Goal: Task Accomplishment & Management: Manage account settings

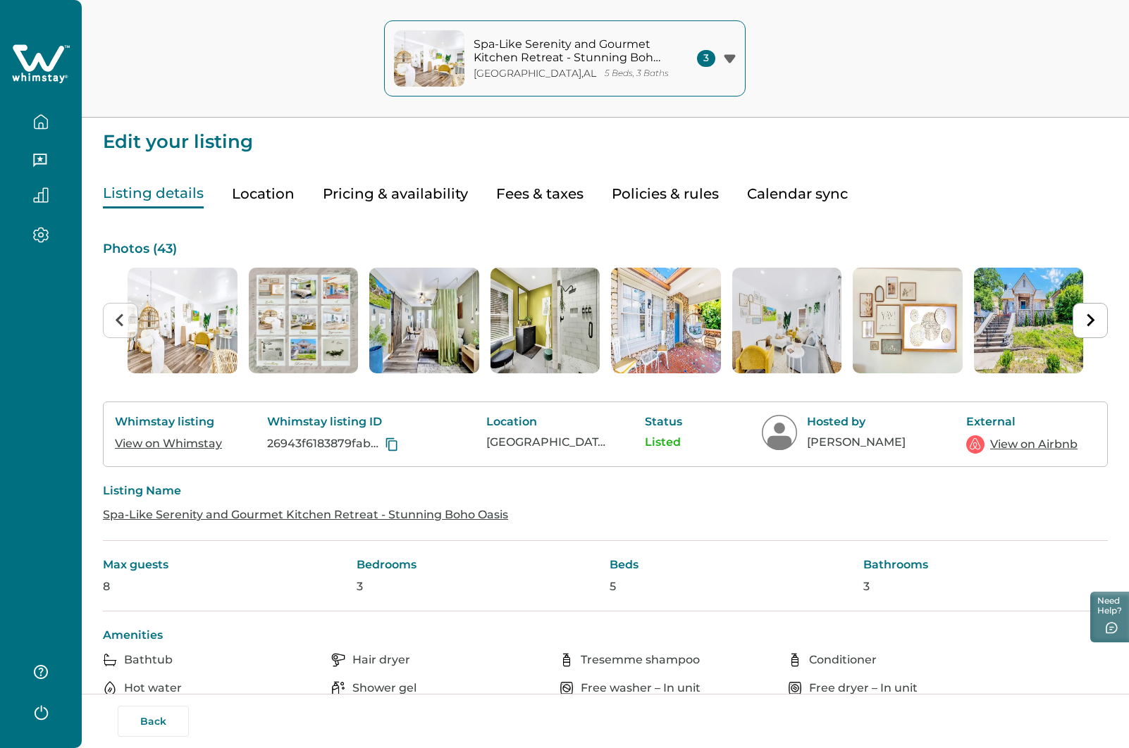
click at [142, 716] on button "Back" at bounding box center [153, 721] width 71 height 31
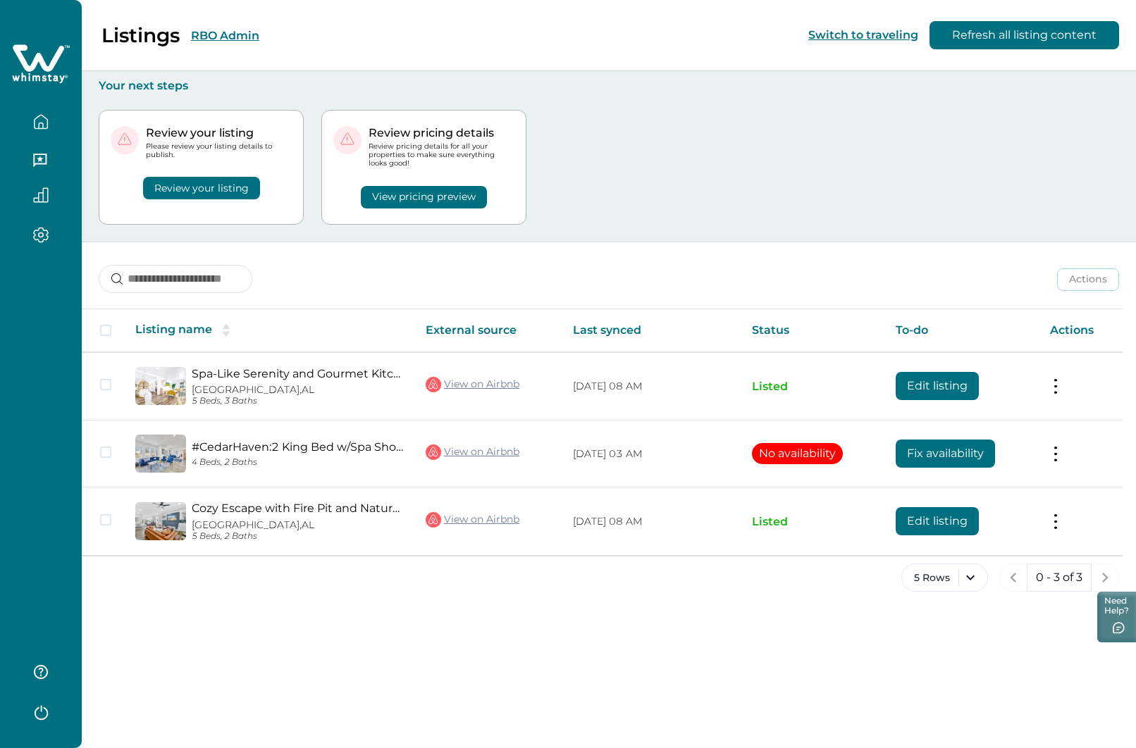
click at [239, 34] on button "RBO Admin" at bounding box center [225, 35] width 68 height 13
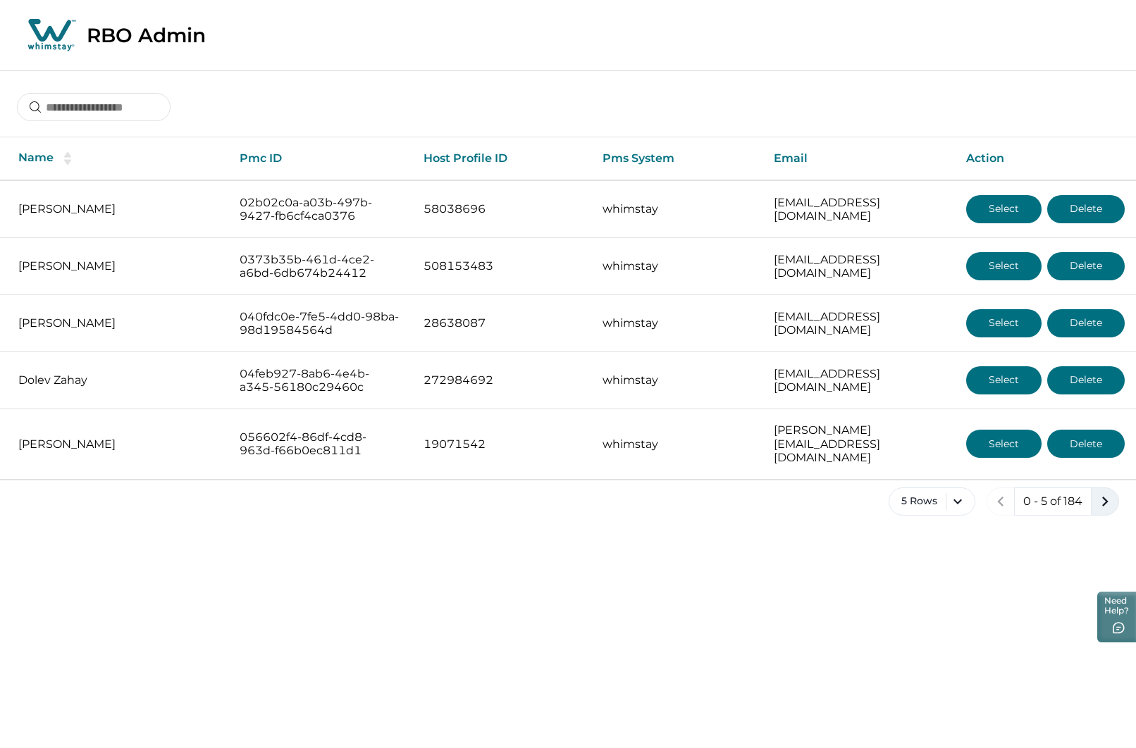
click at [1105, 492] on icon "next page" at bounding box center [1105, 502] width 20 height 20
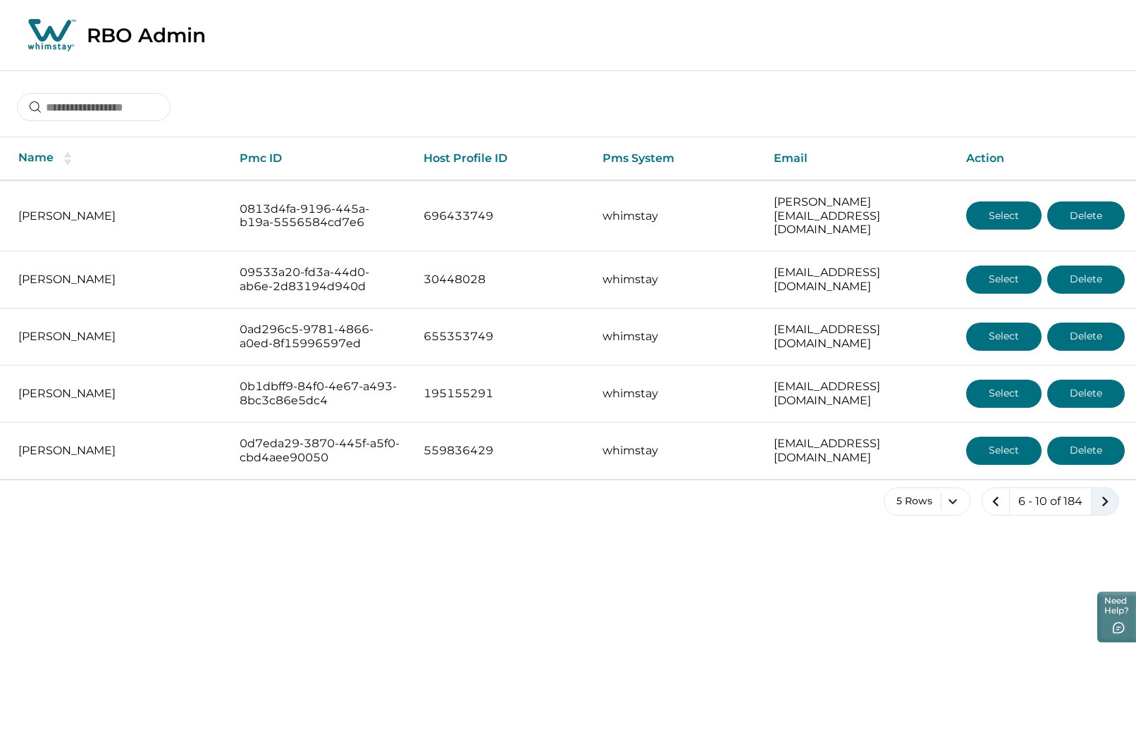
click at [1105, 492] on icon "next page" at bounding box center [1105, 502] width 20 height 20
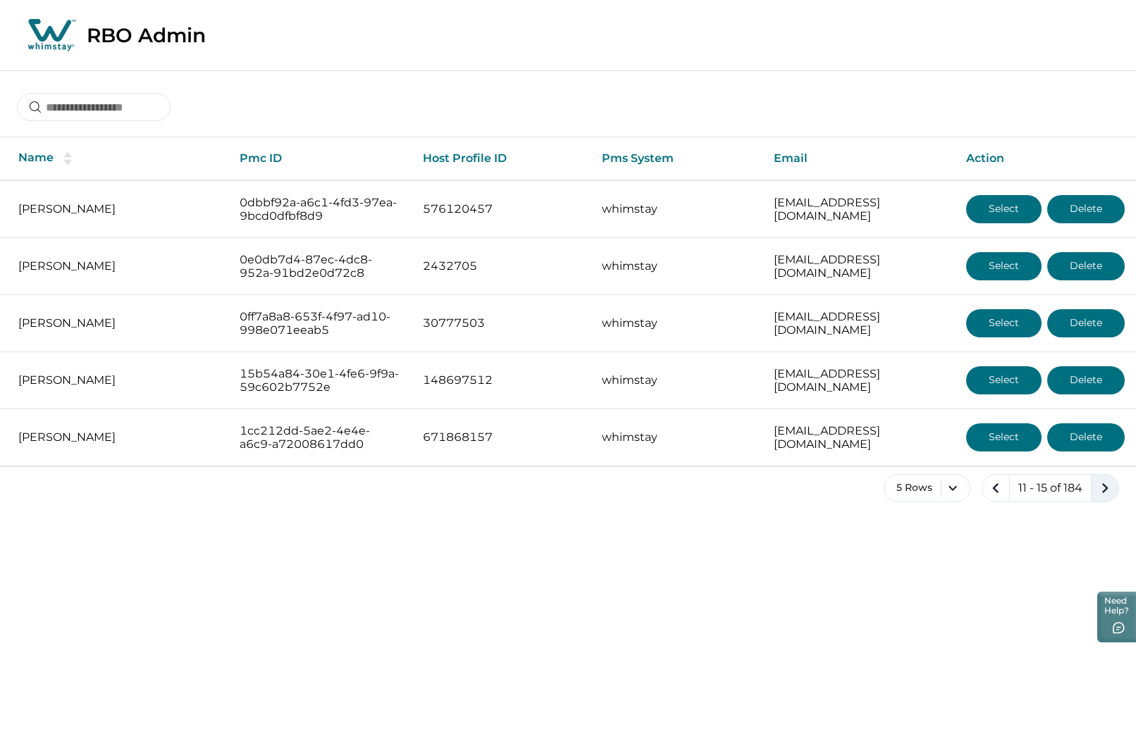
click at [1105, 488] on icon "next page" at bounding box center [1105, 488] width 20 height 20
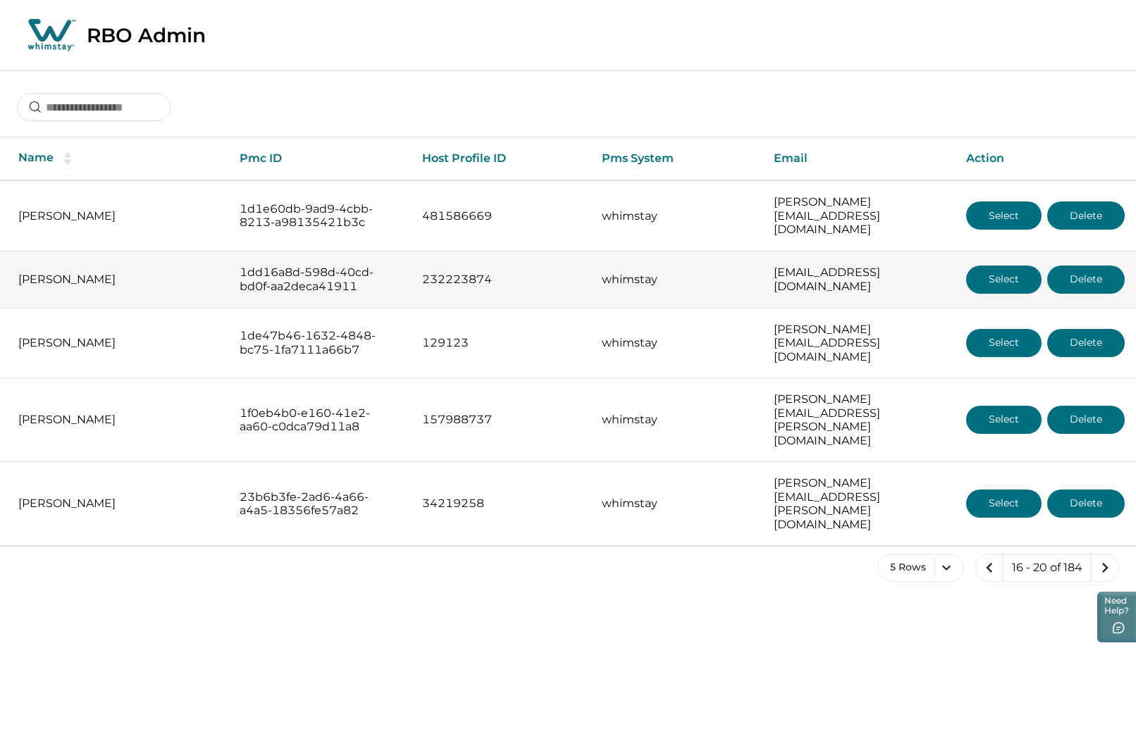
click at [1021, 267] on button "Select" at bounding box center [1003, 280] width 75 height 28
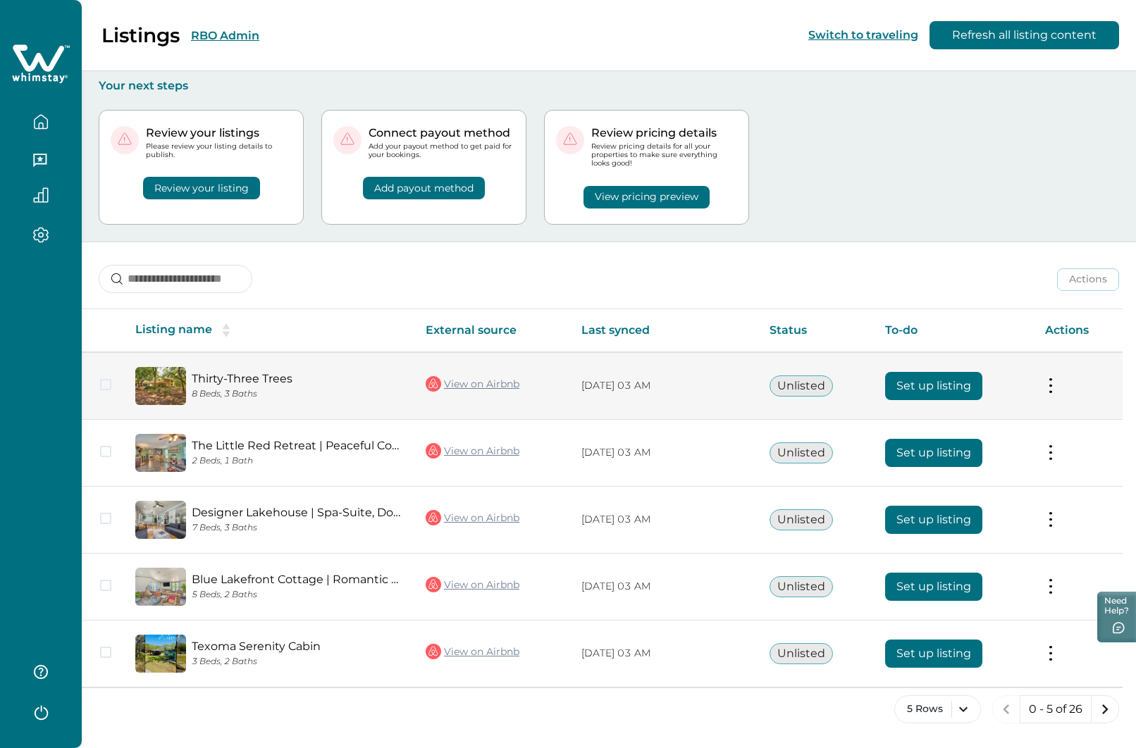
click at [929, 385] on button "Set up listing" at bounding box center [933, 386] width 97 height 28
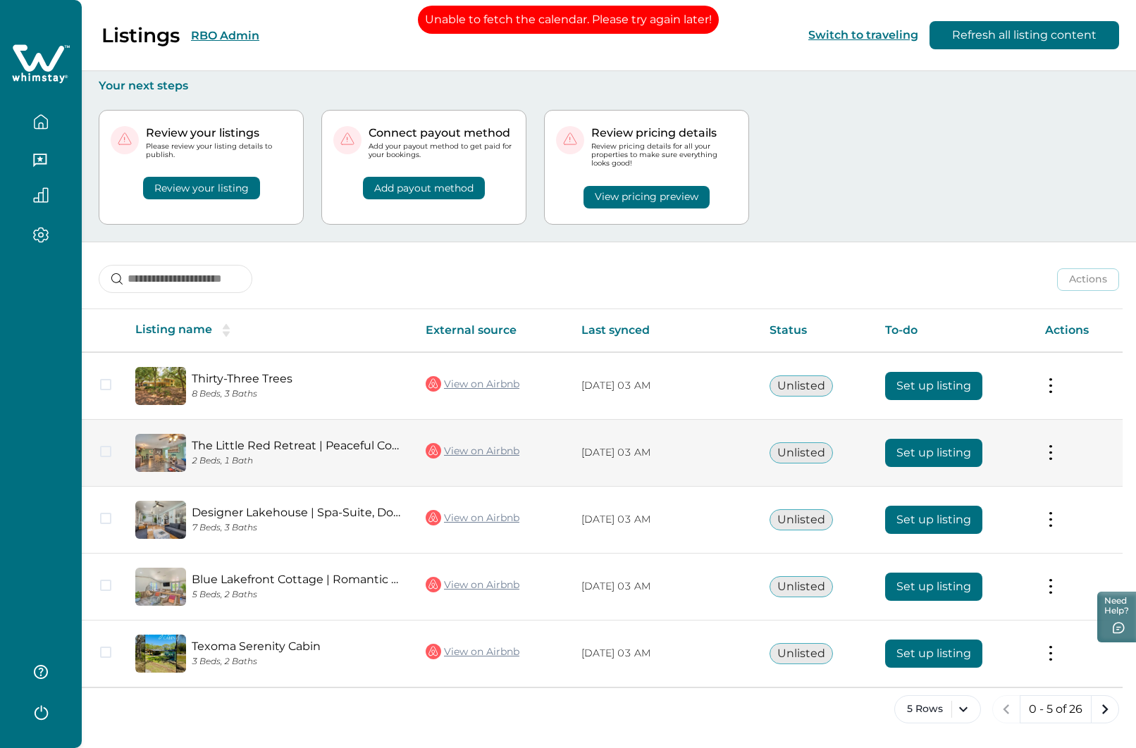
click at [927, 452] on button "Set up listing" at bounding box center [933, 453] width 97 height 28
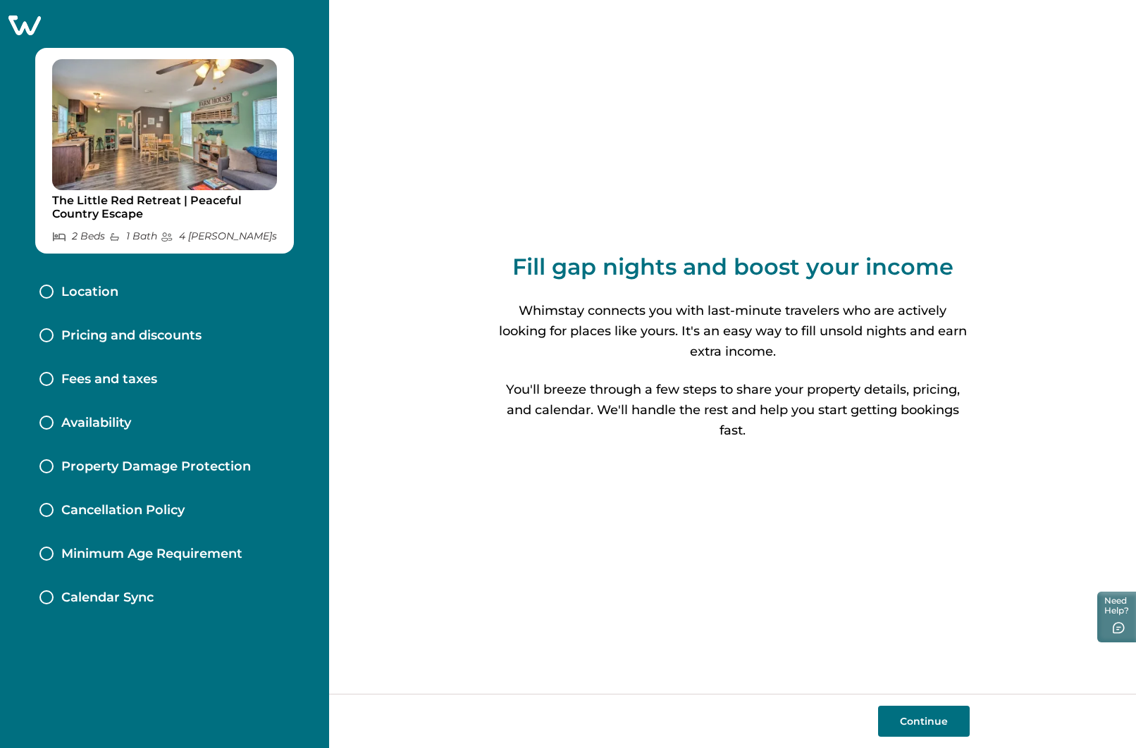
click at [171, 336] on p "Pricing and discounts" at bounding box center [131, 336] width 140 height 16
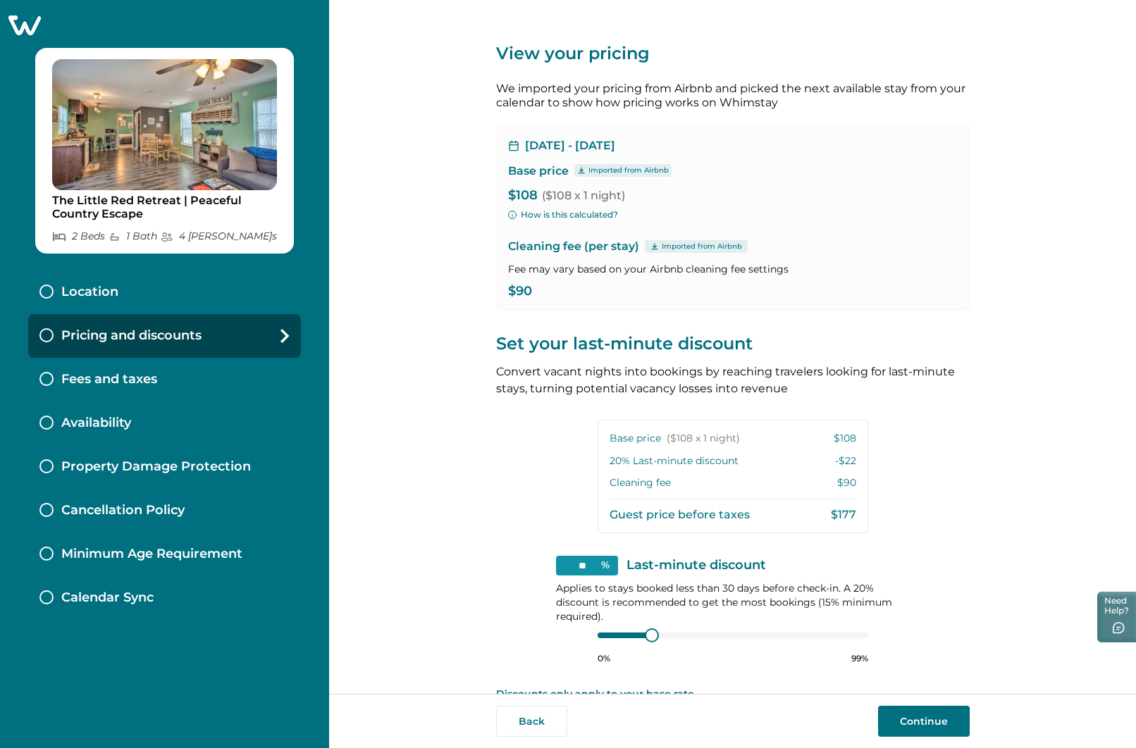
click at [121, 381] on p "Fees and taxes" at bounding box center [109, 380] width 96 height 16
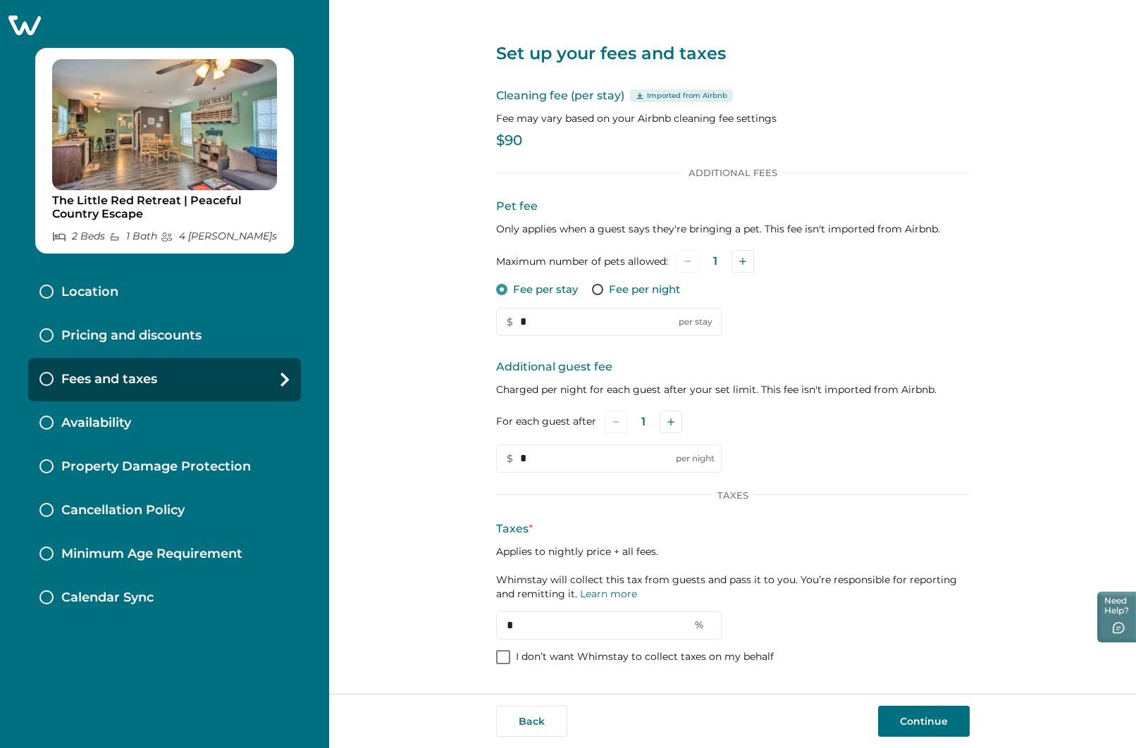
click at [30, 23] on icon at bounding box center [24, 26] width 32 height 20
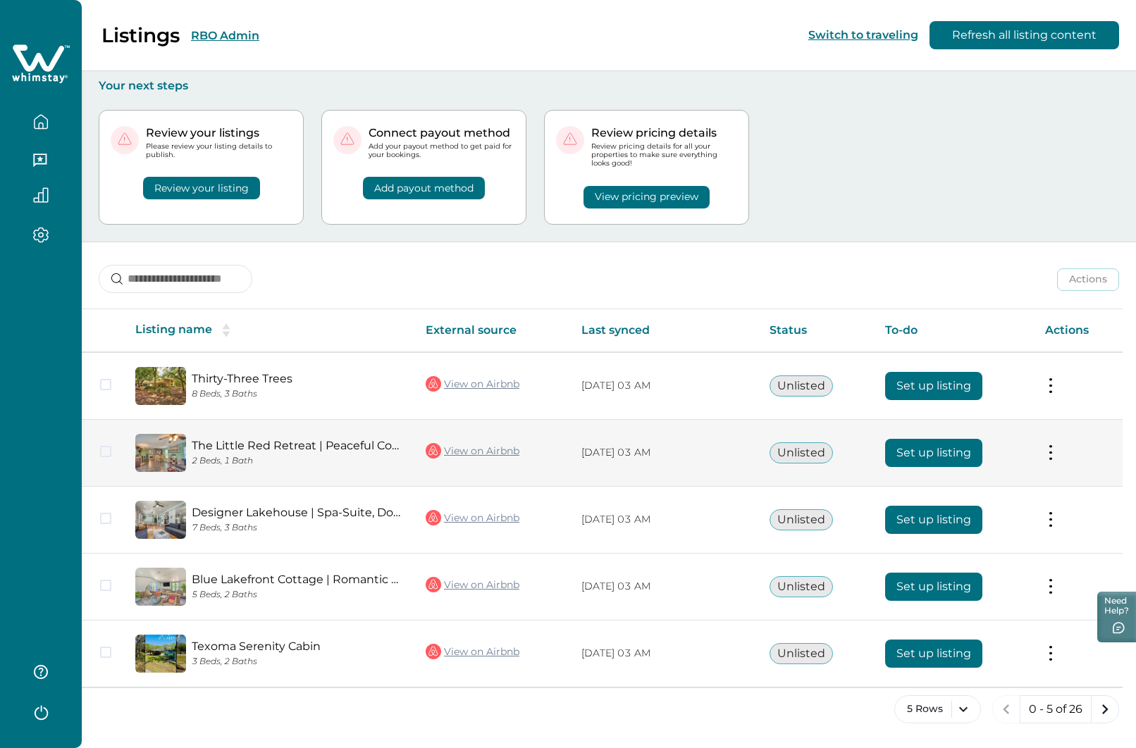
click at [942, 462] on button "Set up listing" at bounding box center [933, 453] width 97 height 28
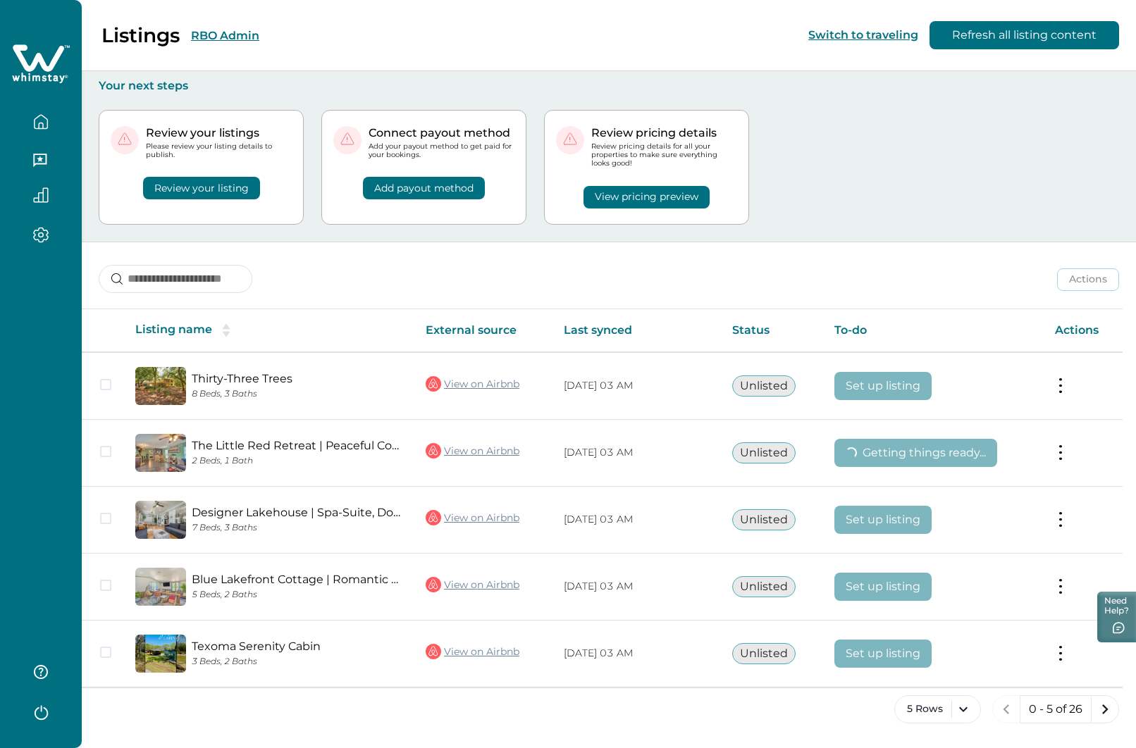
click at [46, 70] on icon at bounding box center [38, 57] width 51 height 27
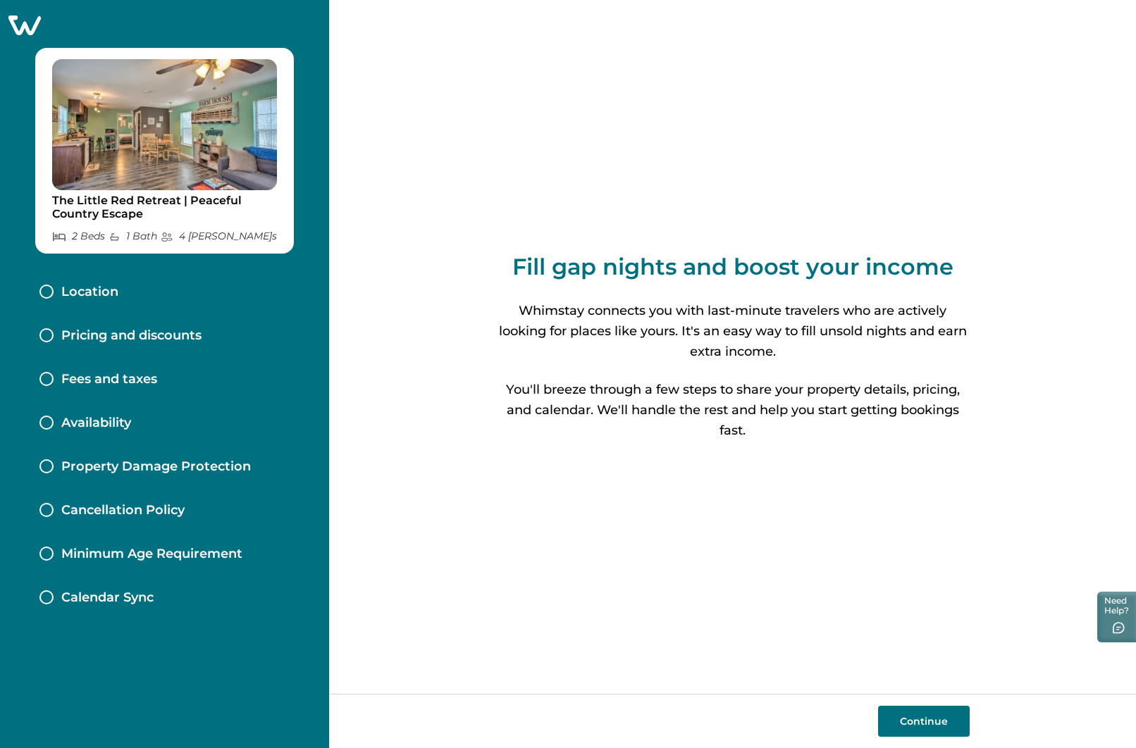
click at [22, 16] on icon at bounding box center [24, 26] width 32 height 20
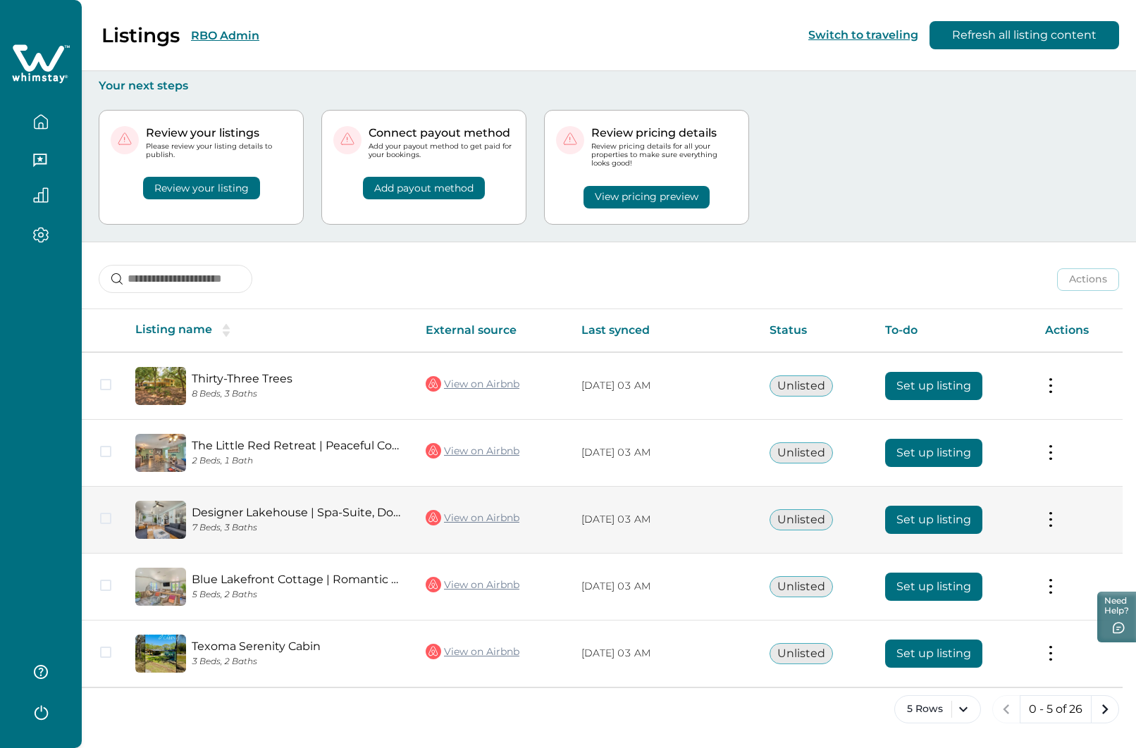
click at [934, 524] on button "Set up listing" at bounding box center [933, 520] width 97 height 28
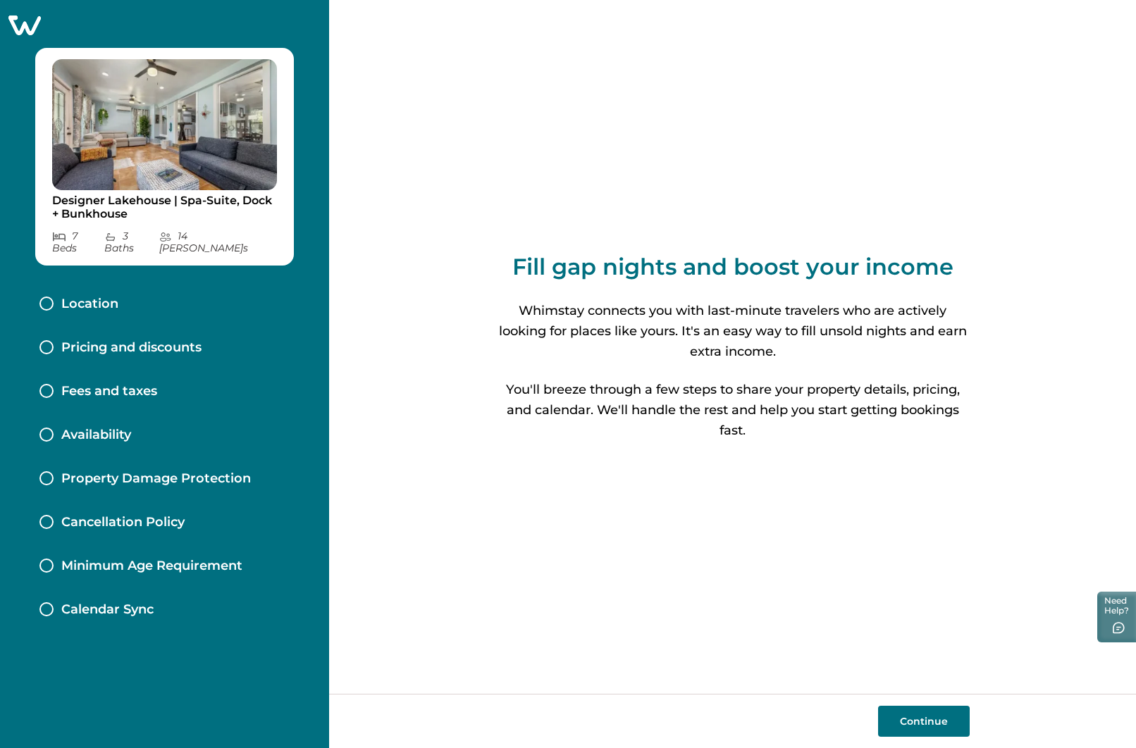
click at [132, 326] on div "Pricing and discounts" at bounding box center [164, 348] width 273 height 44
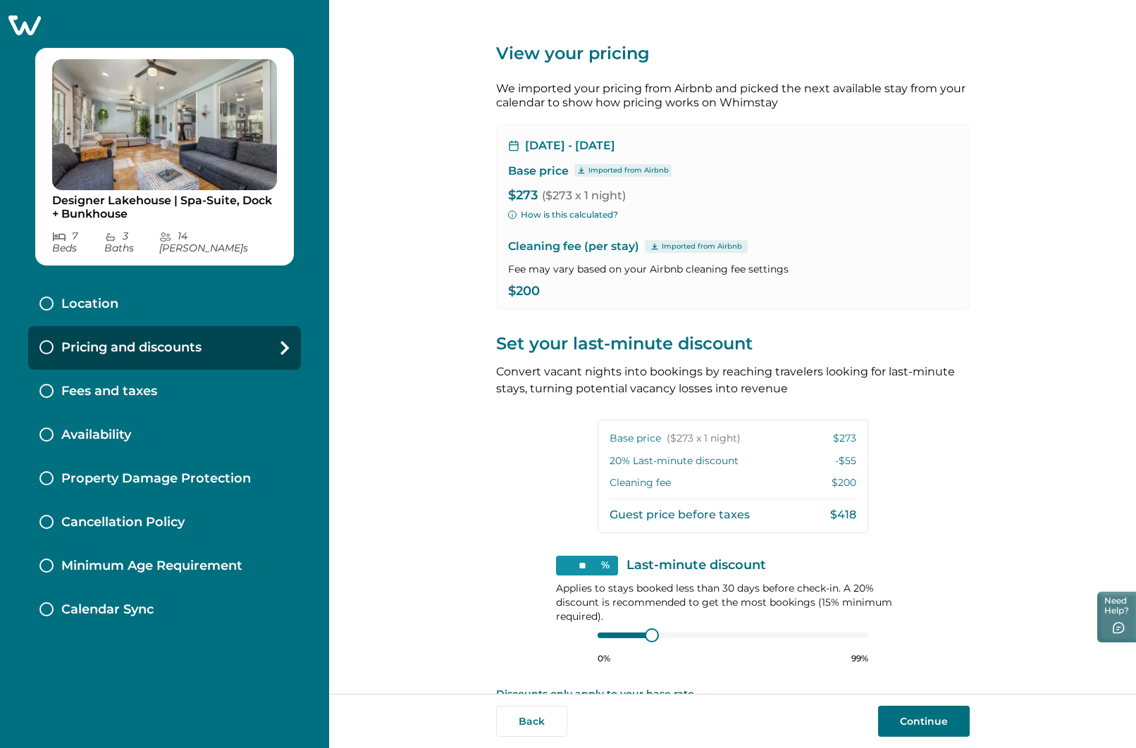
click at [27, 29] on icon at bounding box center [24, 26] width 32 height 20
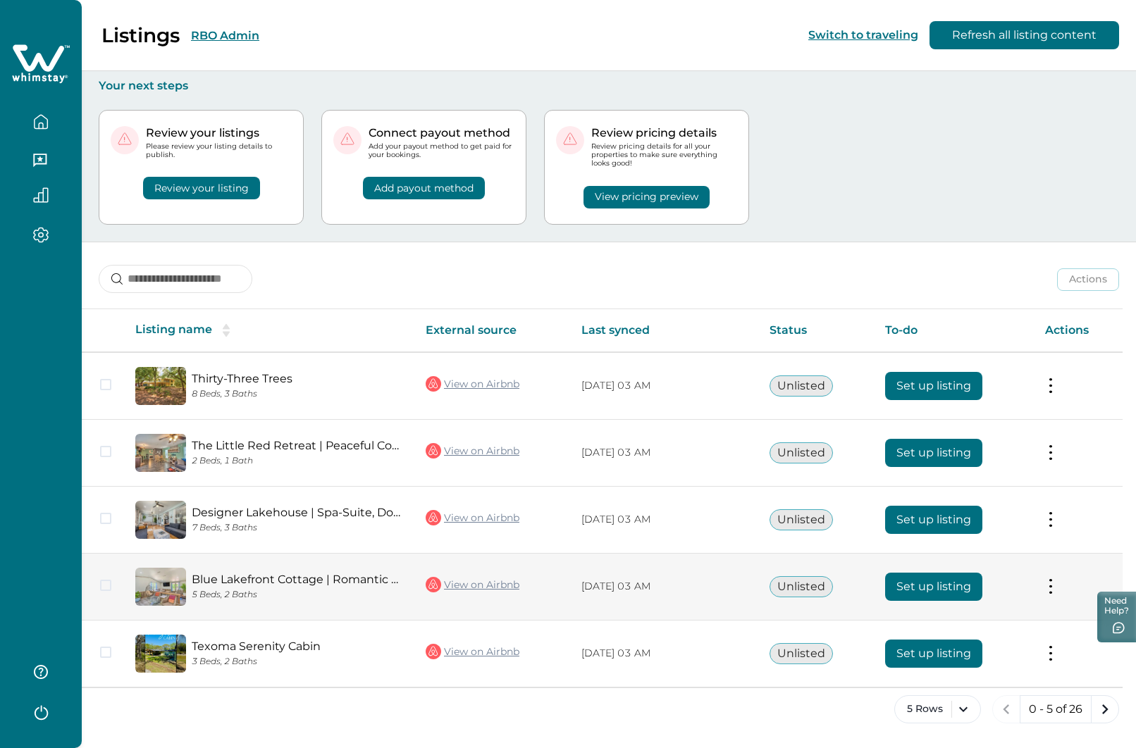
click at [943, 581] on button "Set up listing" at bounding box center [933, 587] width 97 height 28
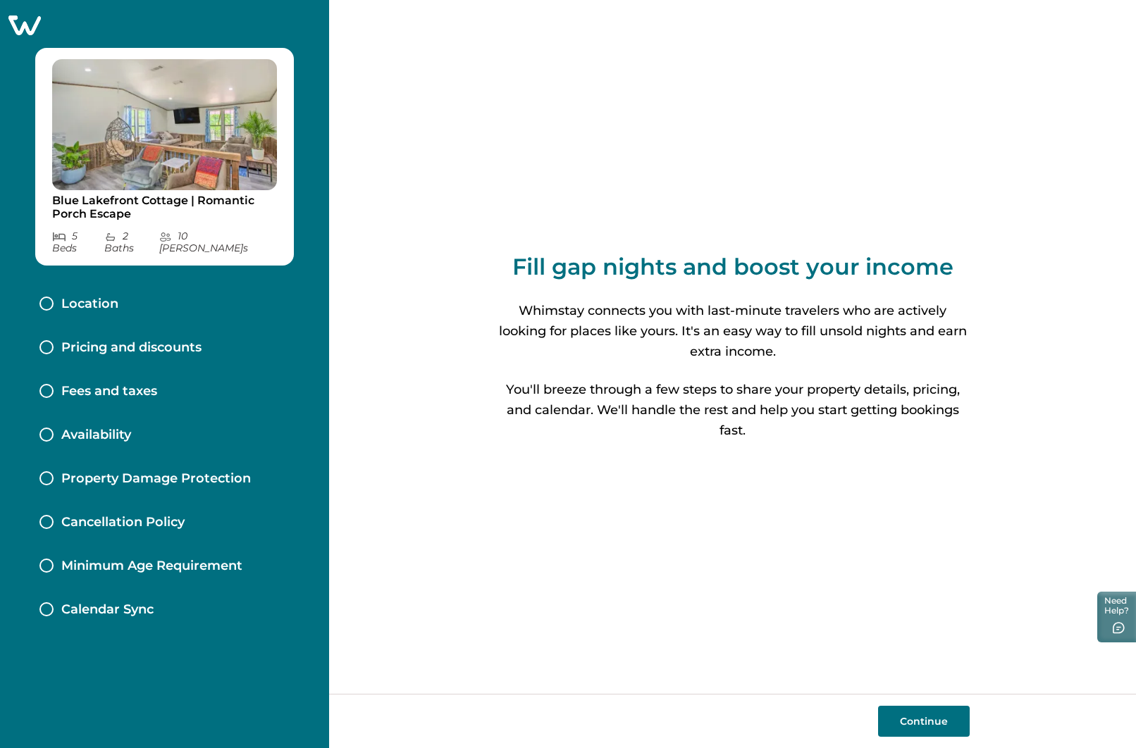
click at [141, 340] on p "Pricing and discounts" at bounding box center [131, 348] width 140 height 16
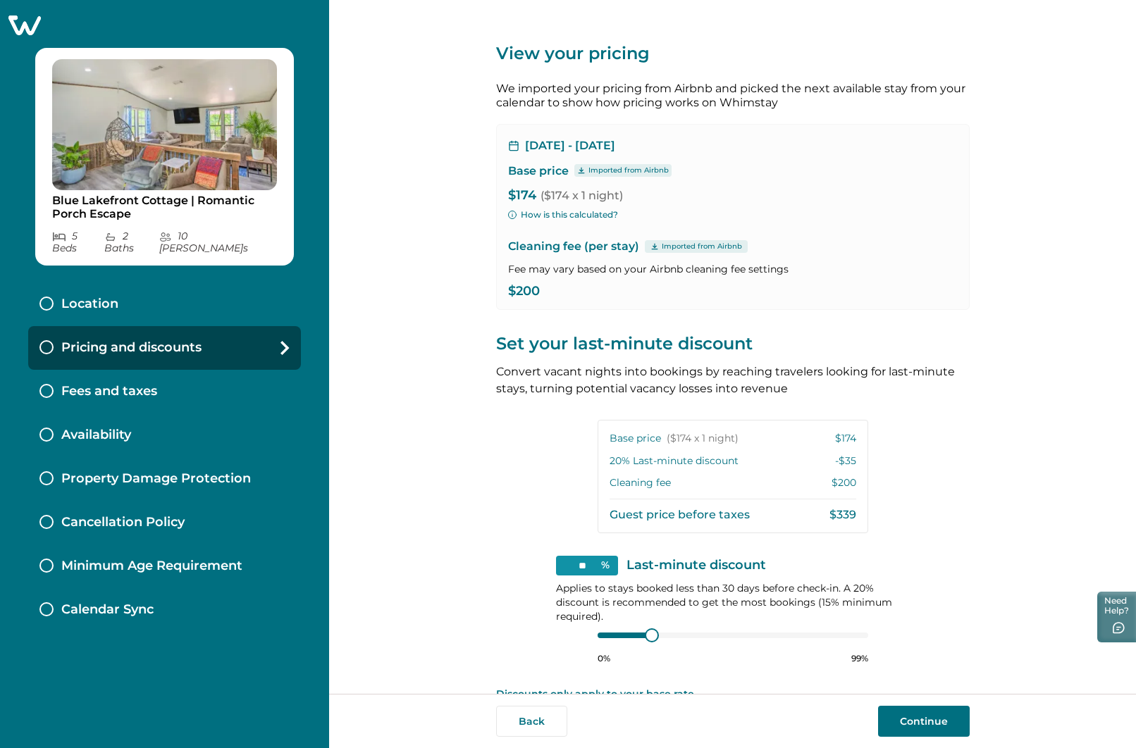
click at [111, 384] on p "Fees and taxes" at bounding box center [109, 392] width 96 height 16
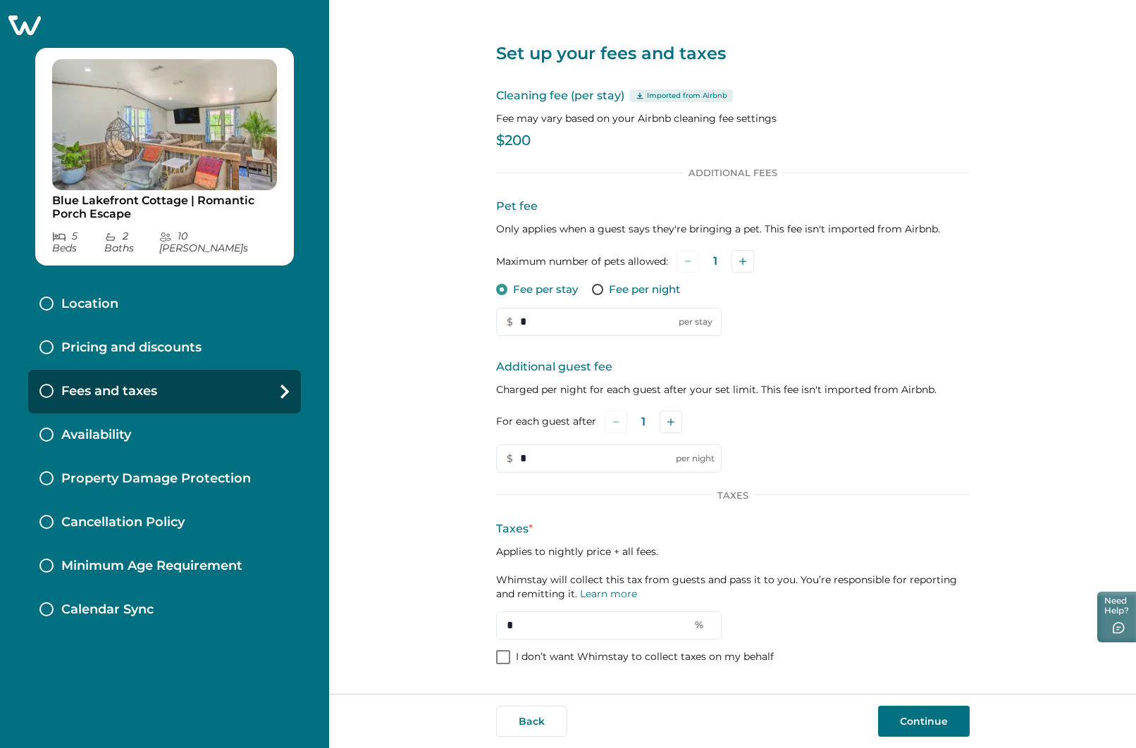
click at [31, 23] on icon at bounding box center [24, 26] width 32 height 20
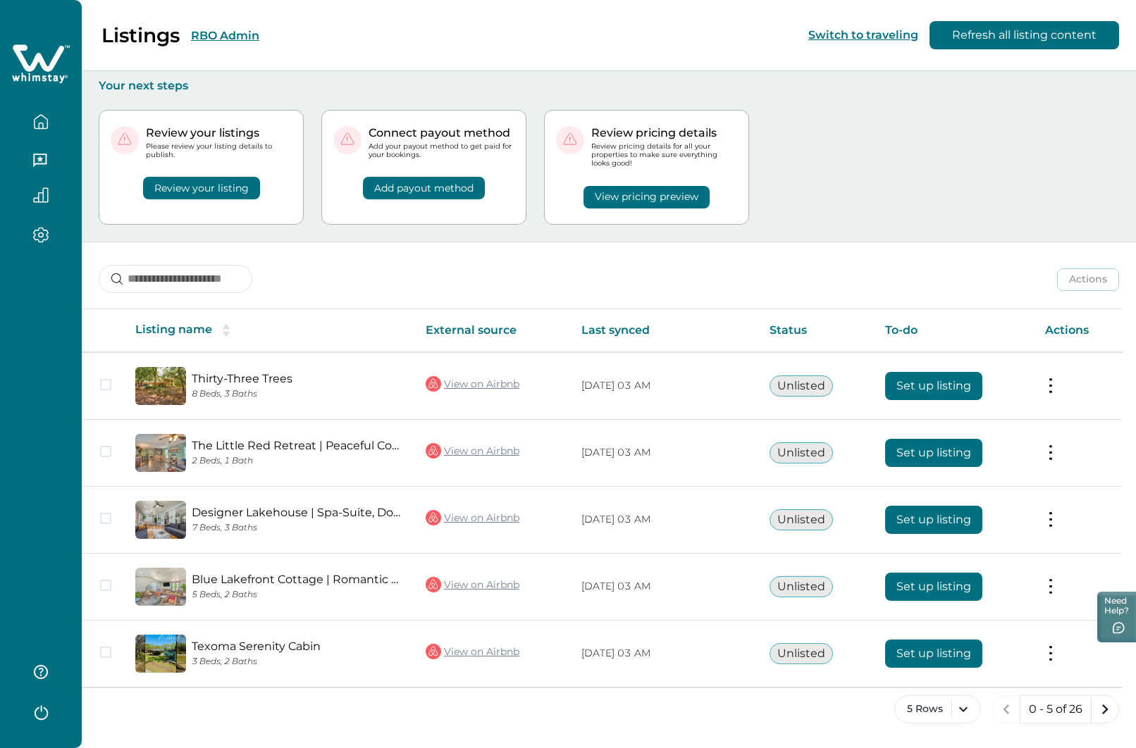
click at [34, 716] on icon "button" at bounding box center [40, 711] width 21 height 21
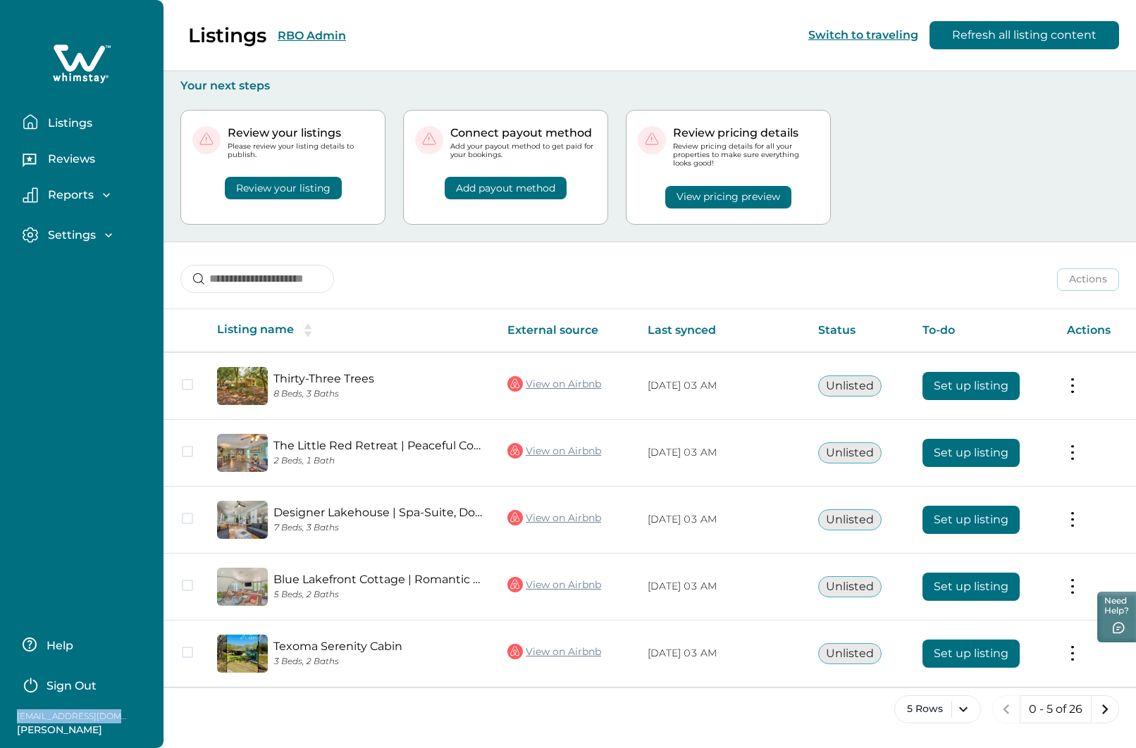
drag, startPoint x: 18, startPoint y: 716, endPoint x: 130, endPoint y: 719, distance: 112.1
click at [130, 719] on div "Help Sign Out [EMAIL_ADDRESS][DOMAIN_NAME] [PERSON_NAME]" at bounding box center [81, 683] width 163 height 129
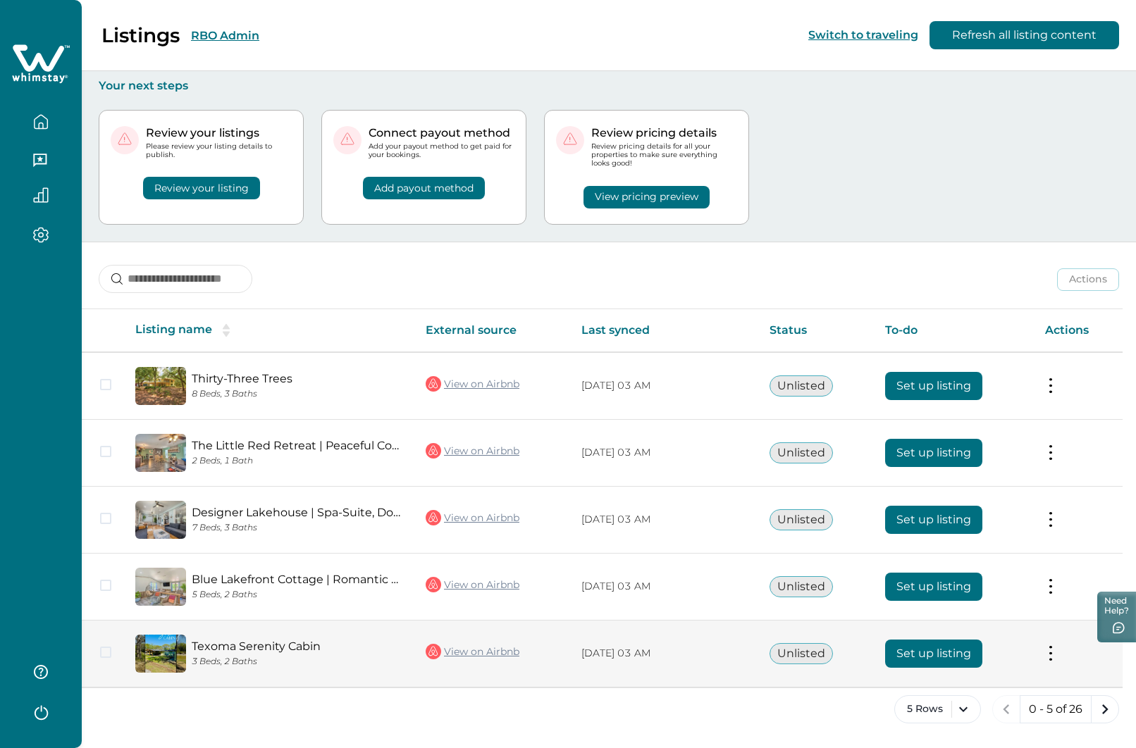
click at [967, 654] on button "Set up listing" at bounding box center [933, 654] width 97 height 28
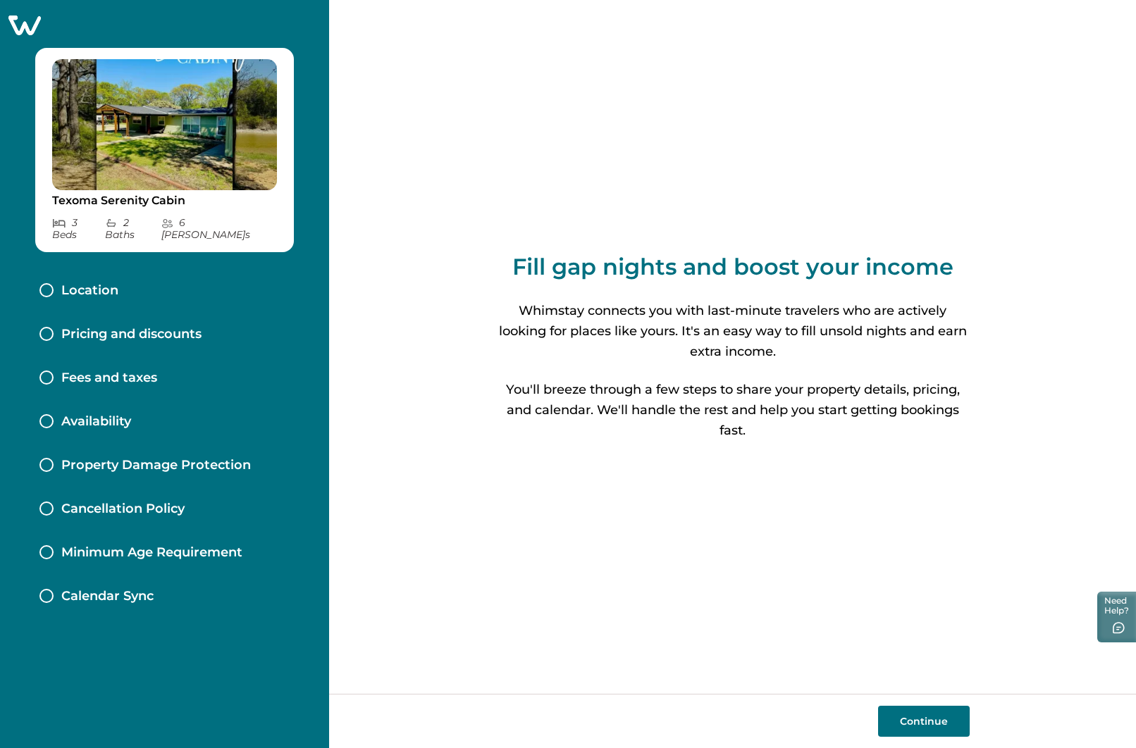
click at [152, 327] on p "Pricing and discounts" at bounding box center [131, 335] width 140 height 16
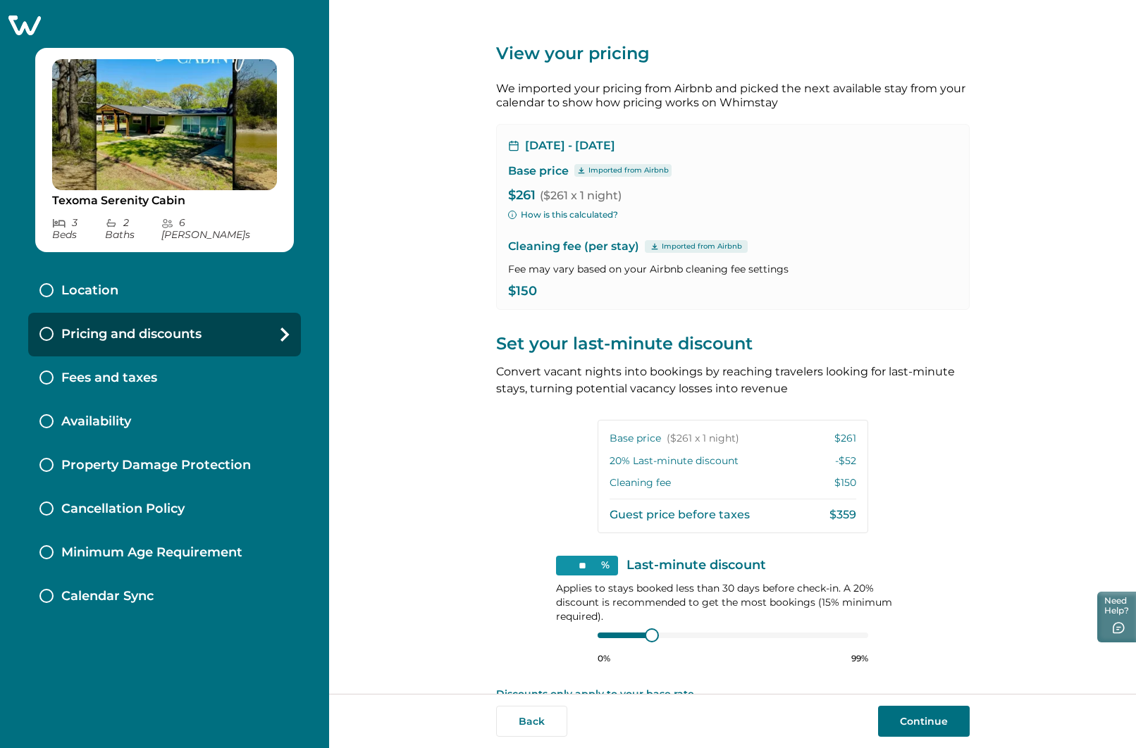
click at [30, 25] on icon at bounding box center [24, 26] width 32 height 20
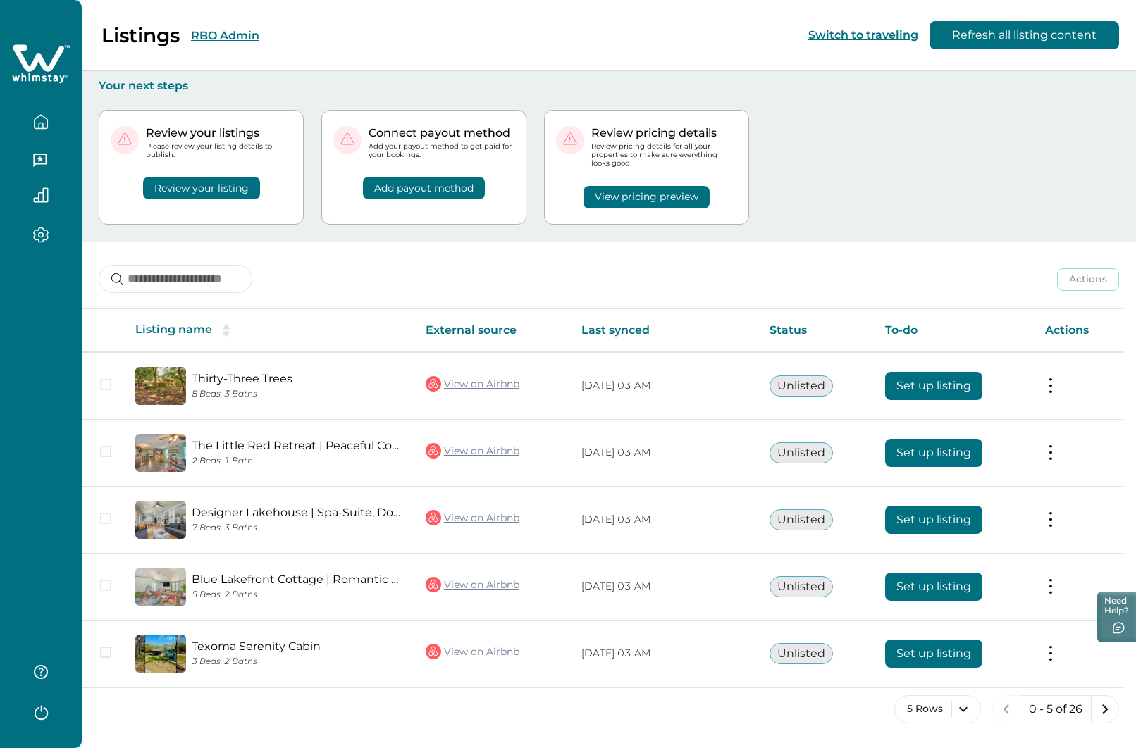
click at [233, 37] on button "RBO Admin" at bounding box center [225, 35] width 68 height 13
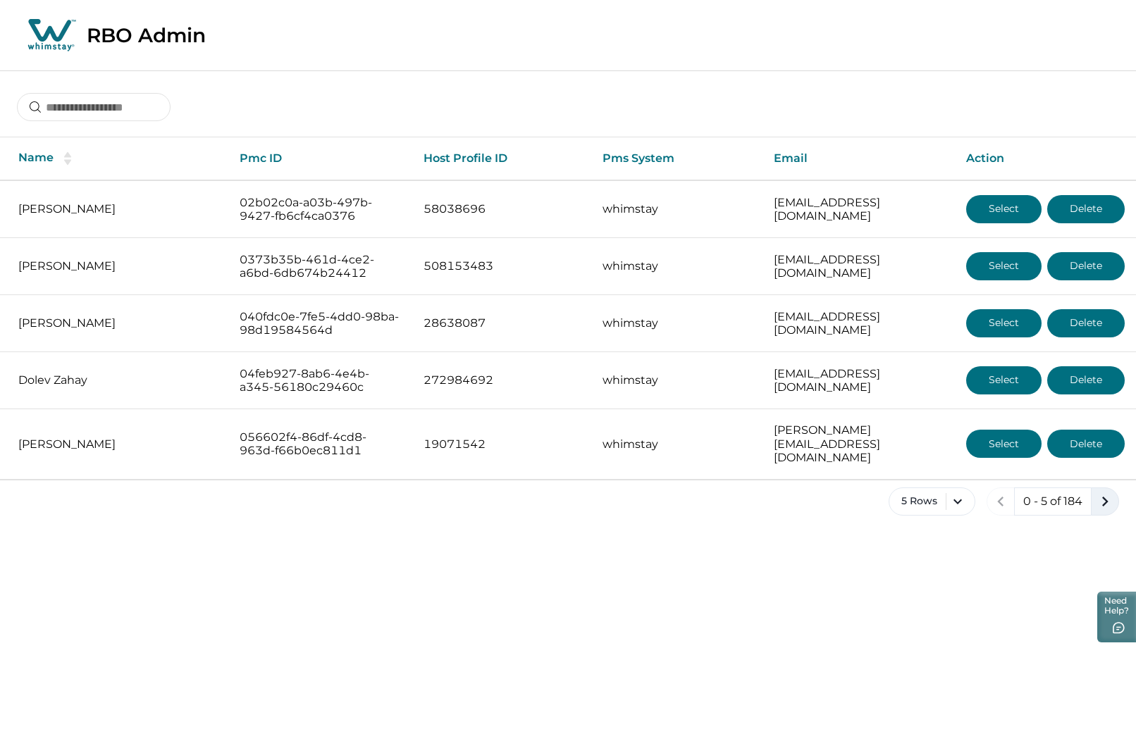
click at [1106, 497] on icon "next page" at bounding box center [1105, 502] width 6 height 10
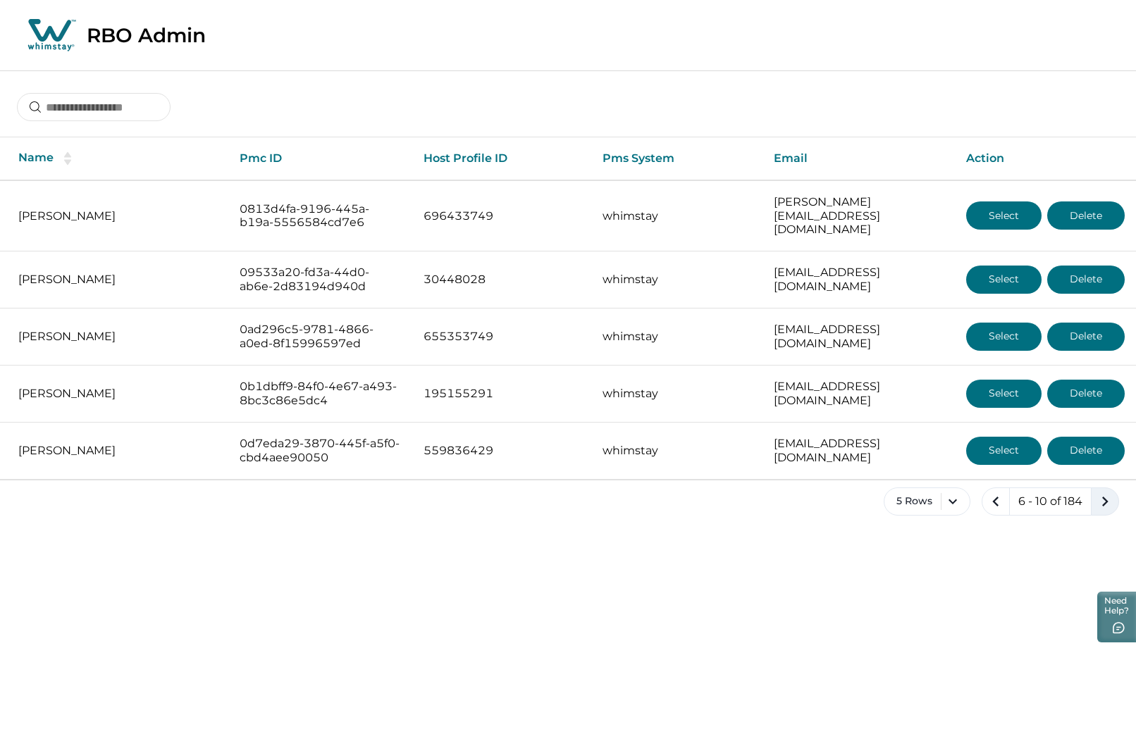
click at [1106, 497] on icon "next page" at bounding box center [1105, 502] width 6 height 10
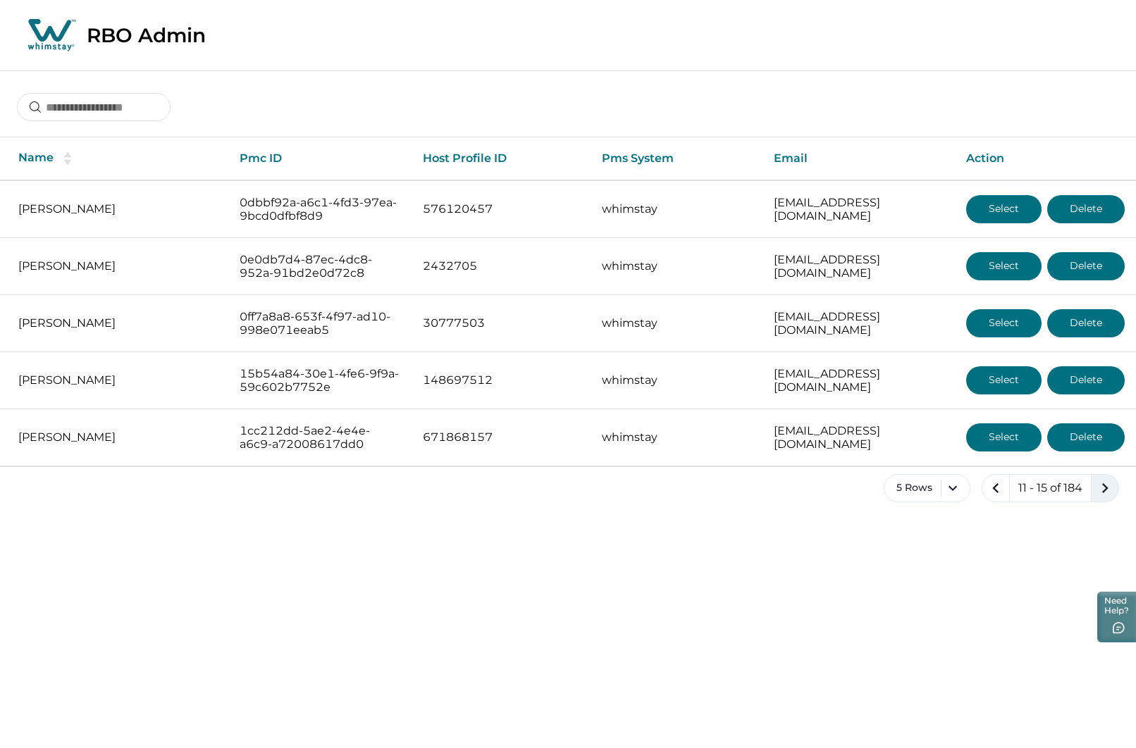
click at [1106, 488] on icon "next page" at bounding box center [1105, 488] width 6 height 10
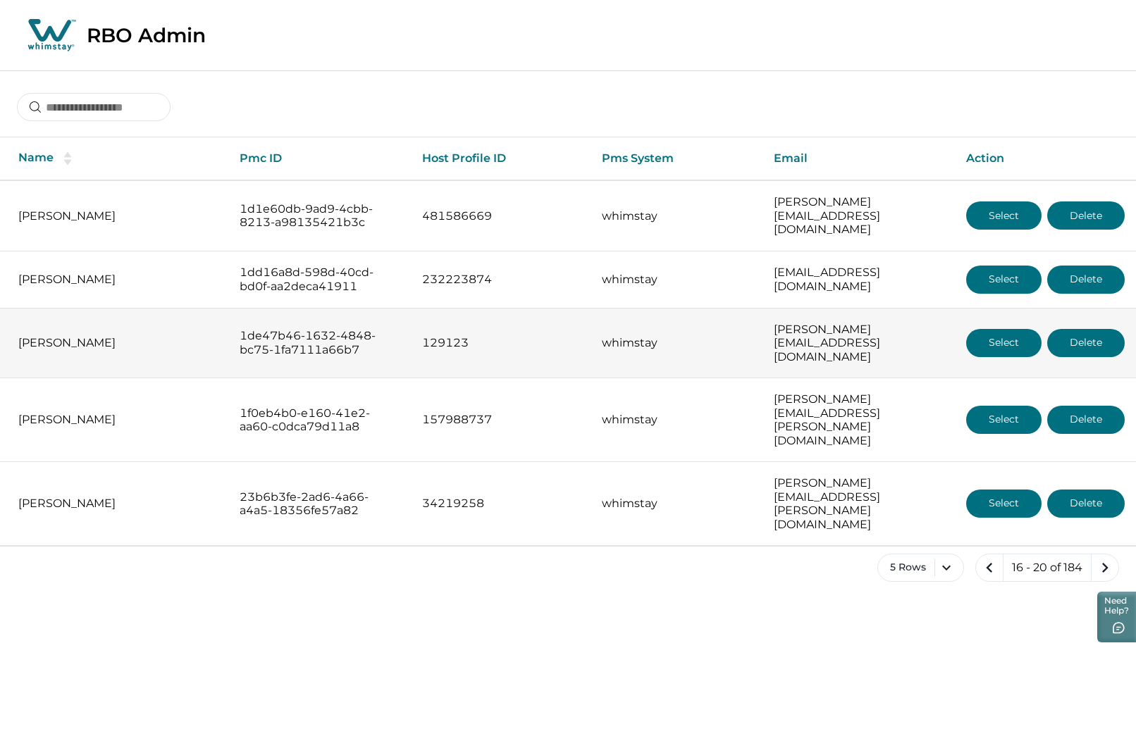
click at [998, 329] on button "Select" at bounding box center [1003, 343] width 75 height 28
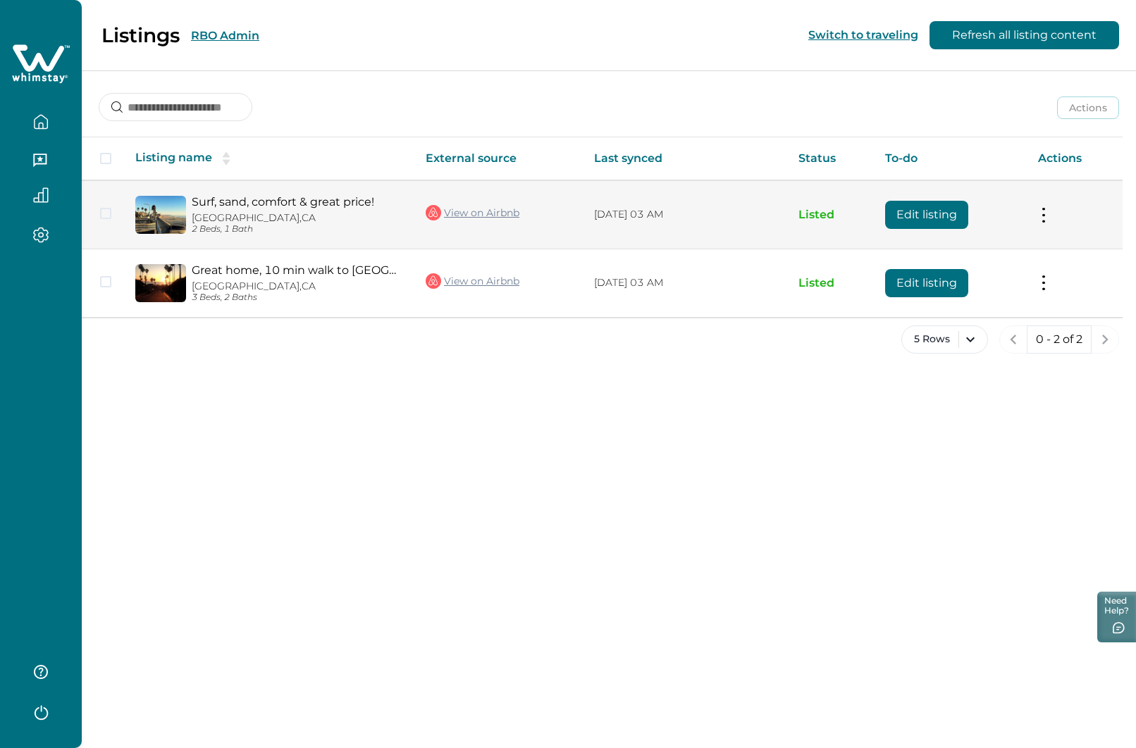
click at [908, 218] on button "Edit listing" at bounding box center [926, 215] width 83 height 28
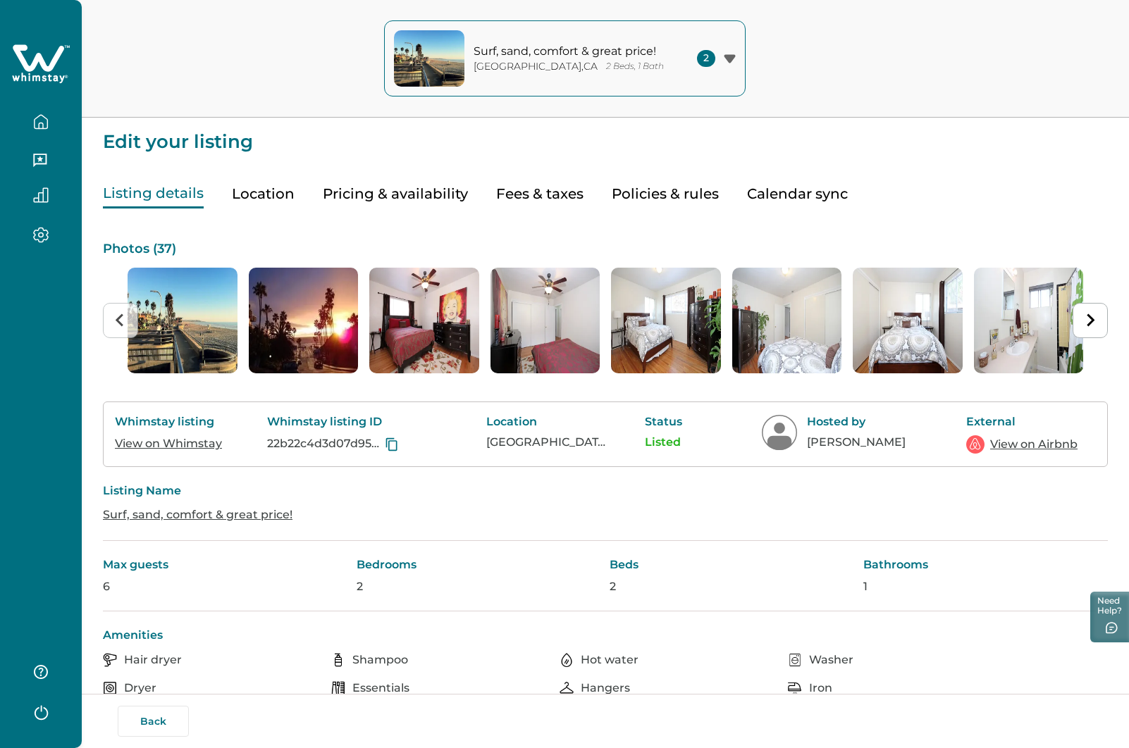
click at [392, 195] on button "Pricing & availability" at bounding box center [395, 194] width 145 height 29
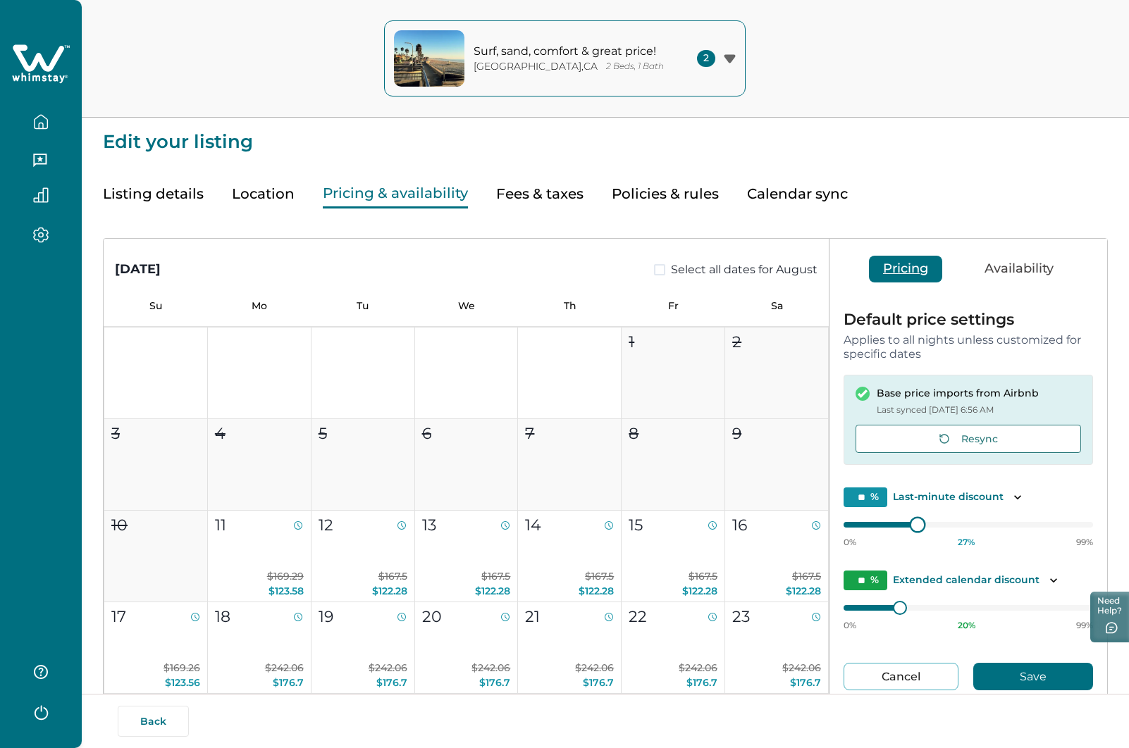
type input "**"
click at [908, 524] on div at bounding box center [914, 525] width 13 height 13
click at [896, 678] on button "Cancel" at bounding box center [900, 676] width 115 height 27
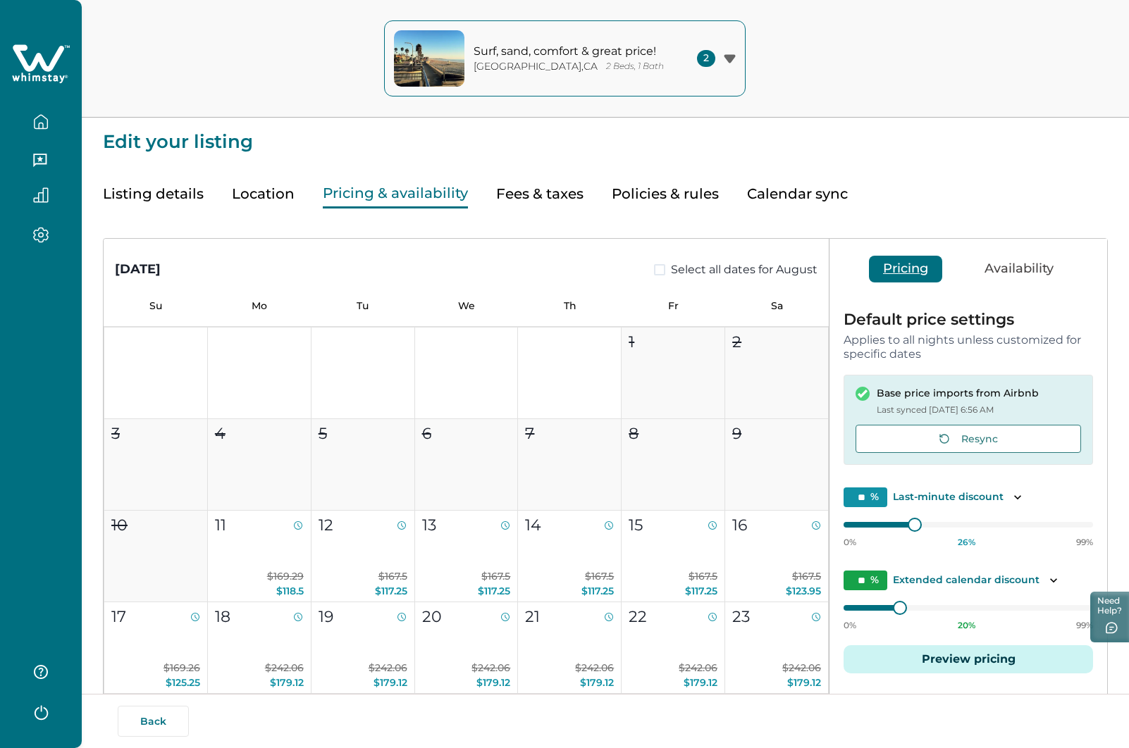
click at [144, 192] on button "Listing details" at bounding box center [153, 194] width 101 height 29
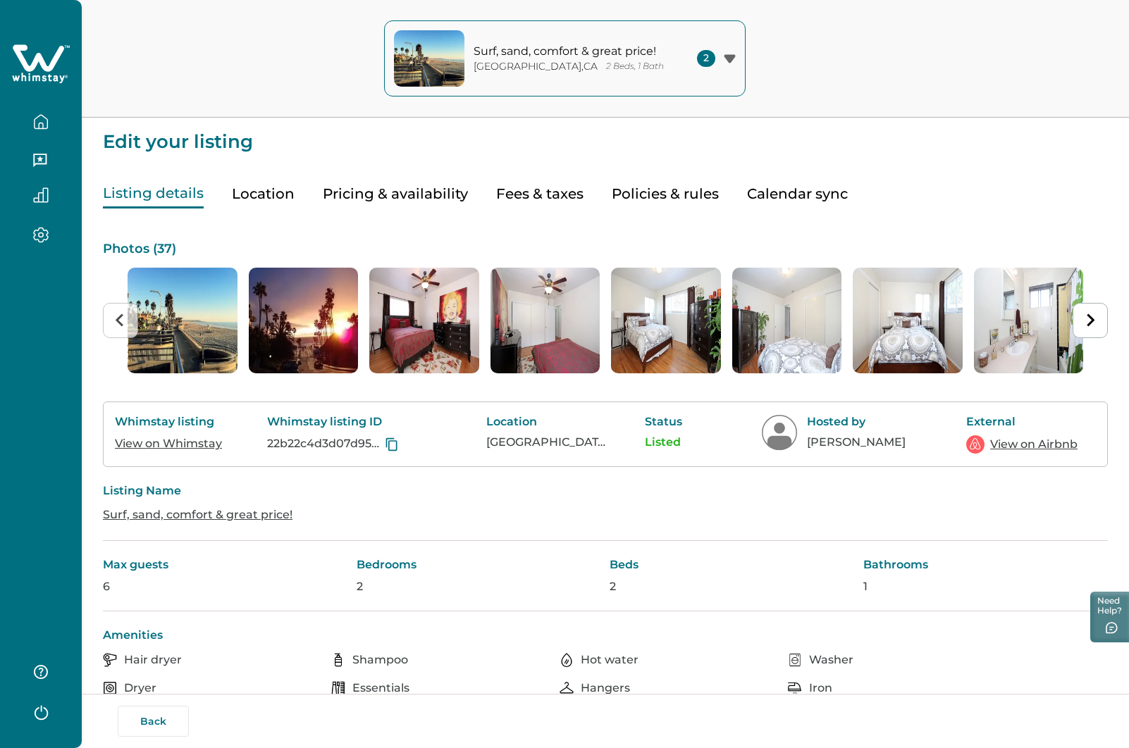
click at [188, 440] on link "View on Whimstay" at bounding box center [168, 443] width 107 height 13
click at [1016, 446] on link "View on Airbnb" at bounding box center [1033, 444] width 87 height 17
click at [161, 714] on button "Back" at bounding box center [153, 721] width 71 height 31
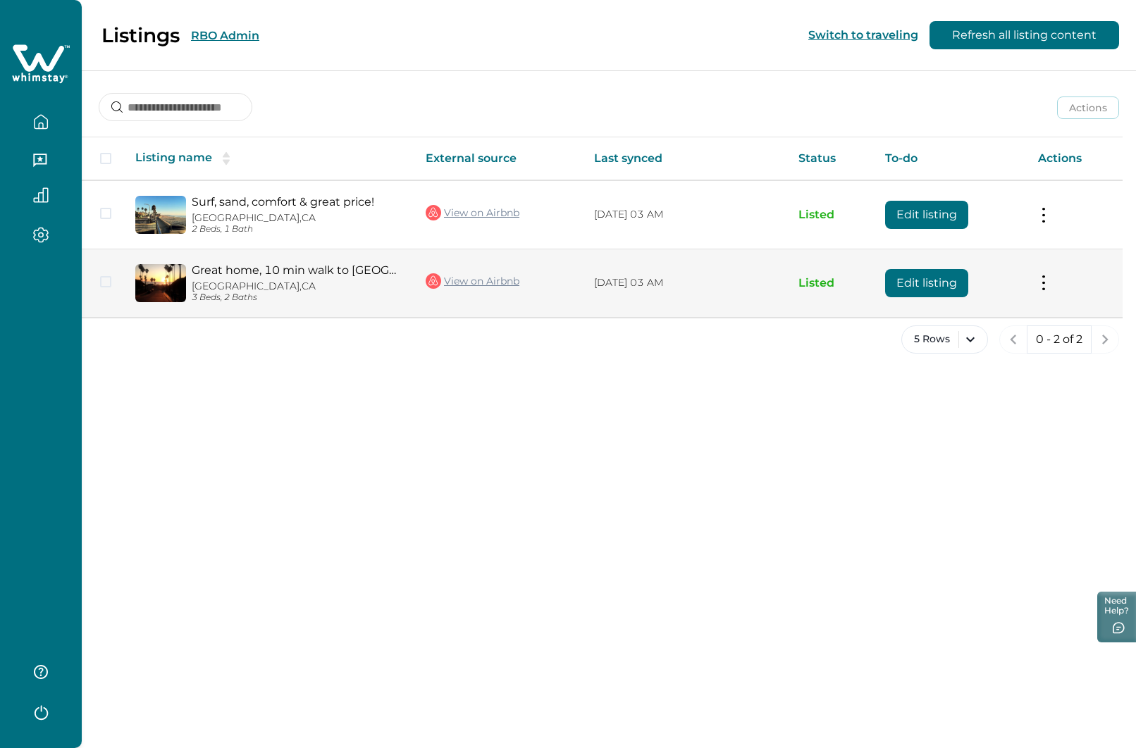
click at [920, 289] on button "Edit listing" at bounding box center [926, 283] width 83 height 28
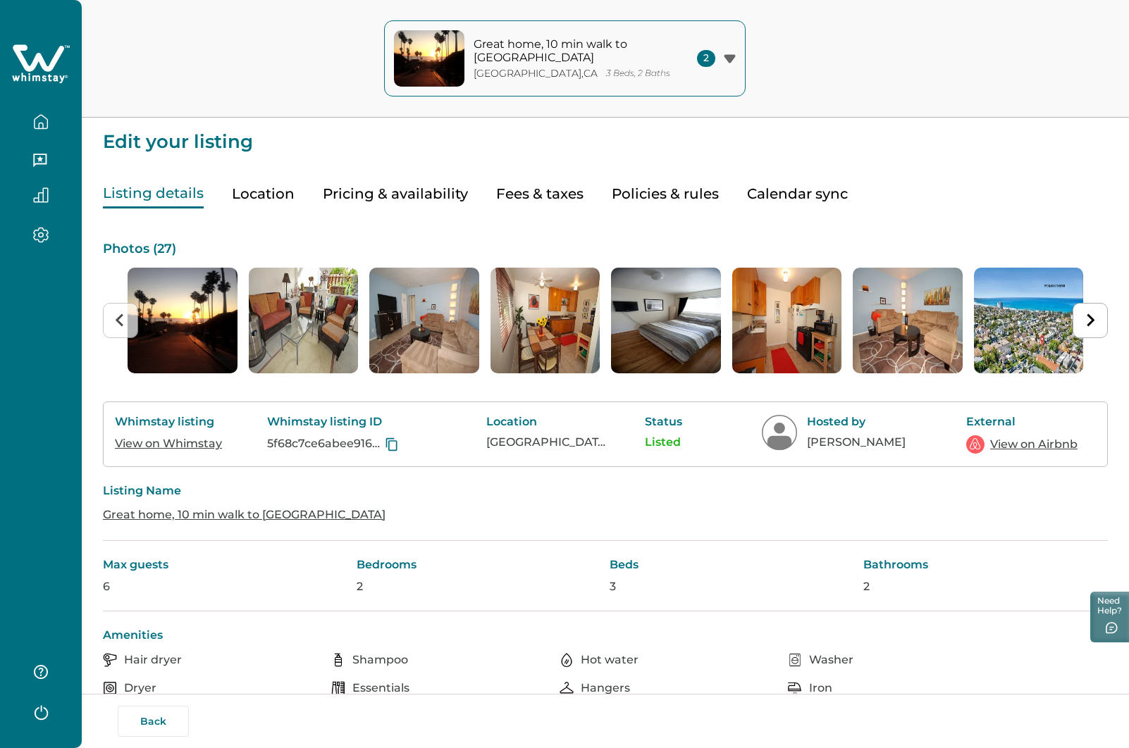
click at [170, 442] on link "View on Whimstay" at bounding box center [168, 443] width 107 height 13
click at [1032, 443] on link "View on Airbnb" at bounding box center [1033, 444] width 87 height 17
click at [39, 122] on icon "button" at bounding box center [41, 122] width 16 height 16
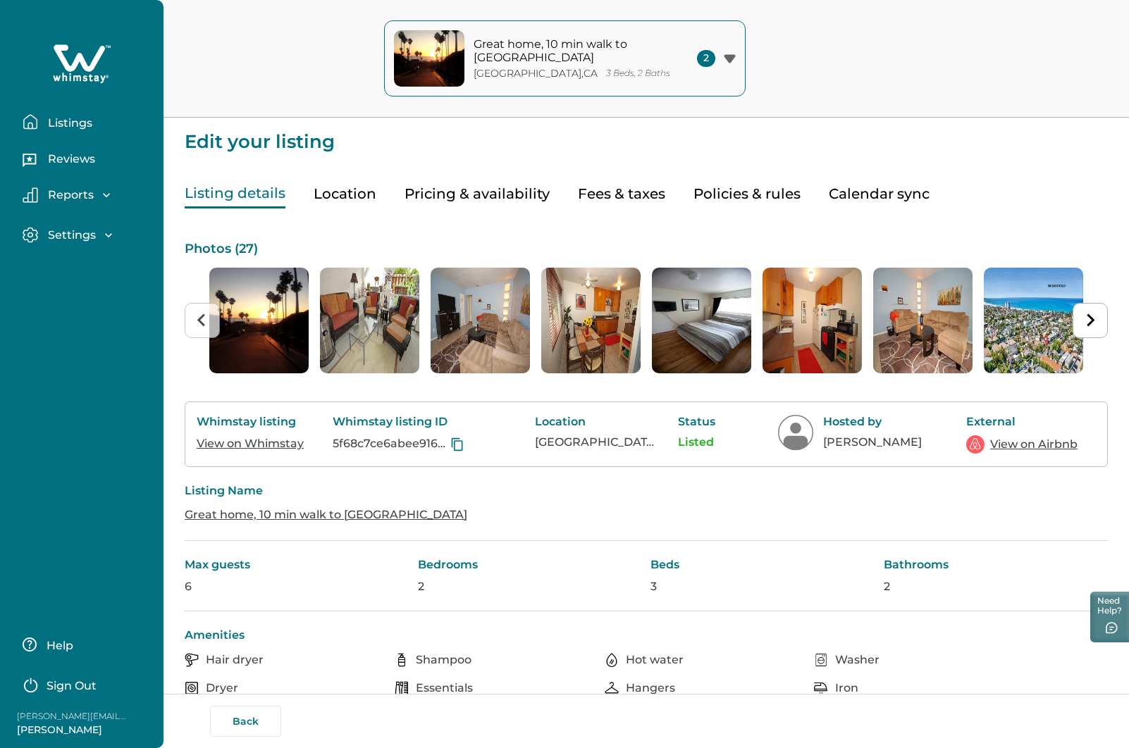
click at [78, 123] on p "Listings" at bounding box center [68, 123] width 49 height 14
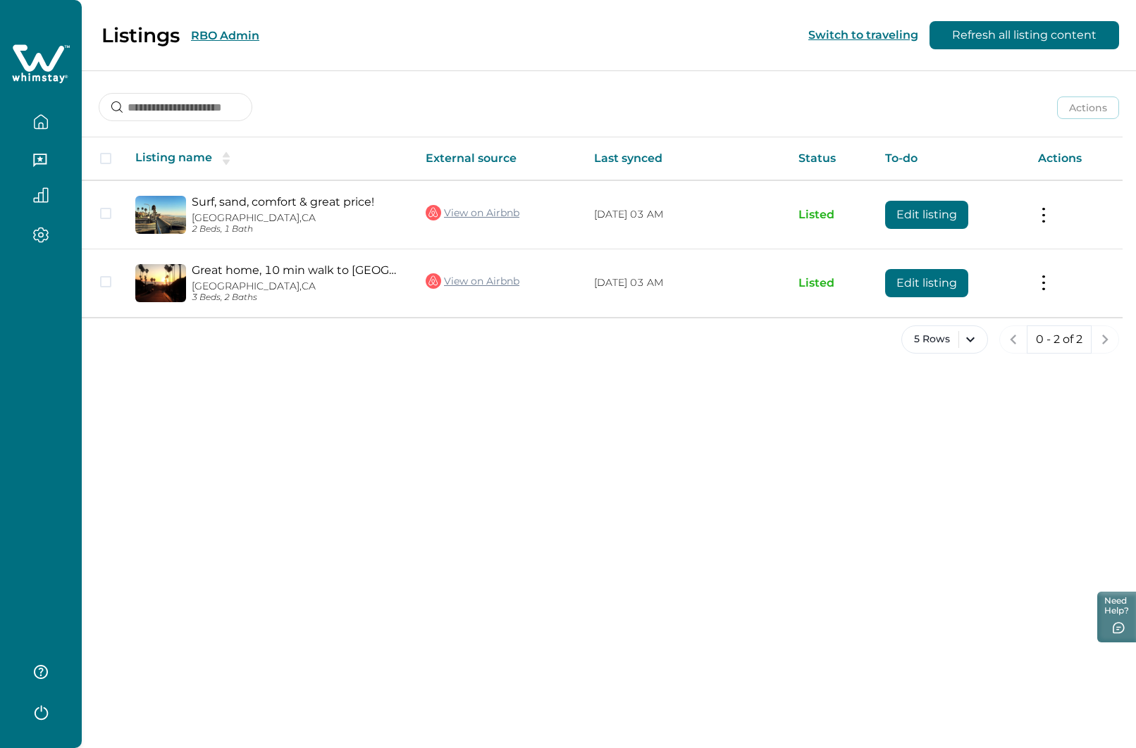
click at [318, 33] on div "Listings RBO Admin Switch to traveling Refresh all listing content" at bounding box center [568, 35] width 1136 height 71
click at [217, 37] on button "RBO Admin" at bounding box center [225, 35] width 68 height 13
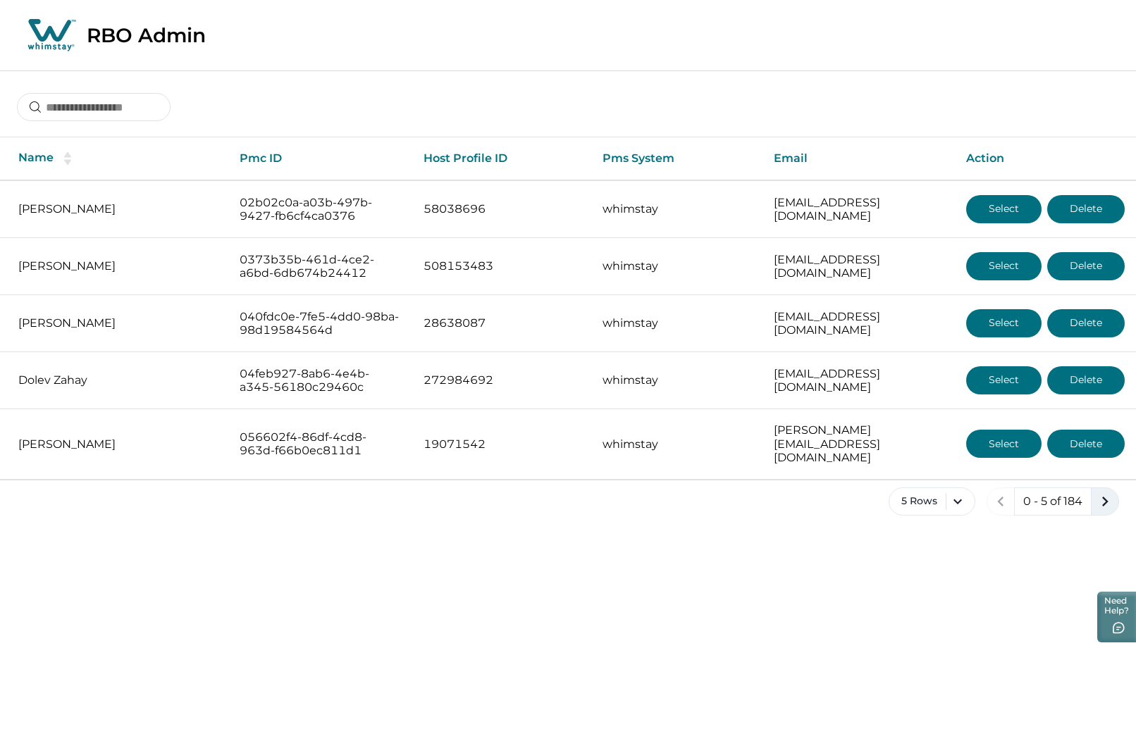
click at [1106, 495] on icon "next page" at bounding box center [1105, 502] width 20 height 20
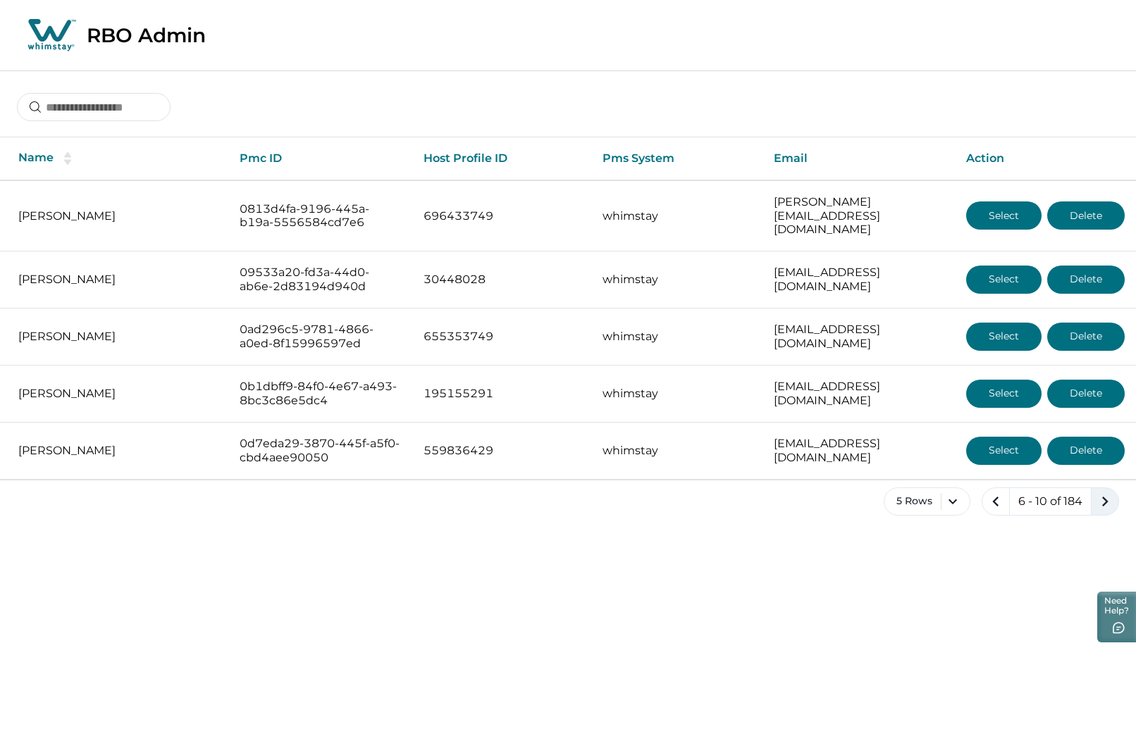
click at [1103, 497] on icon "next page" at bounding box center [1105, 502] width 6 height 10
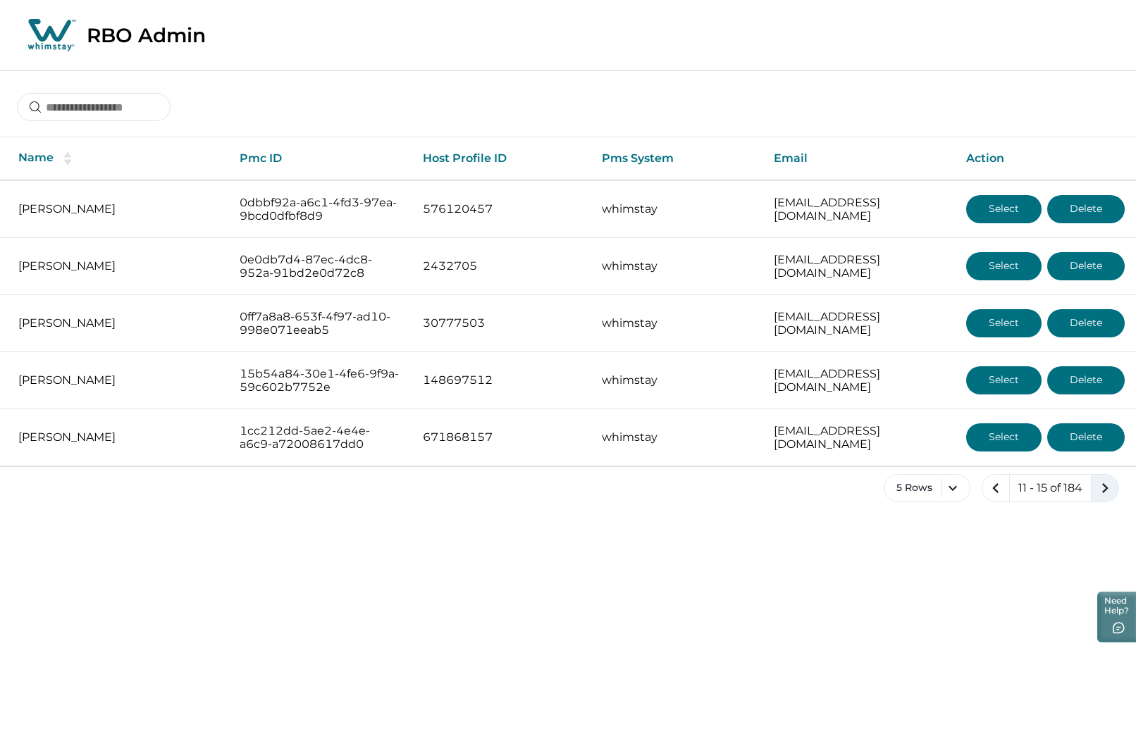
click at [1104, 485] on icon "next page" at bounding box center [1105, 488] width 6 height 10
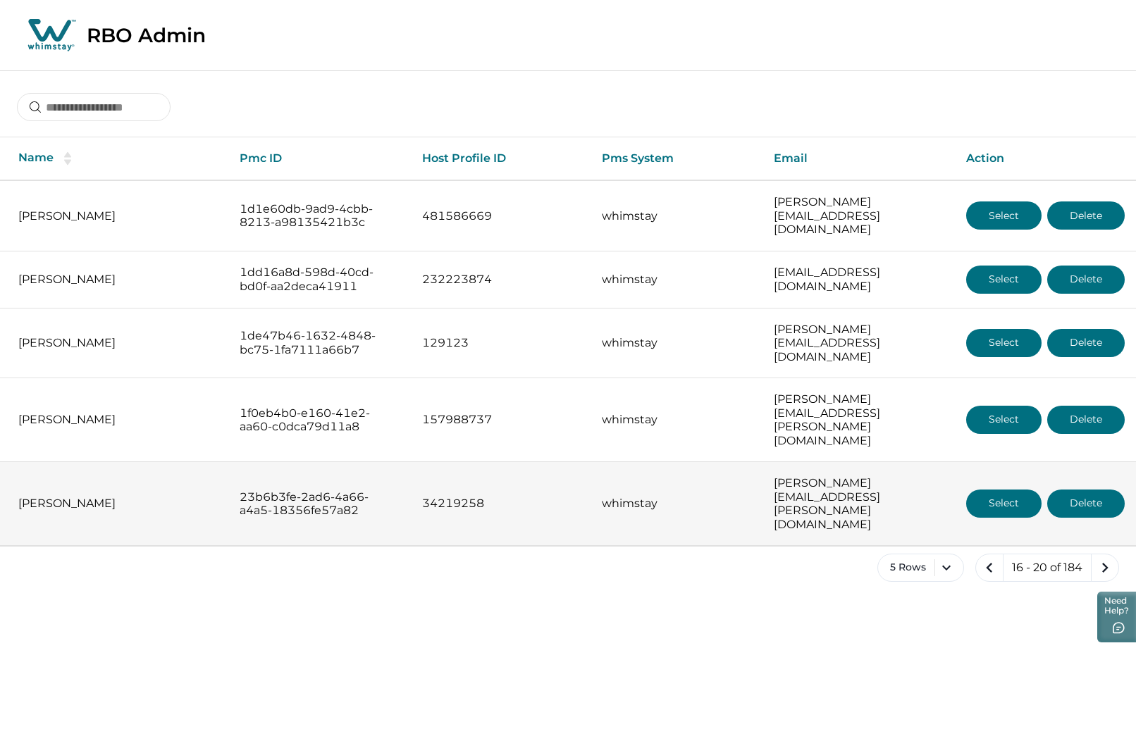
click at [1002, 490] on button "Select" at bounding box center [1003, 504] width 75 height 28
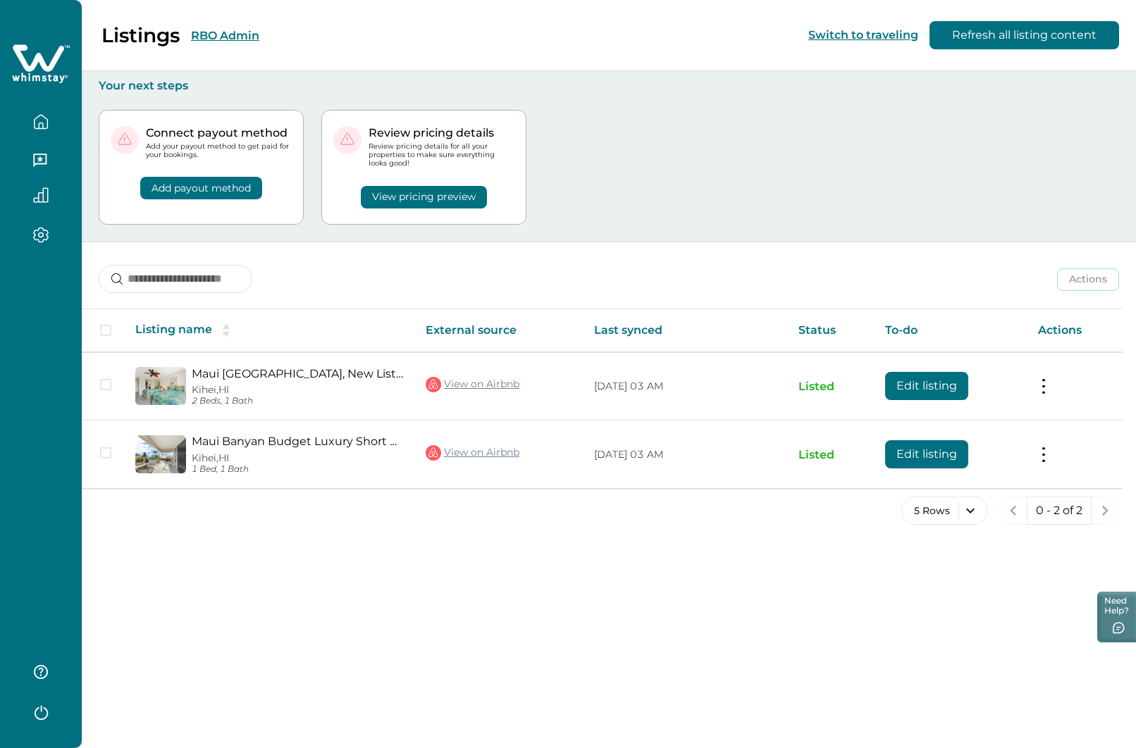
click at [230, 39] on button "RBO Admin" at bounding box center [225, 35] width 68 height 13
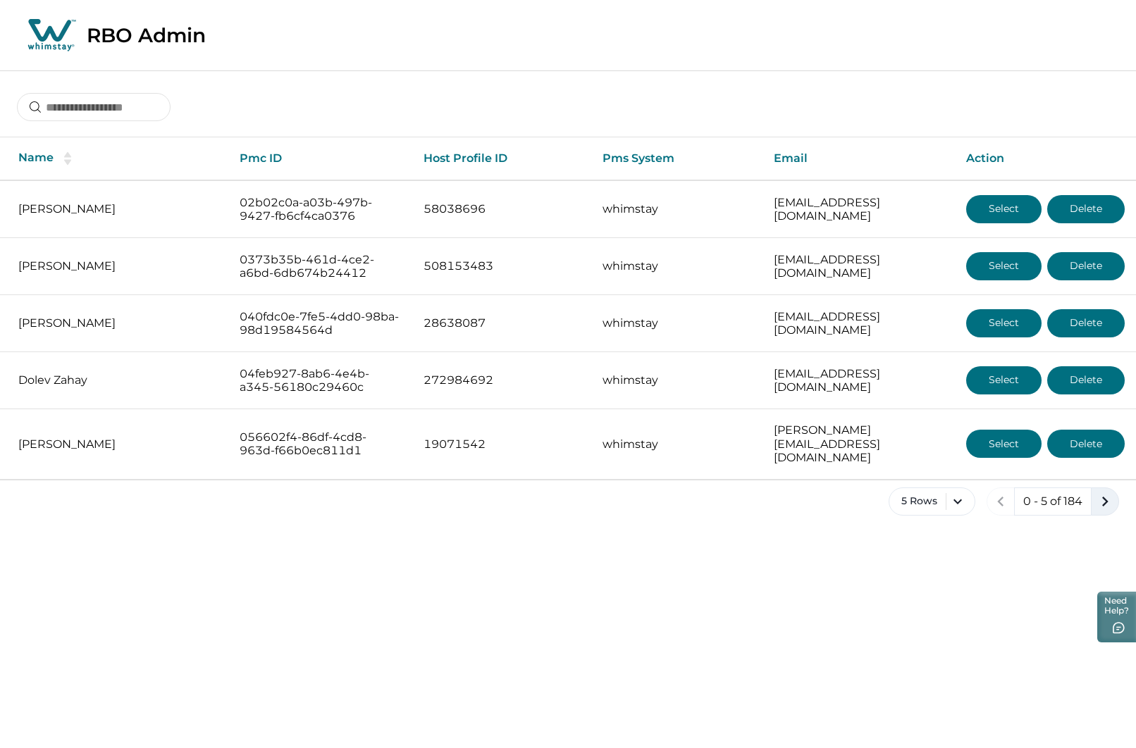
click at [1101, 492] on icon "next page" at bounding box center [1105, 502] width 20 height 20
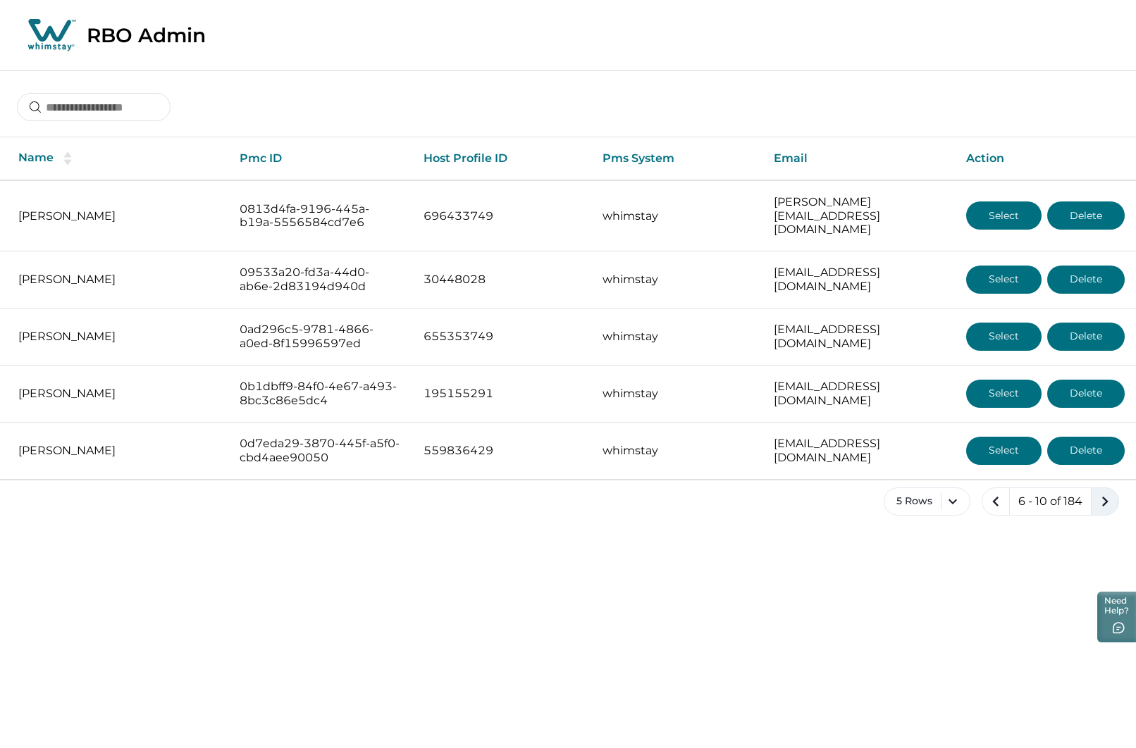
click at [1108, 492] on icon "next page" at bounding box center [1105, 502] width 20 height 20
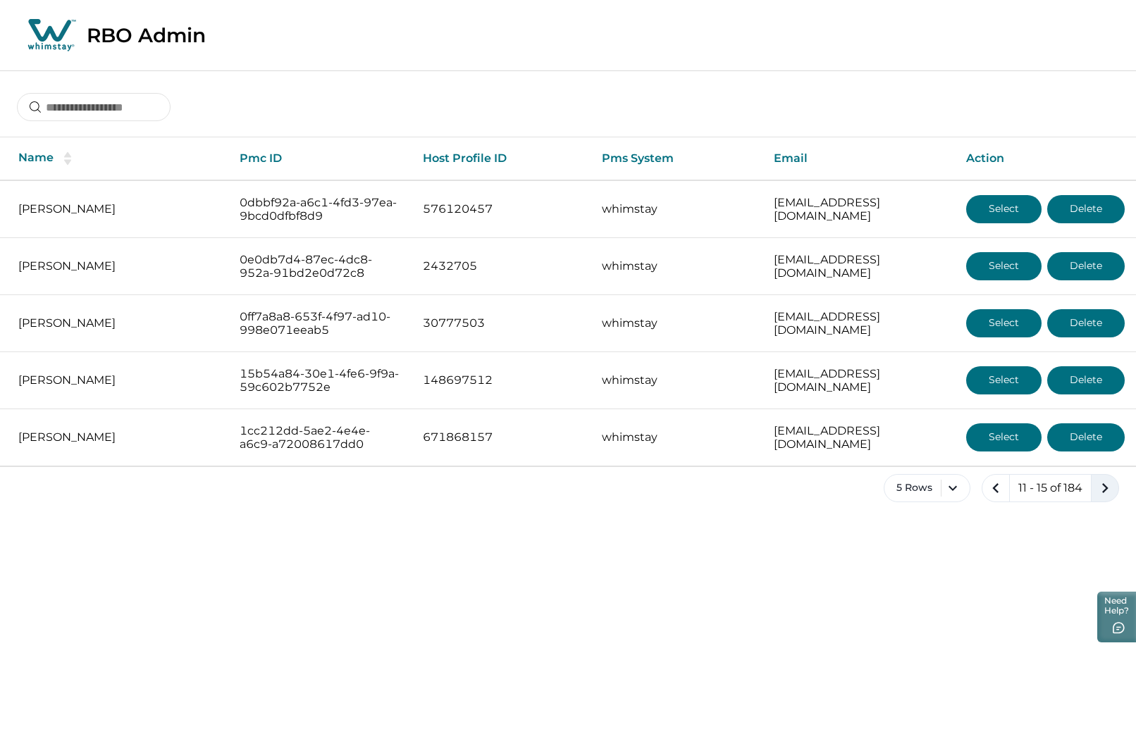
click at [1107, 490] on icon "next page" at bounding box center [1105, 488] width 20 height 20
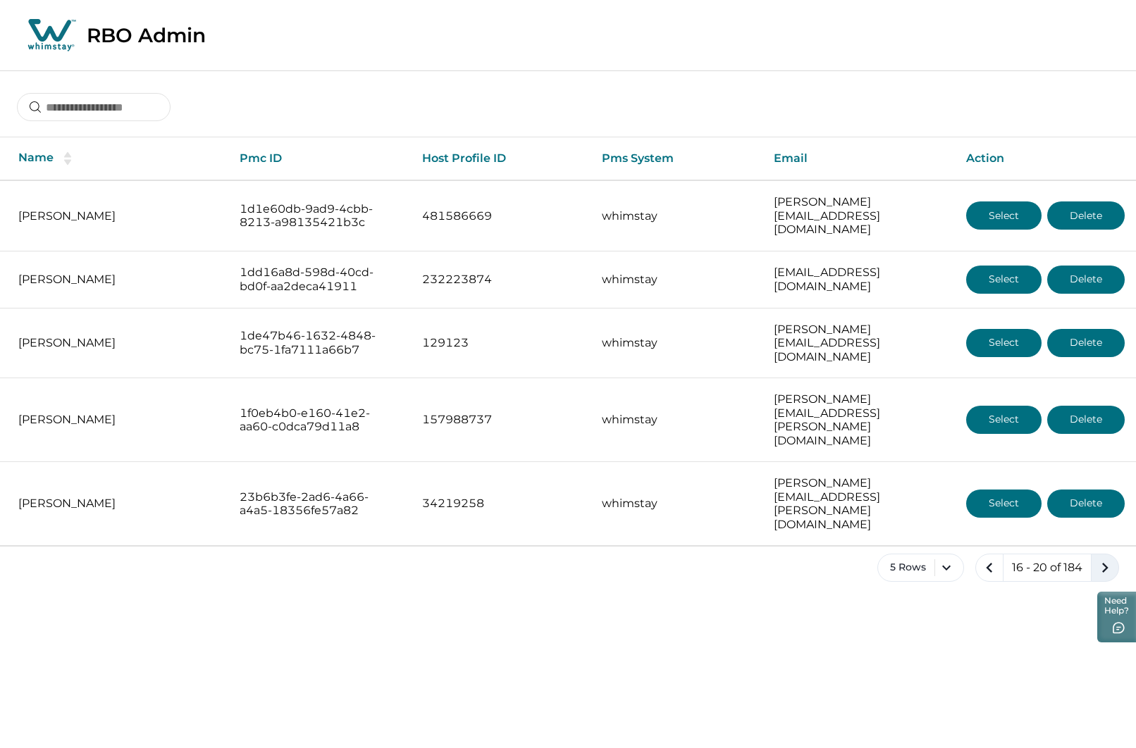
click at [1106, 563] on icon "next page" at bounding box center [1105, 568] width 6 height 10
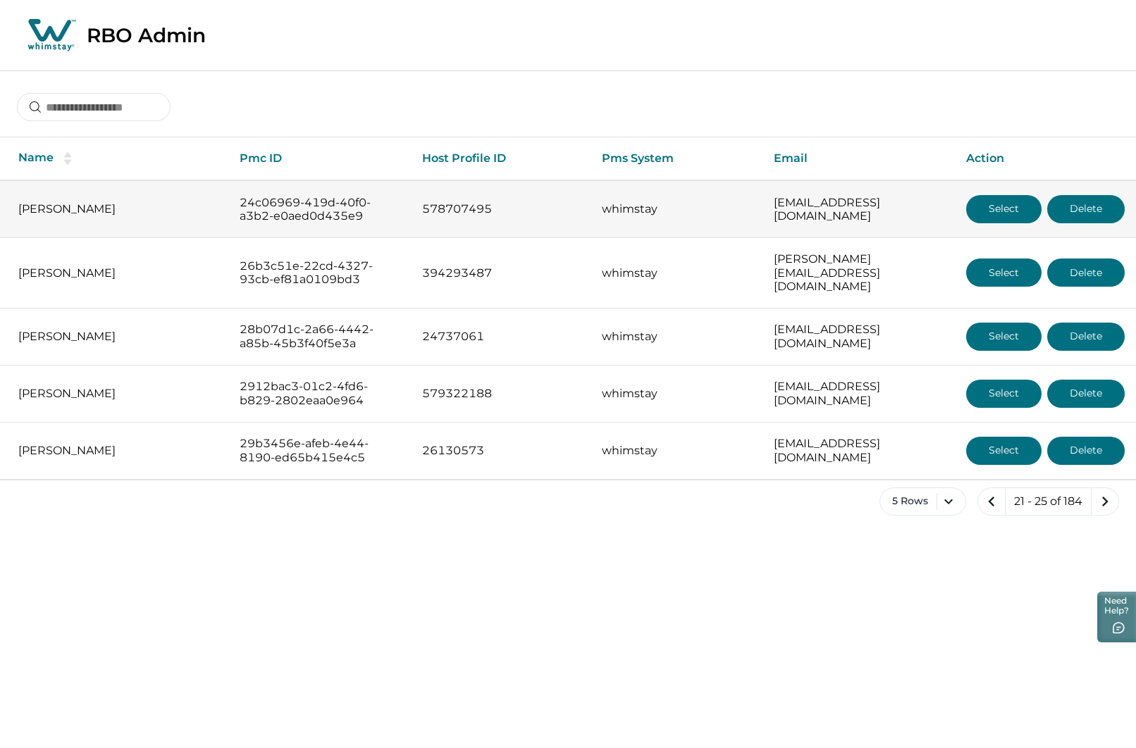
click at [1000, 215] on button "Select" at bounding box center [1003, 209] width 75 height 28
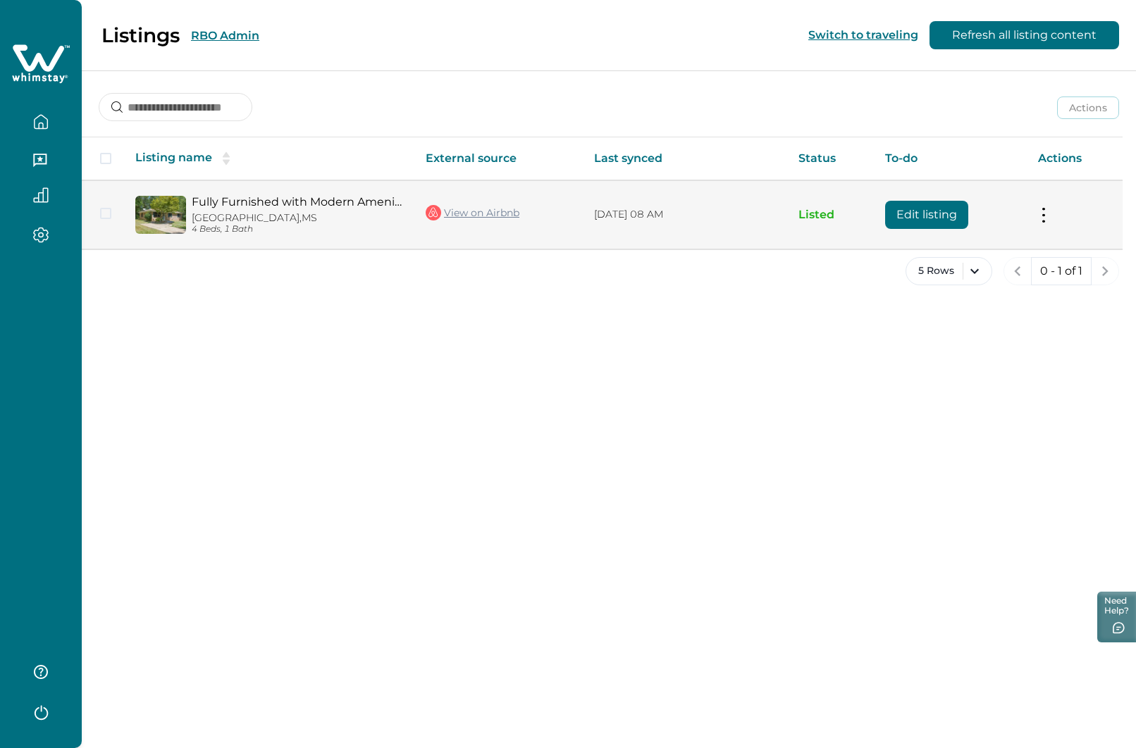
click at [938, 218] on button "Edit listing" at bounding box center [926, 215] width 83 height 28
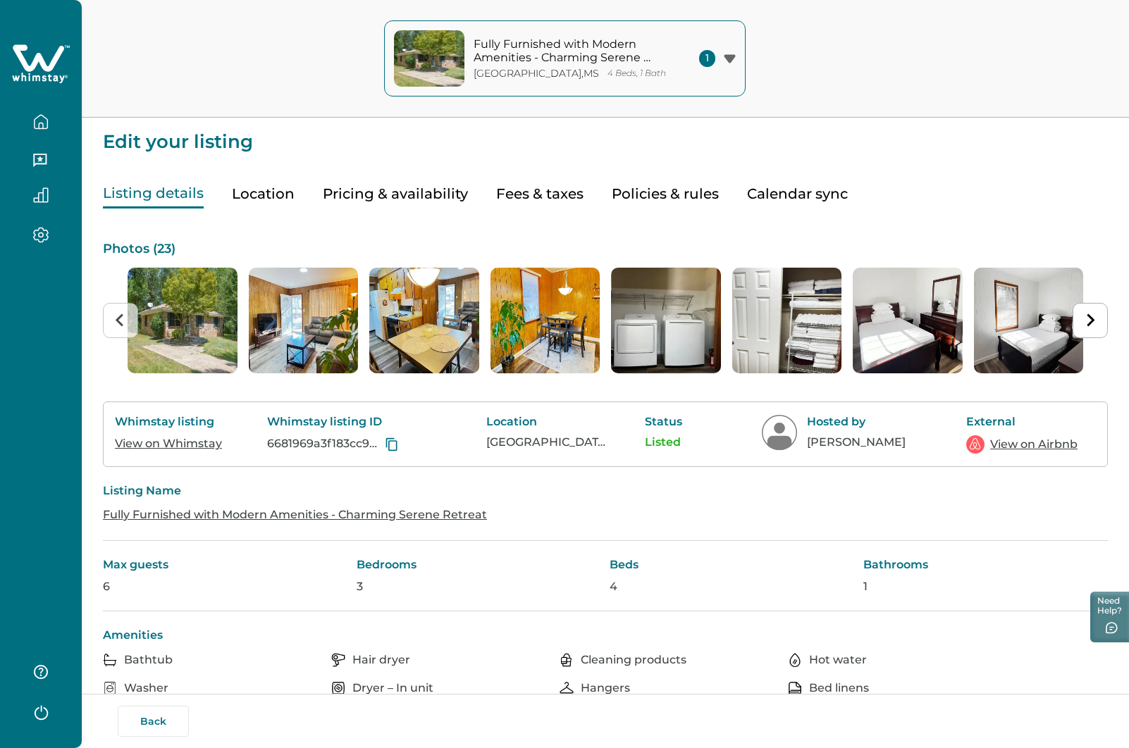
drag, startPoint x: 158, startPoint y: 725, endPoint x: 161, endPoint y: 731, distance: 7.3
click at [159, 729] on button "Back" at bounding box center [153, 721] width 71 height 31
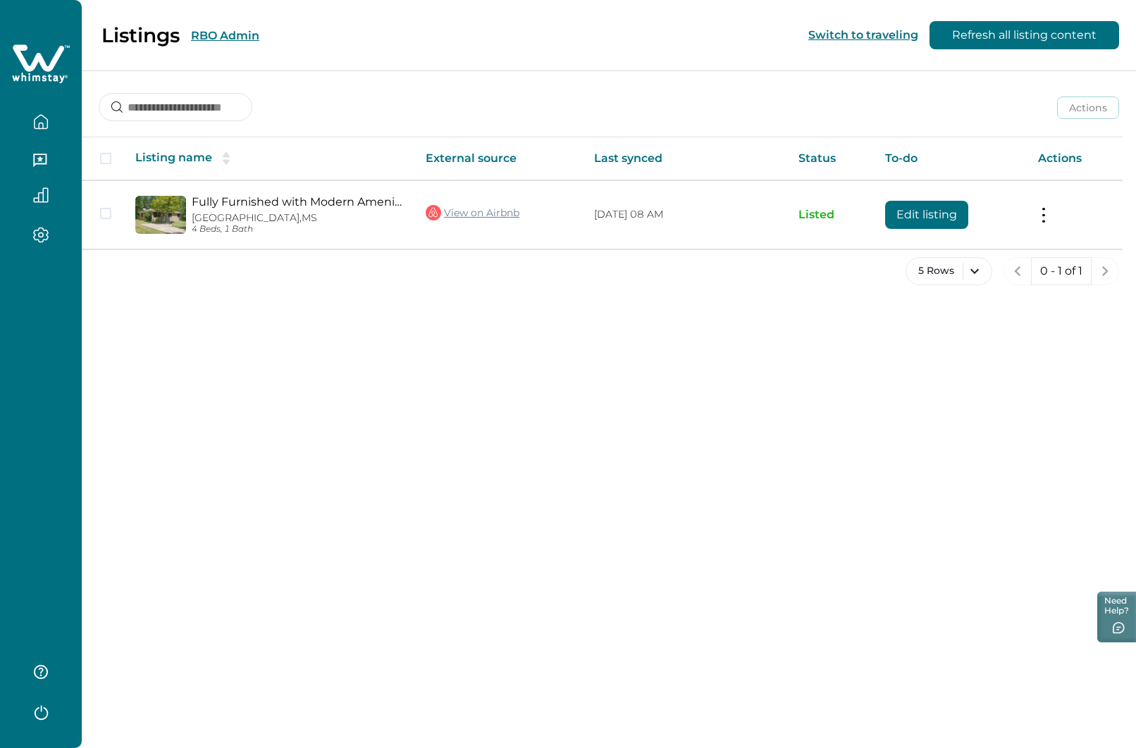
click at [235, 37] on button "RBO Admin" at bounding box center [225, 35] width 68 height 13
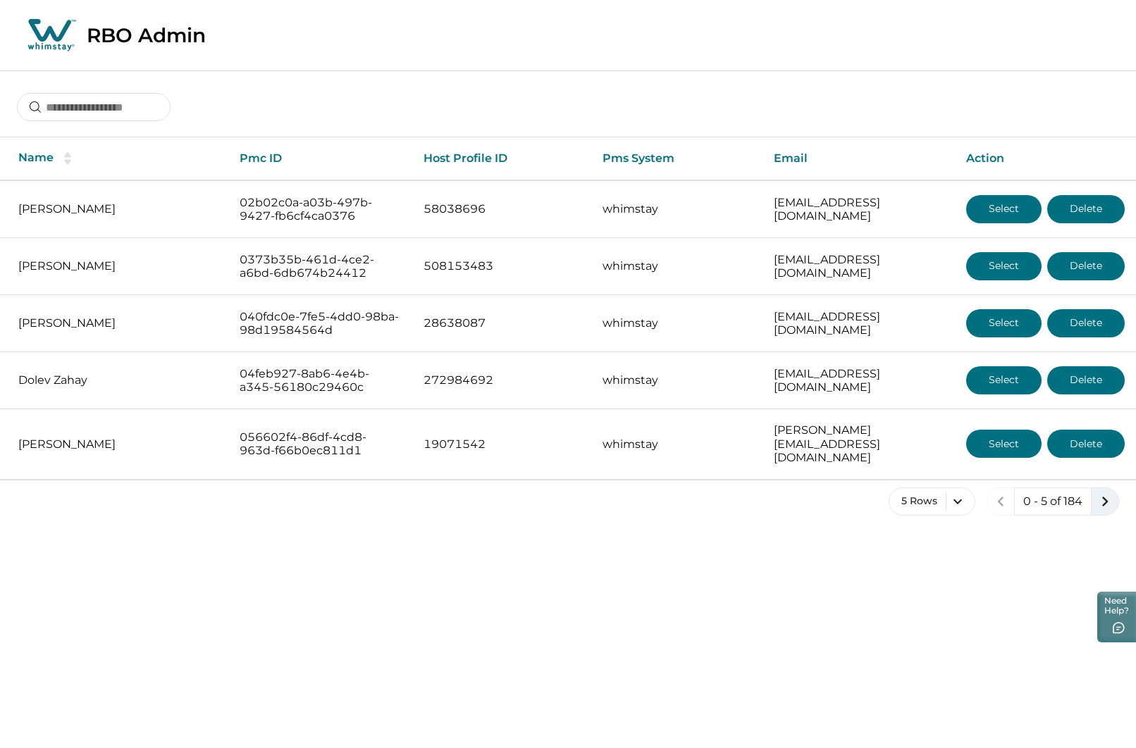
click at [1111, 492] on icon "next page" at bounding box center [1105, 502] width 20 height 20
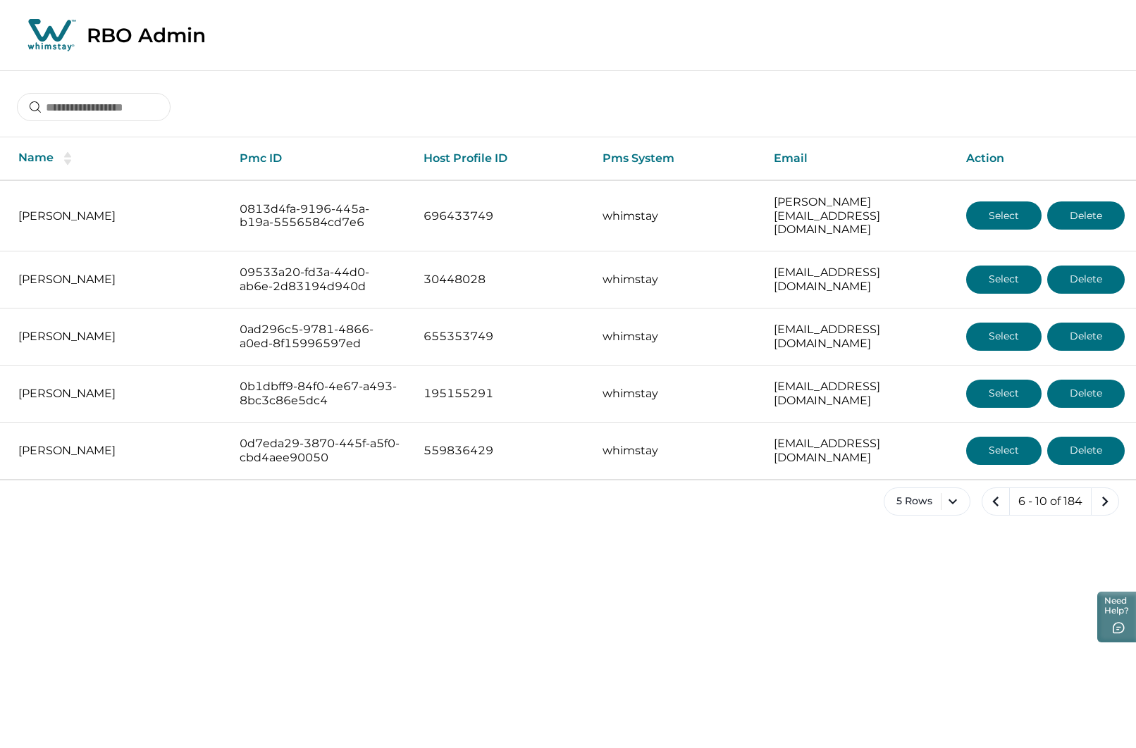
click at [1111, 492] on icon "next page" at bounding box center [1105, 502] width 20 height 20
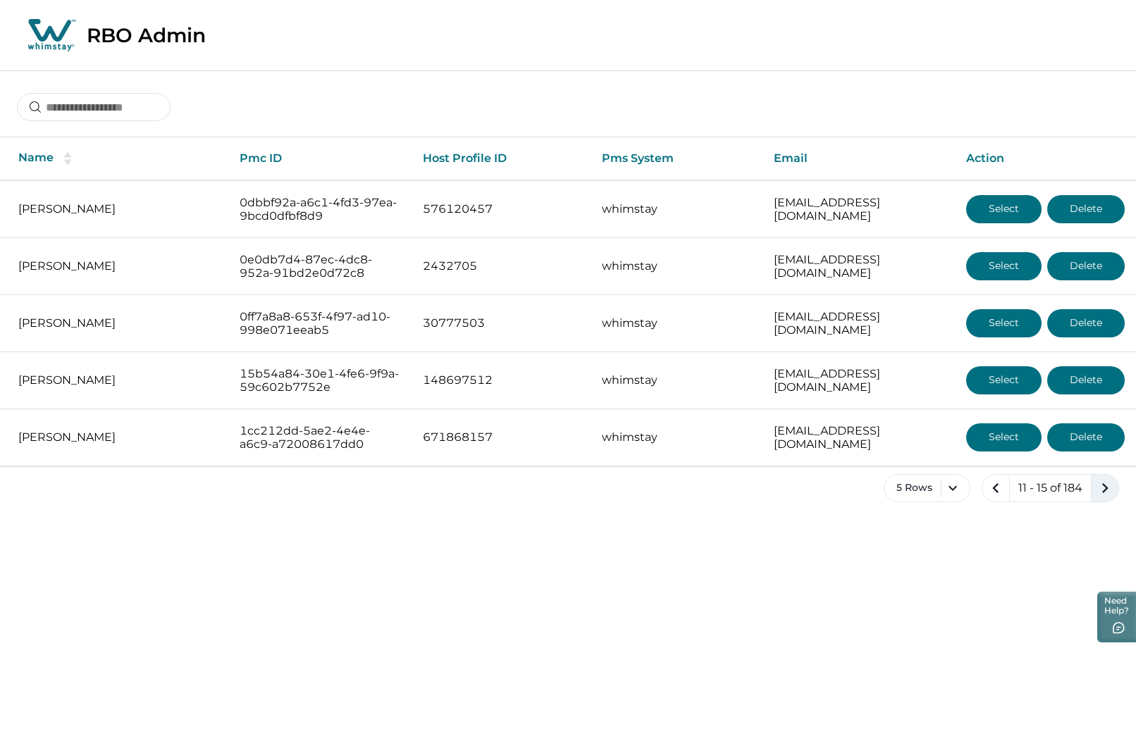
click at [1109, 482] on icon "next page" at bounding box center [1105, 488] width 20 height 20
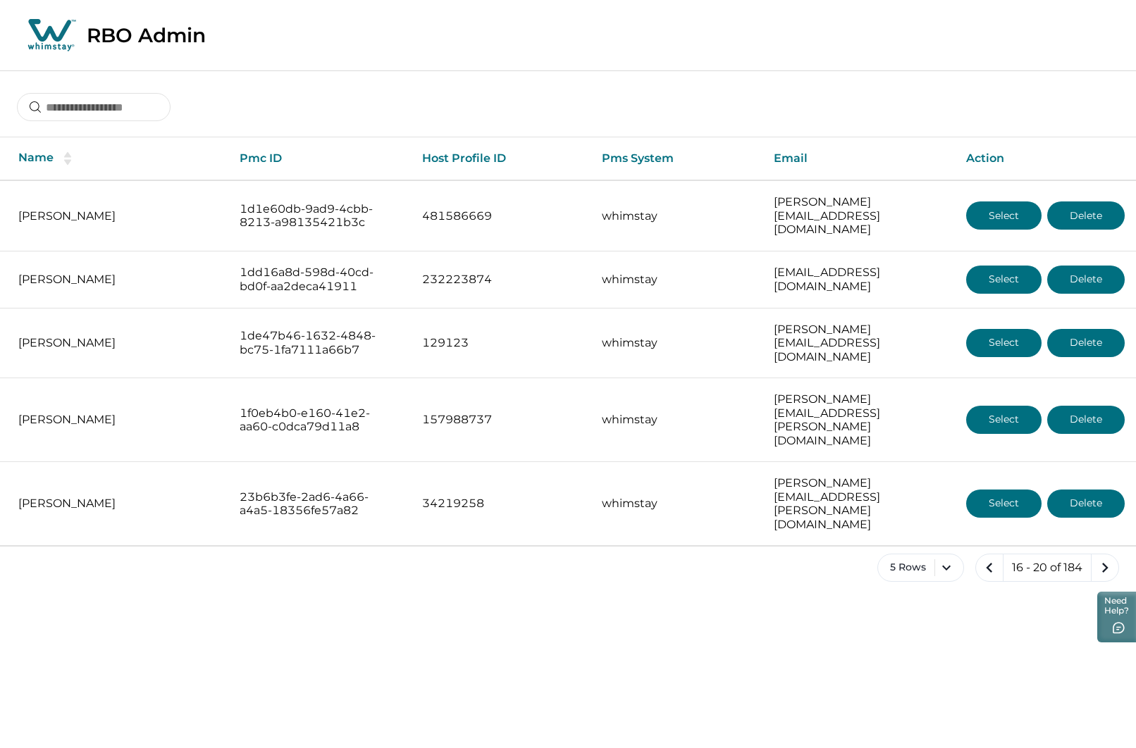
click at [1109, 558] on icon "next page" at bounding box center [1105, 568] width 20 height 20
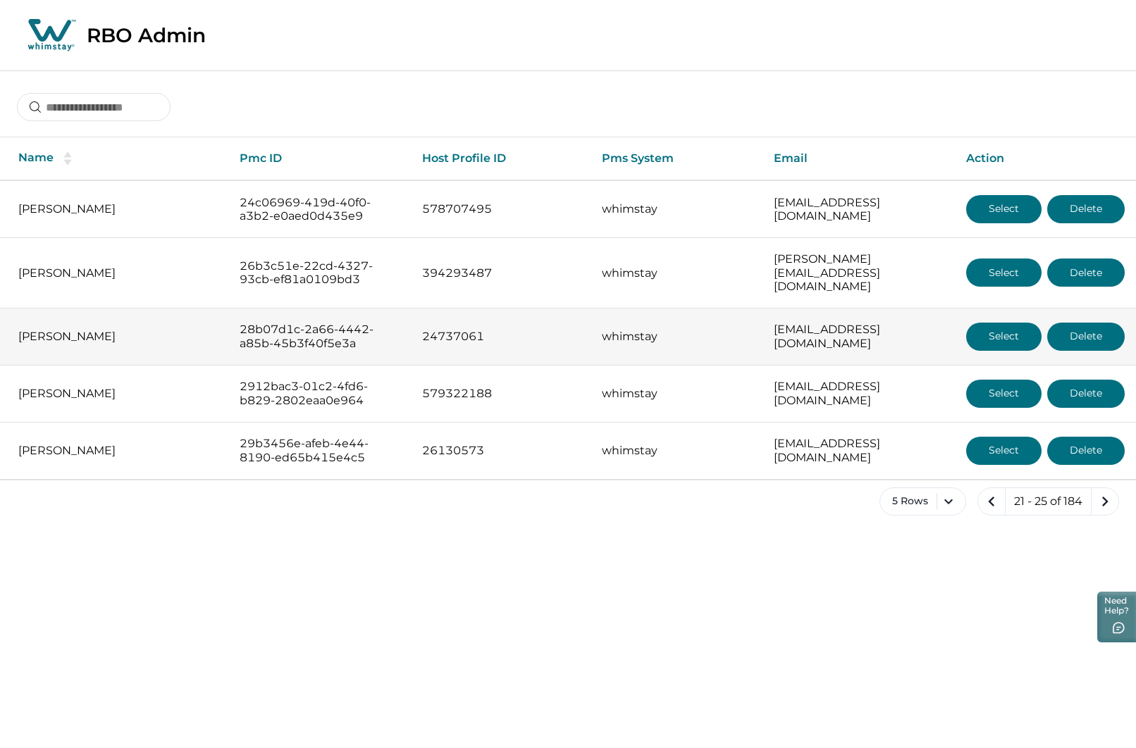
click at [996, 325] on button "Select" at bounding box center [1003, 337] width 75 height 28
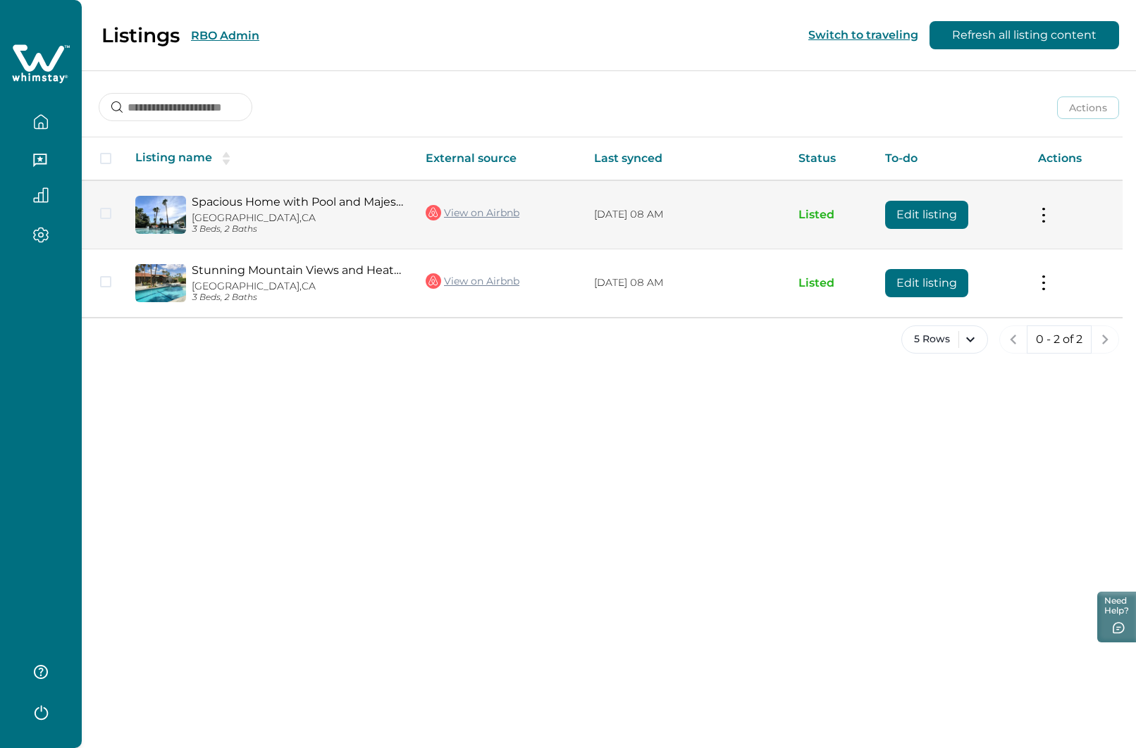
click at [917, 209] on button "Edit listing" at bounding box center [926, 215] width 83 height 28
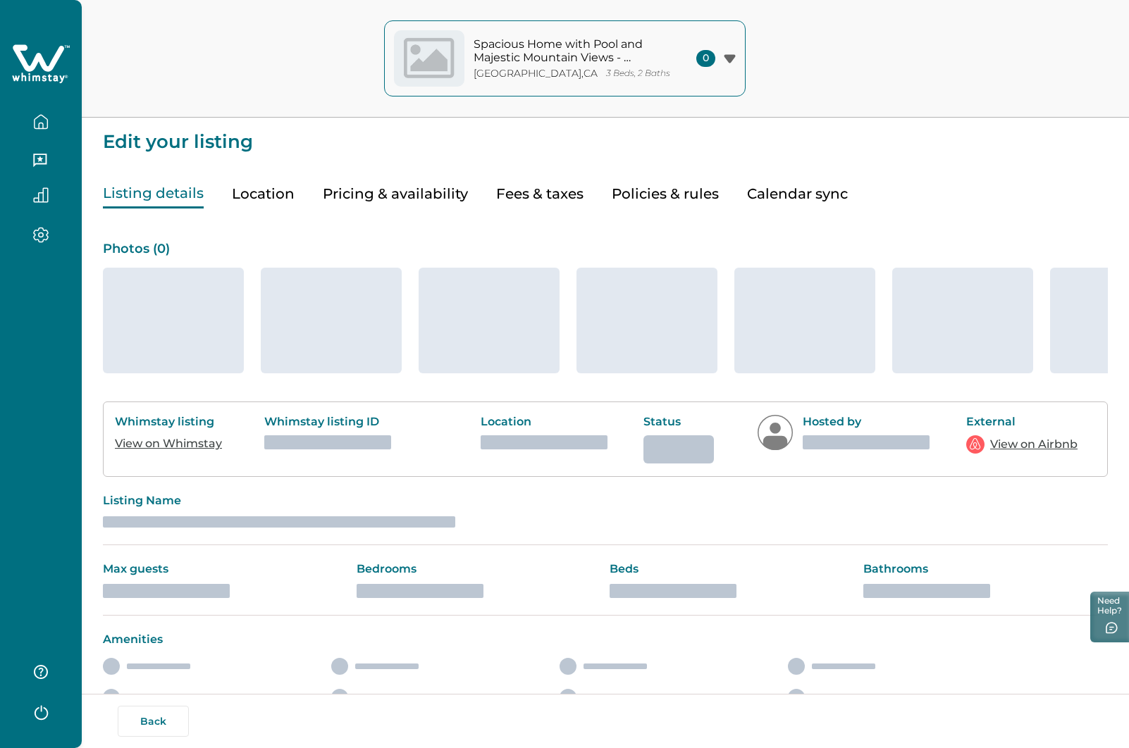
type input "**"
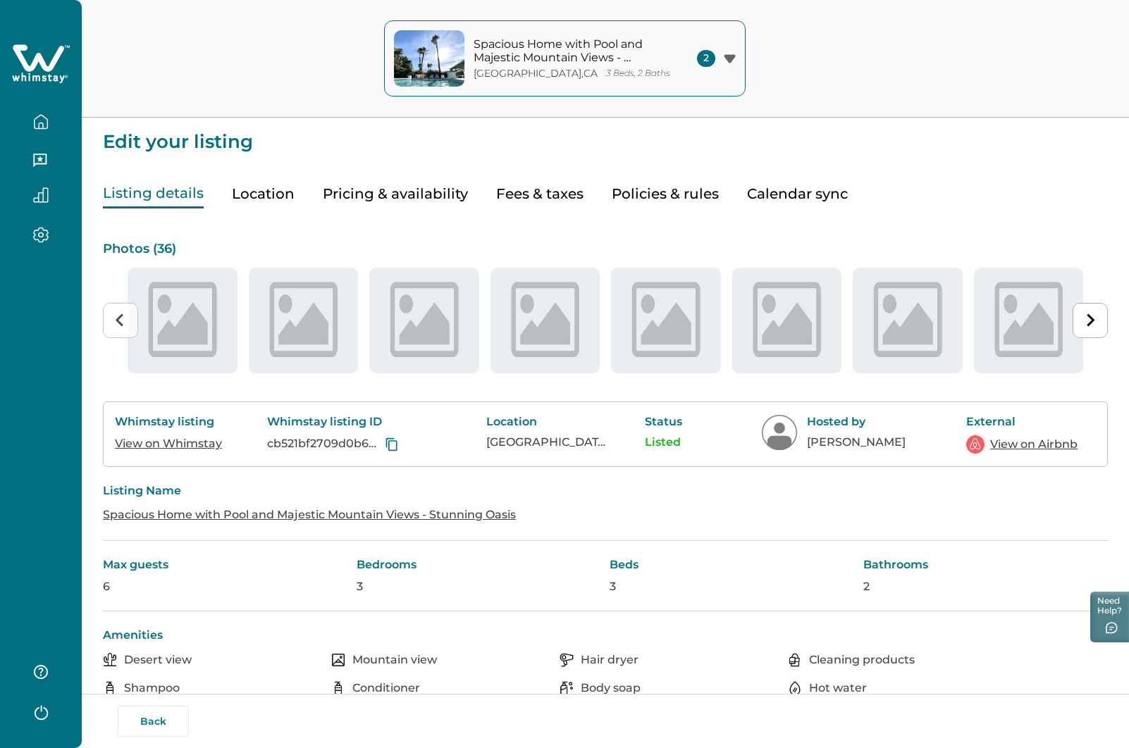
type input "**"
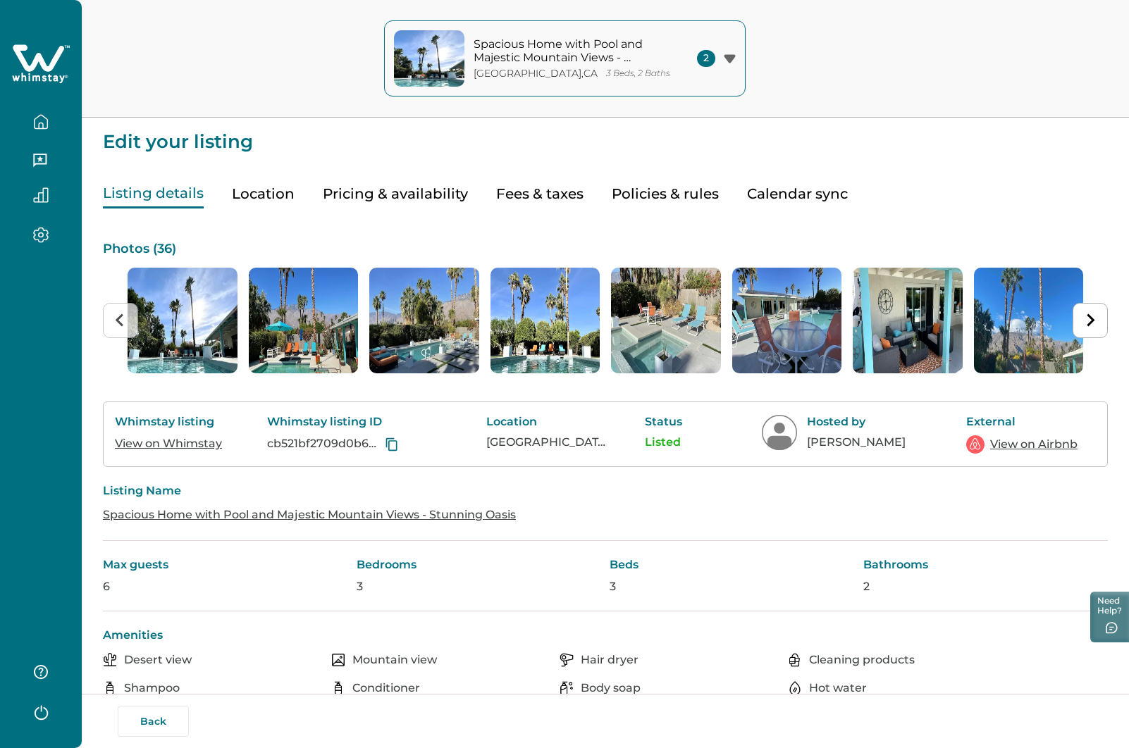
drag, startPoint x: 397, startPoint y: 193, endPoint x: 409, endPoint y: 233, distance: 41.0
click at [397, 194] on button "Pricing & availability" at bounding box center [395, 194] width 145 height 29
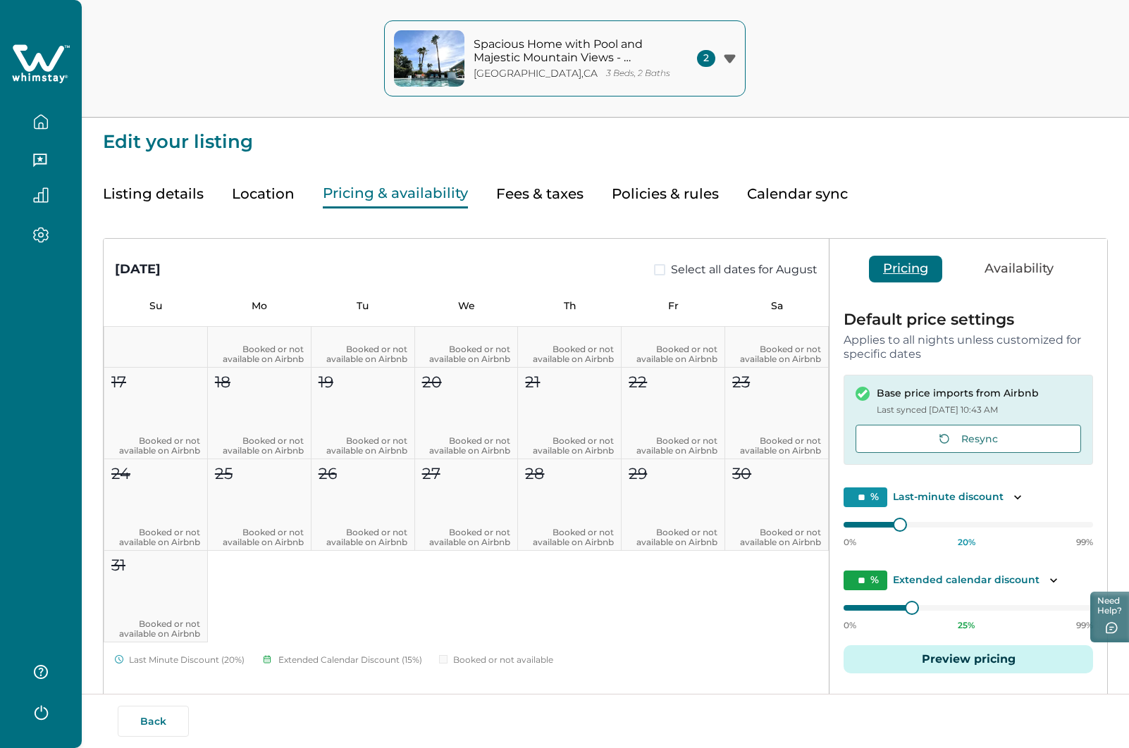
scroll to position [211, 0]
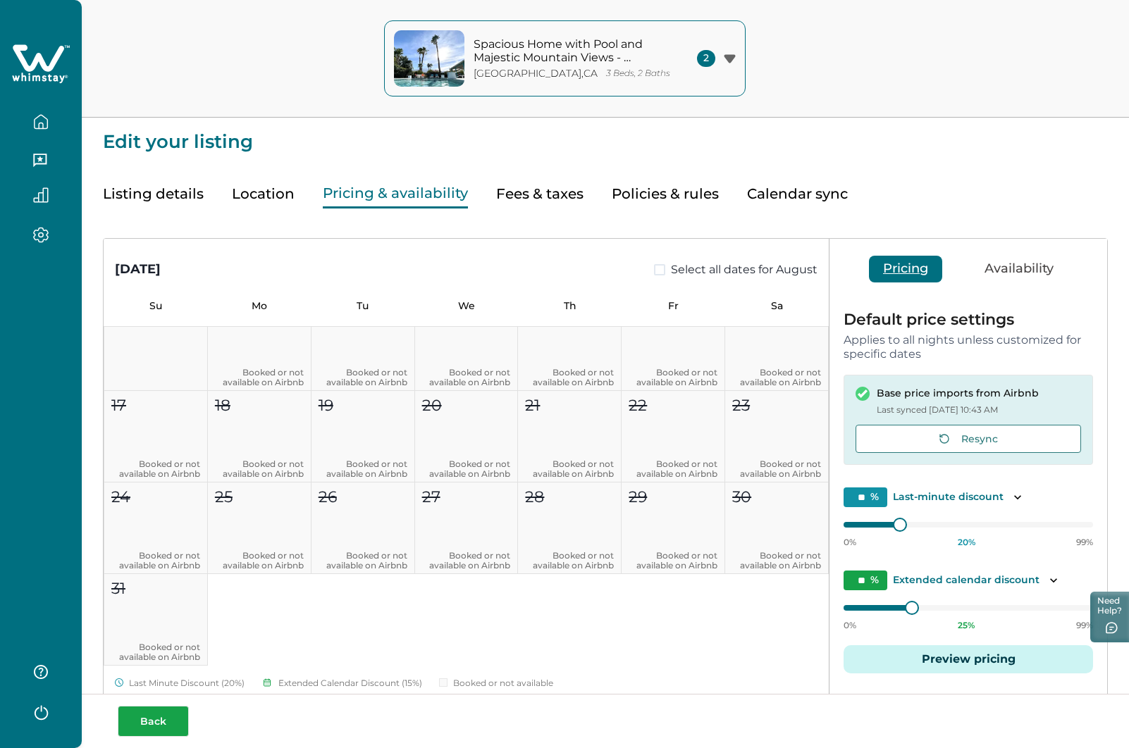
click at [154, 719] on button "Back" at bounding box center [153, 721] width 71 height 31
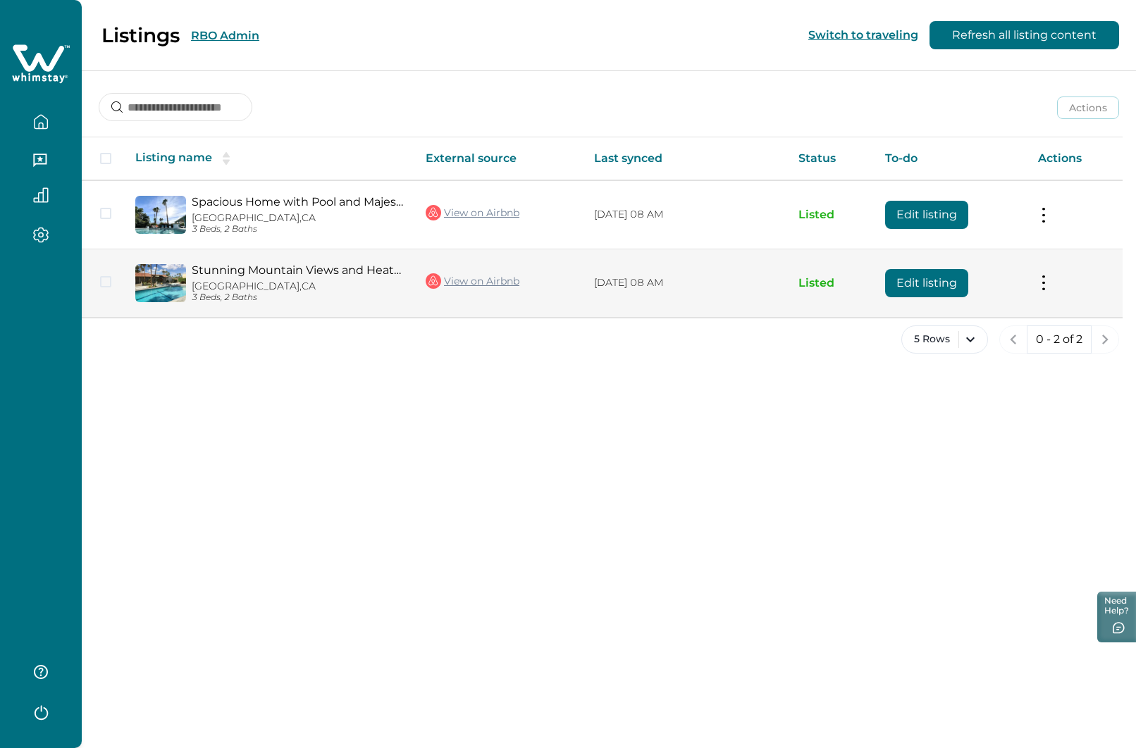
click at [915, 289] on button "Edit listing" at bounding box center [926, 283] width 83 height 28
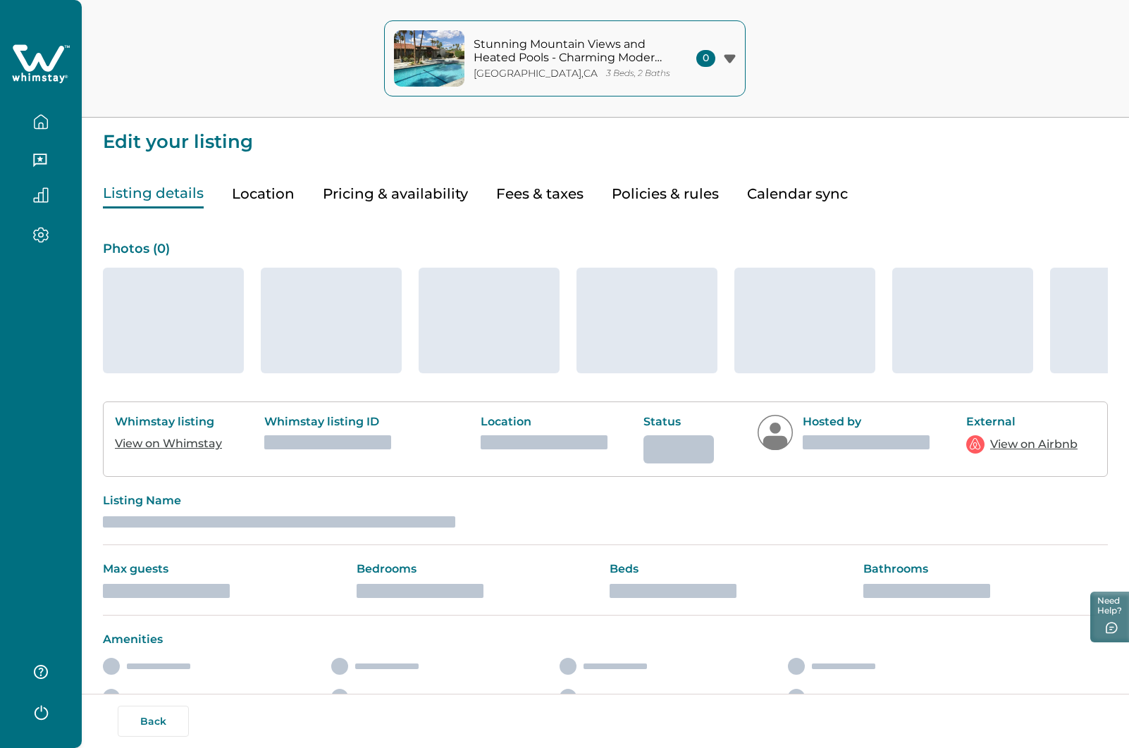
type input "**"
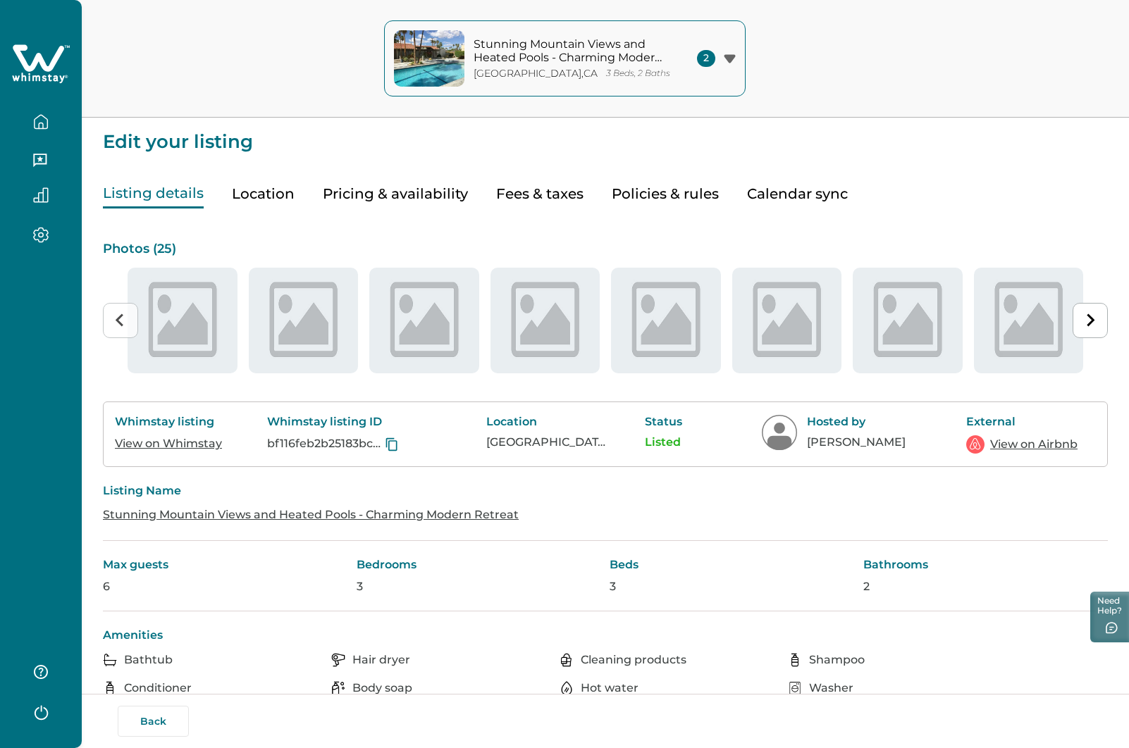
type input "**"
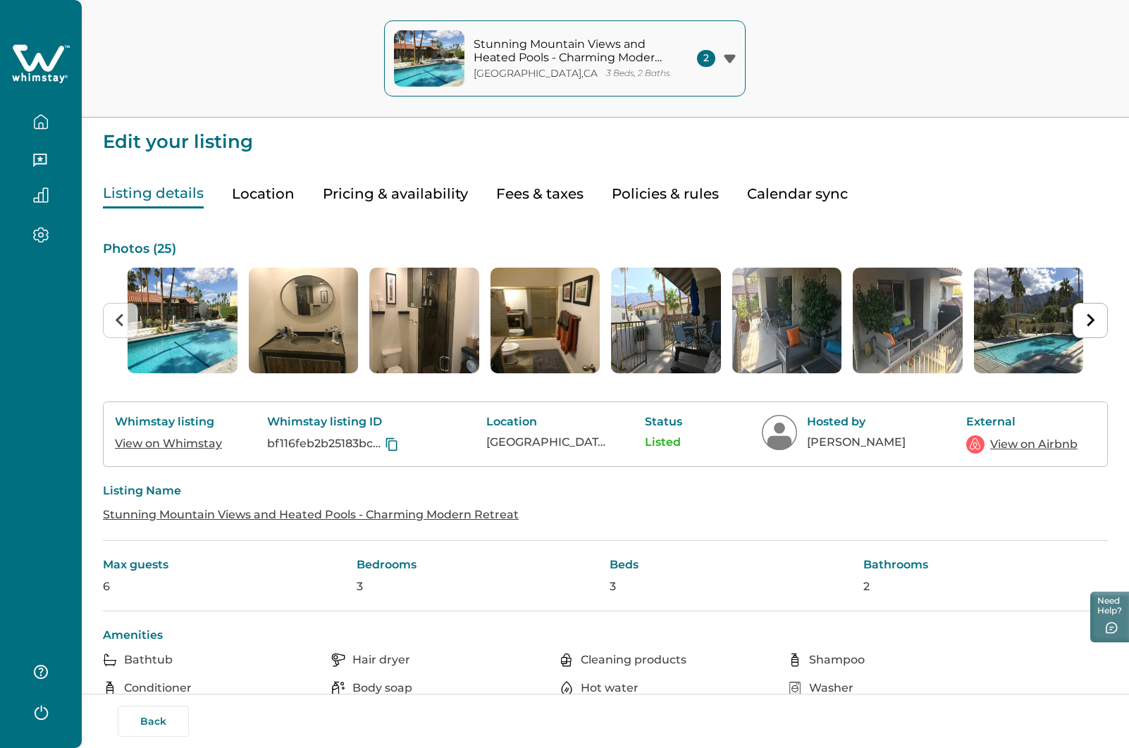
click at [396, 197] on button "Pricing & availability" at bounding box center [395, 194] width 145 height 29
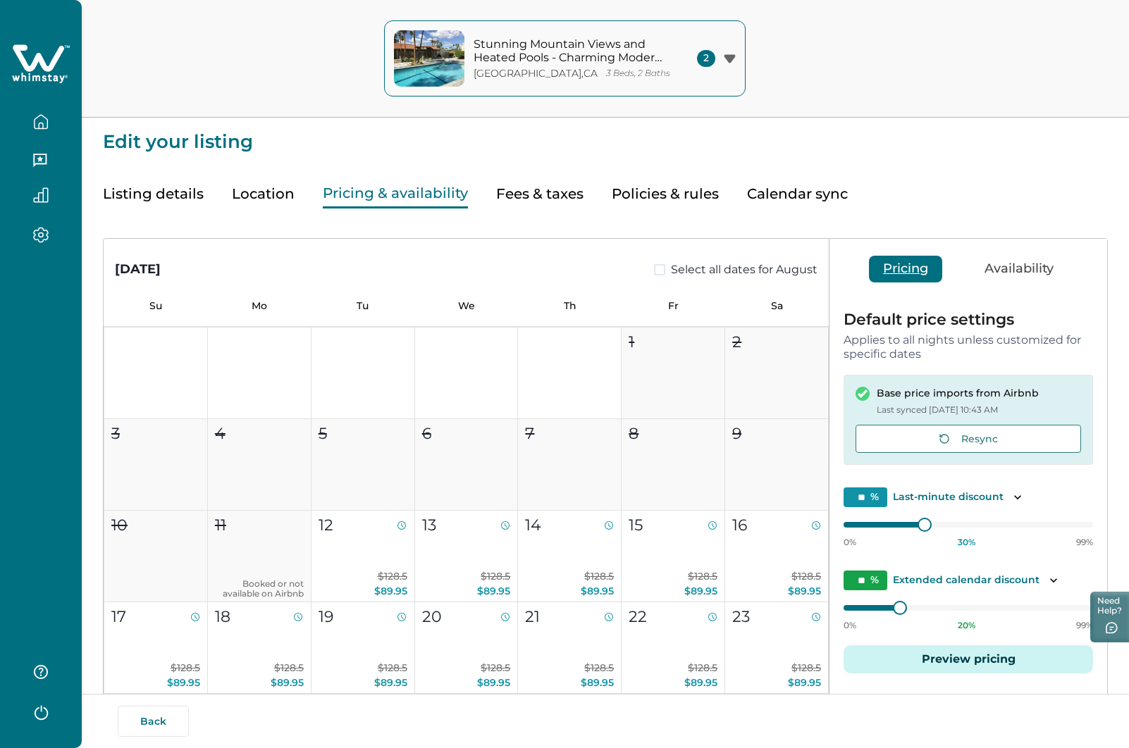
click at [170, 711] on button "Back" at bounding box center [153, 721] width 71 height 31
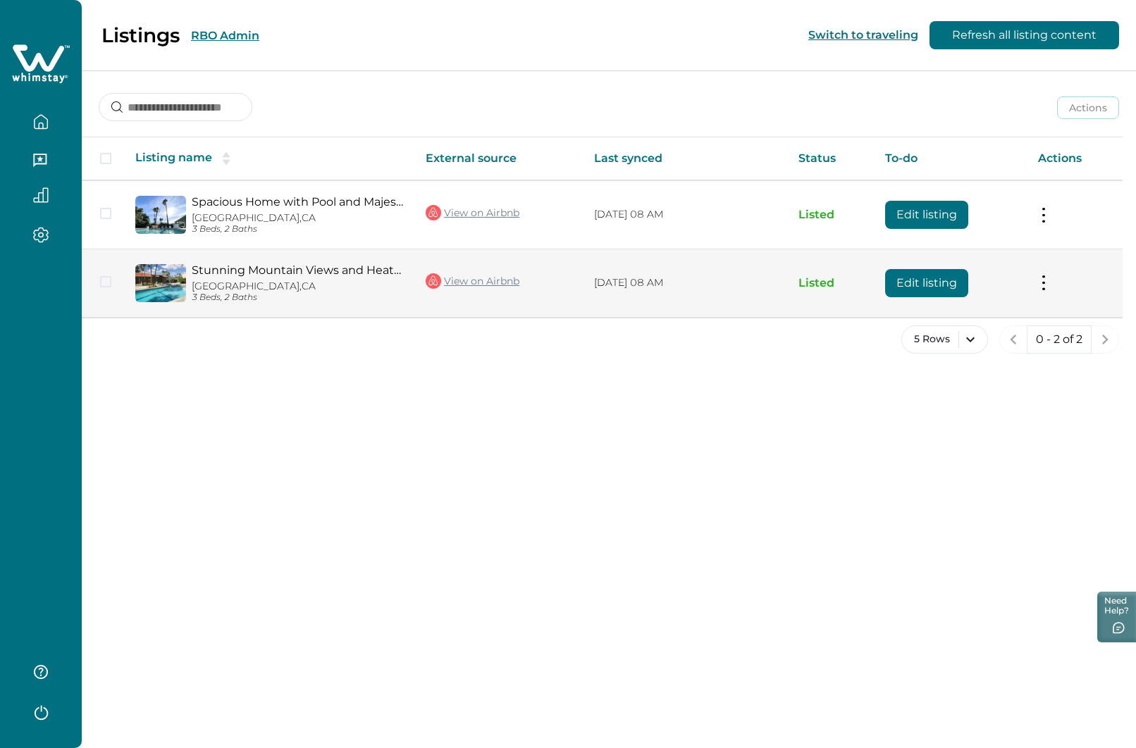
click at [902, 285] on button "Edit listing" at bounding box center [926, 283] width 83 height 28
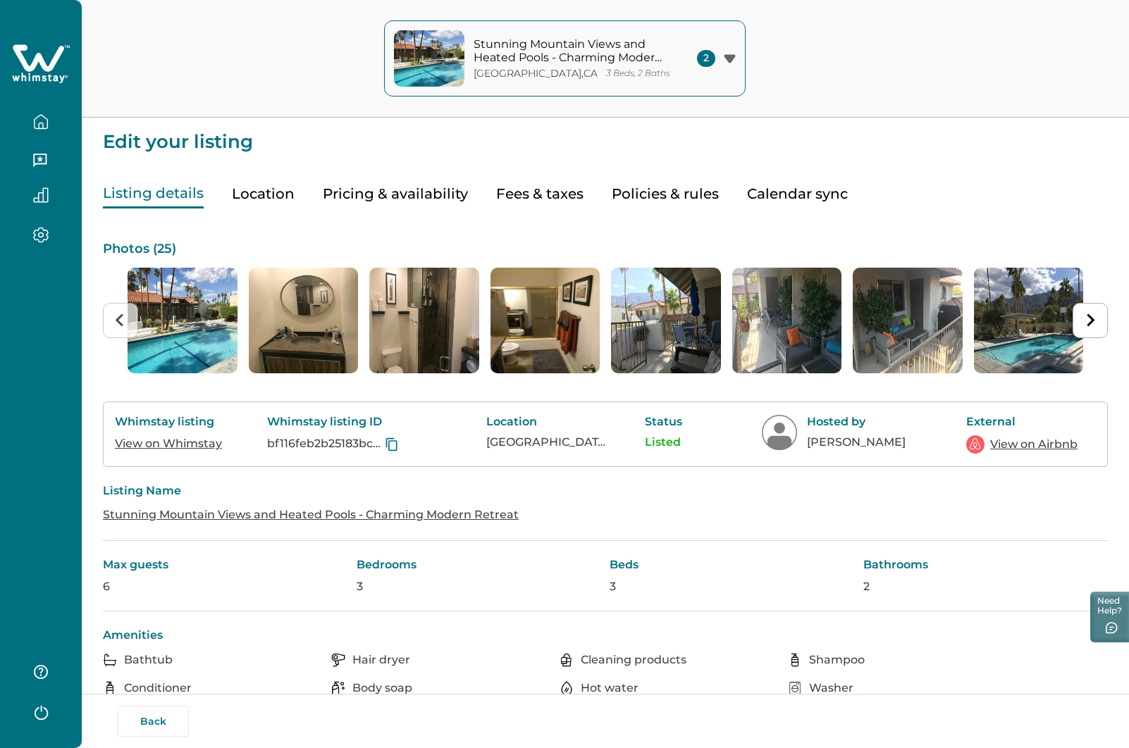
drag, startPoint x: 385, startPoint y: 192, endPoint x: 488, endPoint y: 328, distance: 170.5
click at [385, 192] on button "Pricing & availability" at bounding box center [395, 194] width 145 height 29
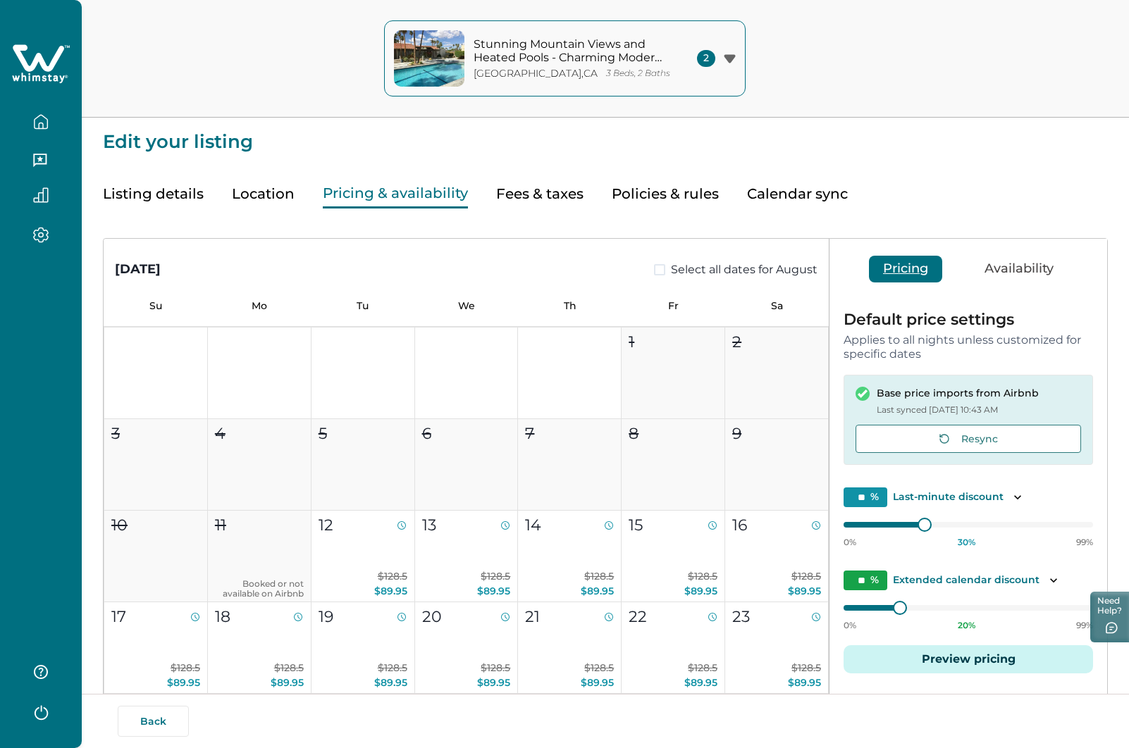
click at [127, 186] on button "Listing details" at bounding box center [153, 194] width 101 height 29
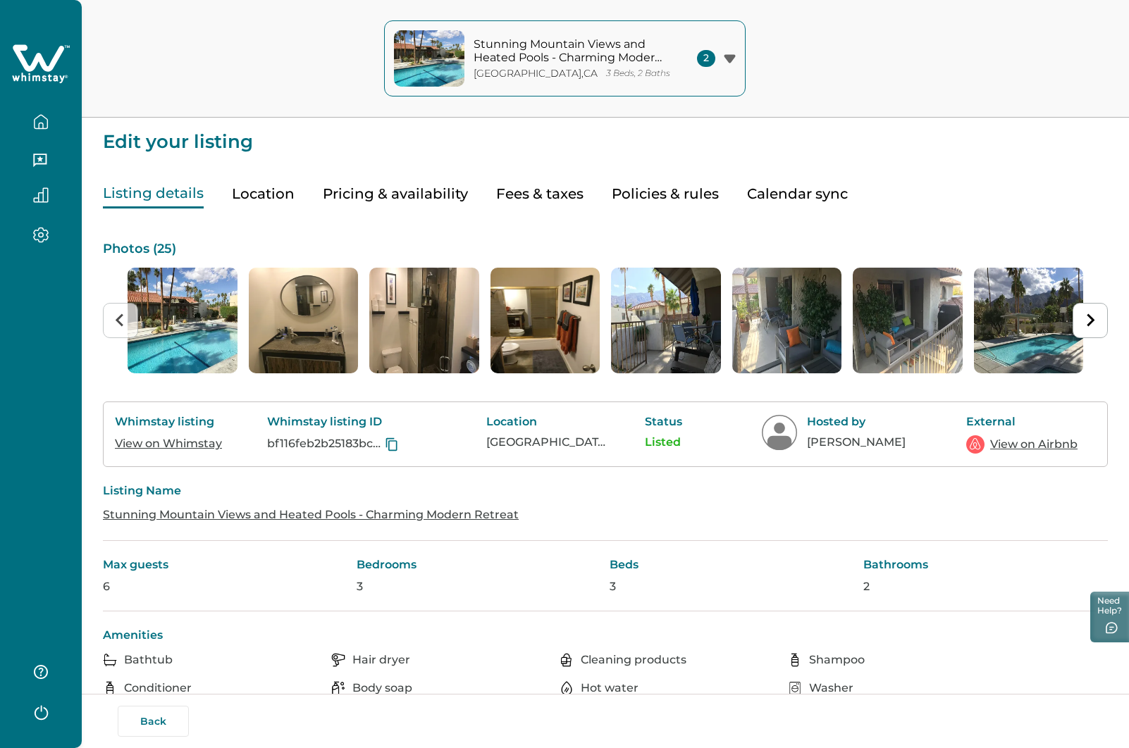
click at [157, 443] on link "View on Whimstay" at bounding box center [168, 443] width 107 height 13
click at [1051, 441] on link "View on Airbnb" at bounding box center [1033, 444] width 87 height 17
click at [392, 445] on icon at bounding box center [392, 445] width 14 height 14
click at [152, 728] on button "Back" at bounding box center [153, 721] width 71 height 31
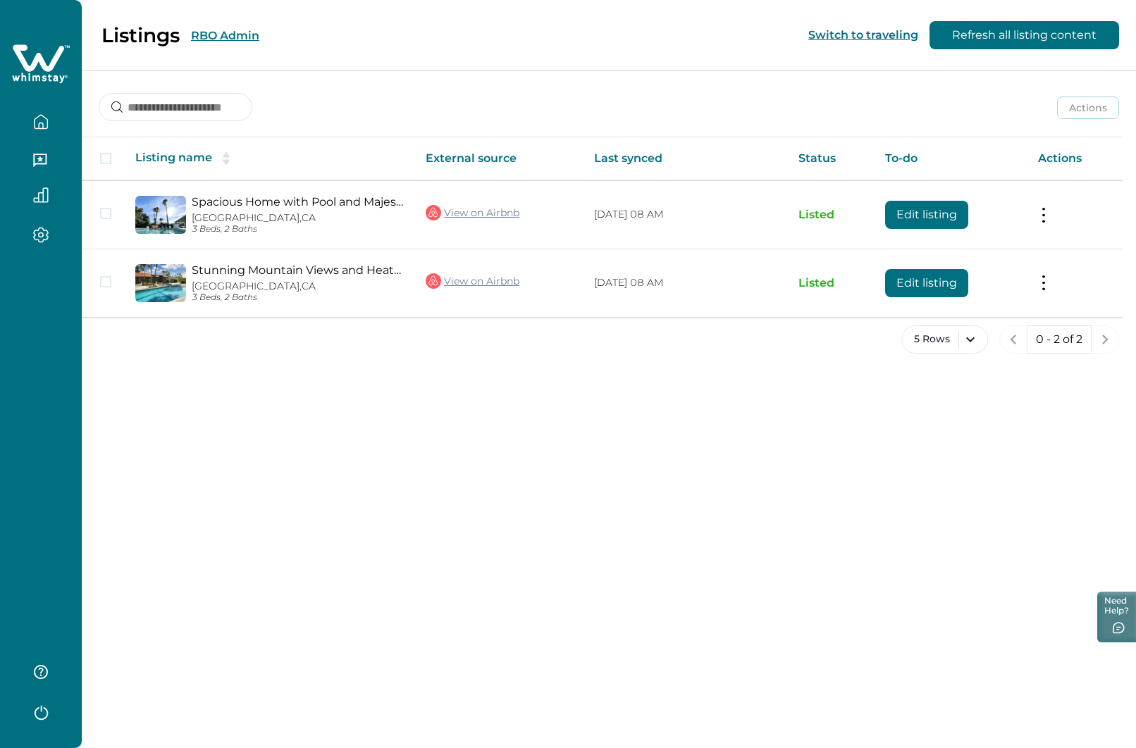
click at [230, 35] on button "RBO Admin" at bounding box center [225, 35] width 68 height 13
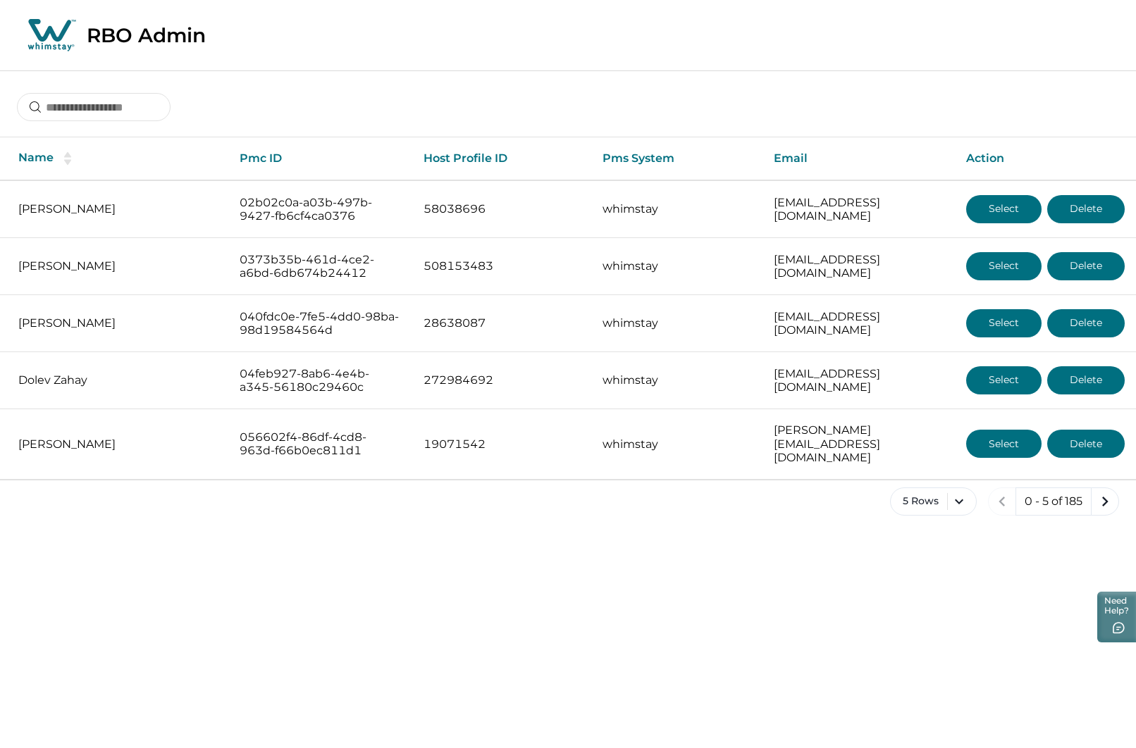
click at [1098, 492] on icon "next page" at bounding box center [1105, 502] width 20 height 20
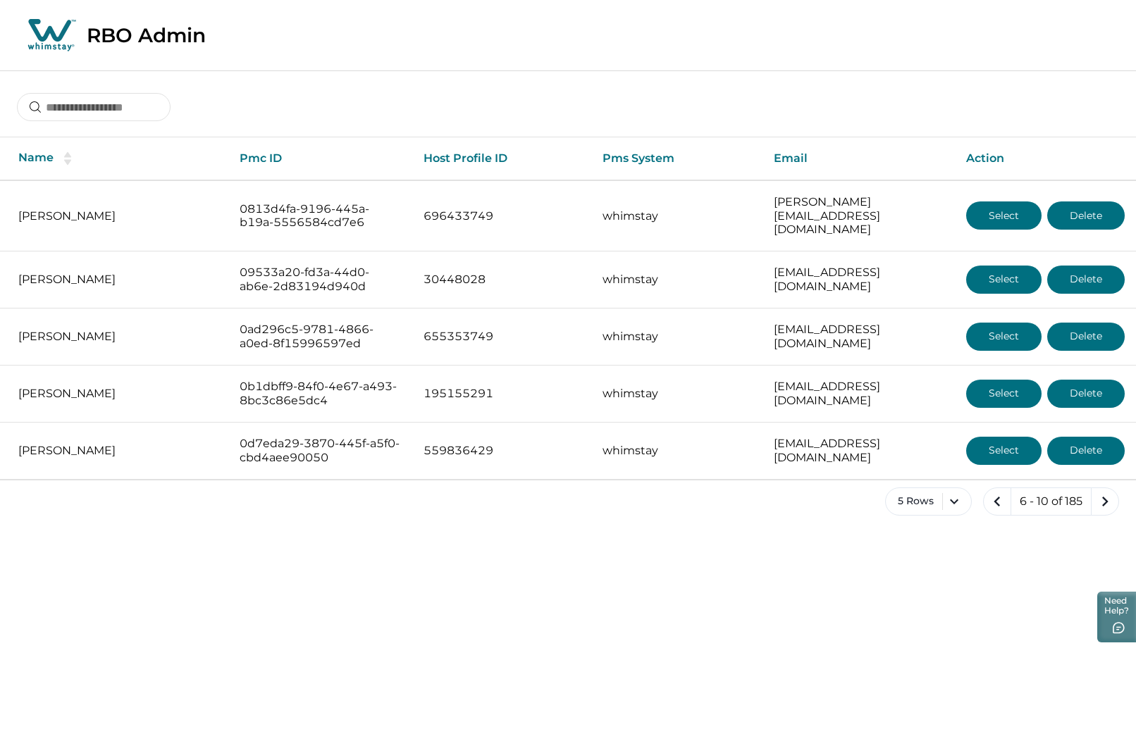
click at [1098, 492] on icon "next page" at bounding box center [1105, 502] width 20 height 20
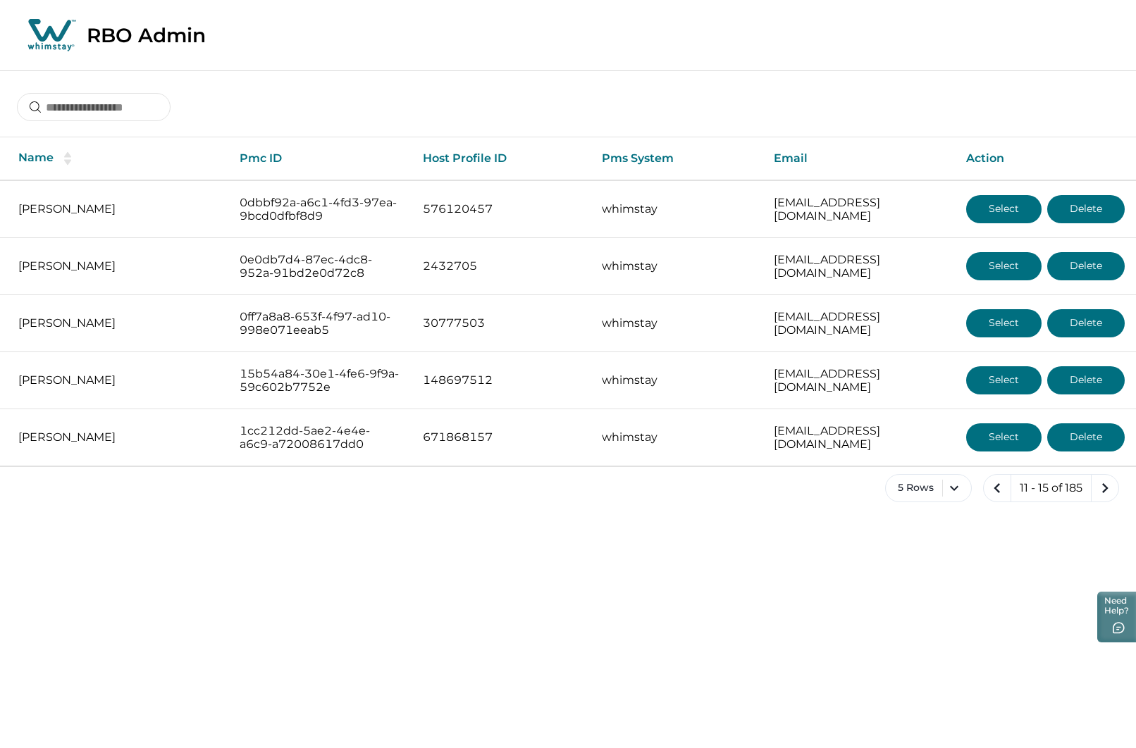
click at [1098, 492] on icon "next page" at bounding box center [1105, 488] width 20 height 20
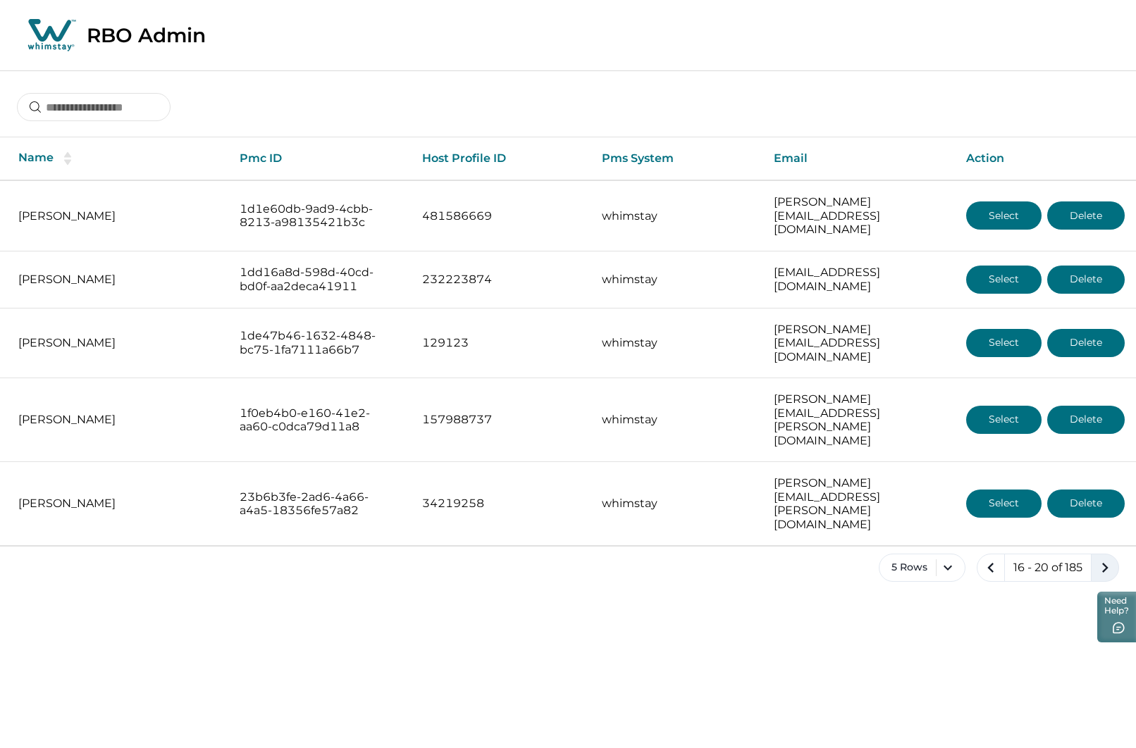
click at [1098, 558] on icon "next page" at bounding box center [1105, 568] width 20 height 20
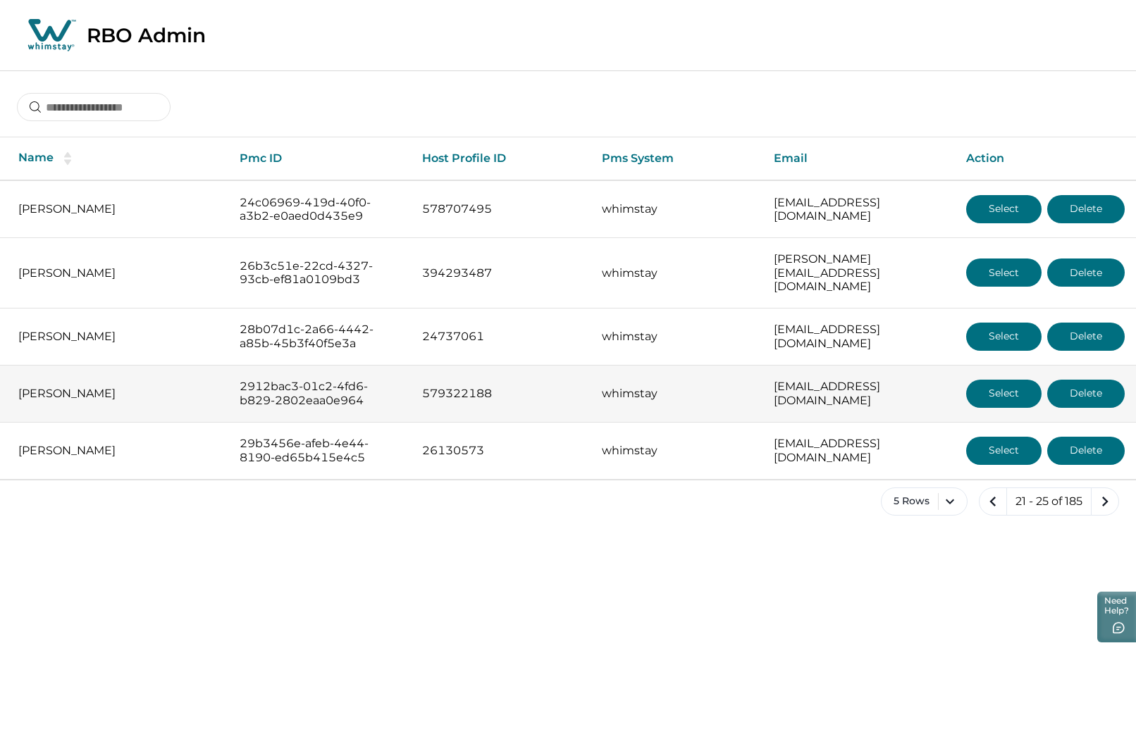
click at [996, 380] on button "Select" at bounding box center [1003, 394] width 75 height 28
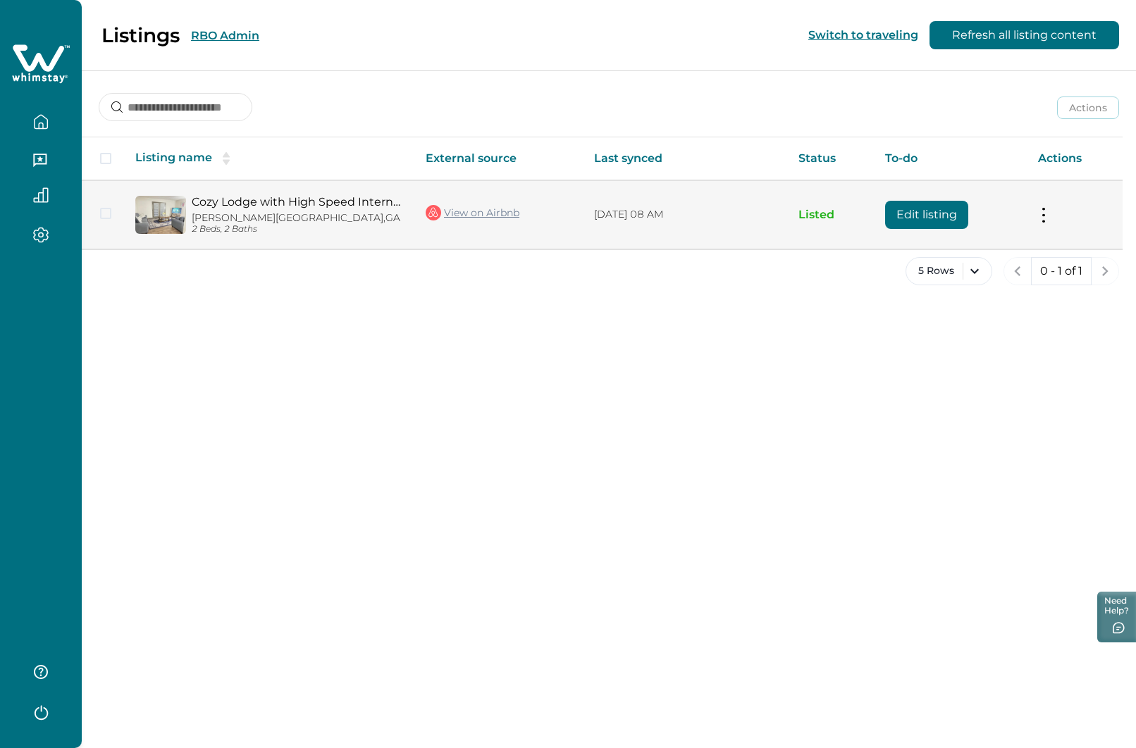
click at [948, 211] on button "Edit listing" at bounding box center [926, 215] width 83 height 28
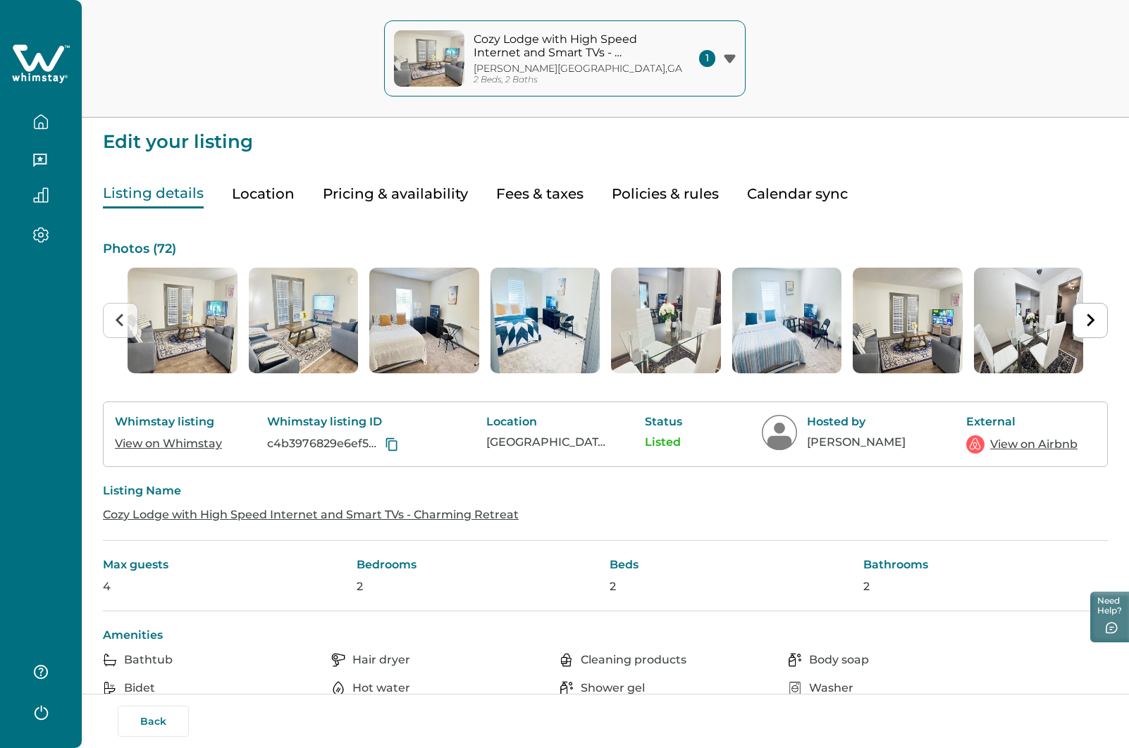
click at [158, 440] on link "View on Whimstay" at bounding box center [168, 443] width 107 height 13
click at [1039, 444] on link "View on Airbnb" at bounding box center [1033, 444] width 87 height 17
click at [156, 716] on button "Back" at bounding box center [153, 721] width 71 height 31
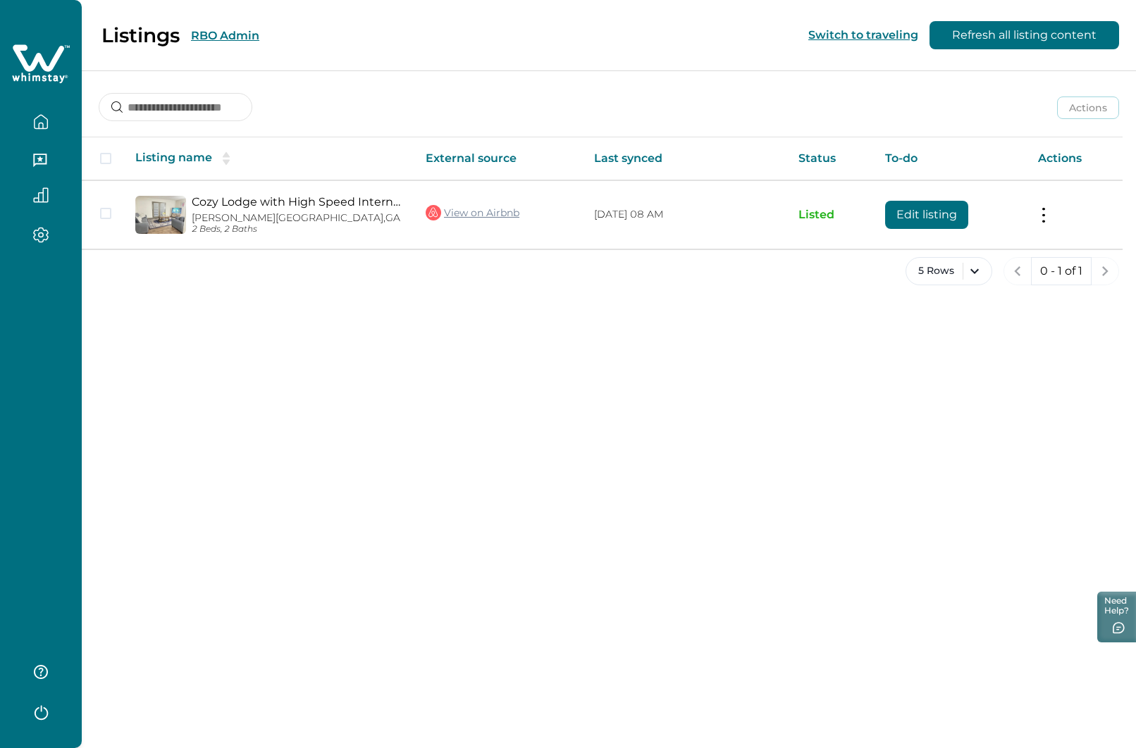
click at [35, 121] on icon "button" at bounding box center [41, 121] width 13 height 13
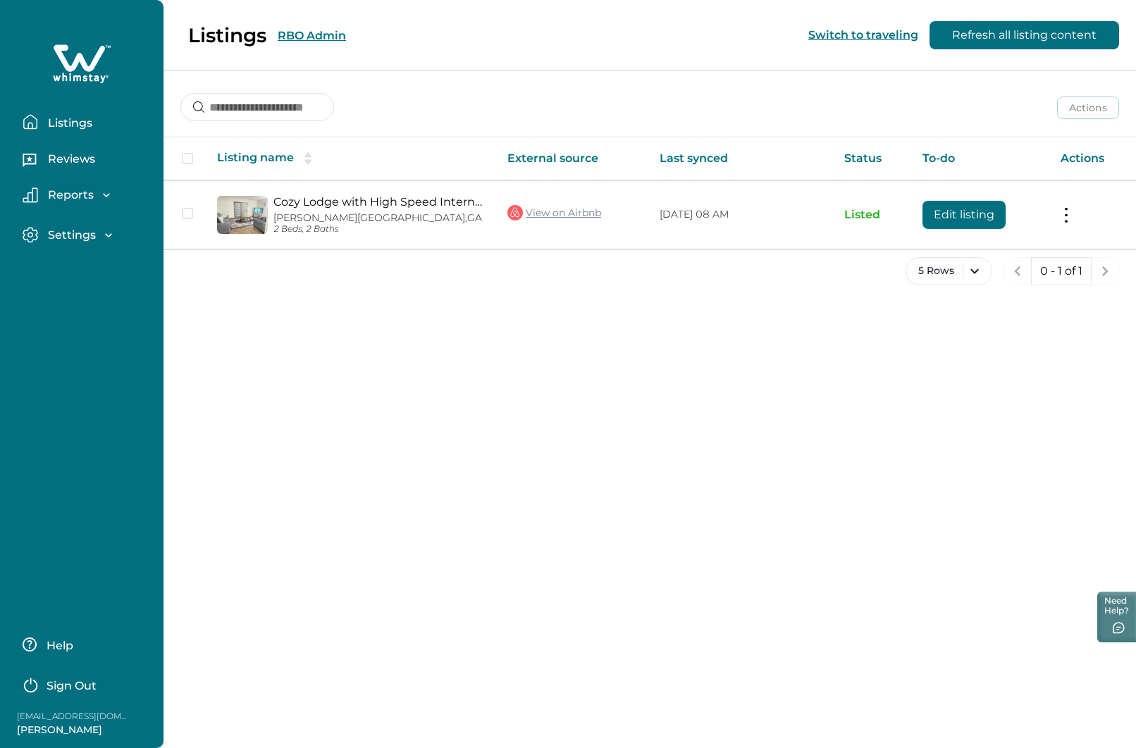
click at [321, 37] on div "Listings RBO Admin Switch to traveling Refresh all listing content" at bounding box center [568, 35] width 1136 height 71
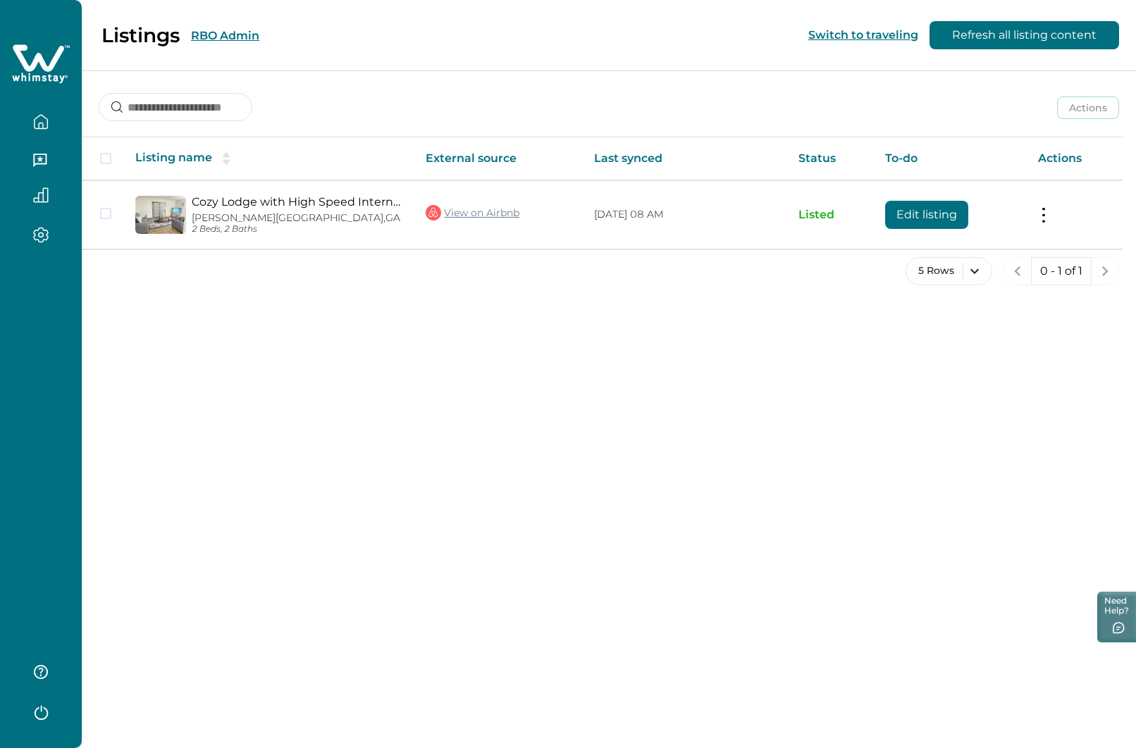
click at [216, 37] on button "RBO Admin" at bounding box center [225, 35] width 68 height 13
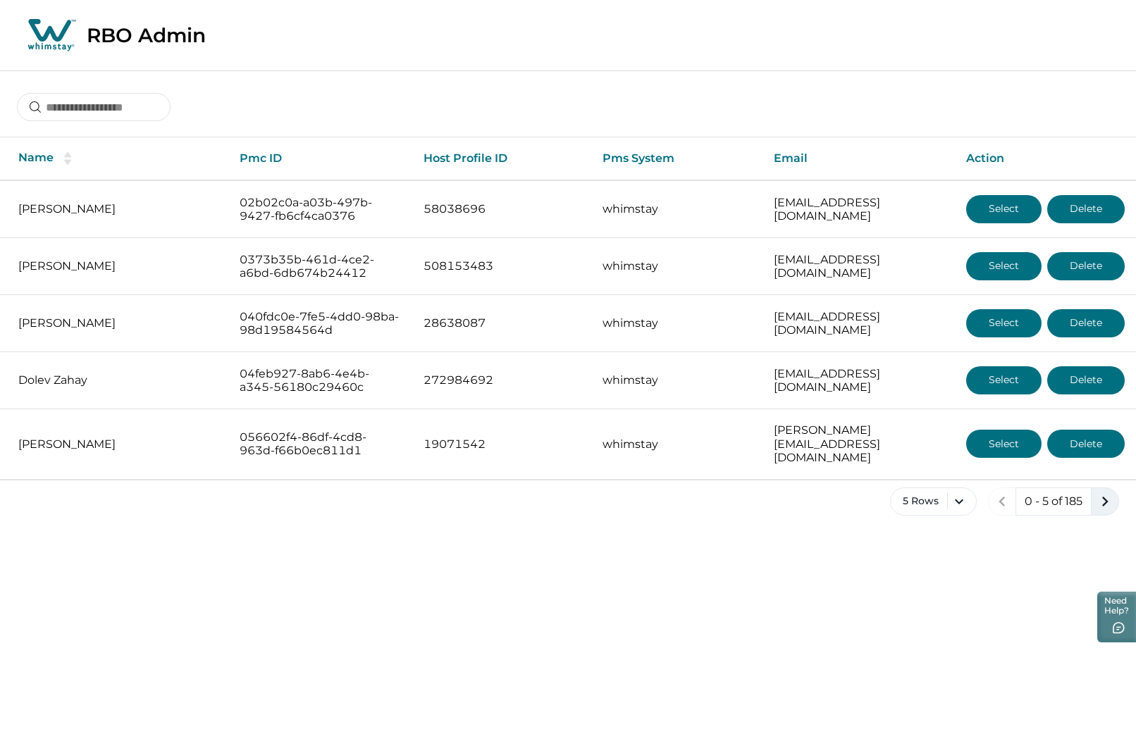
click at [1102, 492] on icon "next page" at bounding box center [1105, 502] width 20 height 20
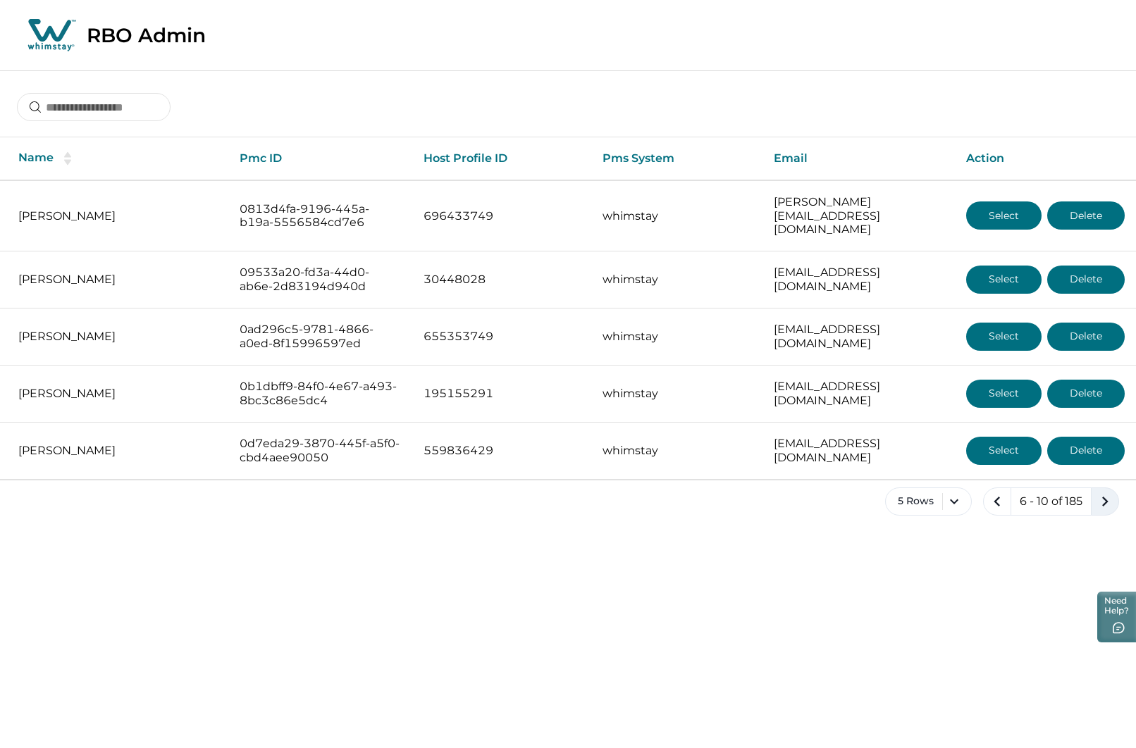
click at [1102, 492] on icon "next page" at bounding box center [1105, 502] width 20 height 20
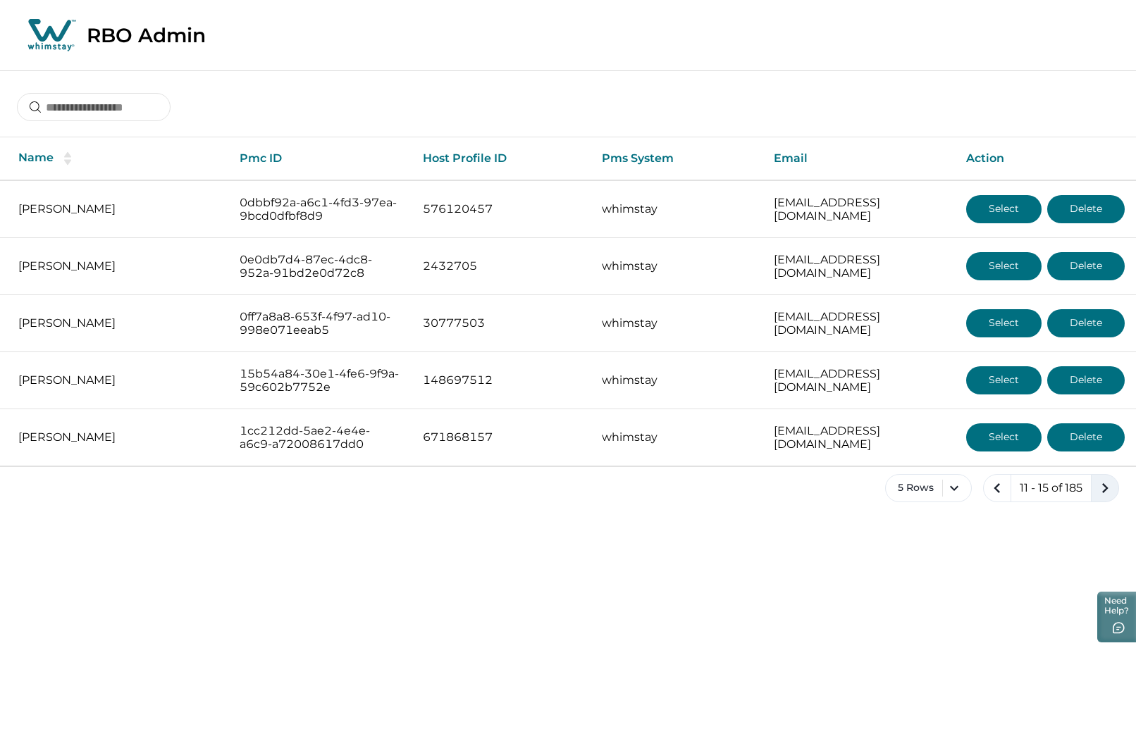
click at [1102, 486] on icon "next page" at bounding box center [1105, 488] width 20 height 20
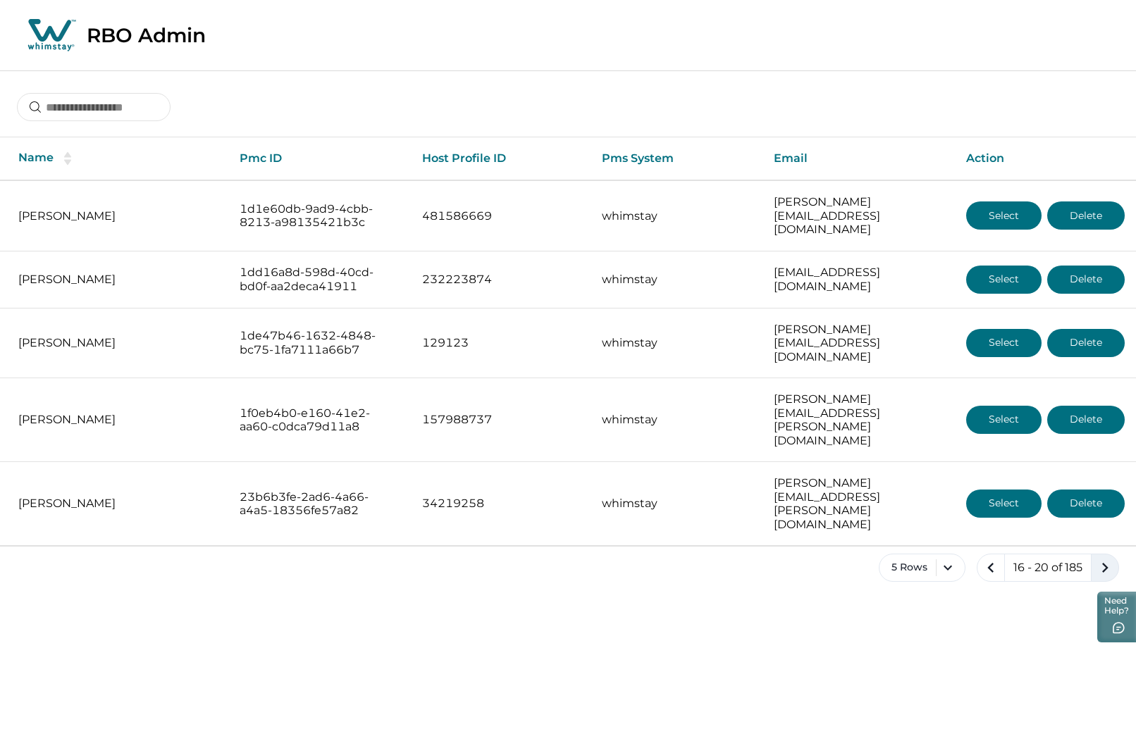
click at [1102, 558] on icon "next page" at bounding box center [1105, 568] width 20 height 20
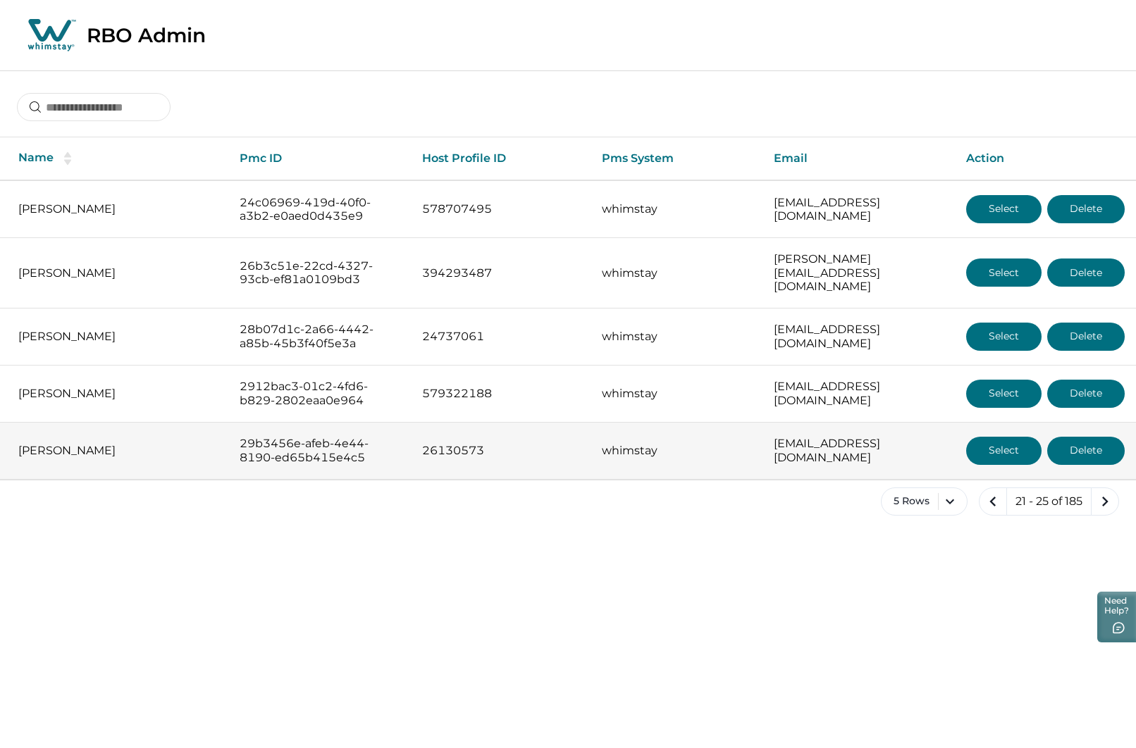
click at [991, 437] on button "Select" at bounding box center [1003, 451] width 75 height 28
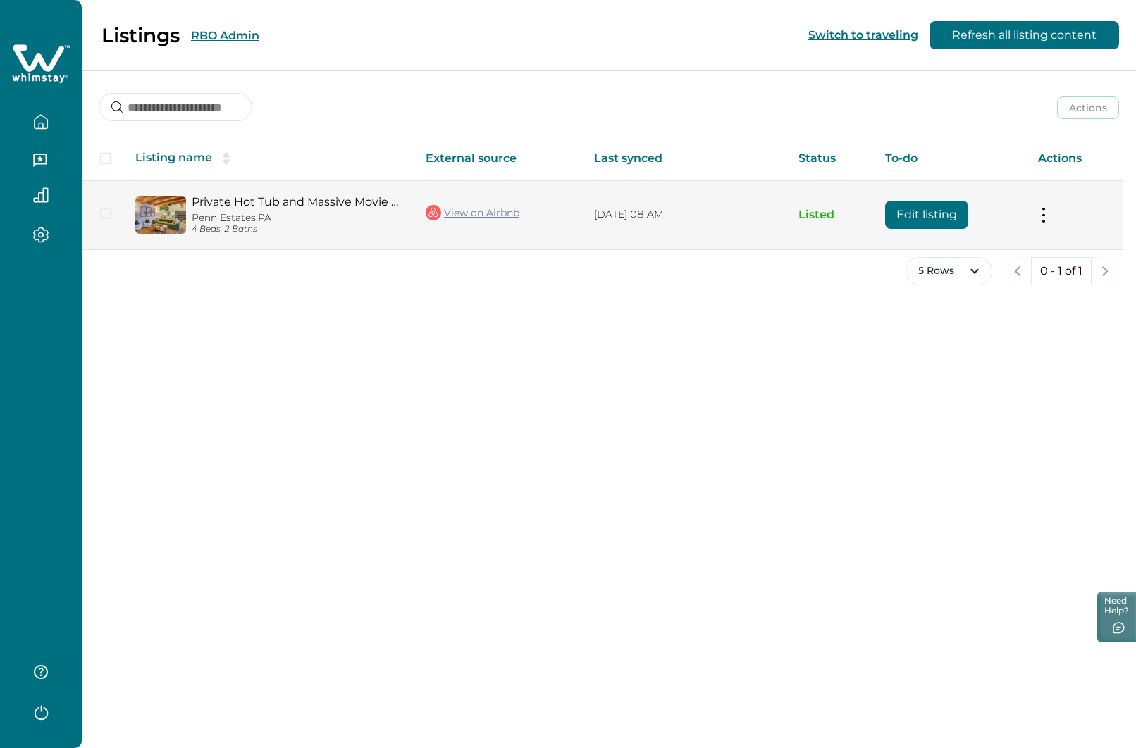
click at [935, 216] on button "Edit listing" at bounding box center [926, 215] width 83 height 28
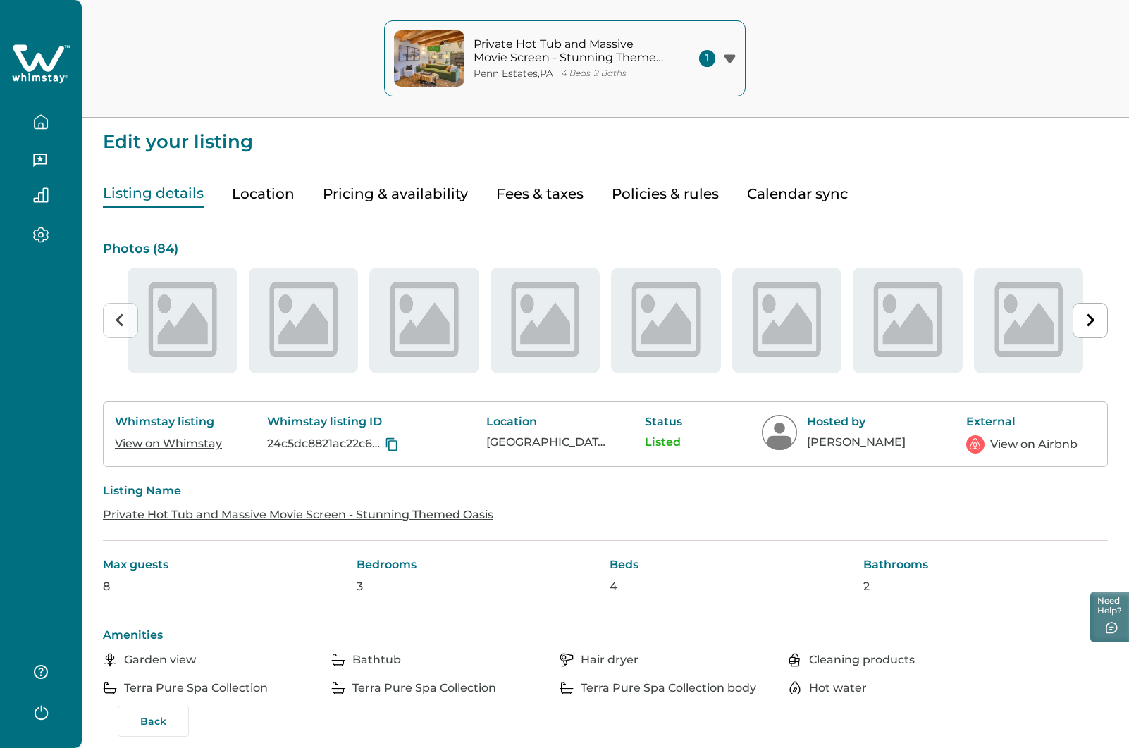
type input "**"
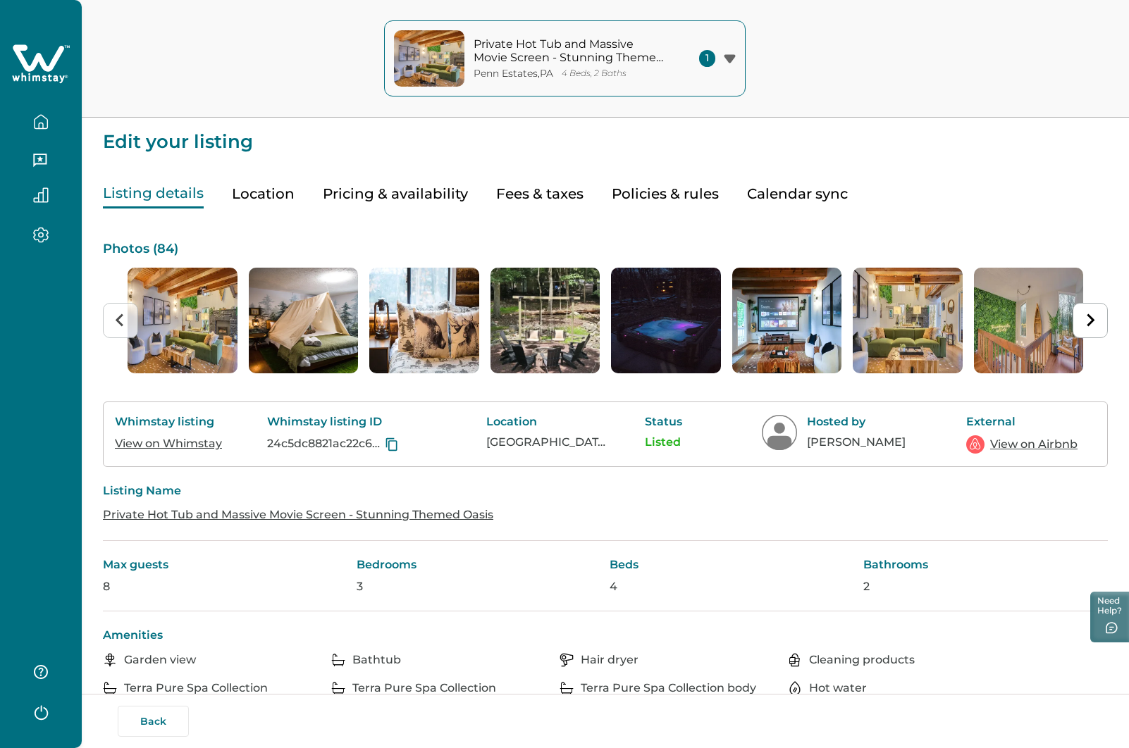
drag, startPoint x: 395, startPoint y: 192, endPoint x: 396, endPoint y: 204, distance: 12.7
click at [396, 192] on button "Pricing & availability" at bounding box center [395, 194] width 145 height 29
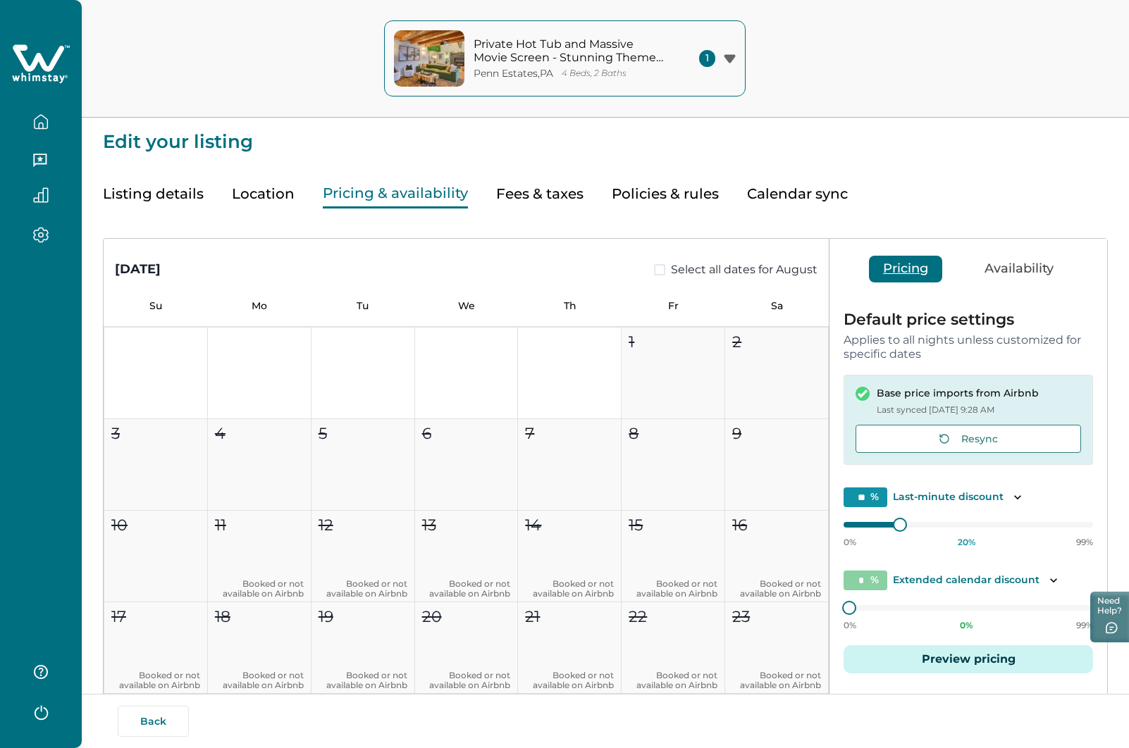
click at [154, 190] on button "Listing details" at bounding box center [153, 194] width 101 height 29
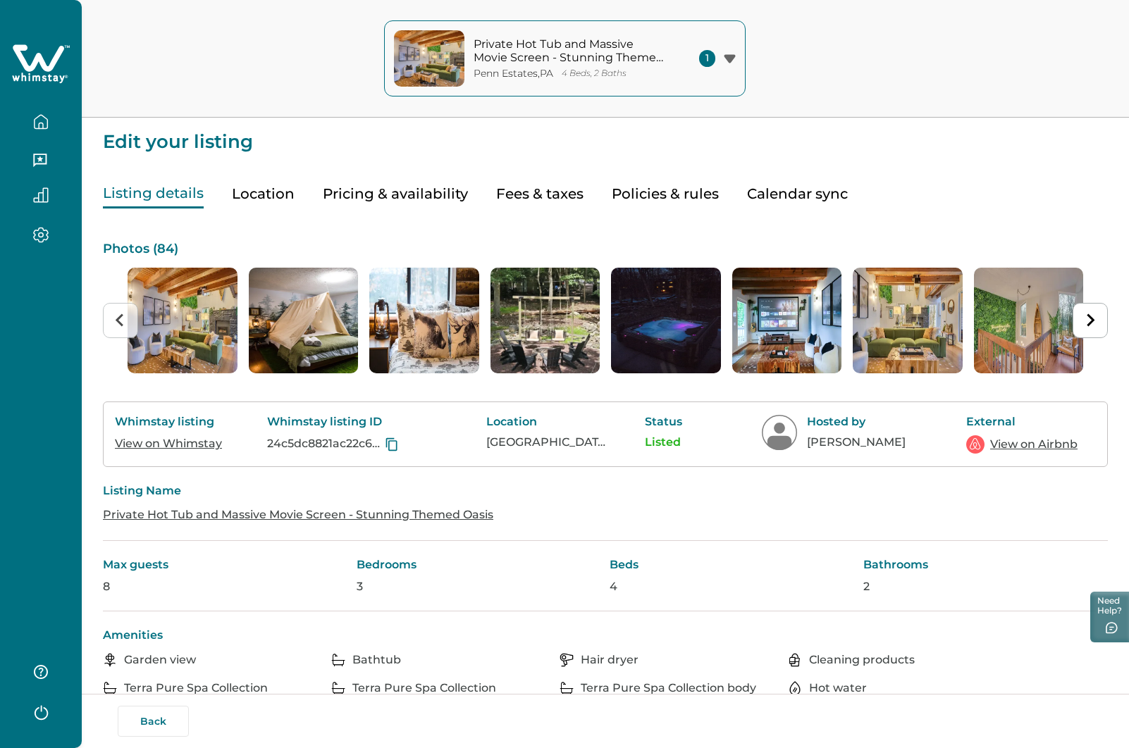
click at [173, 443] on link "View on Whimstay" at bounding box center [168, 443] width 107 height 13
click at [1001, 445] on link "View on Airbnb" at bounding box center [1033, 444] width 87 height 17
click at [386, 443] on icon at bounding box center [390, 444] width 11 height 13
click at [161, 724] on button "Back" at bounding box center [153, 721] width 71 height 31
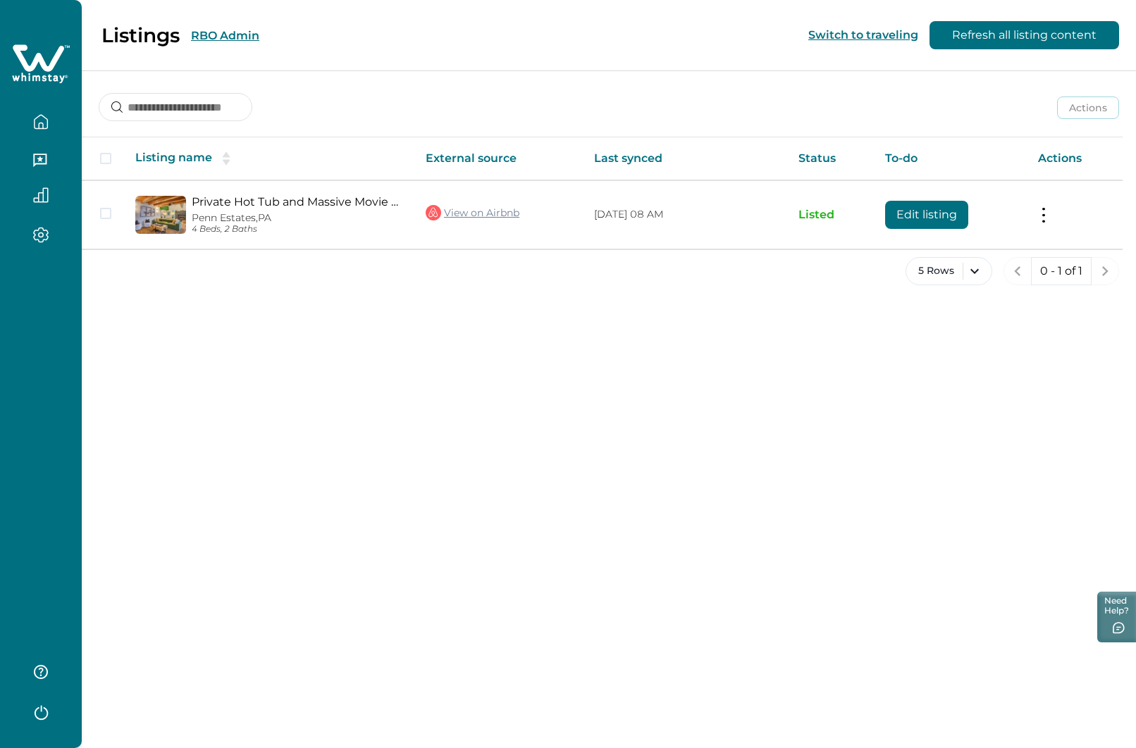
click at [223, 34] on button "RBO Admin" at bounding box center [225, 35] width 68 height 13
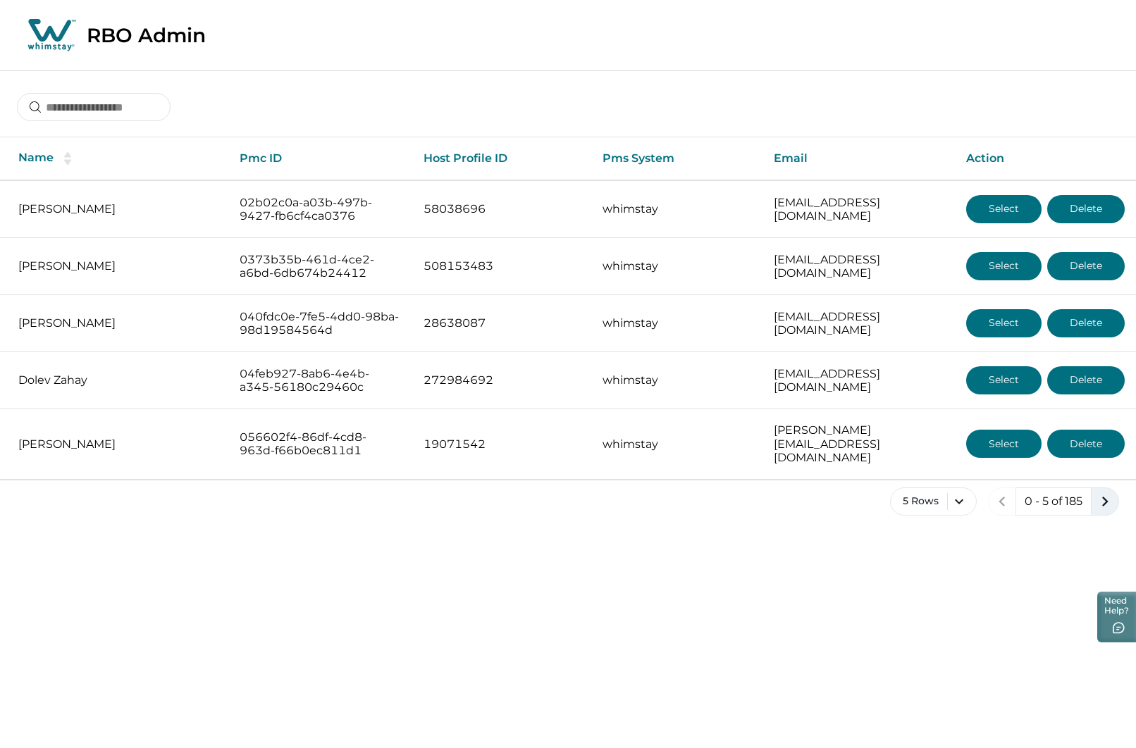
click at [1108, 492] on icon "next page" at bounding box center [1105, 502] width 20 height 20
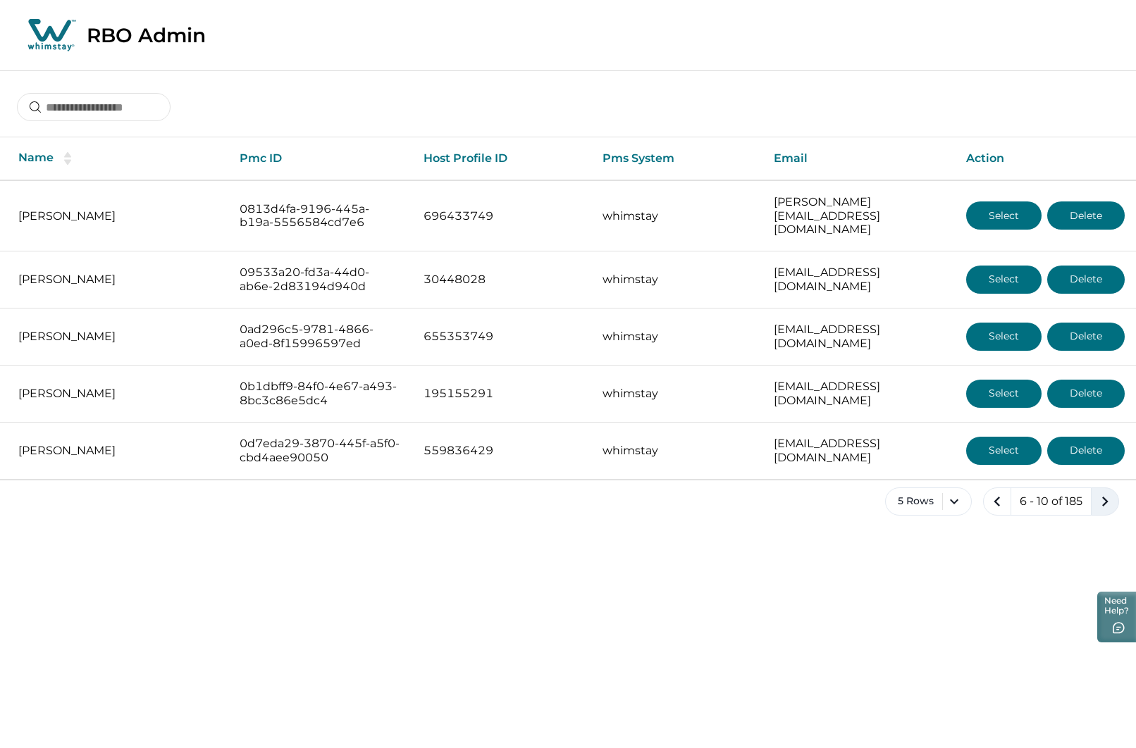
click at [1108, 492] on icon "next page" at bounding box center [1105, 502] width 20 height 20
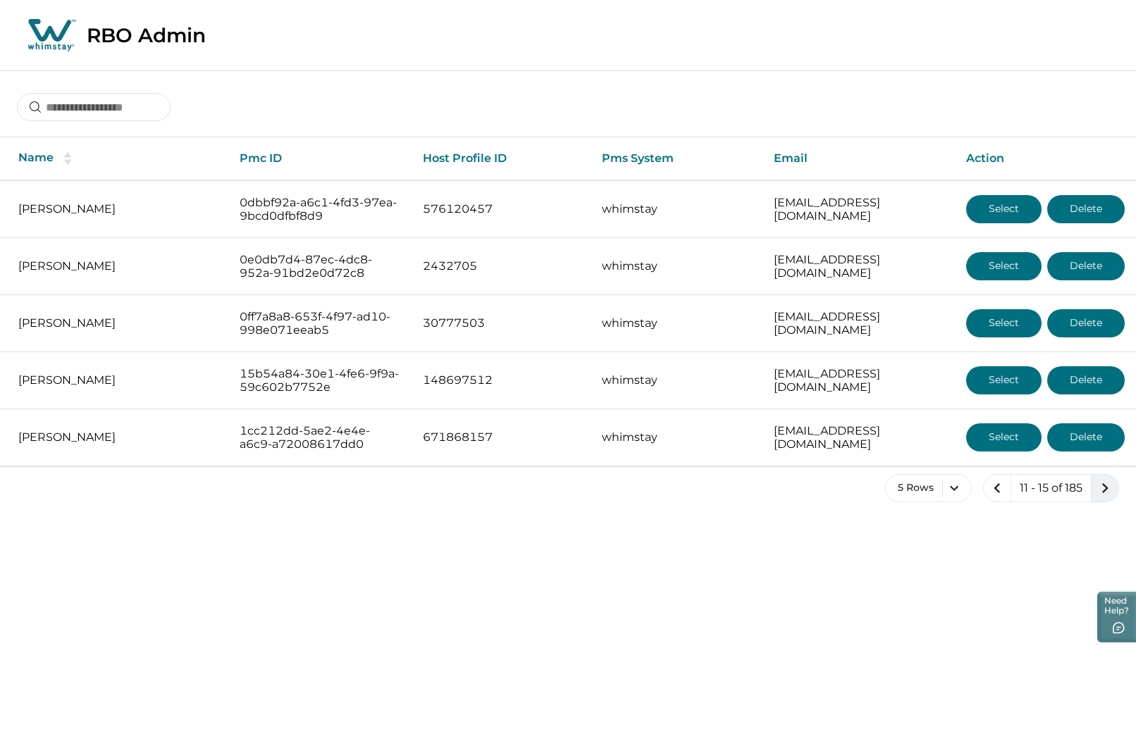
click at [1108, 490] on icon "next page" at bounding box center [1105, 488] width 20 height 20
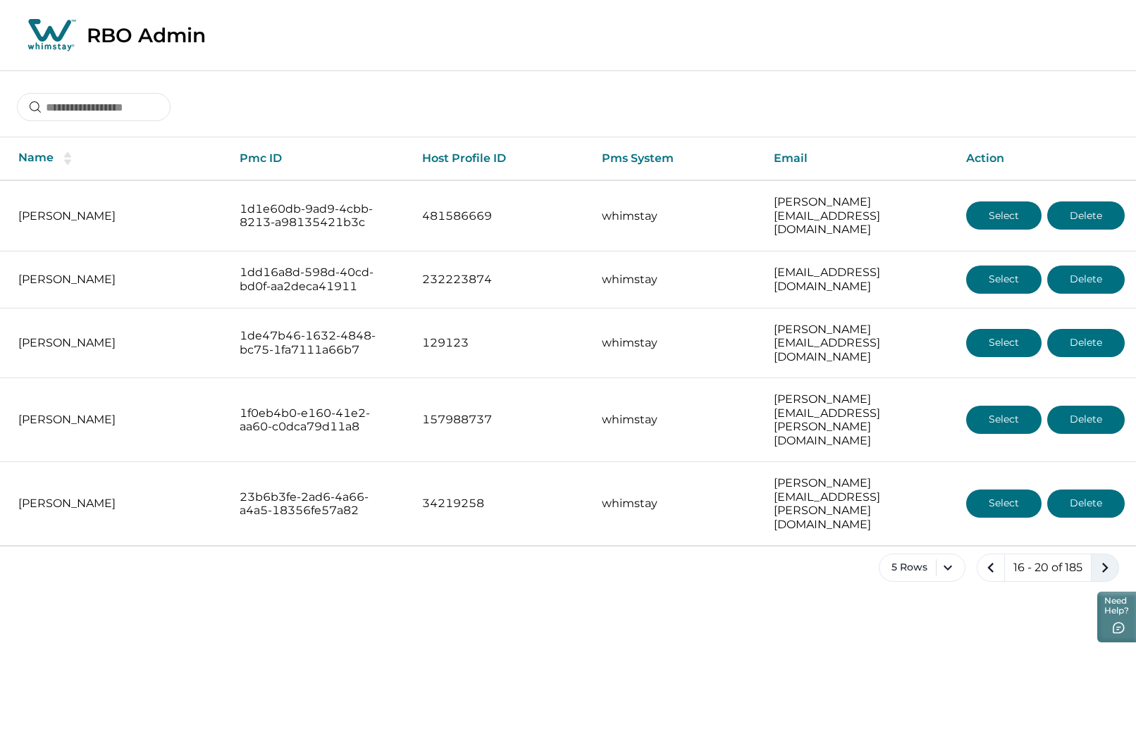
click at [1108, 558] on icon "next page" at bounding box center [1105, 568] width 20 height 20
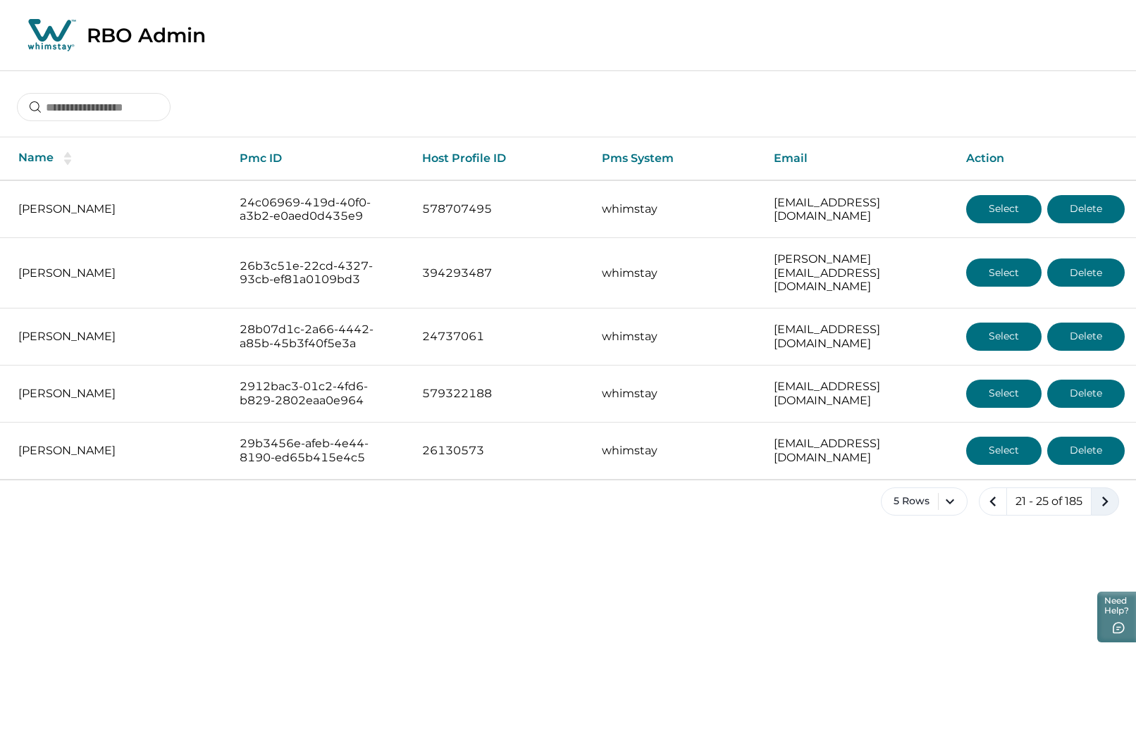
click at [1108, 492] on icon "next page" at bounding box center [1105, 502] width 20 height 20
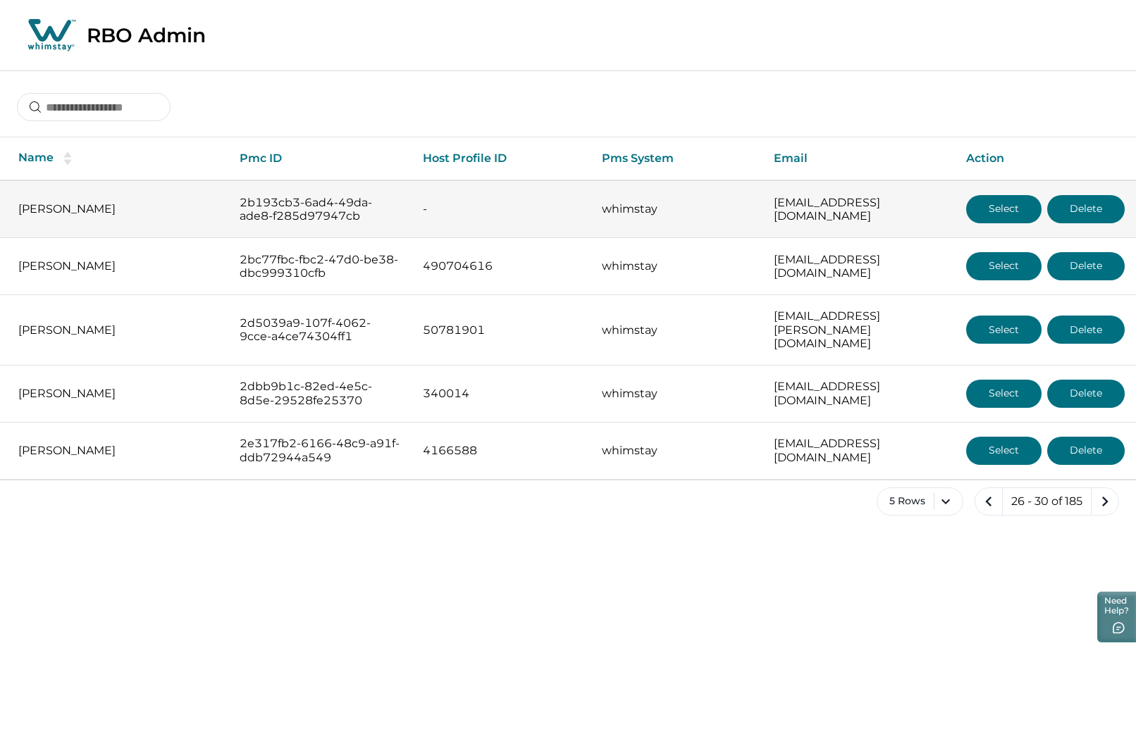
click at [1006, 197] on button "Select" at bounding box center [1003, 209] width 75 height 28
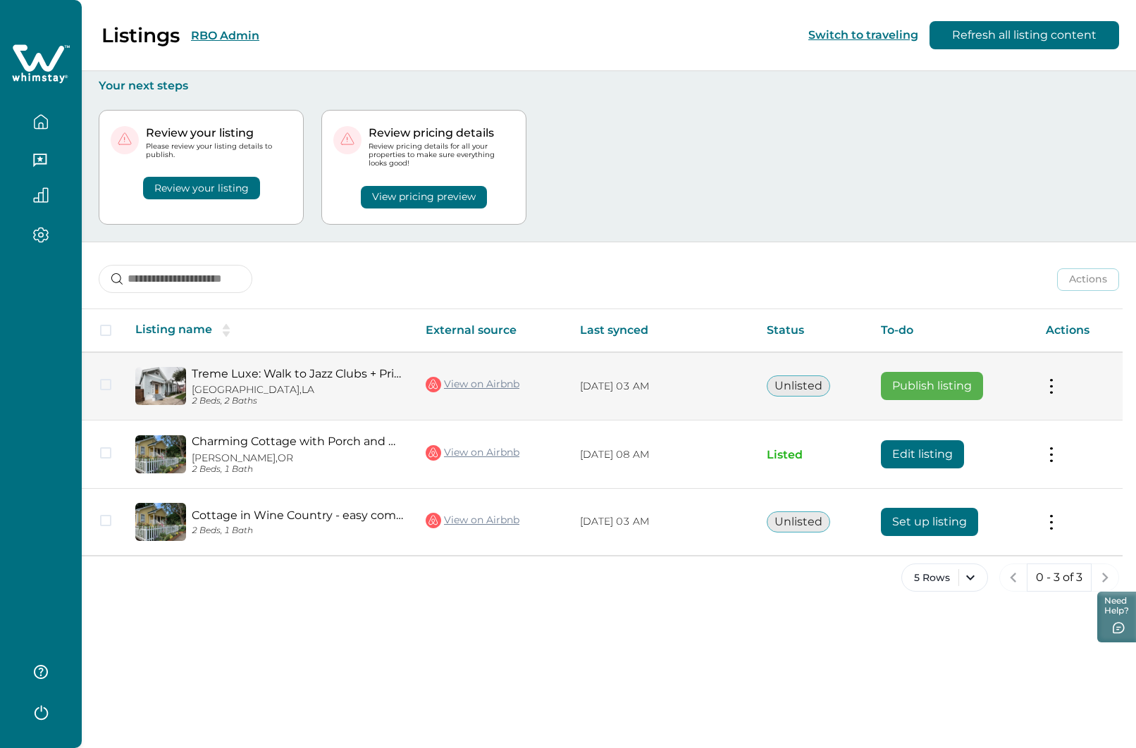
click at [922, 381] on button "Publish listing" at bounding box center [932, 386] width 102 height 28
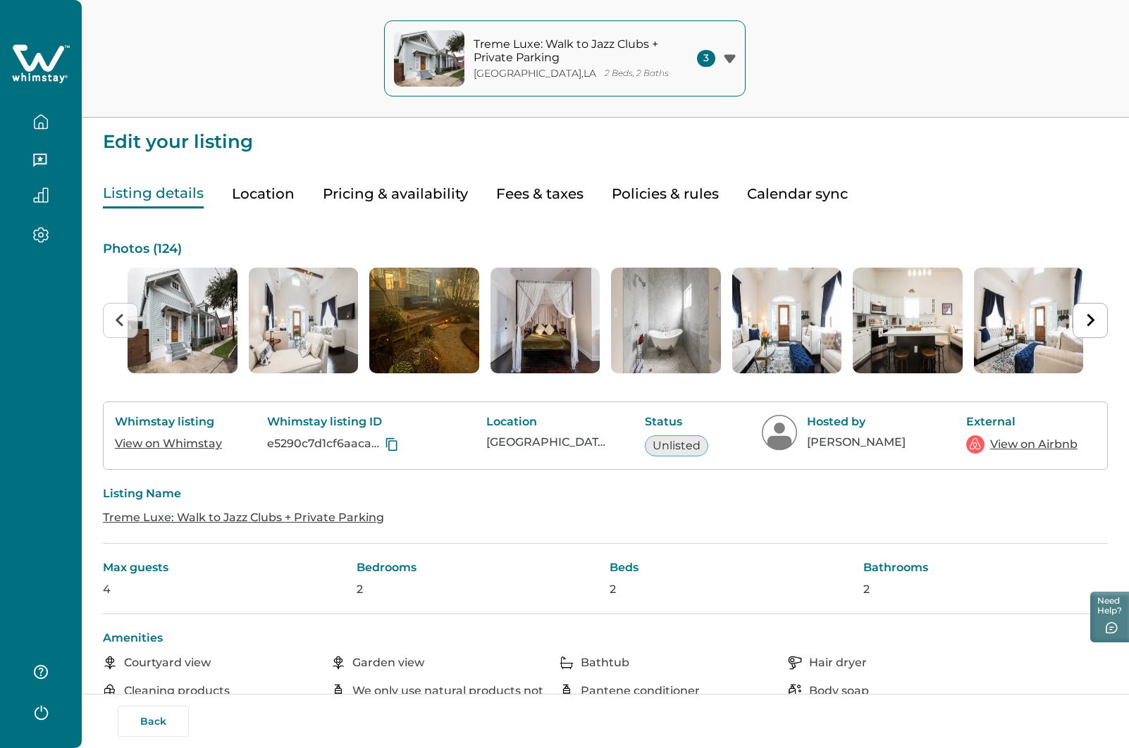
click at [157, 725] on button "Back" at bounding box center [153, 721] width 71 height 31
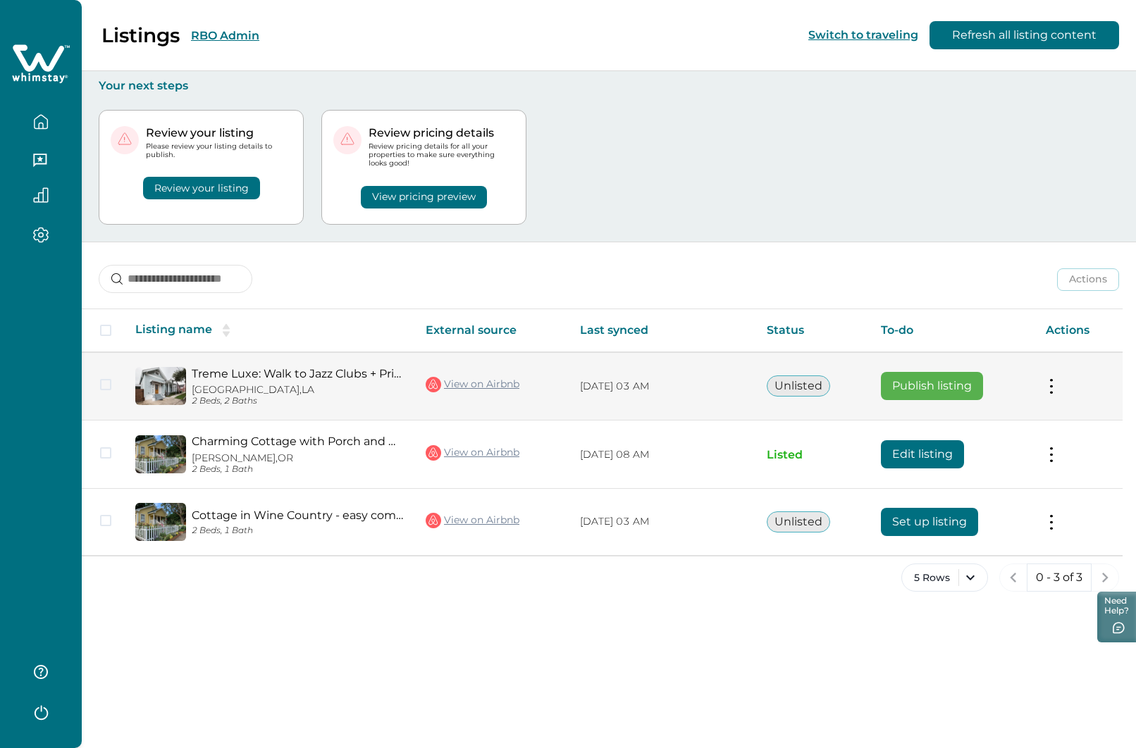
click at [1056, 388] on button at bounding box center [1051, 386] width 11 height 15
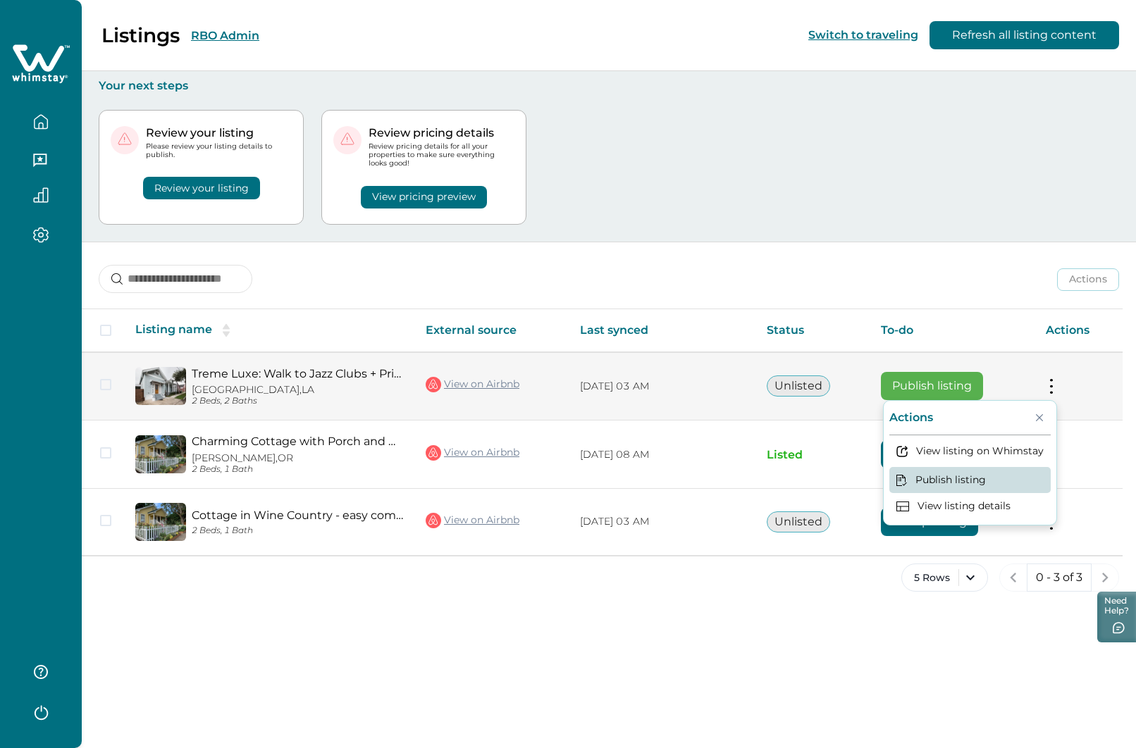
click at [975, 482] on button "Publish listing" at bounding box center [969, 480] width 161 height 26
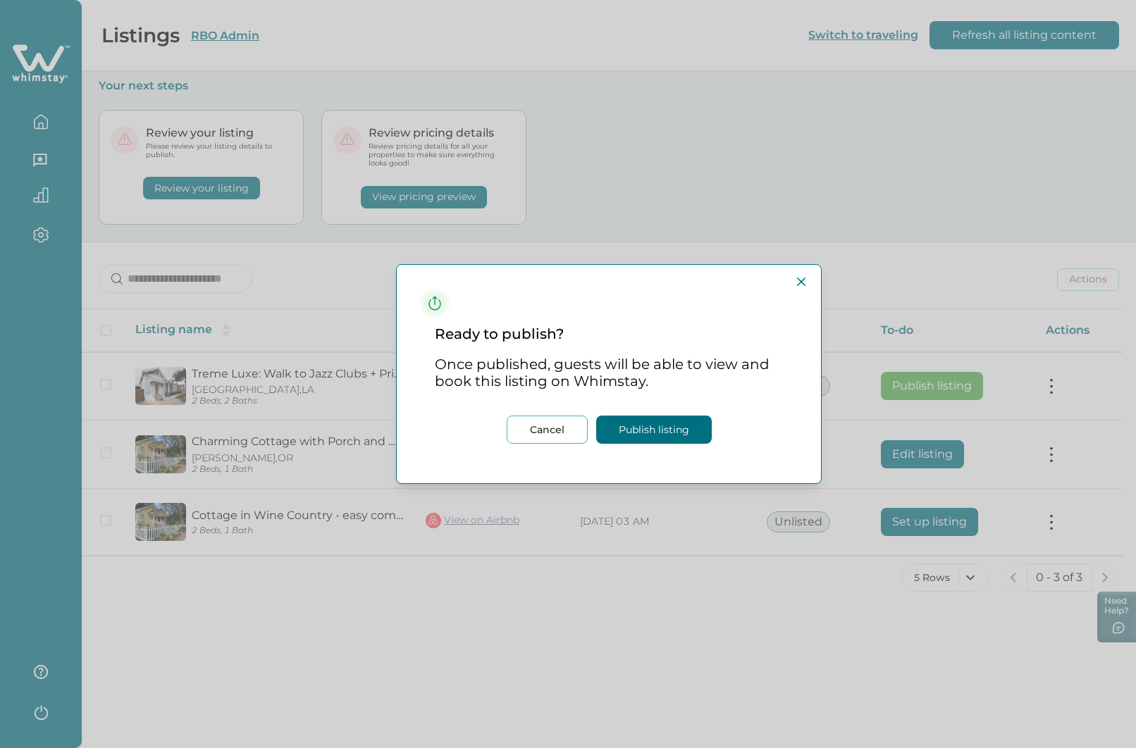
click at [655, 428] on button "Publish listing" at bounding box center [654, 430] width 116 height 28
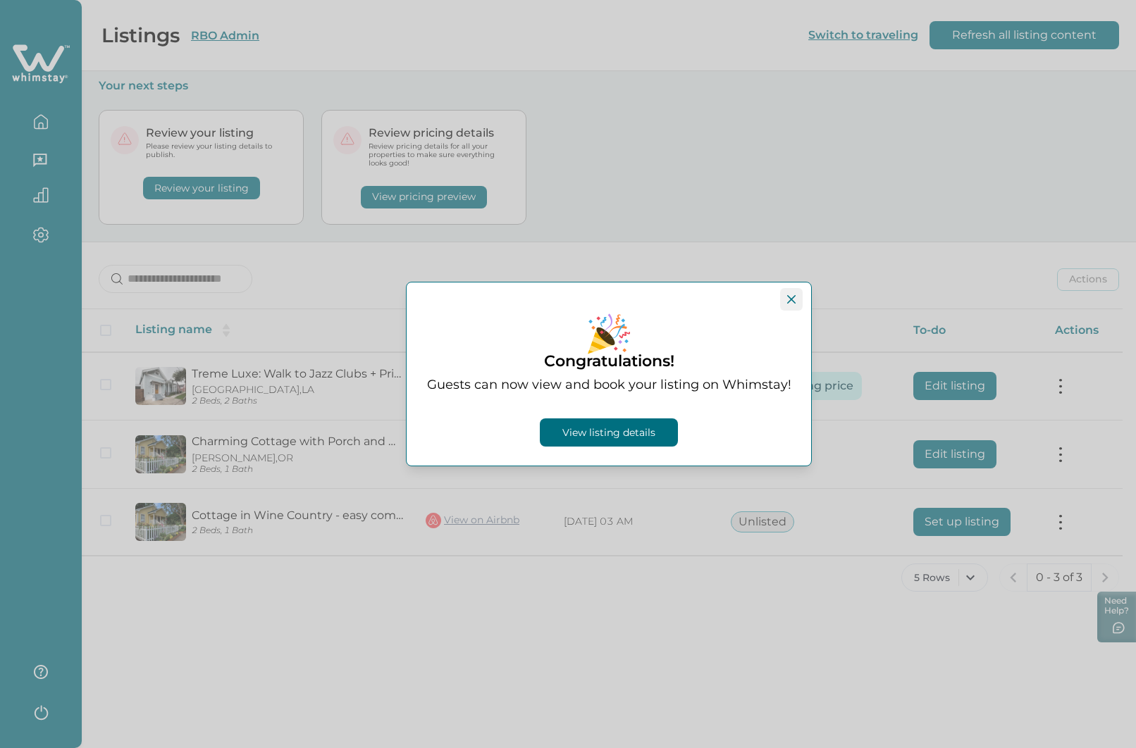
click at [792, 293] on button "Close" at bounding box center [791, 299] width 23 height 23
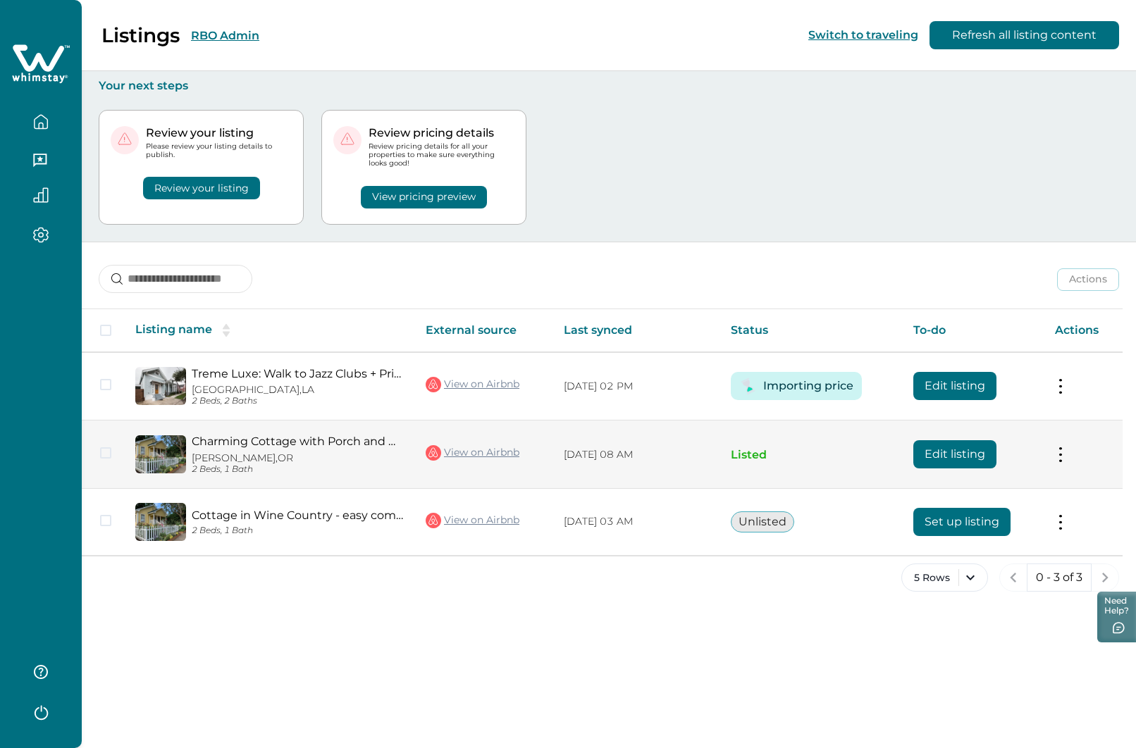
click at [951, 452] on button "Edit listing" at bounding box center [954, 454] width 83 height 28
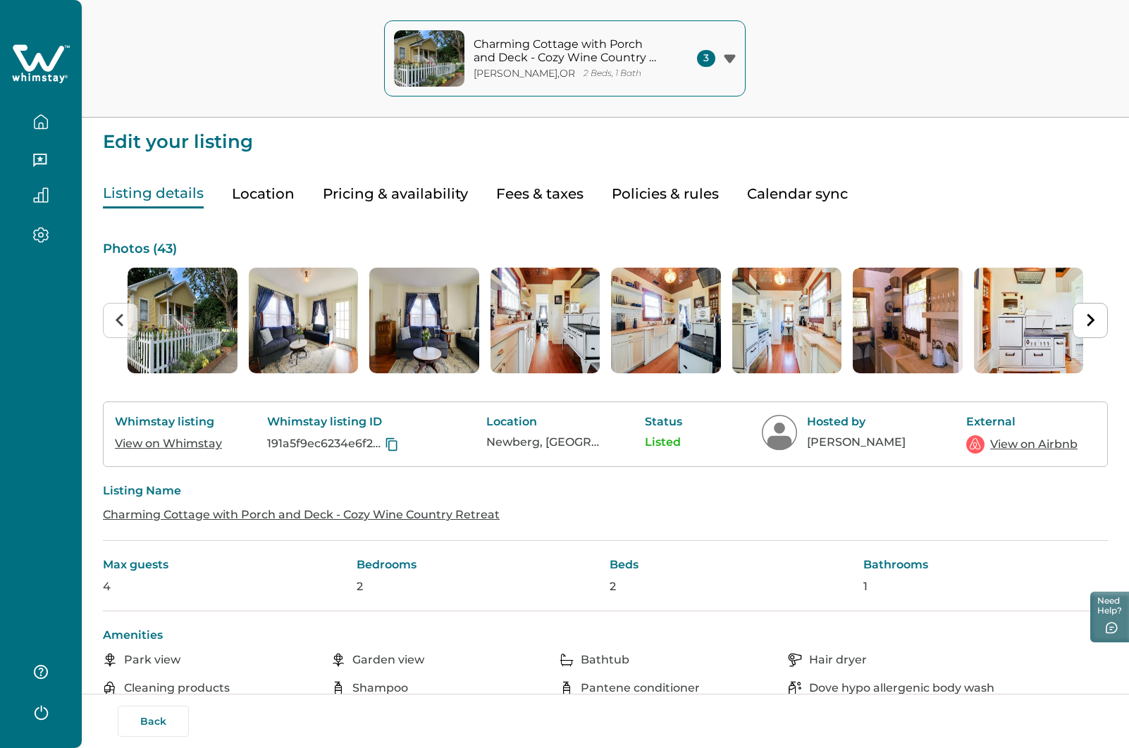
click at [166, 441] on link "View on Whimstay" at bounding box center [168, 443] width 107 height 13
click at [1014, 440] on link "View on Airbnb" at bounding box center [1033, 444] width 87 height 17
click at [161, 727] on button "Back" at bounding box center [153, 721] width 71 height 31
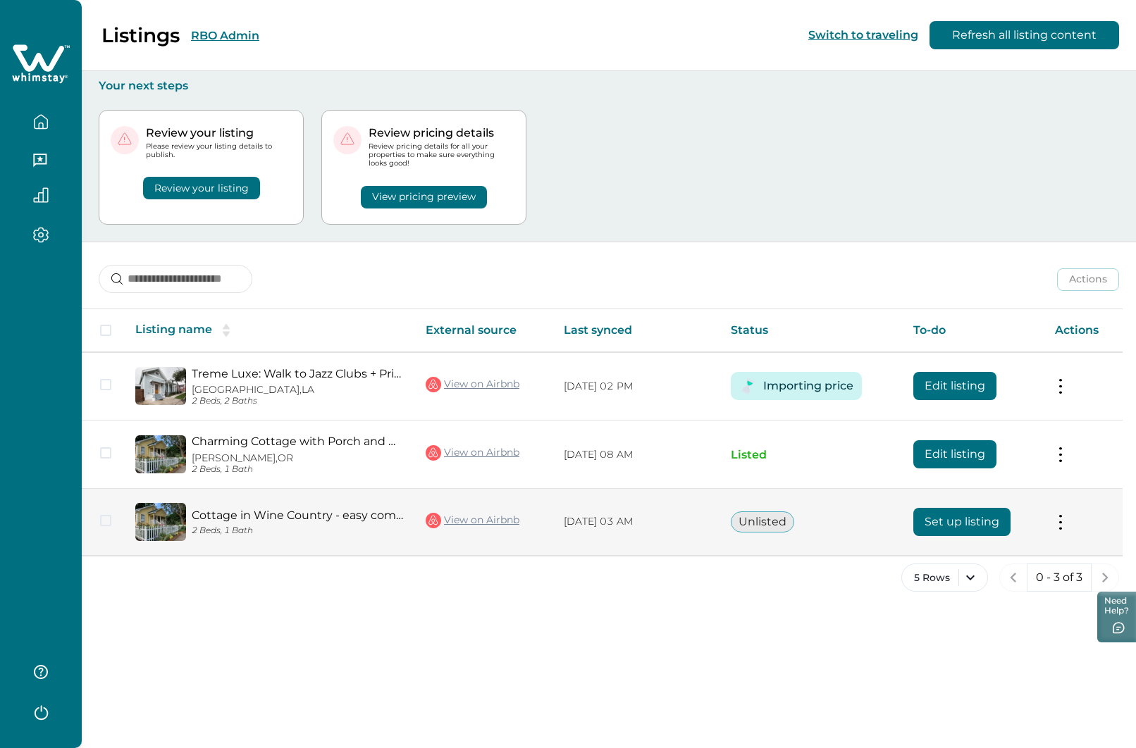
click at [960, 518] on button "Set up listing" at bounding box center [961, 522] width 97 height 28
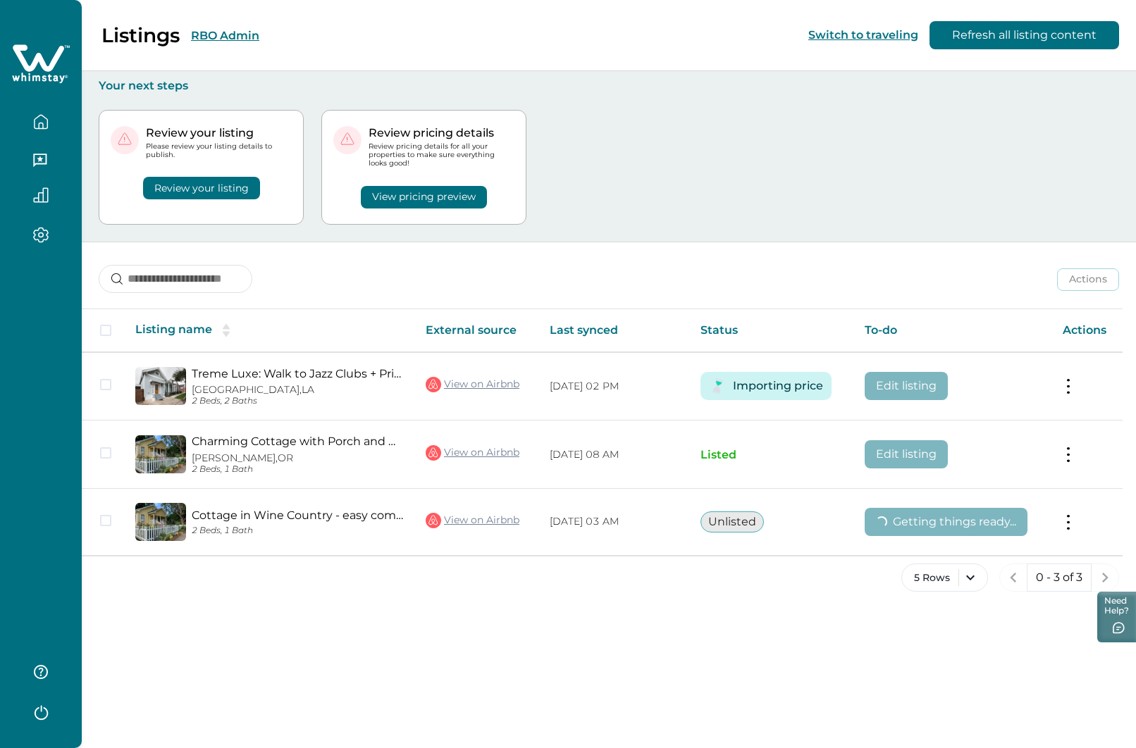
click at [43, 116] on icon "button" at bounding box center [41, 121] width 13 height 13
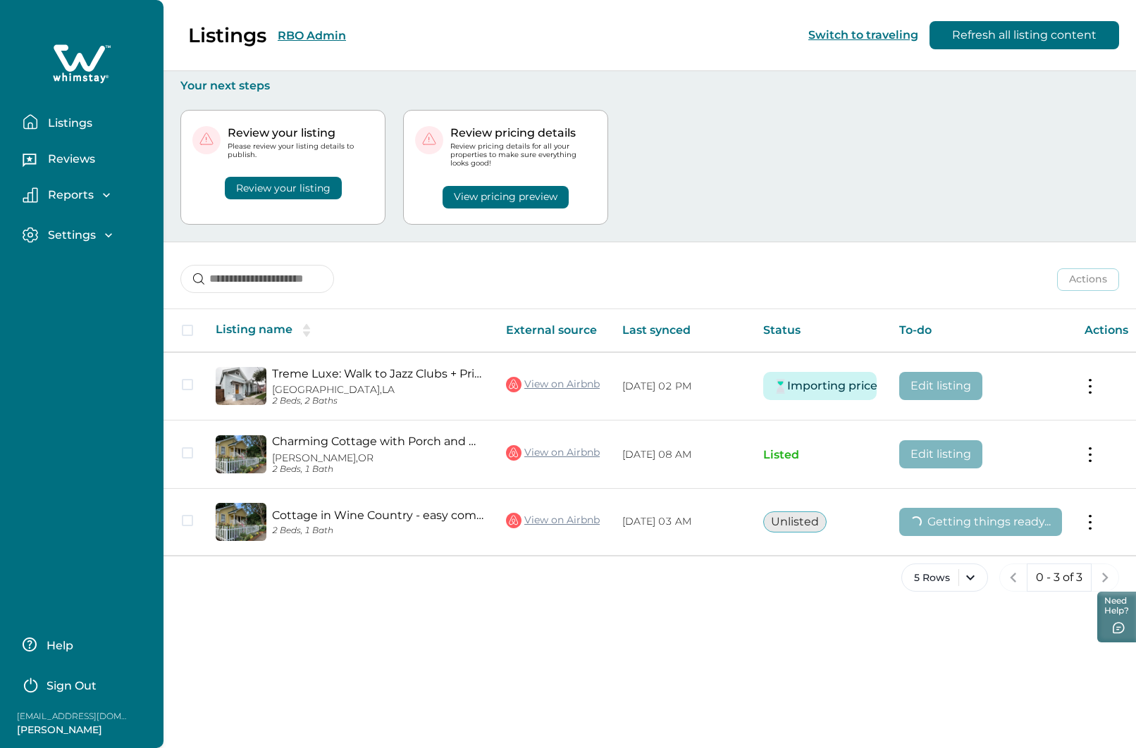
click at [308, 32] on div "Listings RBO Admin Switch to traveling Refresh all listing content" at bounding box center [568, 35] width 1136 height 71
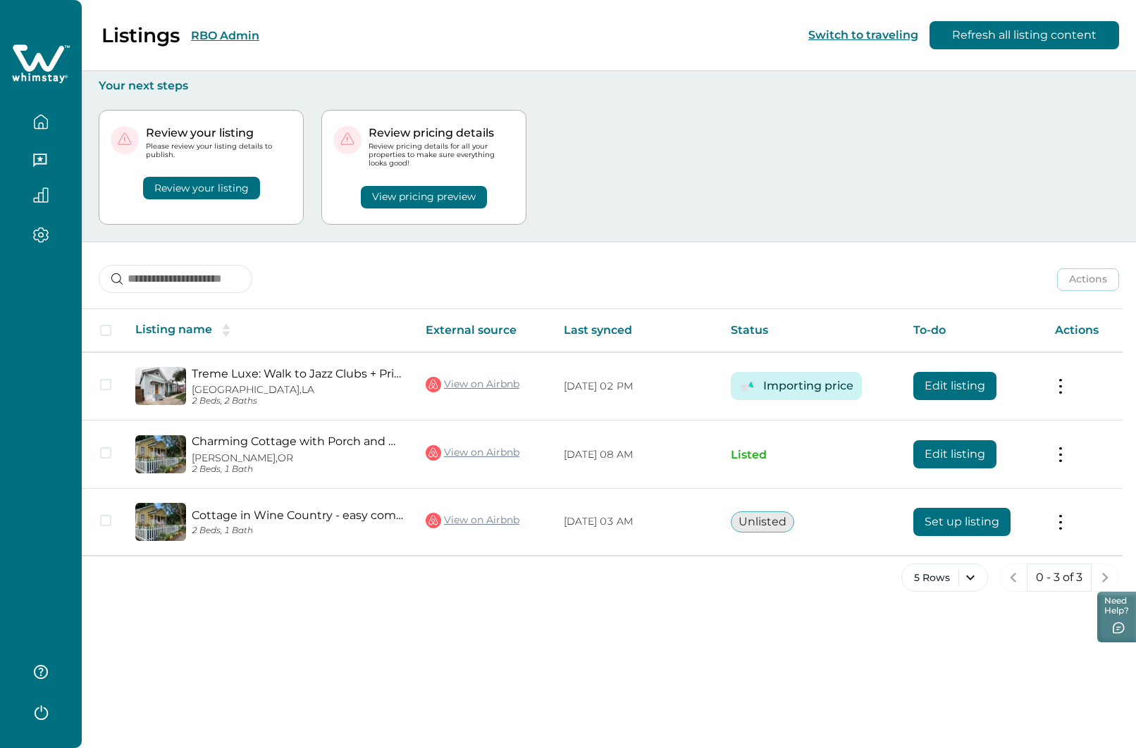
click at [239, 32] on button "RBO Admin" at bounding box center [225, 35] width 68 height 13
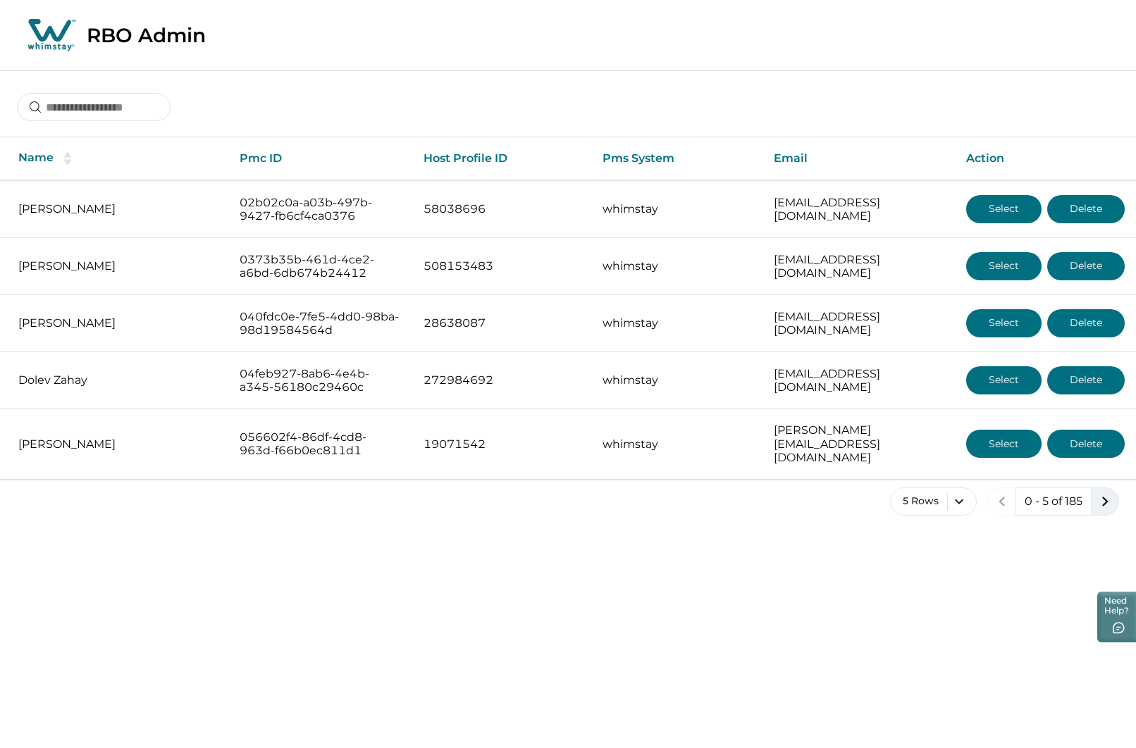
click at [1108, 493] on icon "next page" at bounding box center [1105, 502] width 20 height 20
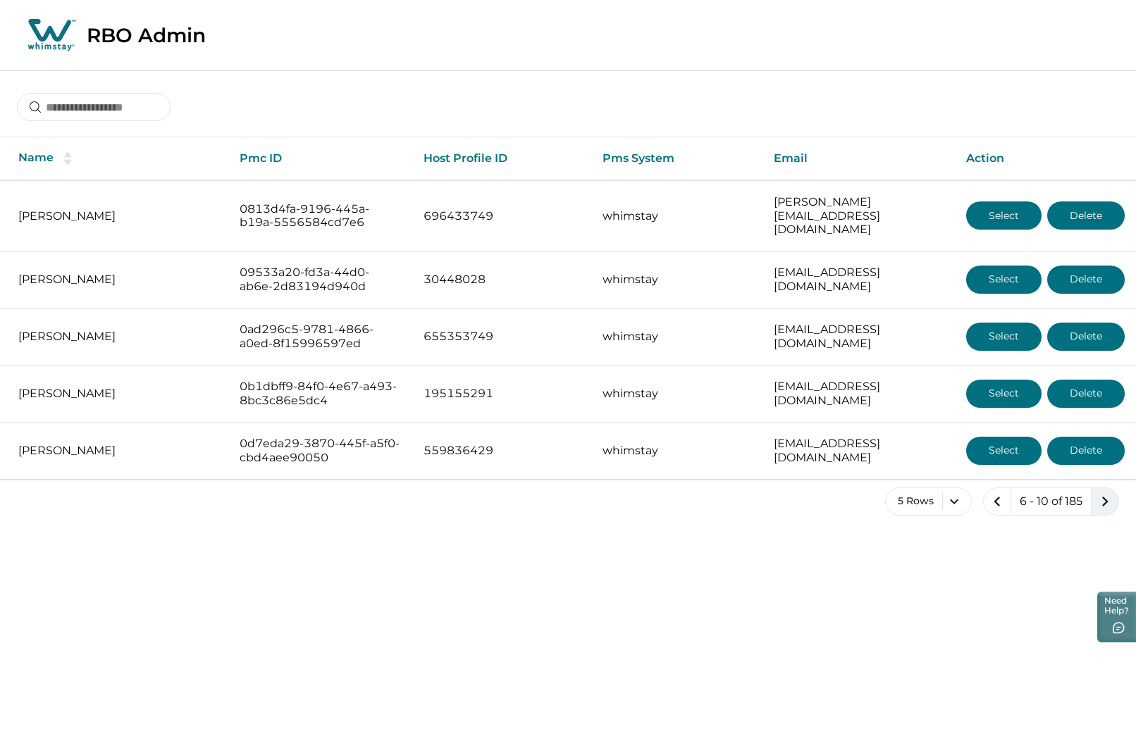
click at [1108, 492] on icon "next page" at bounding box center [1105, 502] width 20 height 20
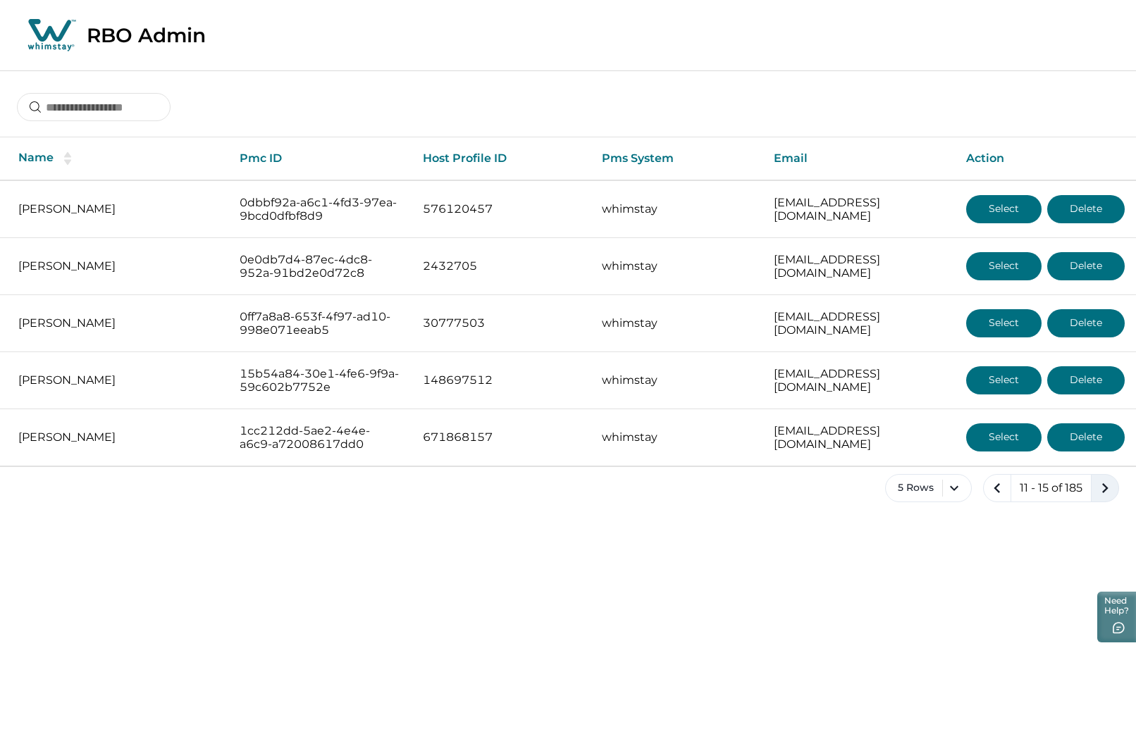
click at [1108, 483] on icon "next page" at bounding box center [1105, 488] width 20 height 20
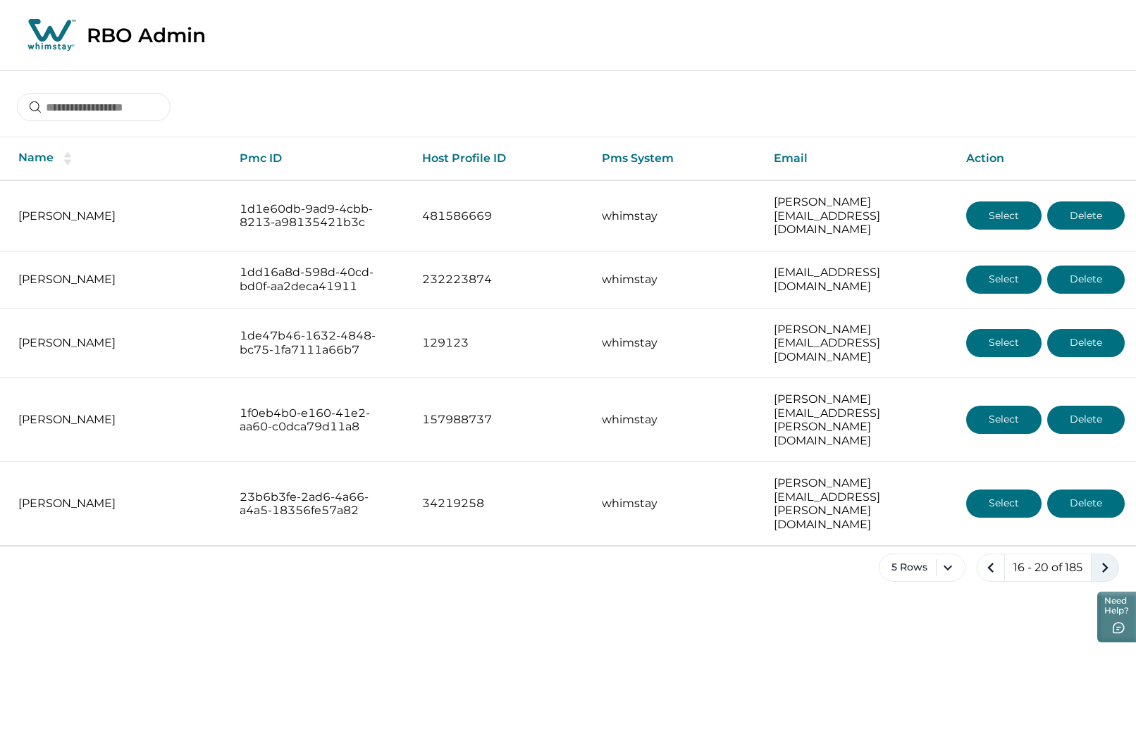
click at [1108, 558] on icon "next page" at bounding box center [1105, 568] width 20 height 20
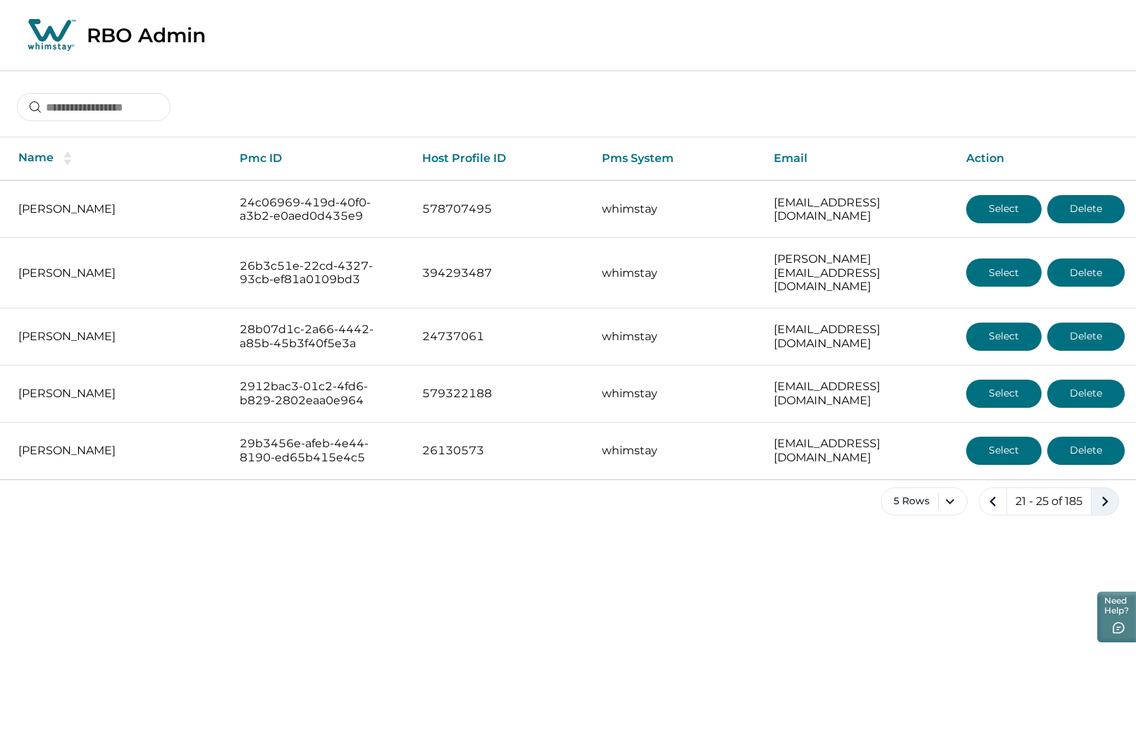
click at [1108, 492] on icon "next page" at bounding box center [1105, 502] width 20 height 20
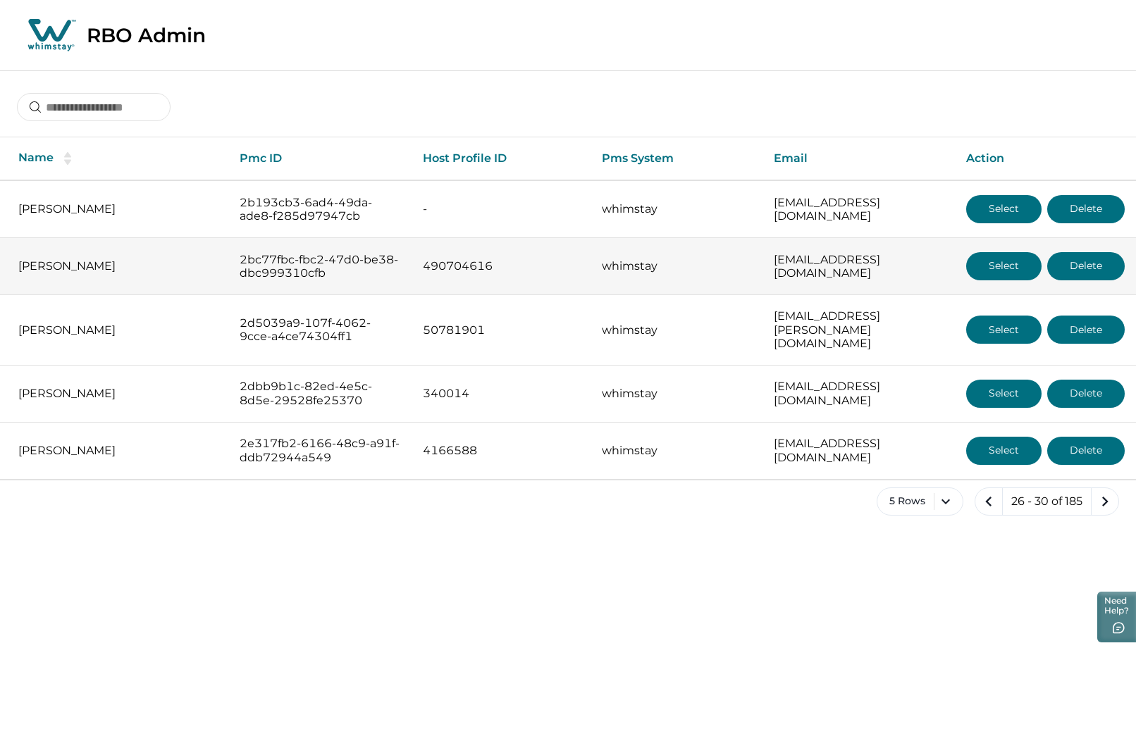
click at [998, 271] on button "Select" at bounding box center [1003, 266] width 75 height 28
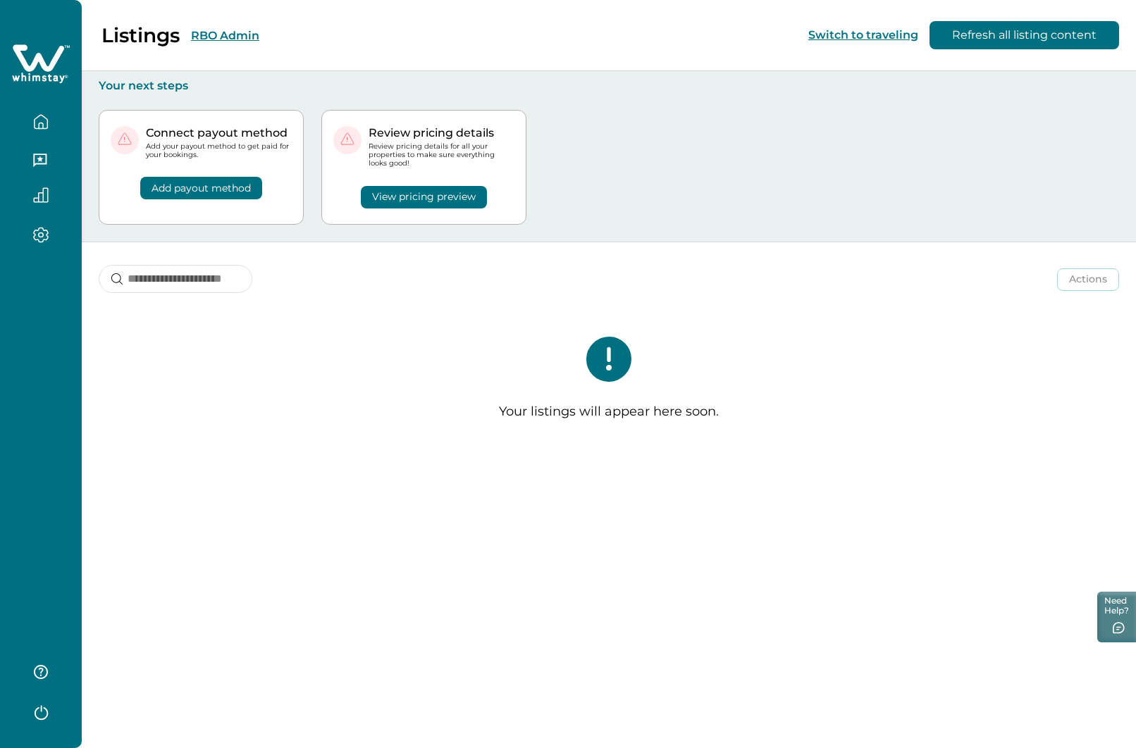
click at [237, 33] on button "RBO Admin" at bounding box center [225, 35] width 68 height 13
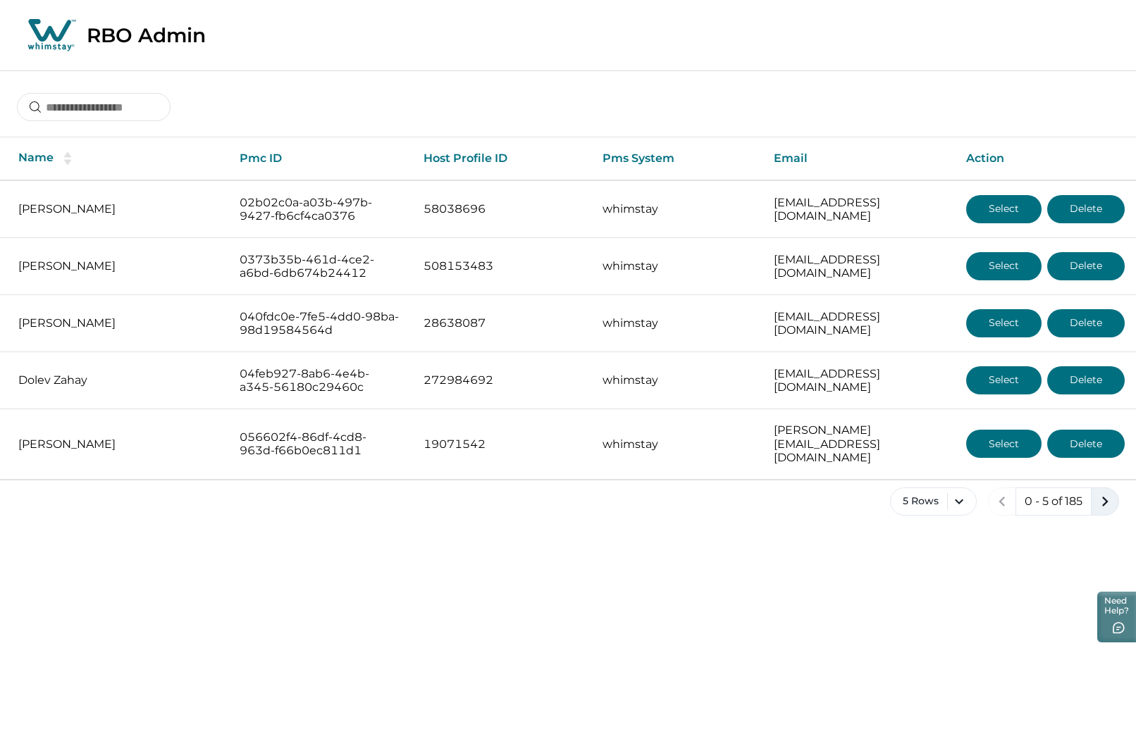
click at [1111, 492] on icon "next page" at bounding box center [1105, 502] width 20 height 20
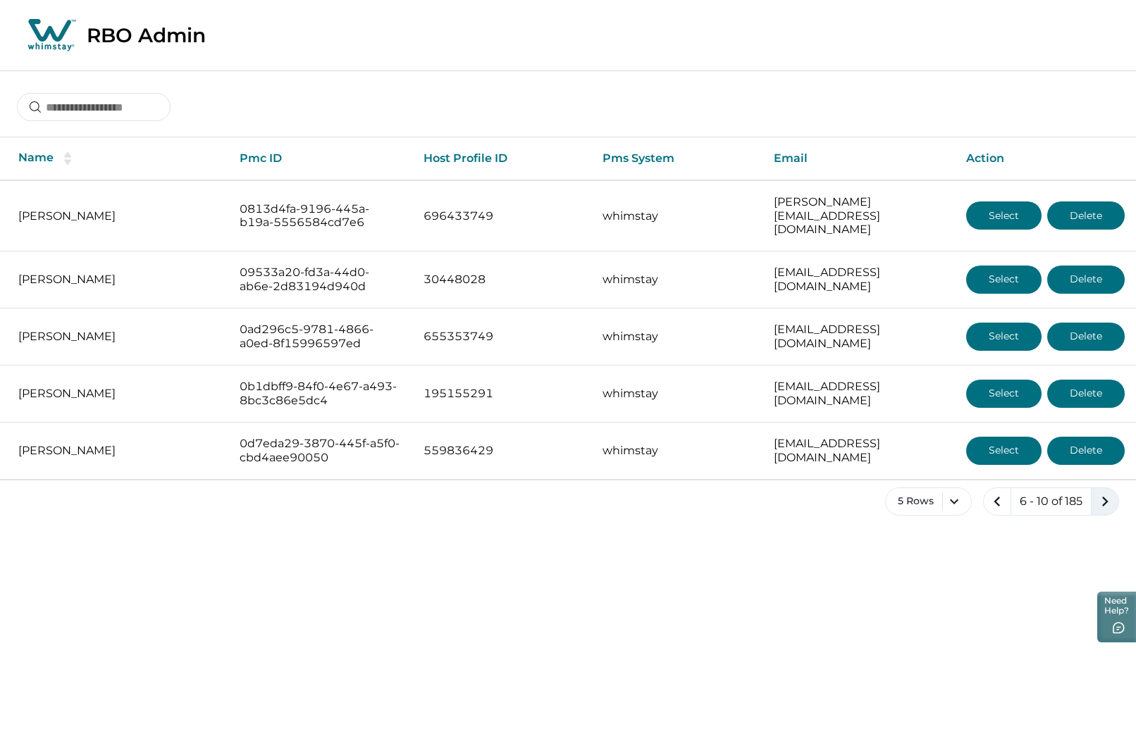
click at [1111, 492] on icon "next page" at bounding box center [1105, 502] width 20 height 20
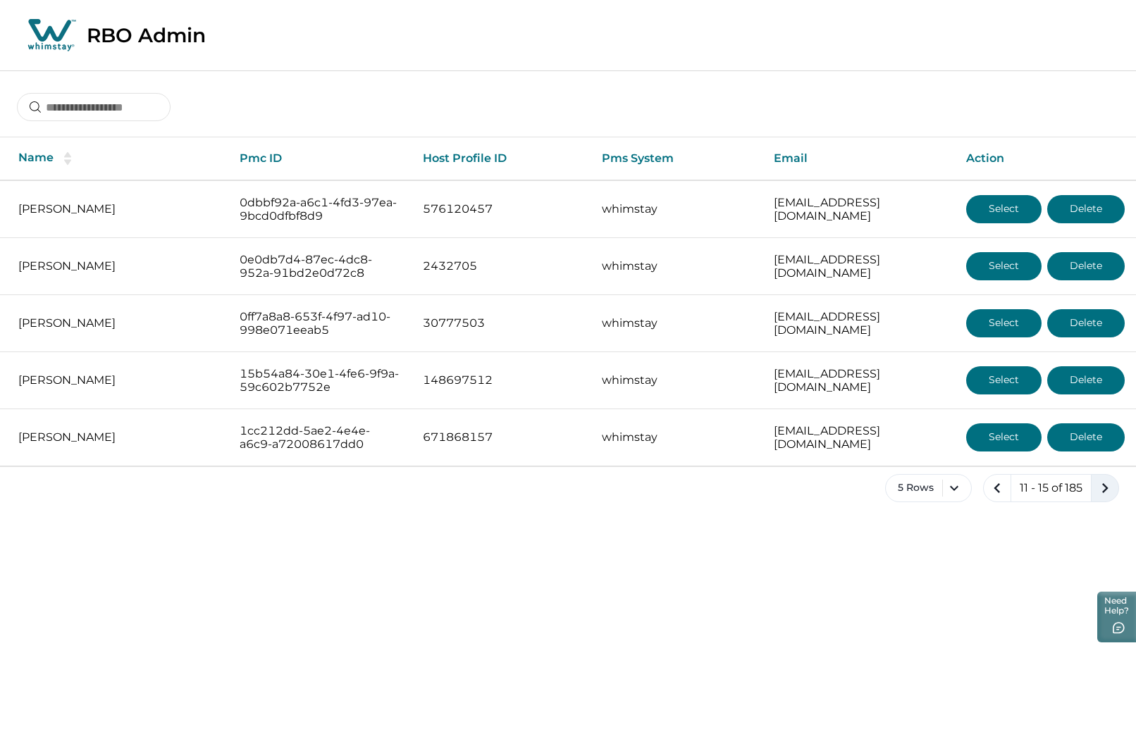
click at [1111, 490] on icon "next page" at bounding box center [1105, 488] width 20 height 20
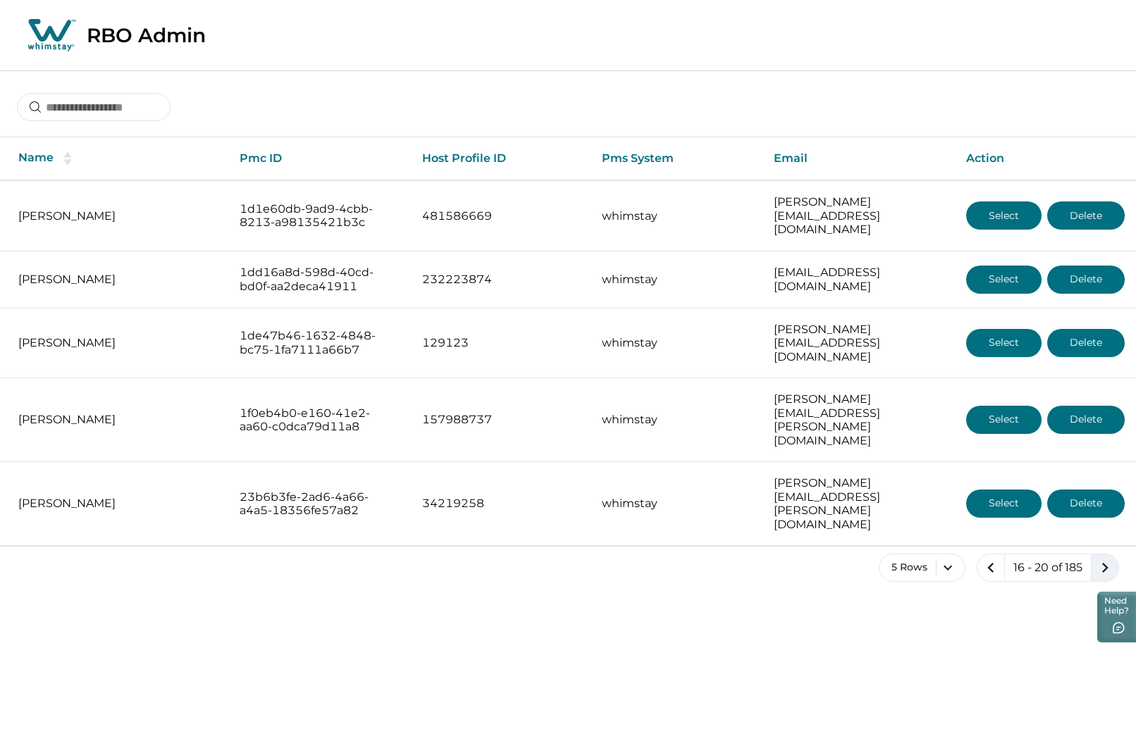
click at [1111, 558] on icon "next page" at bounding box center [1105, 568] width 20 height 20
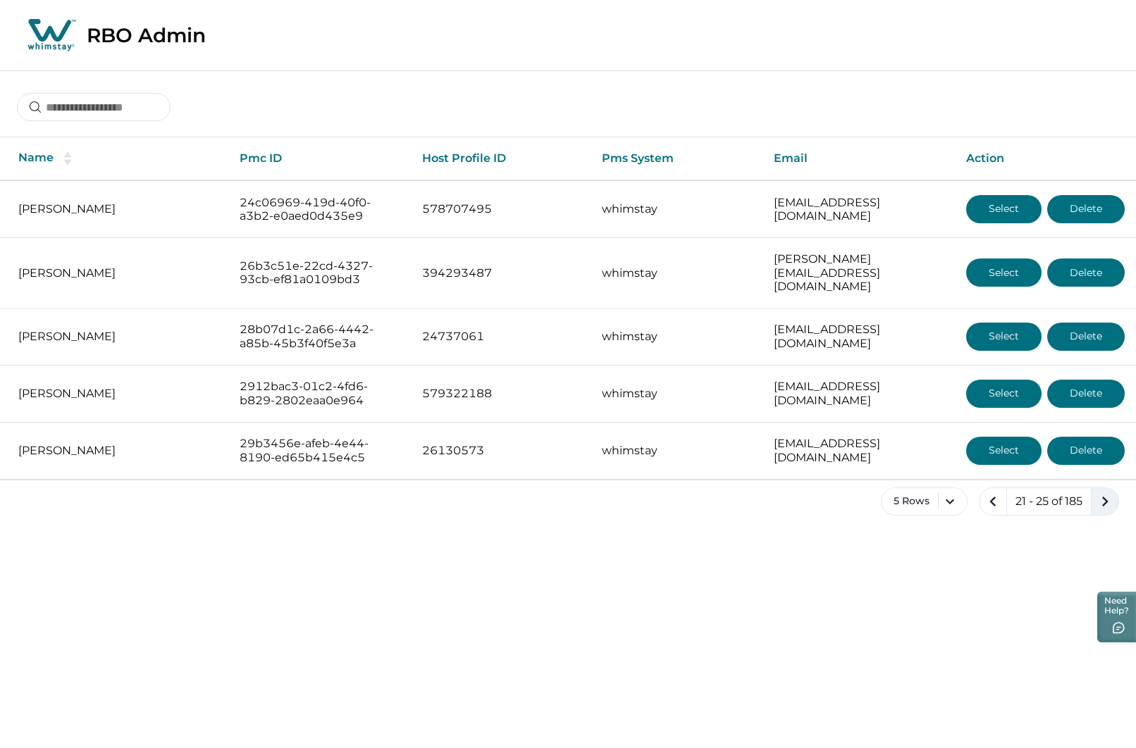
click at [1111, 492] on icon "next page" at bounding box center [1105, 502] width 20 height 20
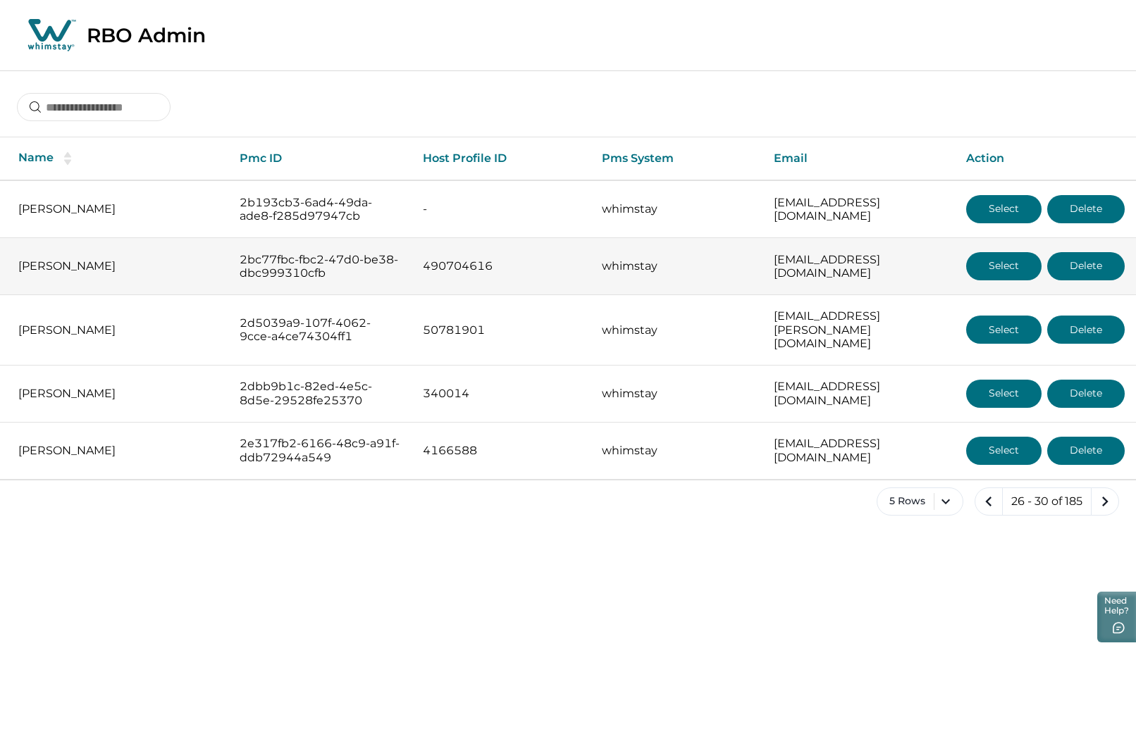
drag, startPoint x: 18, startPoint y: 267, endPoint x: 97, endPoint y: 271, distance: 79.7
click at [97, 271] on td "[PERSON_NAME]" at bounding box center [114, 266] width 228 height 57
copy p "[PERSON_NAME]"
click at [1001, 261] on button "Select" at bounding box center [1003, 266] width 75 height 28
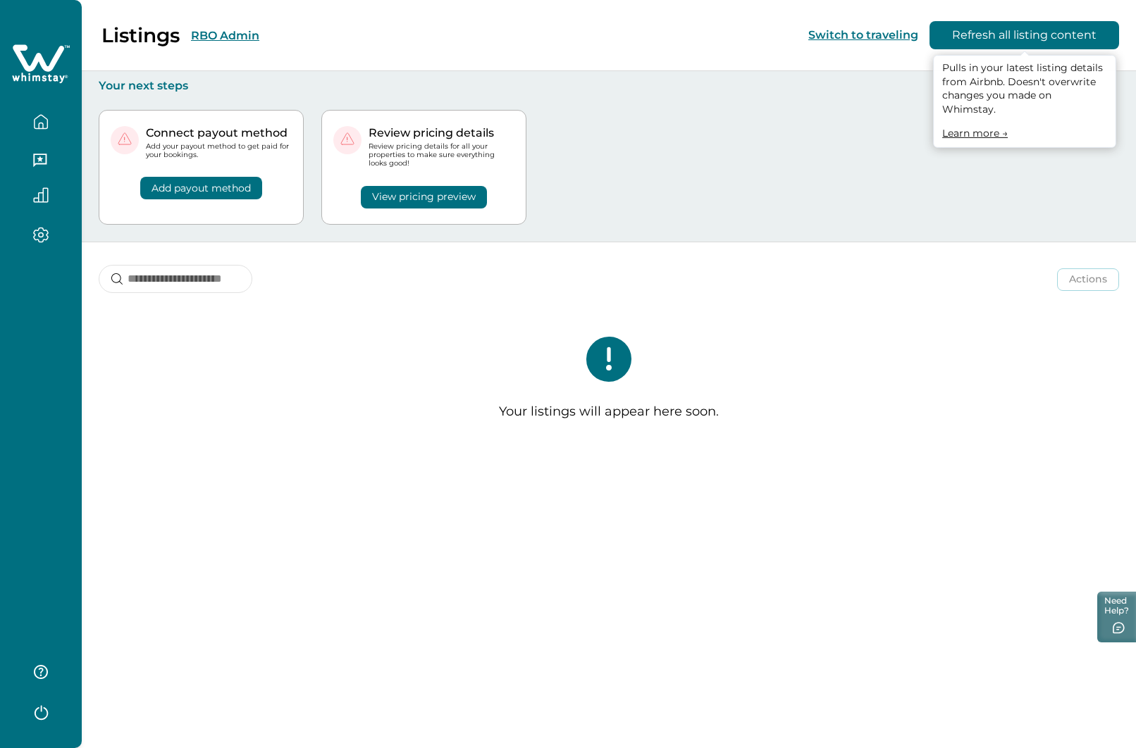
click at [1026, 37] on button "Refresh all listing content" at bounding box center [1024, 35] width 190 height 28
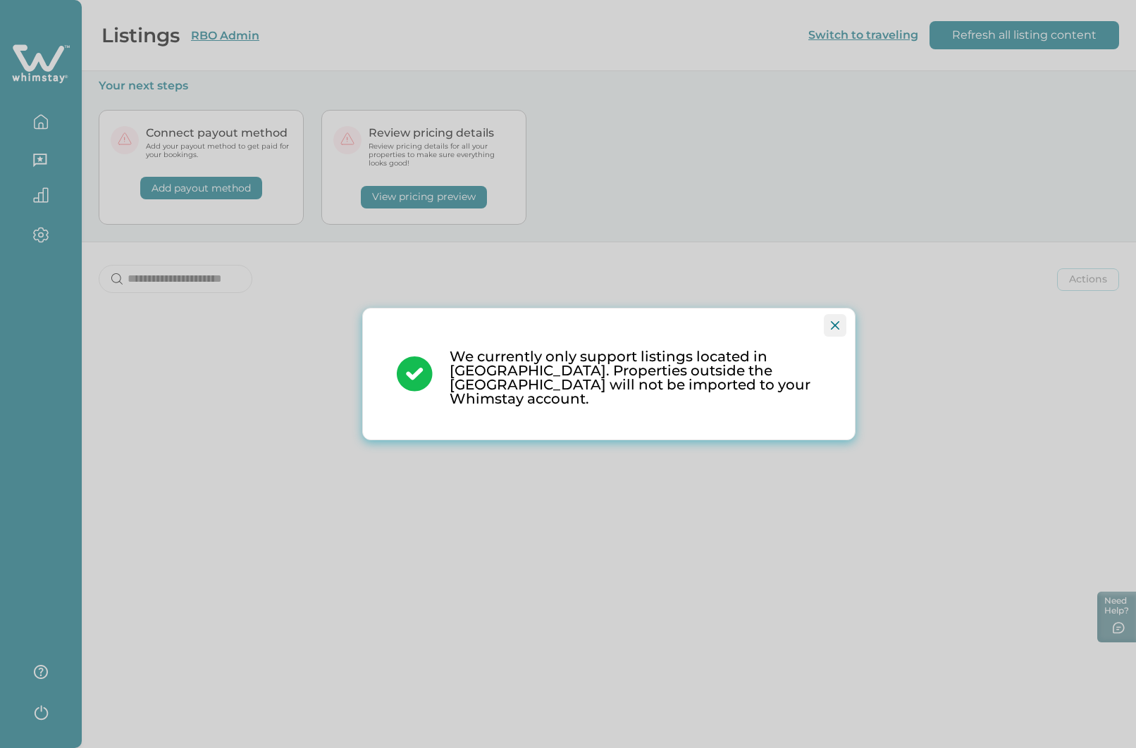
click at [841, 328] on button "Close" at bounding box center [835, 325] width 23 height 23
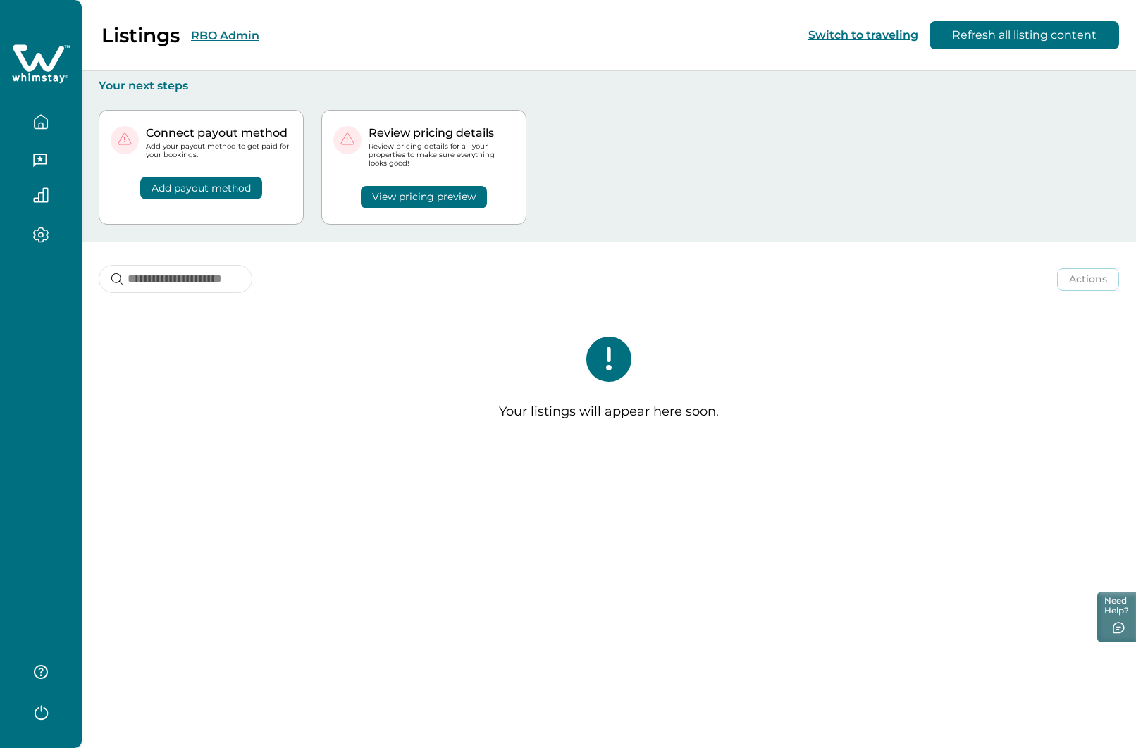
click at [244, 41] on button "RBO Admin" at bounding box center [225, 35] width 68 height 13
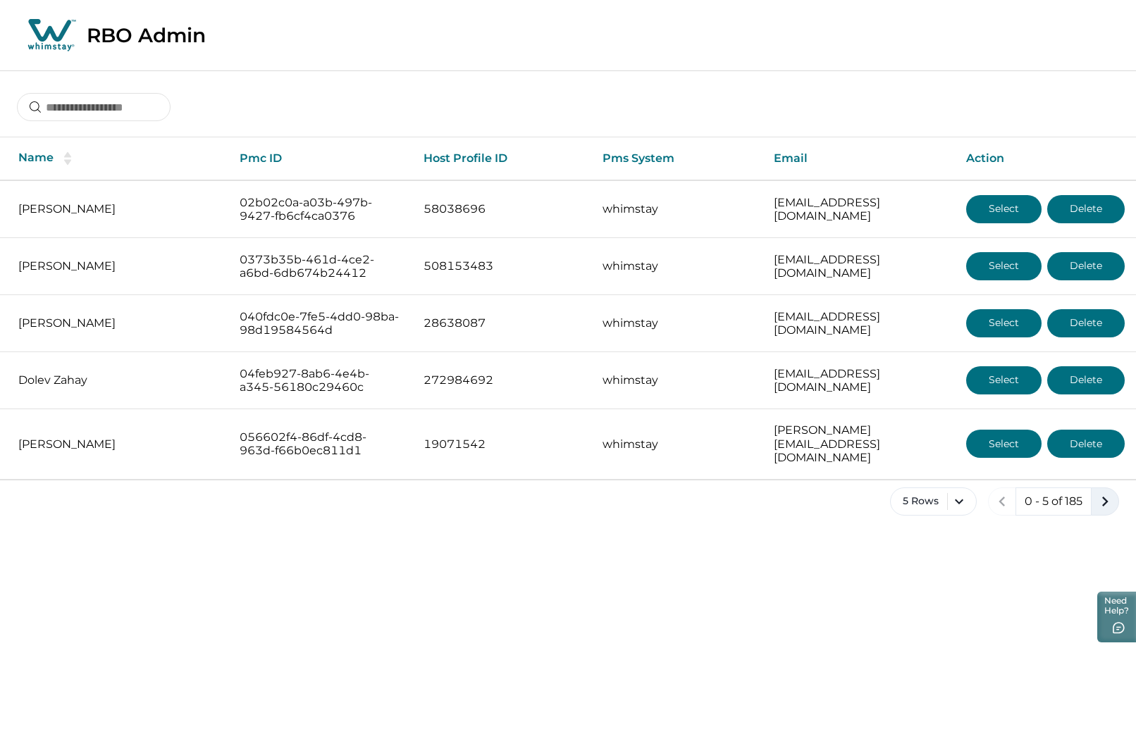
click at [1106, 497] on icon "next page" at bounding box center [1105, 502] width 6 height 10
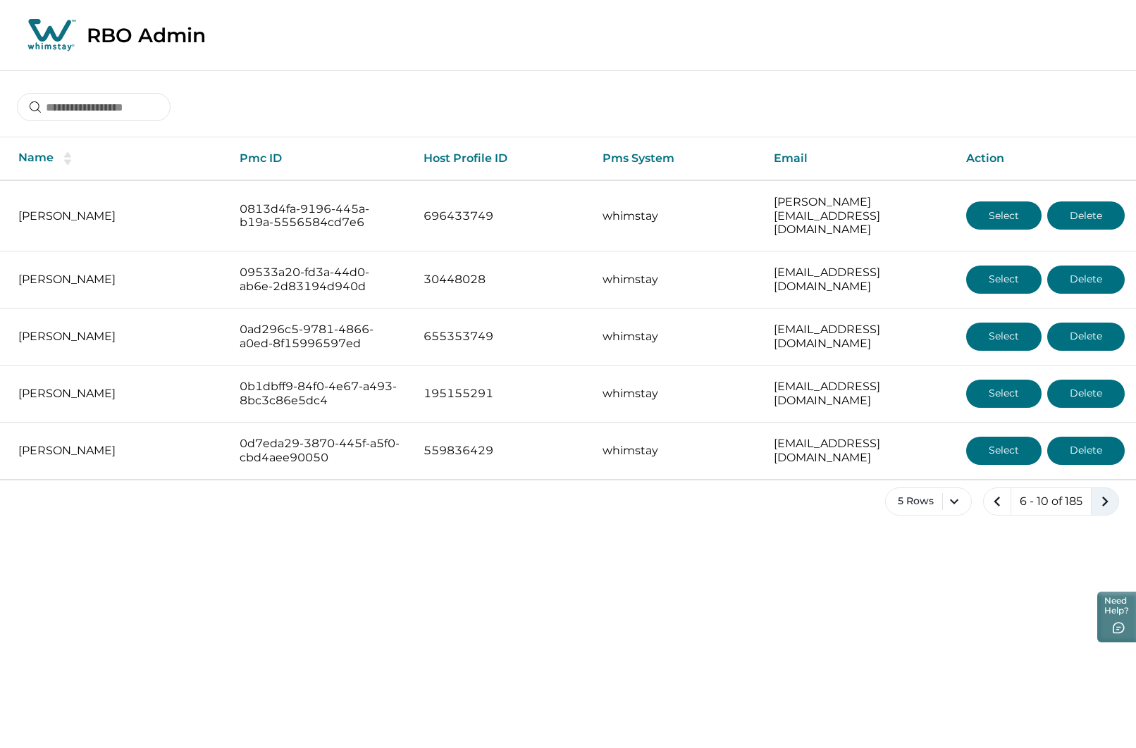
click at [1106, 497] on icon "next page" at bounding box center [1105, 502] width 6 height 10
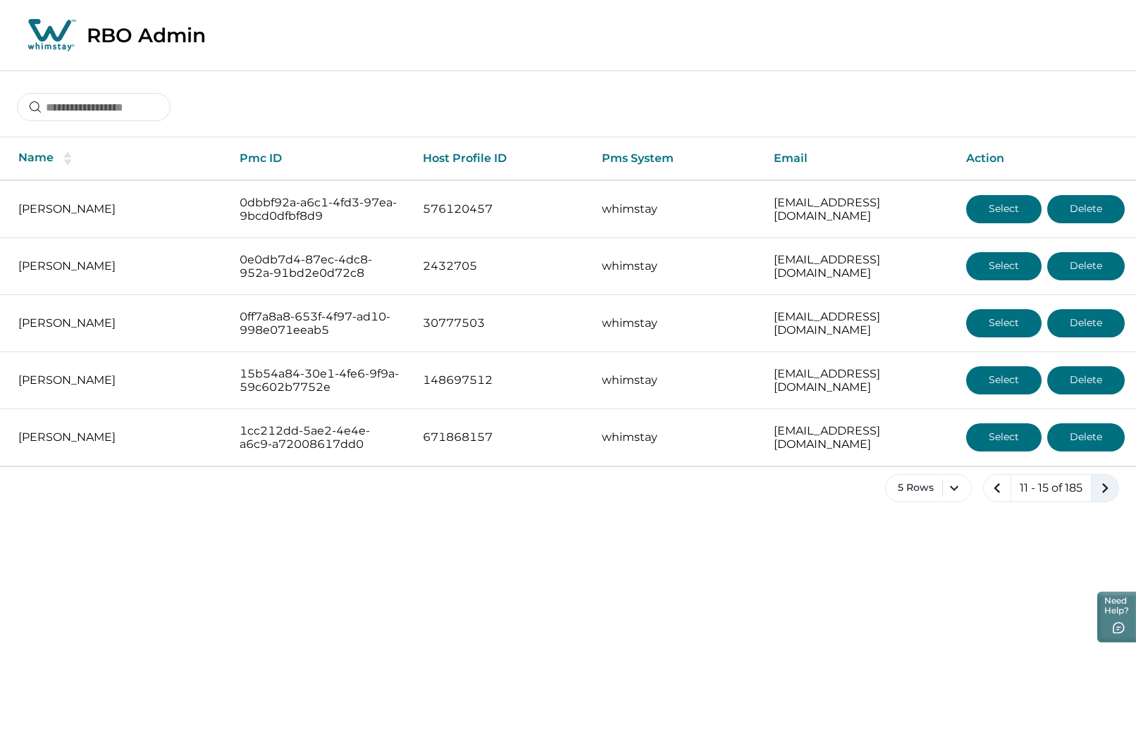
click at [1106, 486] on icon "next page" at bounding box center [1105, 488] width 6 height 10
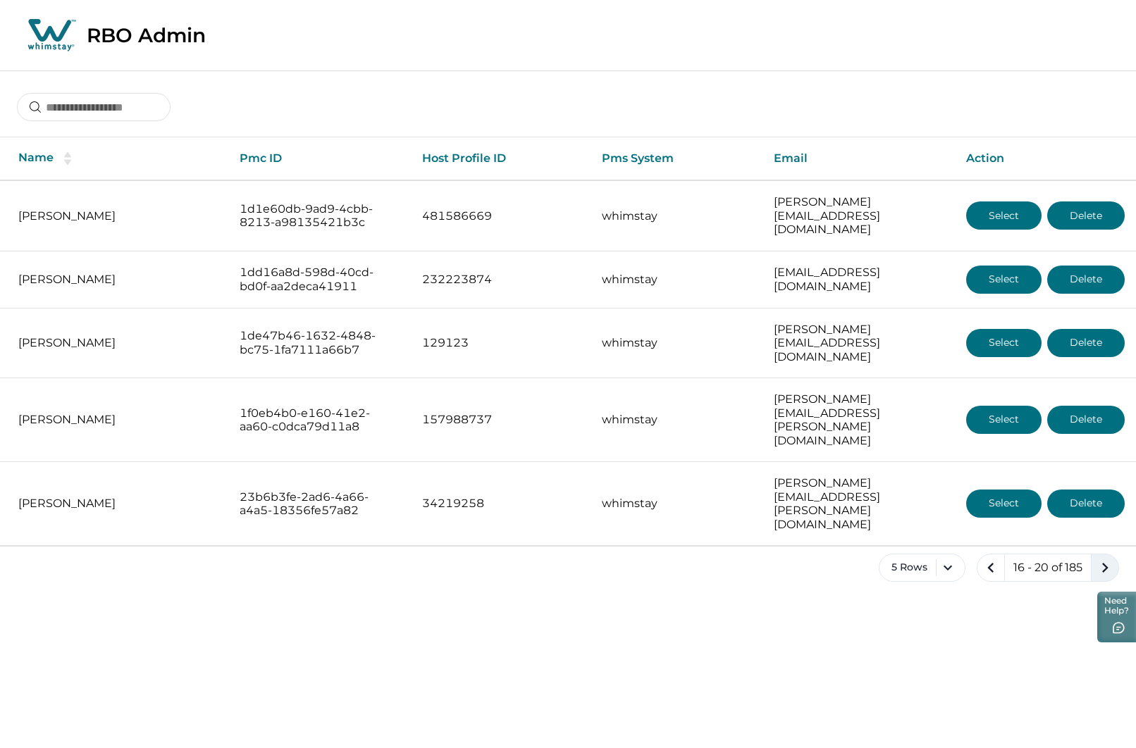
click at [1106, 563] on icon "next page" at bounding box center [1105, 568] width 6 height 10
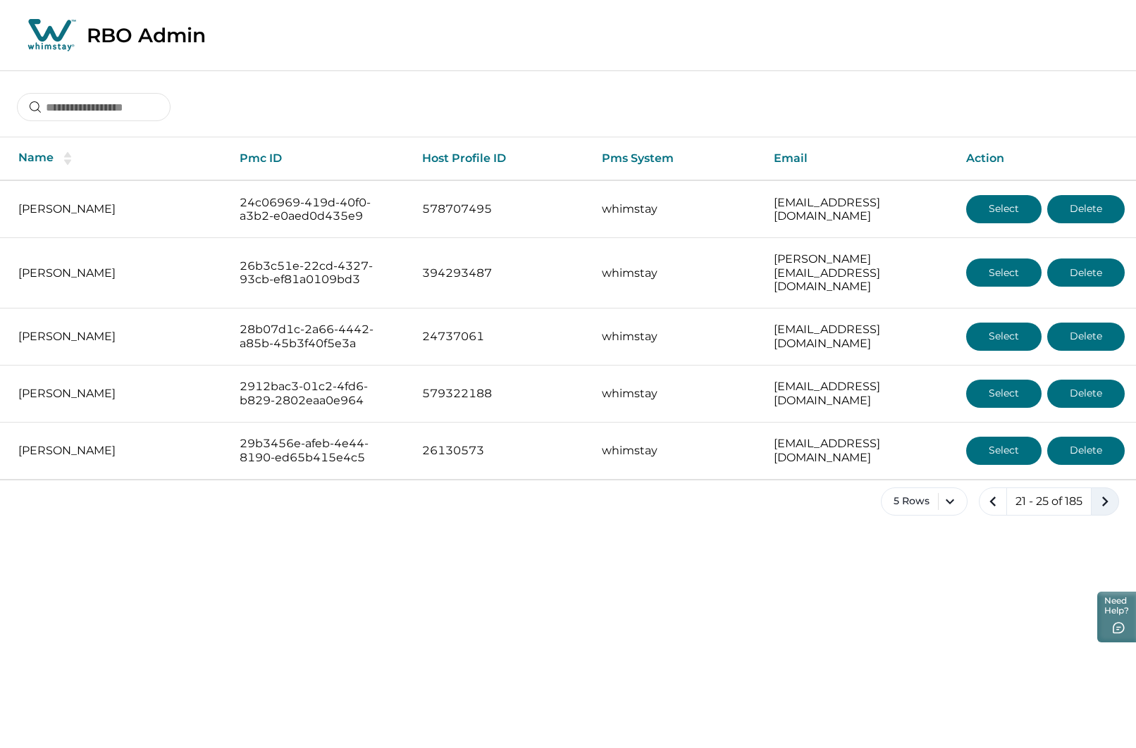
click at [1106, 497] on icon "next page" at bounding box center [1105, 502] width 6 height 10
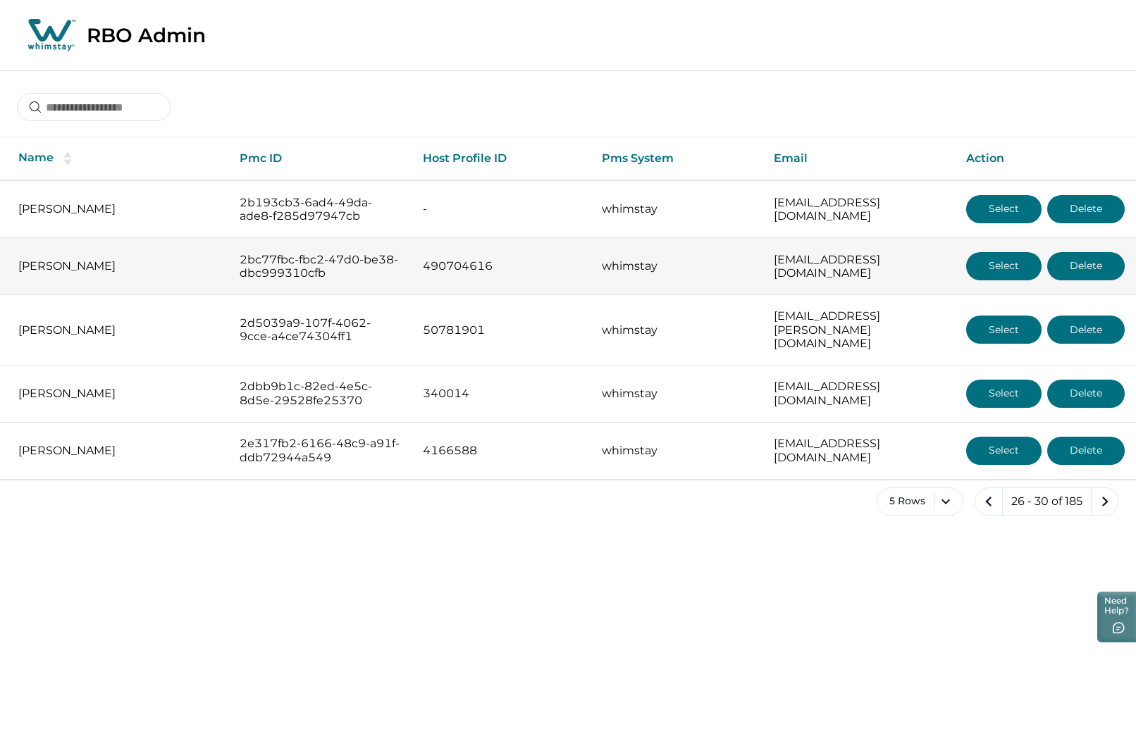
click at [1078, 263] on button "Delete" at bounding box center [1086, 266] width 78 height 28
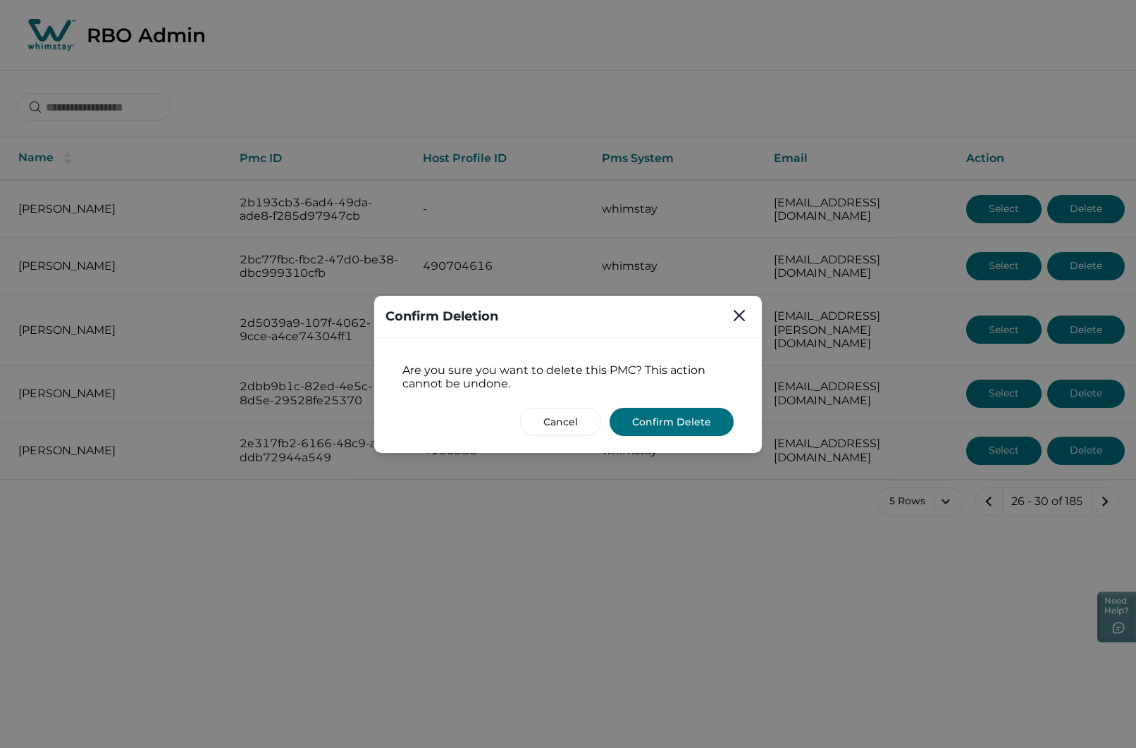
click at [682, 419] on button "Confirm Delete" at bounding box center [672, 422] width 124 height 28
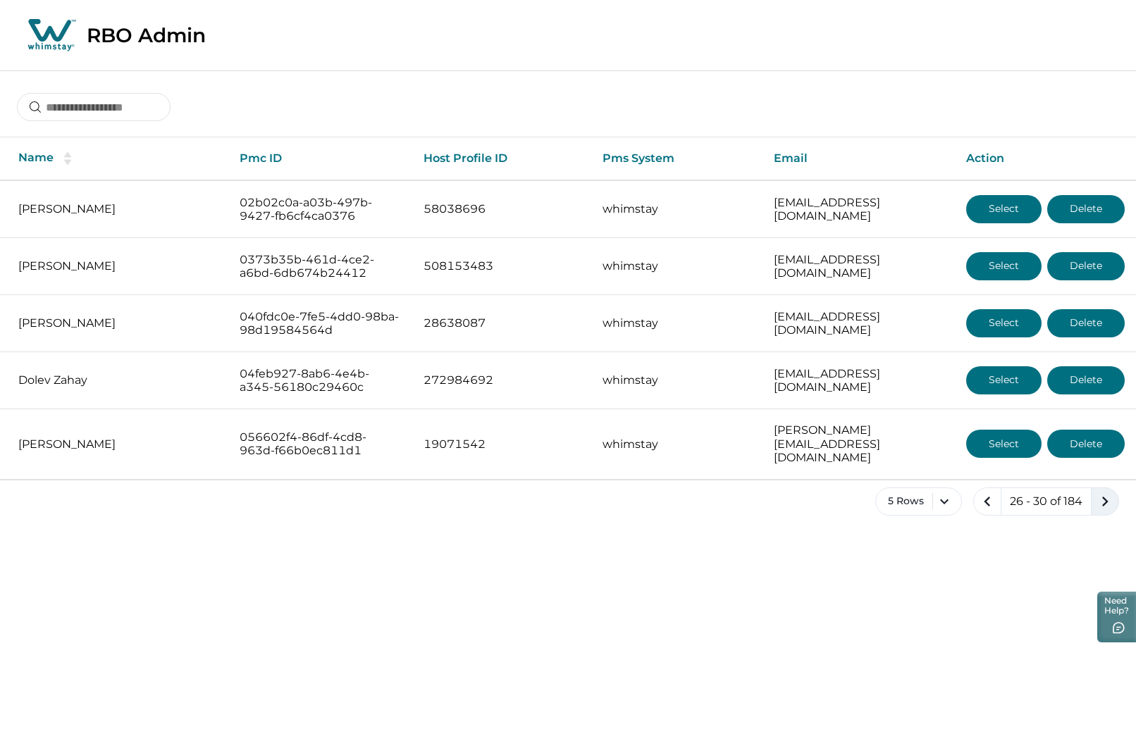
click at [1101, 492] on icon "next page" at bounding box center [1105, 502] width 20 height 20
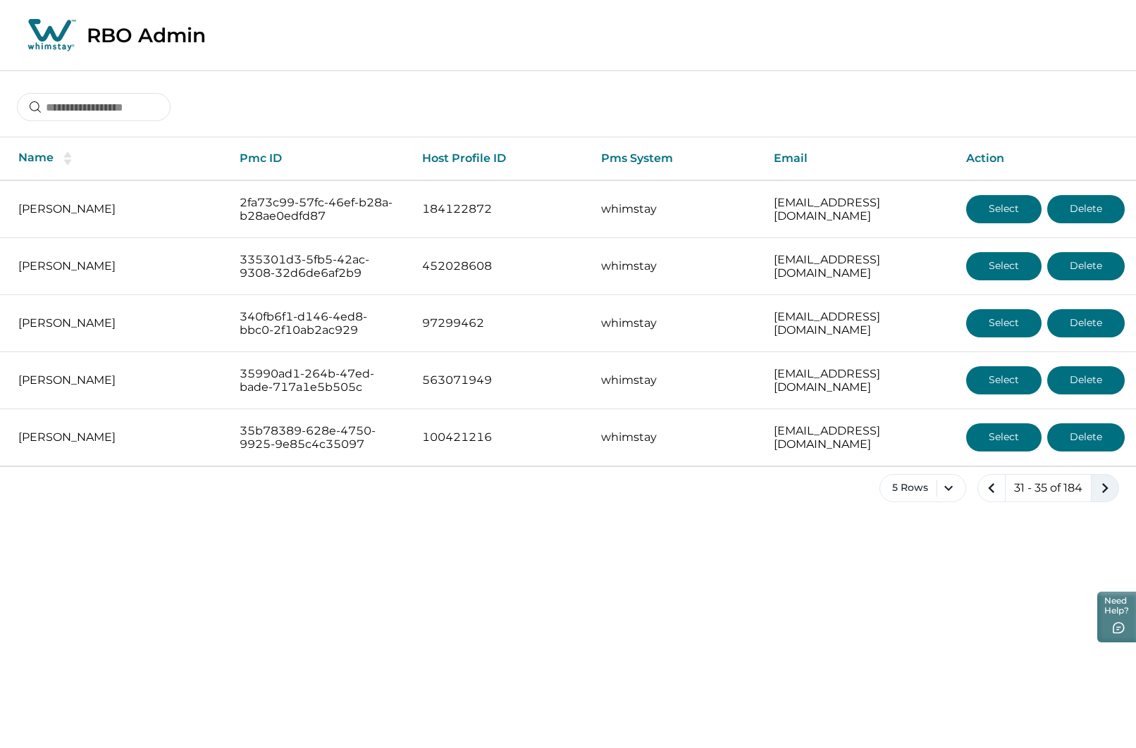
click at [1100, 490] on icon "next page" at bounding box center [1105, 488] width 20 height 20
click at [1100, 488] on icon "next page" at bounding box center [1105, 488] width 20 height 20
click at [993, 488] on icon "previous page" at bounding box center [989, 488] width 20 height 20
click at [991, 483] on icon "previous page" at bounding box center [986, 488] width 20 height 20
click at [991, 483] on icon "previous page" at bounding box center [992, 488] width 20 height 20
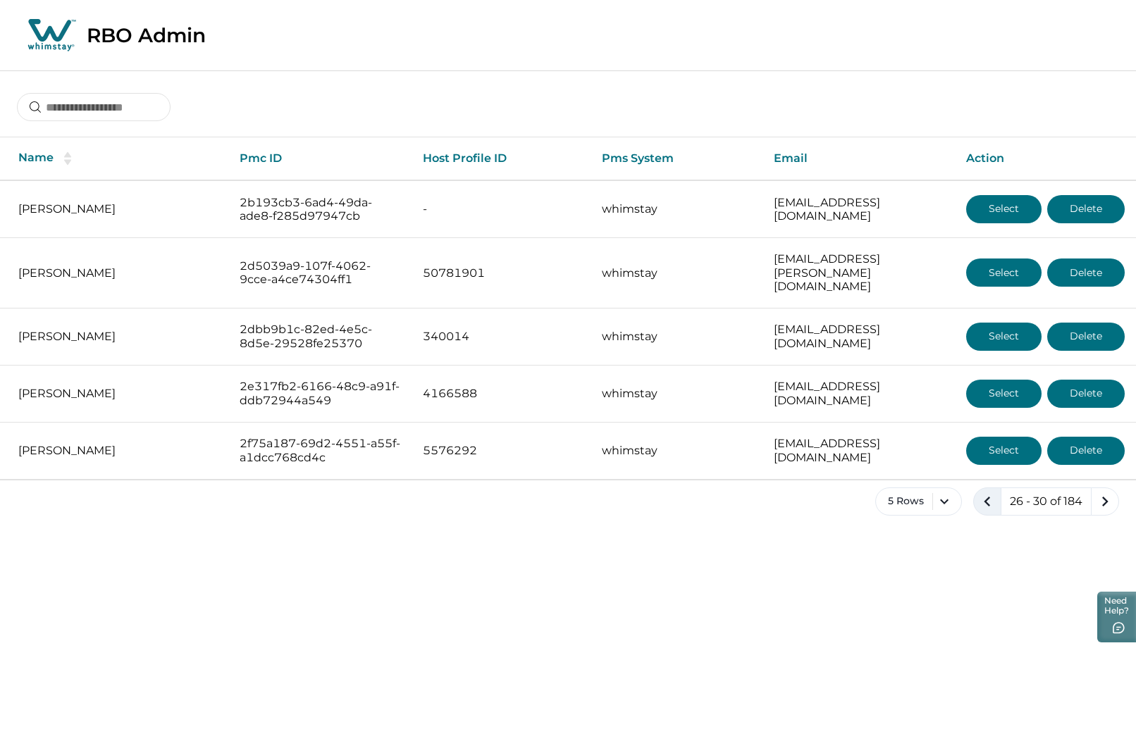
click at [989, 492] on icon "previous page" at bounding box center [987, 502] width 20 height 20
click at [1103, 497] on icon "next page" at bounding box center [1105, 502] width 6 height 10
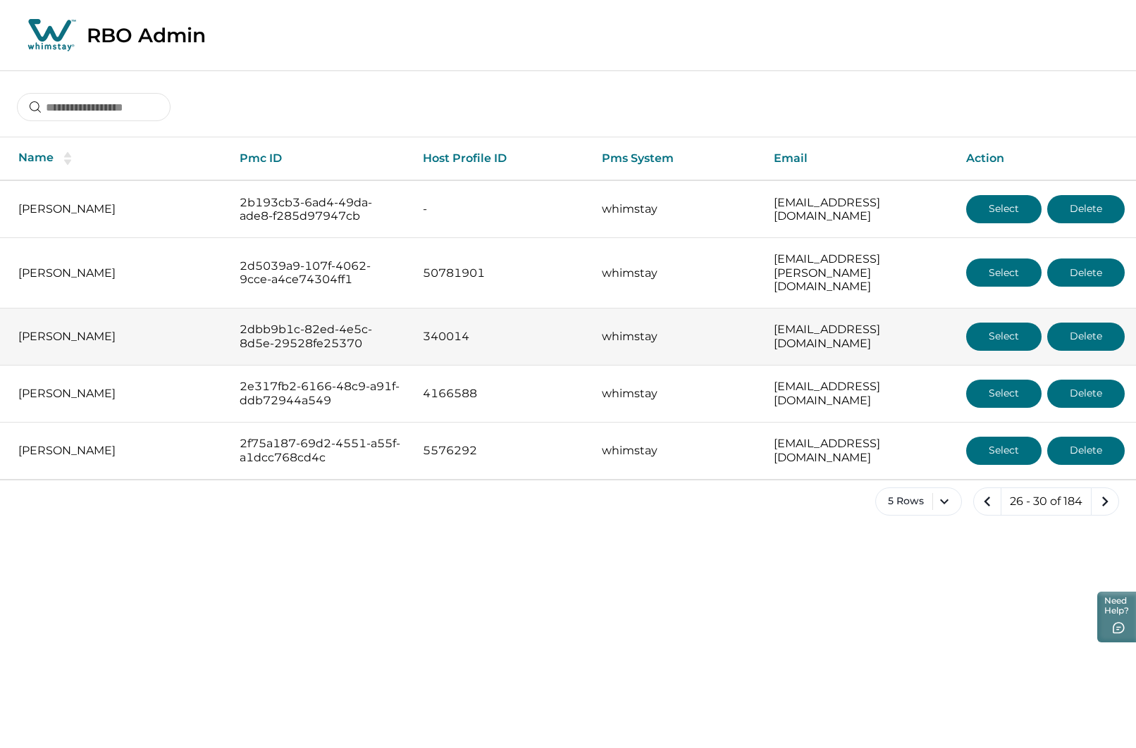
click at [1004, 324] on button "Select" at bounding box center [1003, 337] width 75 height 28
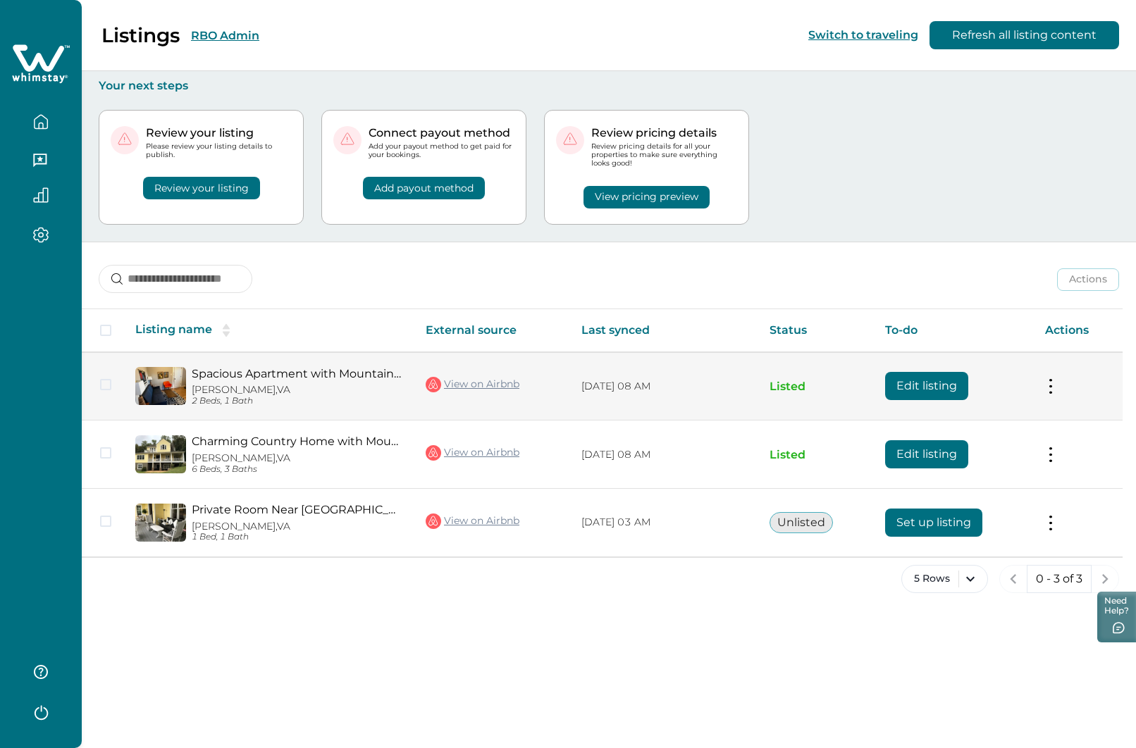
click at [937, 383] on button "Edit listing" at bounding box center [926, 386] width 83 height 28
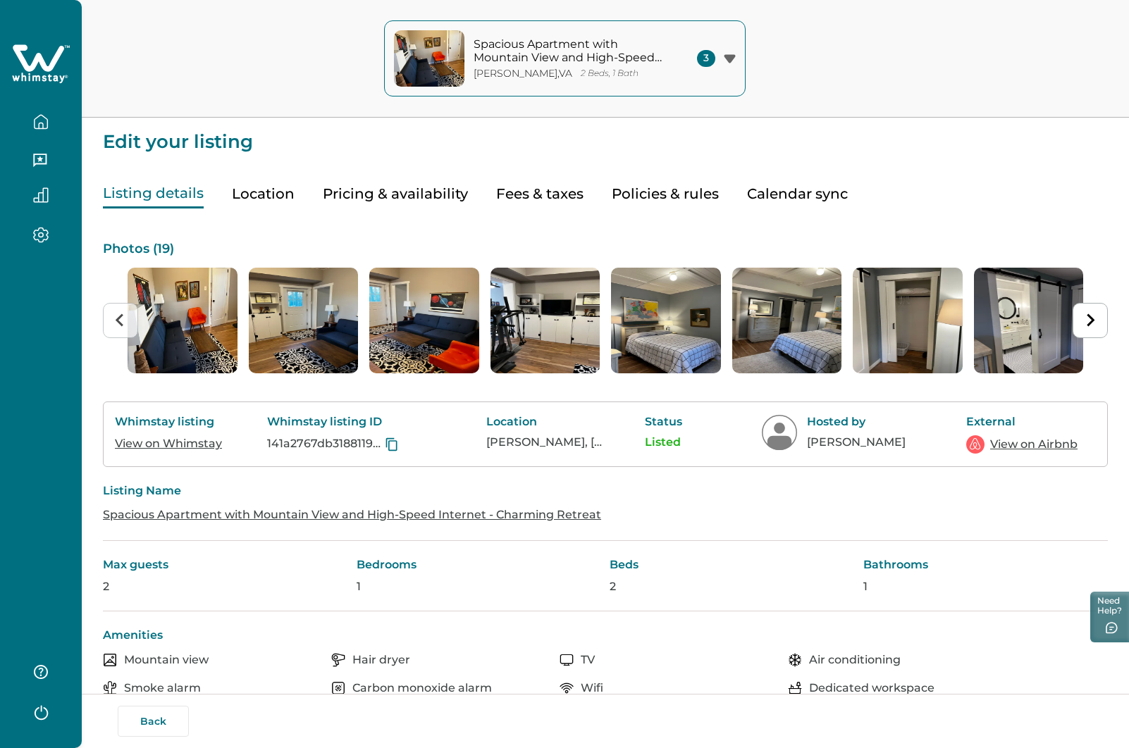
click at [145, 445] on link "View on Whimstay" at bounding box center [168, 443] width 107 height 13
click at [1009, 448] on link "View on Airbnb" at bounding box center [1033, 444] width 87 height 17
click at [162, 714] on button "Back" at bounding box center [153, 721] width 71 height 31
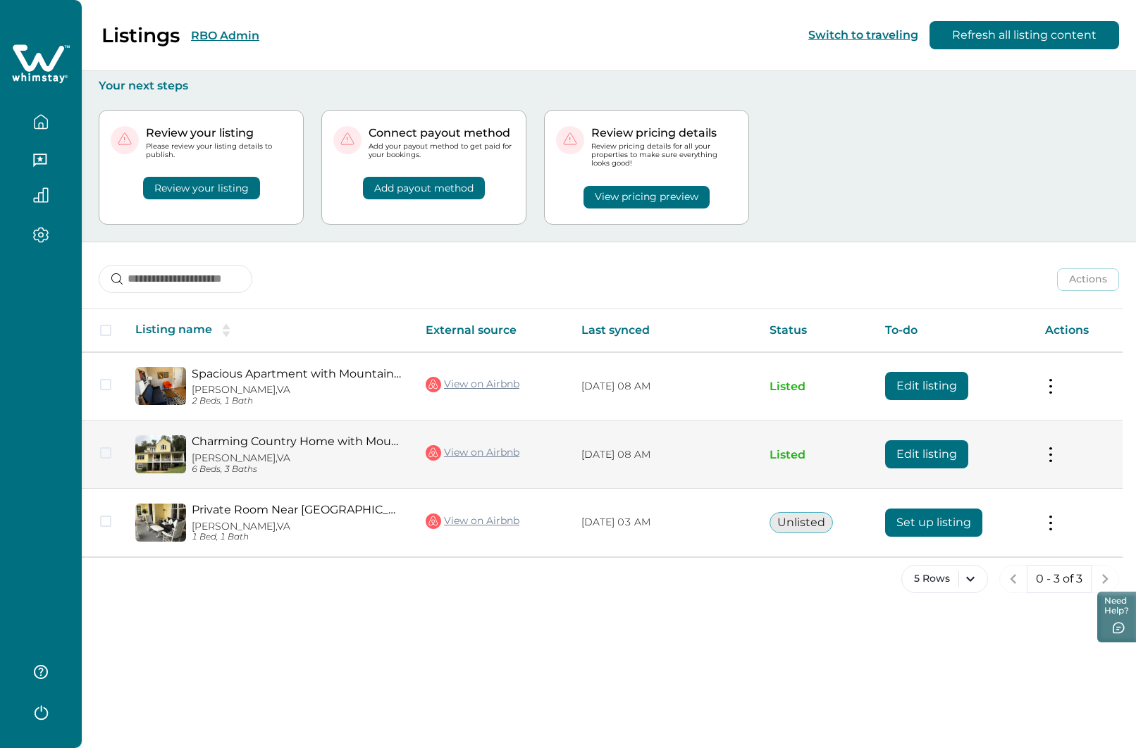
click at [927, 459] on button "Edit listing" at bounding box center [926, 454] width 83 height 28
click at [918, 452] on button "Edit listing" at bounding box center [926, 454] width 83 height 28
click at [912, 457] on button "Edit listing" at bounding box center [926, 454] width 83 height 28
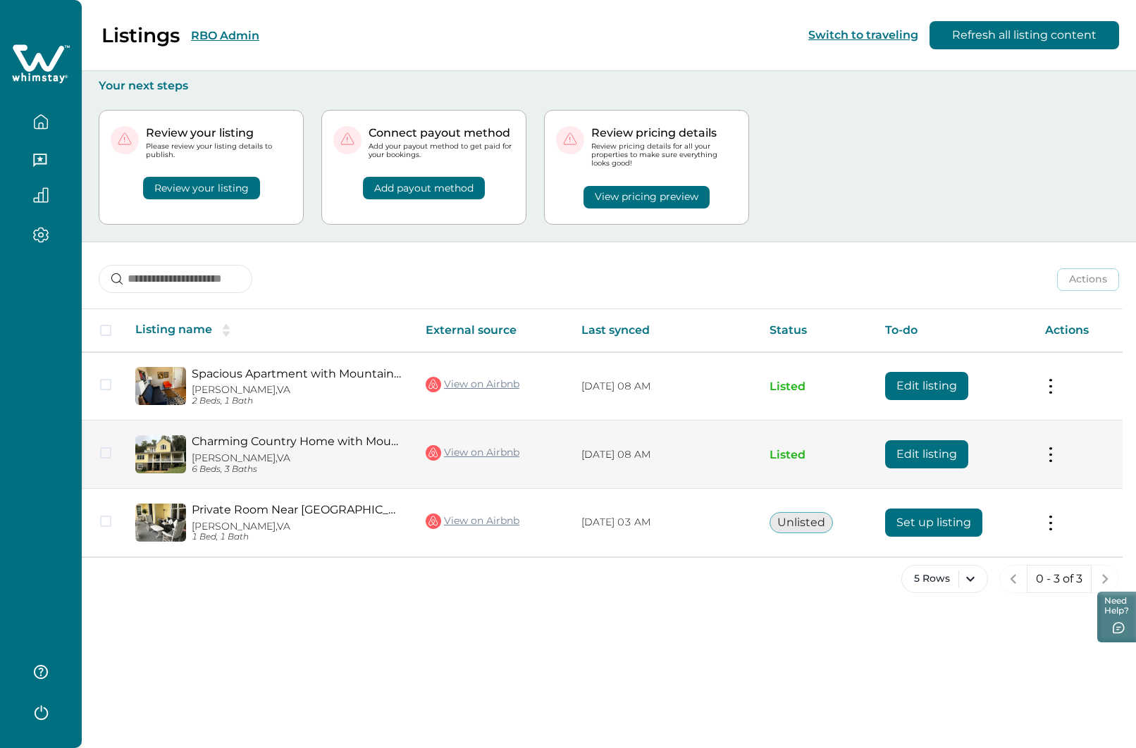
click at [912, 457] on button "Edit listing" at bounding box center [926, 454] width 83 height 28
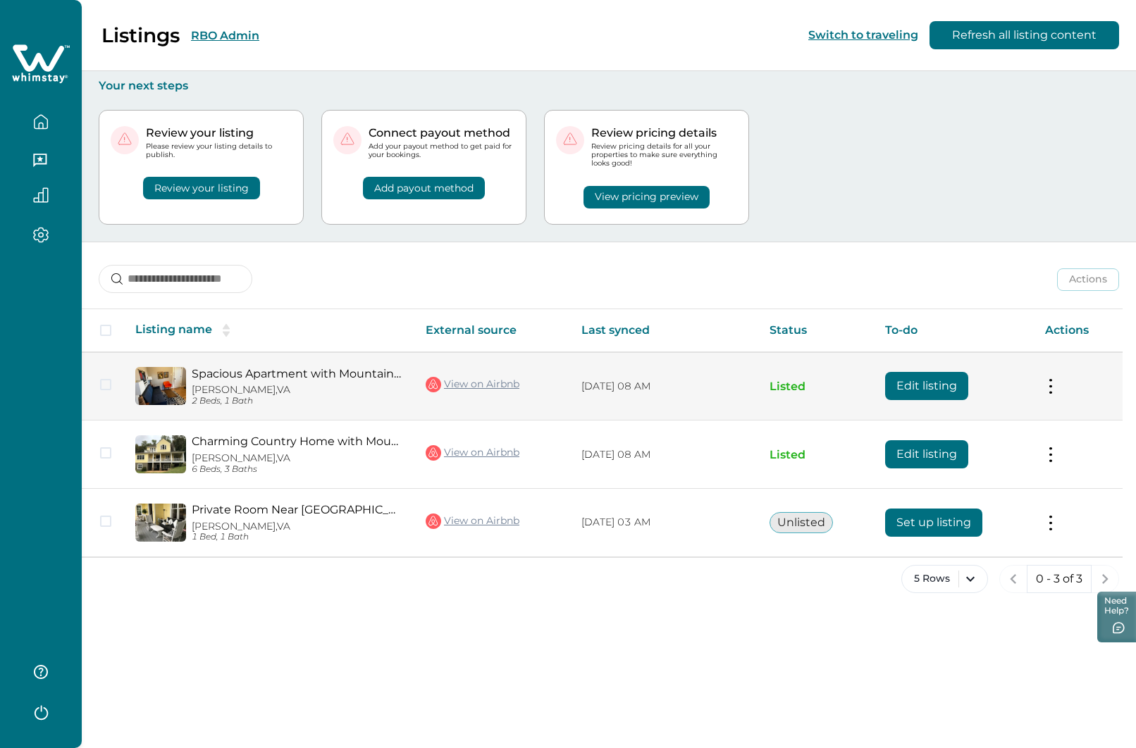
click at [912, 382] on button "Edit listing" at bounding box center [926, 386] width 83 height 28
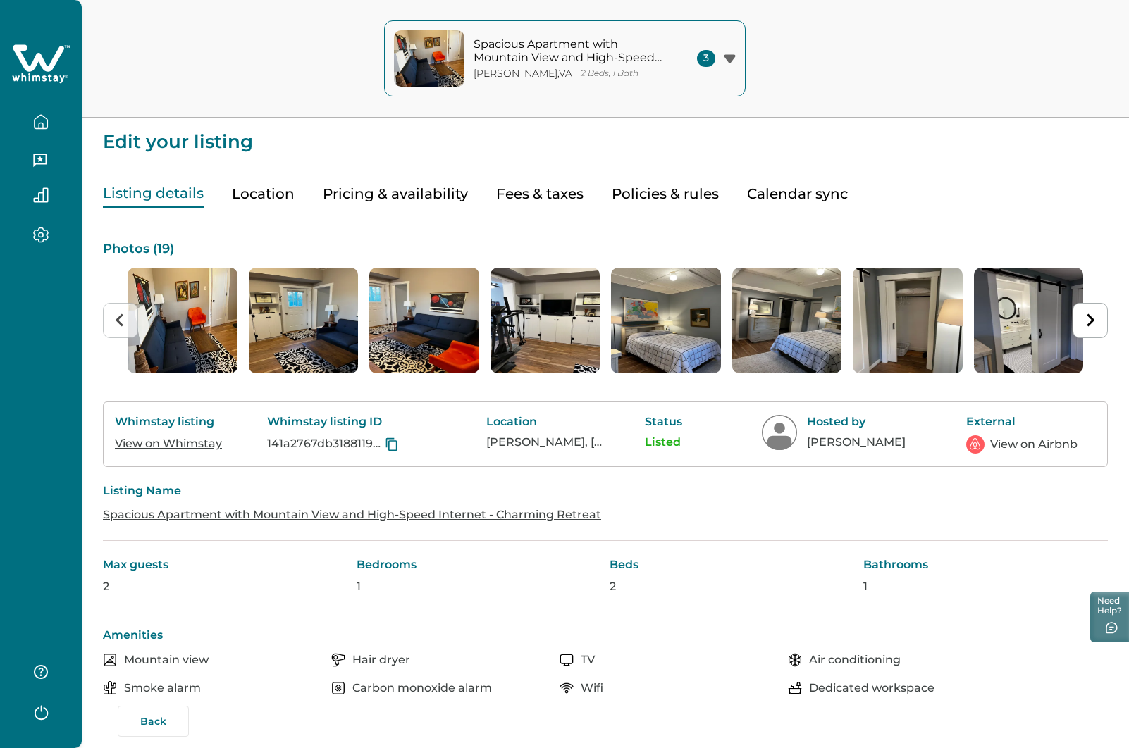
click at [155, 724] on button "Back" at bounding box center [153, 721] width 71 height 31
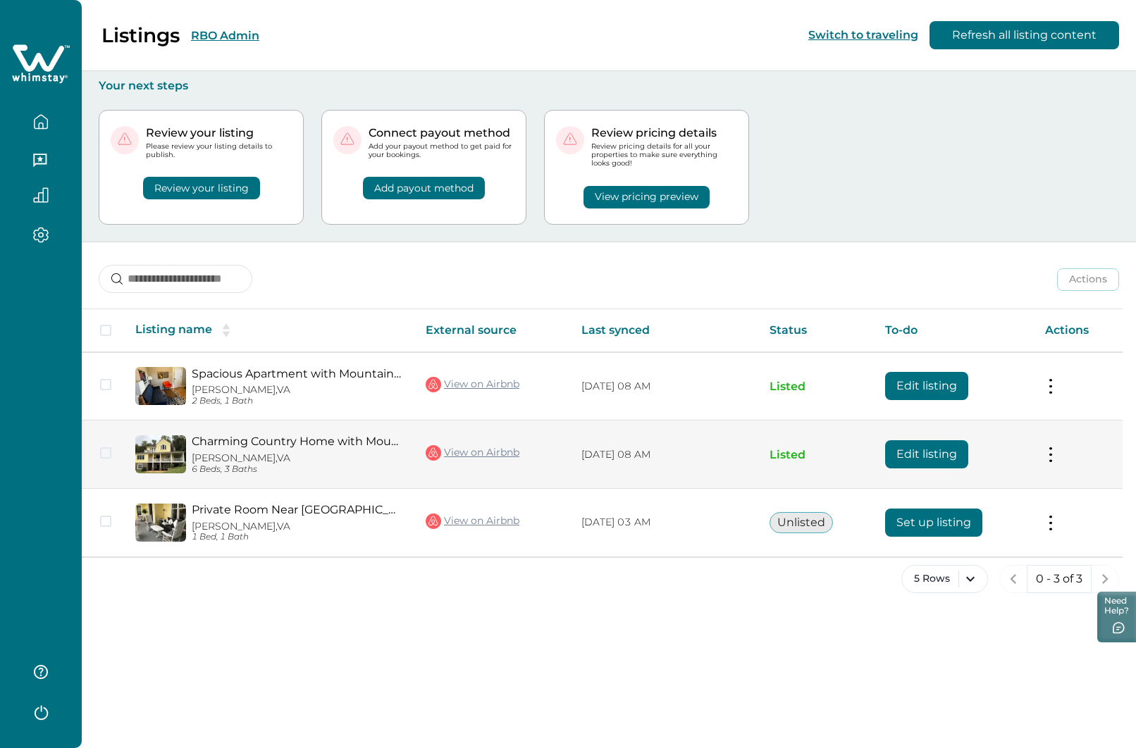
click at [921, 457] on button "Edit listing" at bounding box center [926, 454] width 83 height 28
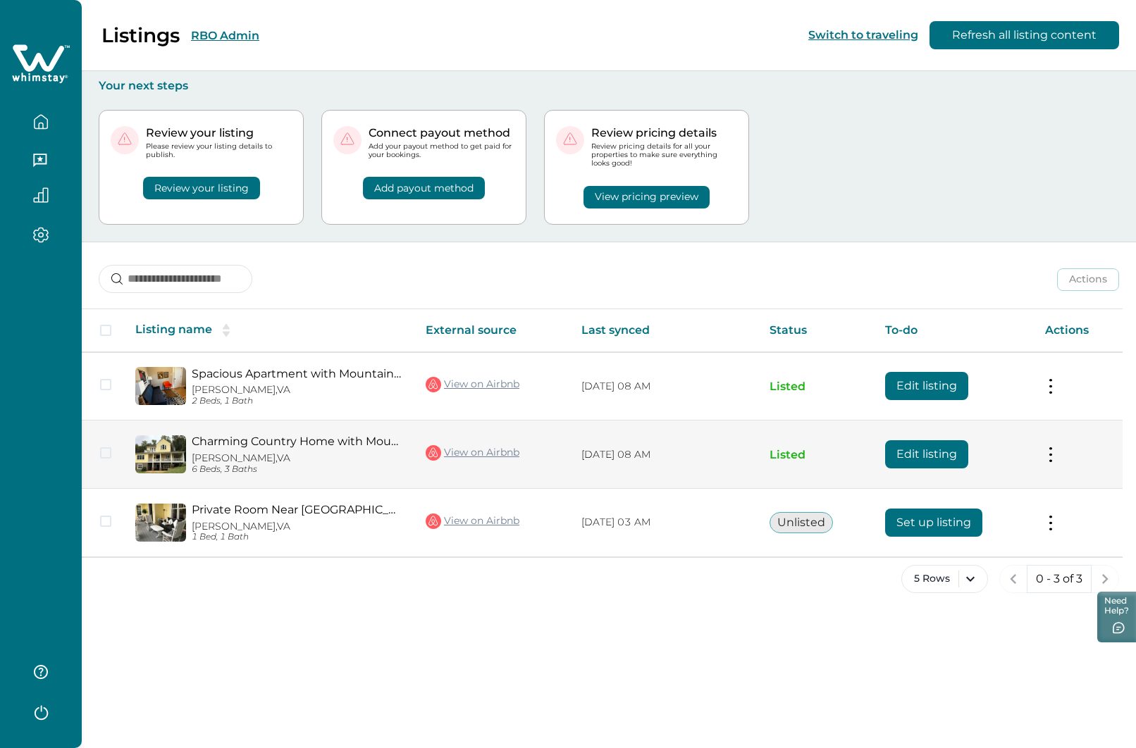
click at [921, 457] on button "Edit listing" at bounding box center [926, 454] width 83 height 28
click at [1046, 457] on button at bounding box center [1050, 454] width 11 height 15
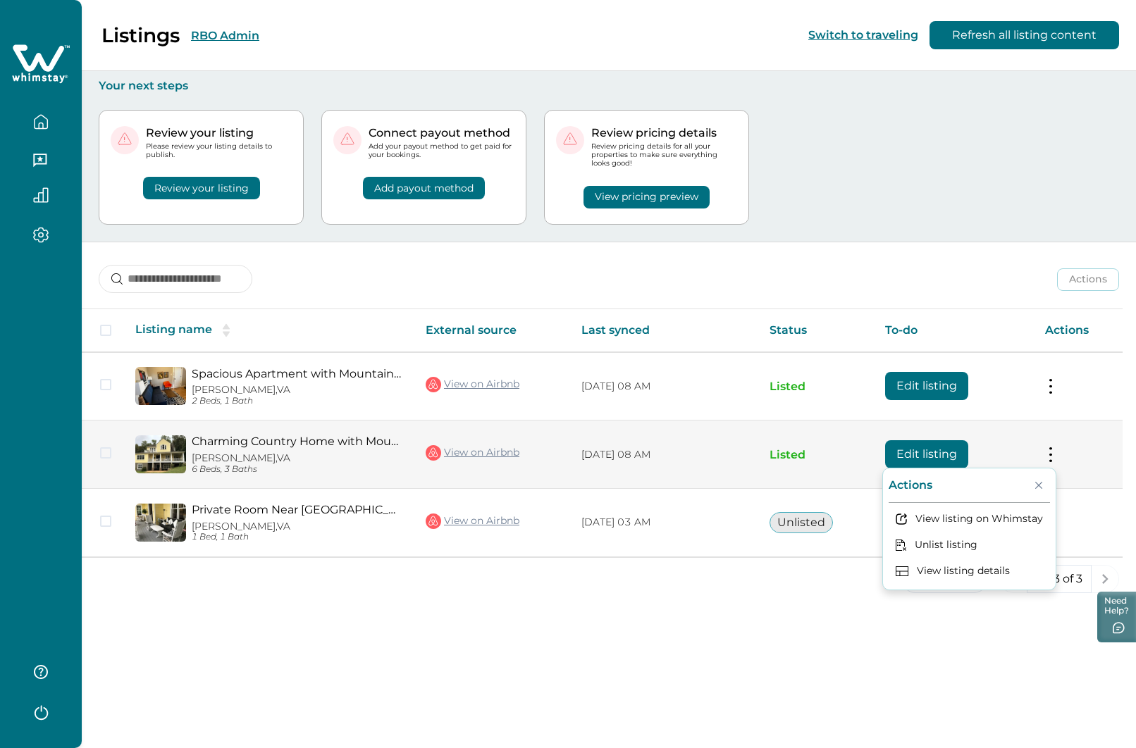
click at [922, 455] on button "Edit listing" at bounding box center [926, 454] width 83 height 28
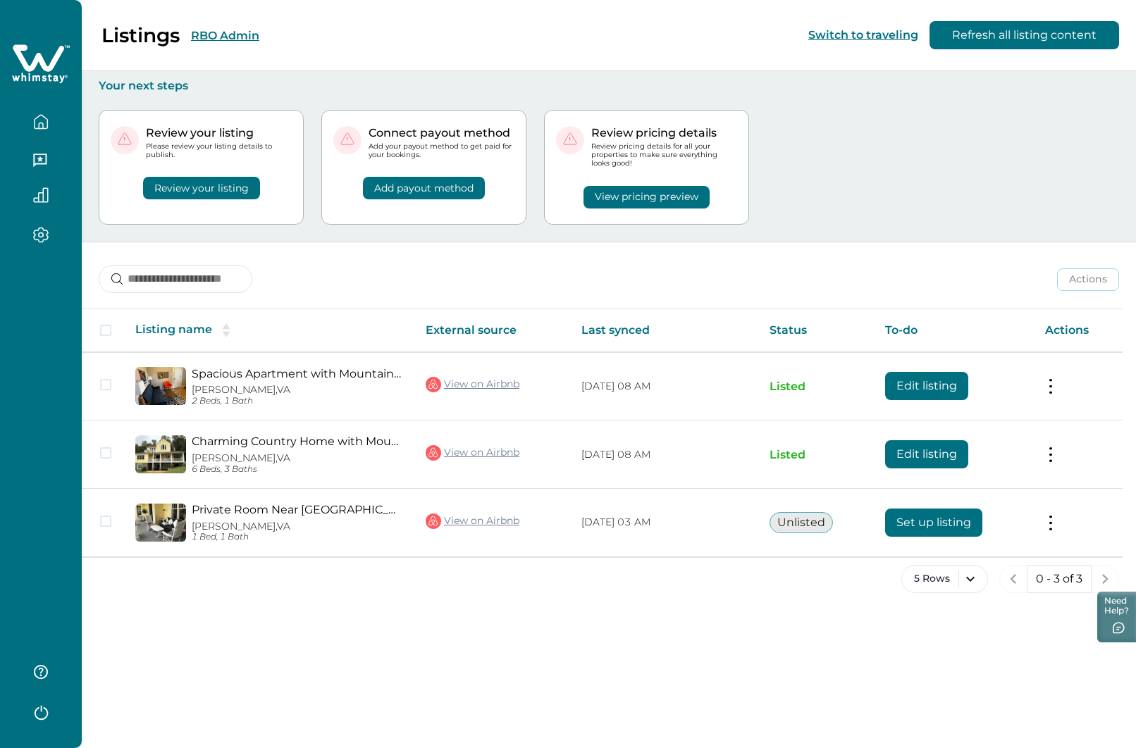
click at [789, 641] on div "Listings RBO Admin Switch to traveling Refresh all listing content Your next st…" at bounding box center [609, 374] width 1054 height 748
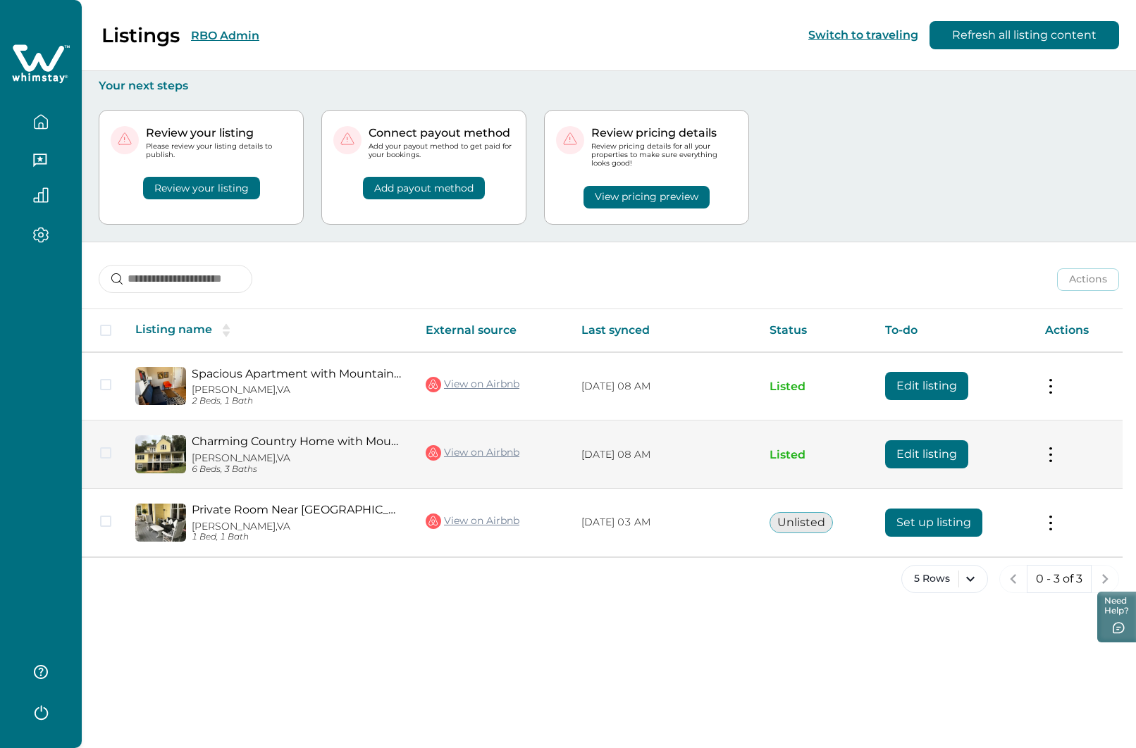
click at [903, 447] on button "Edit listing" at bounding box center [926, 454] width 83 height 28
click at [904, 447] on button "Edit listing" at bounding box center [926, 454] width 83 height 28
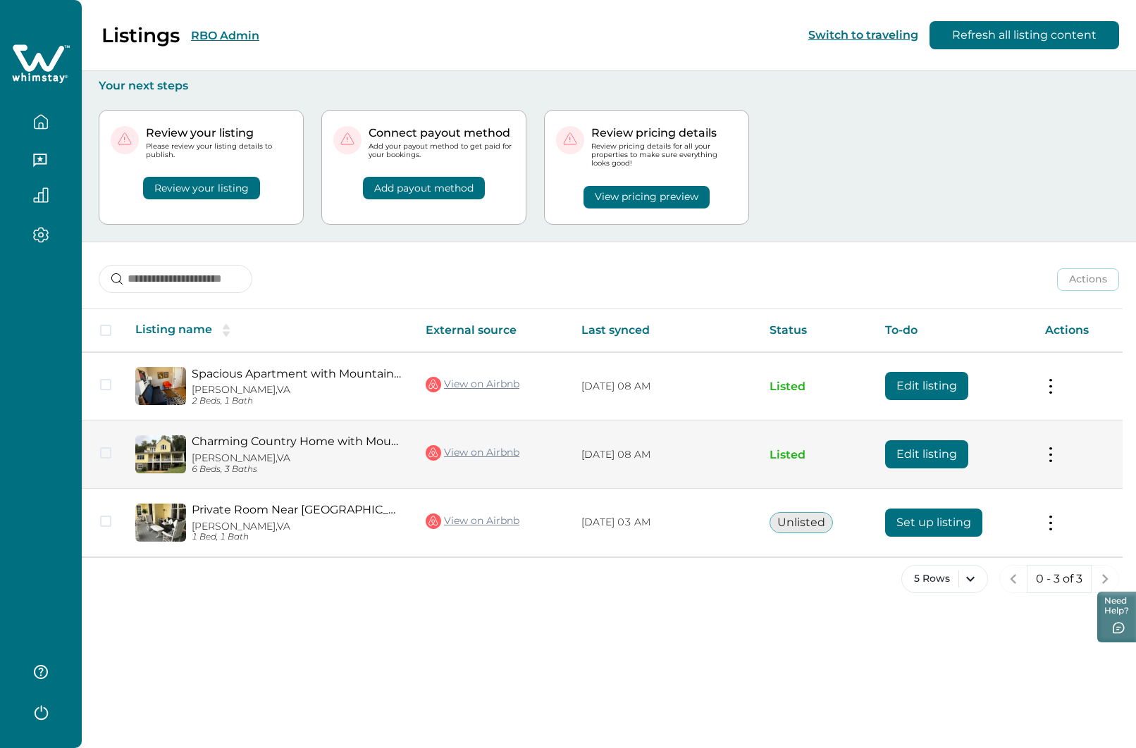
click at [904, 447] on button "Edit listing" at bounding box center [926, 454] width 83 height 28
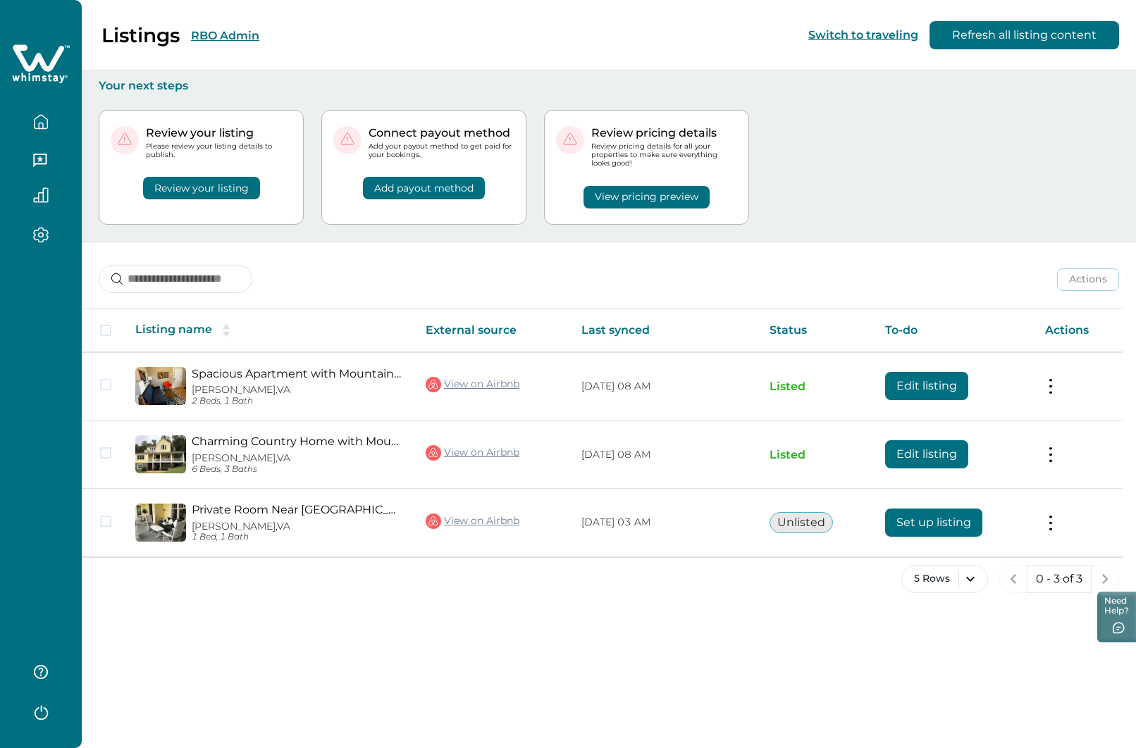
click at [39, 117] on icon "button" at bounding box center [41, 122] width 16 height 16
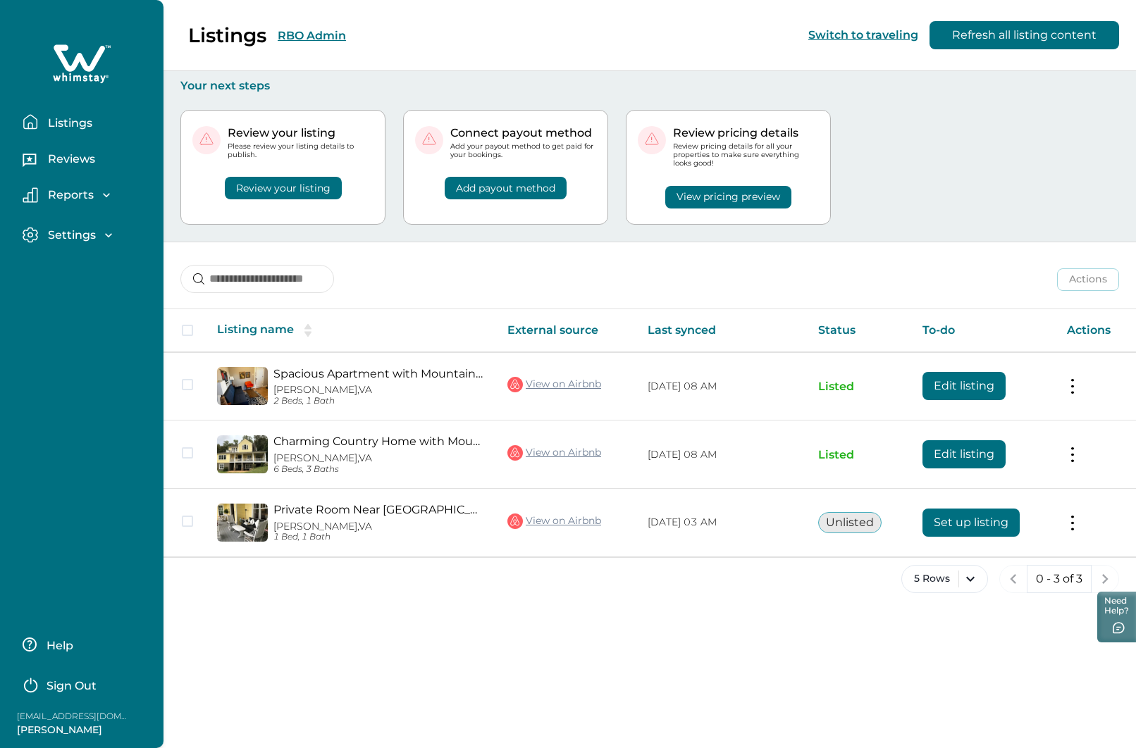
click at [312, 35] on div "Listings RBO Admin Switch to traveling Refresh all listing content" at bounding box center [568, 35] width 1136 height 71
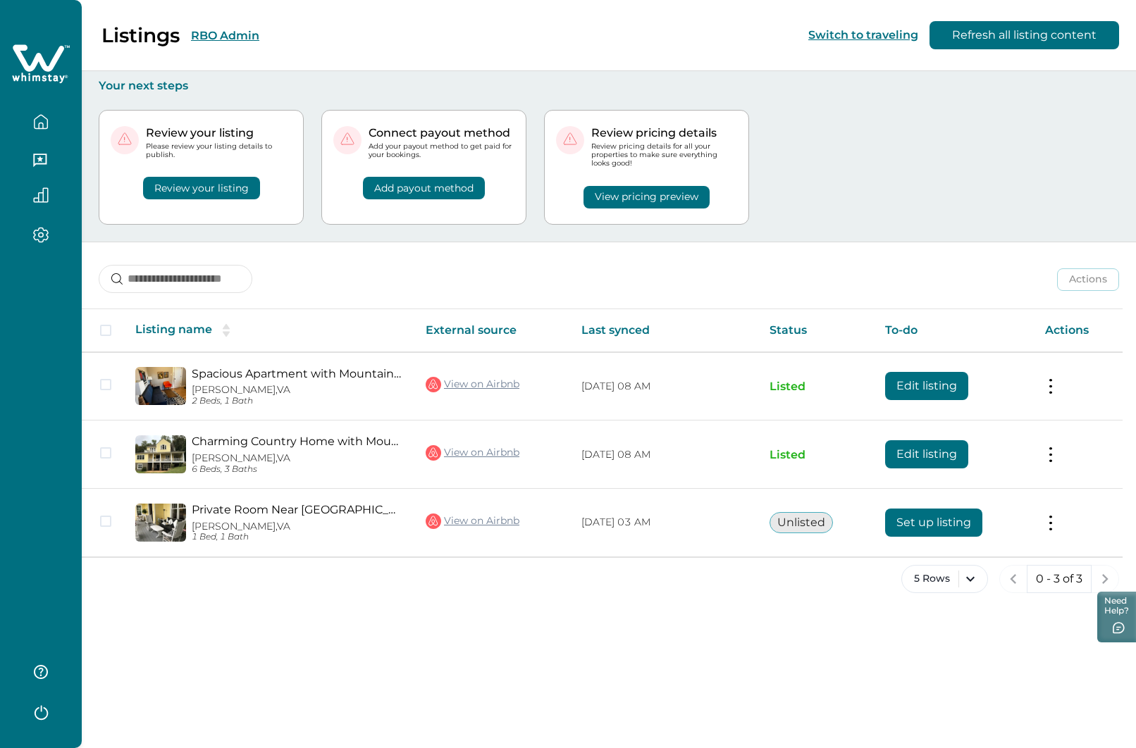
click at [248, 31] on button "RBO Admin" at bounding box center [225, 35] width 68 height 13
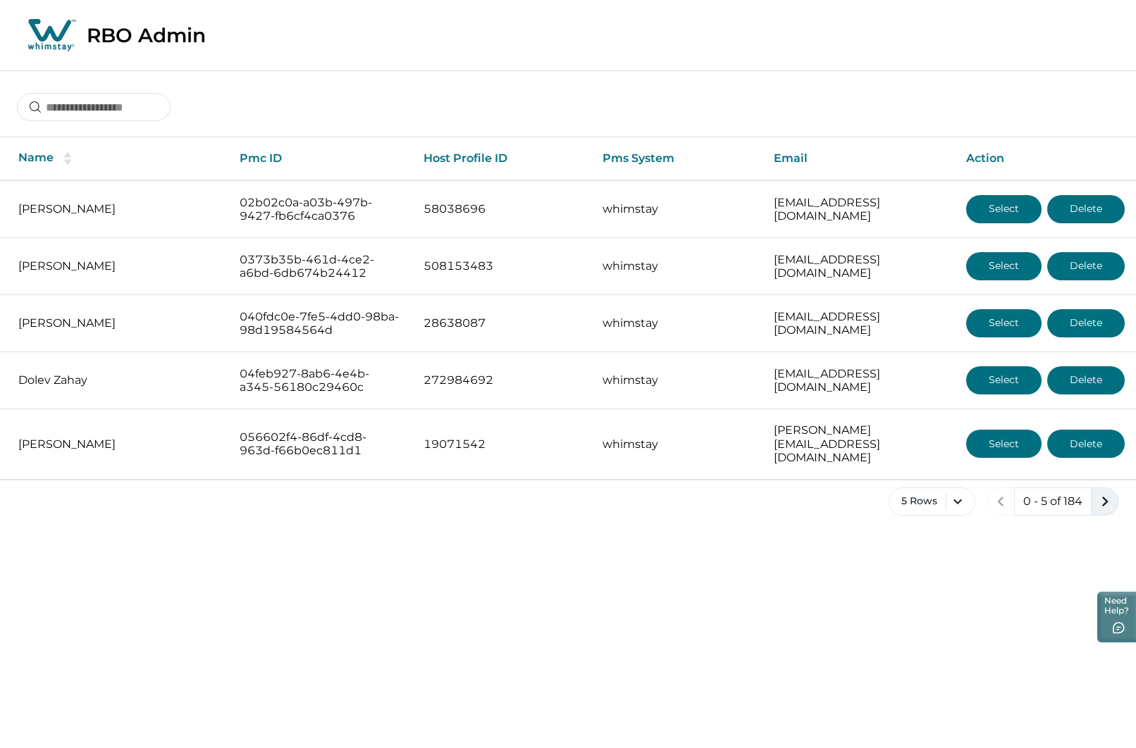
click at [1108, 497] on icon "next page" at bounding box center [1105, 502] width 6 height 10
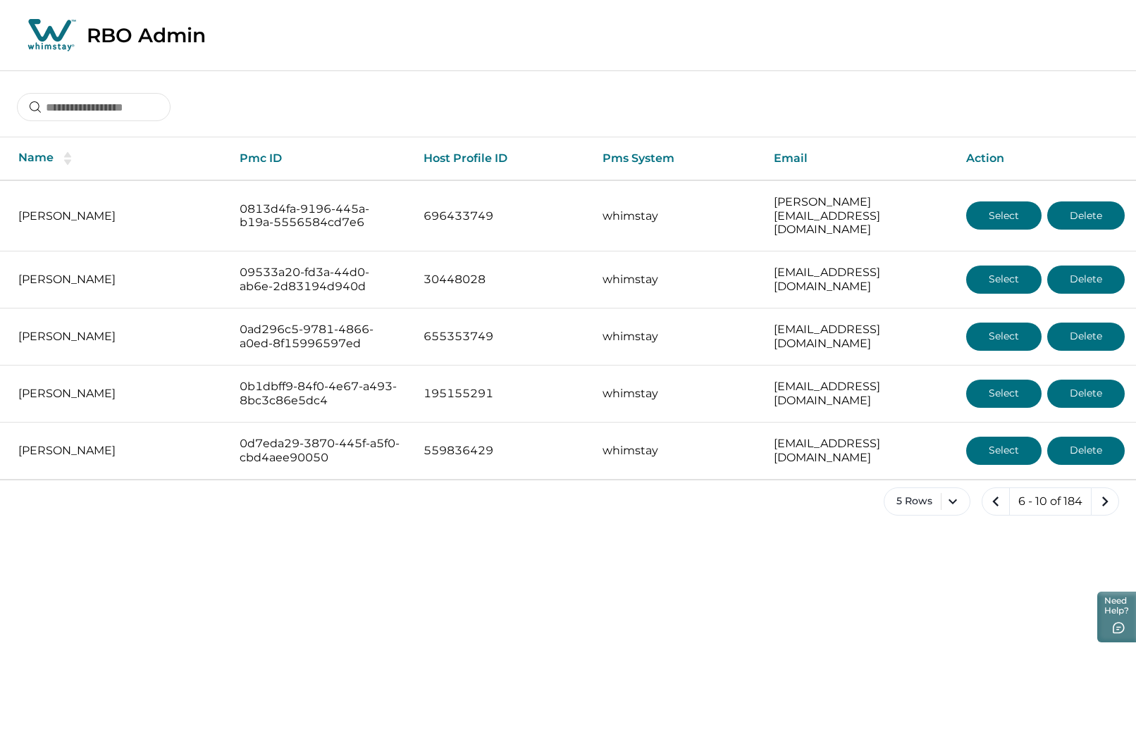
click at [1108, 492] on icon "next page" at bounding box center [1105, 502] width 20 height 20
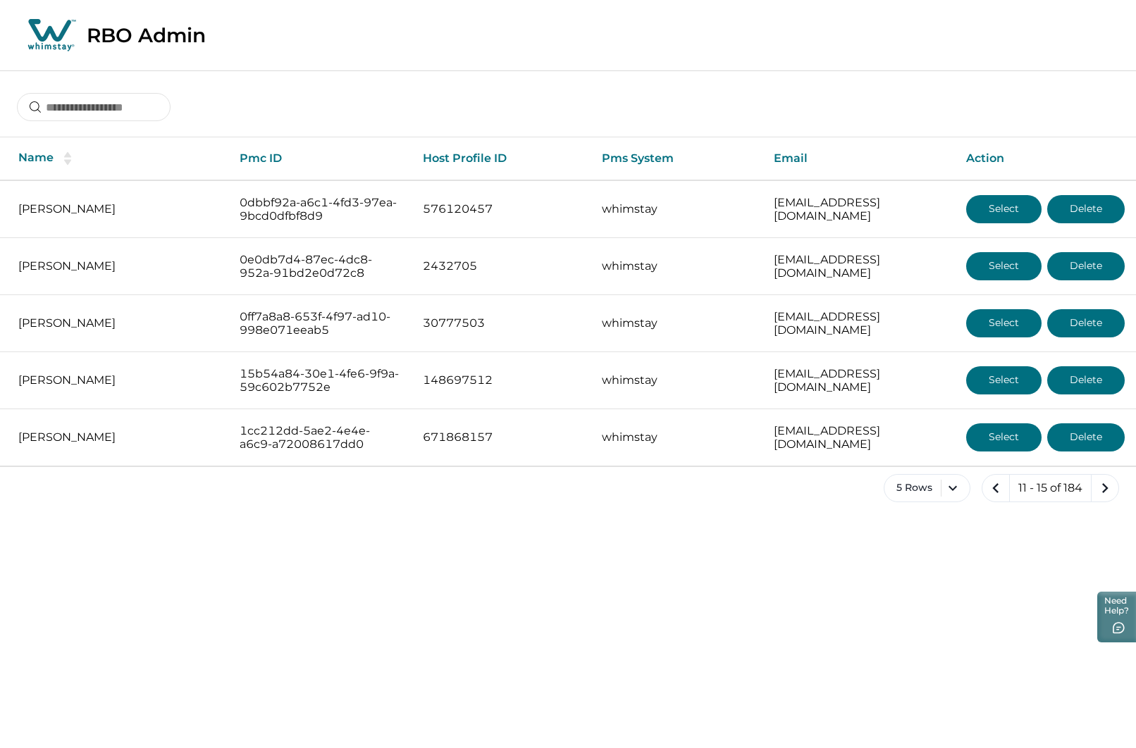
click at [1108, 489] on icon "next page" at bounding box center [1105, 488] width 20 height 20
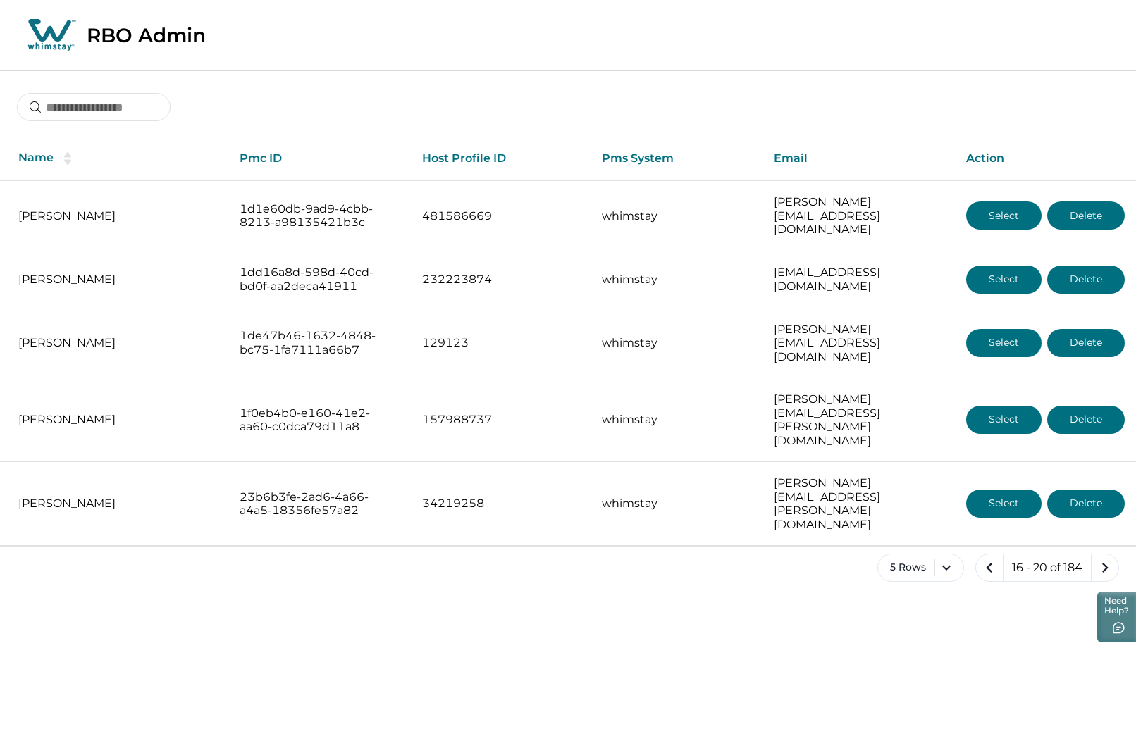
click at [1108, 558] on icon "next page" at bounding box center [1105, 568] width 20 height 20
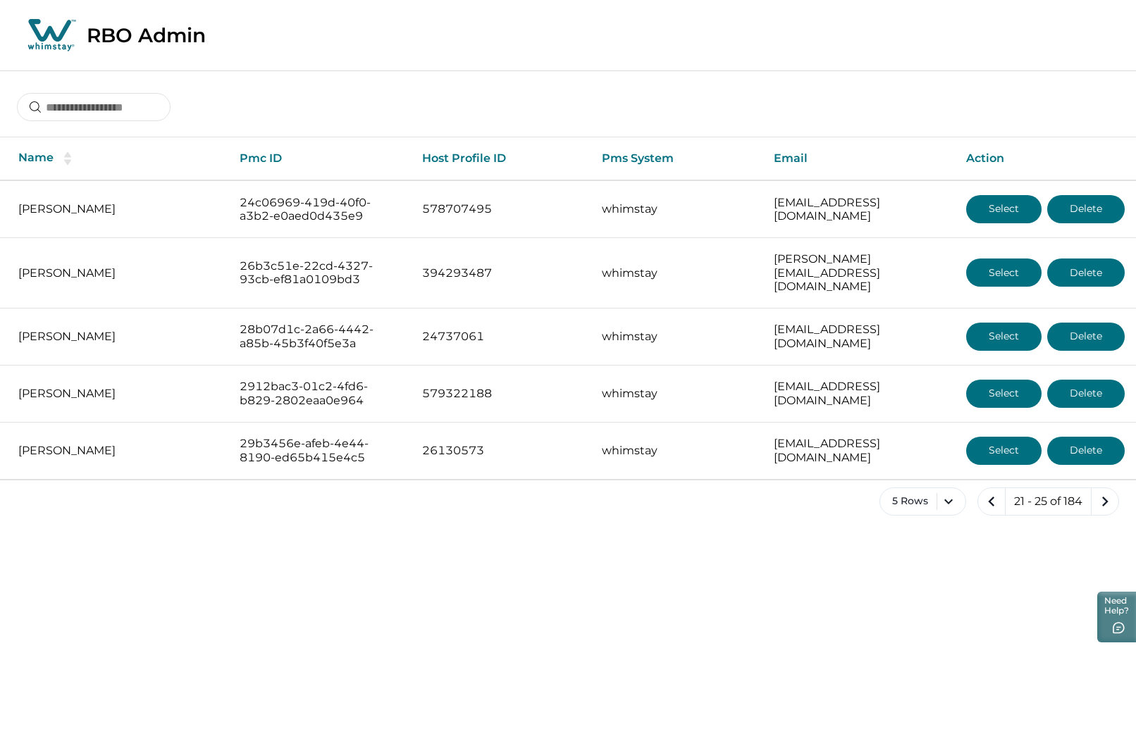
click at [1108, 492] on icon "next page" at bounding box center [1105, 502] width 20 height 20
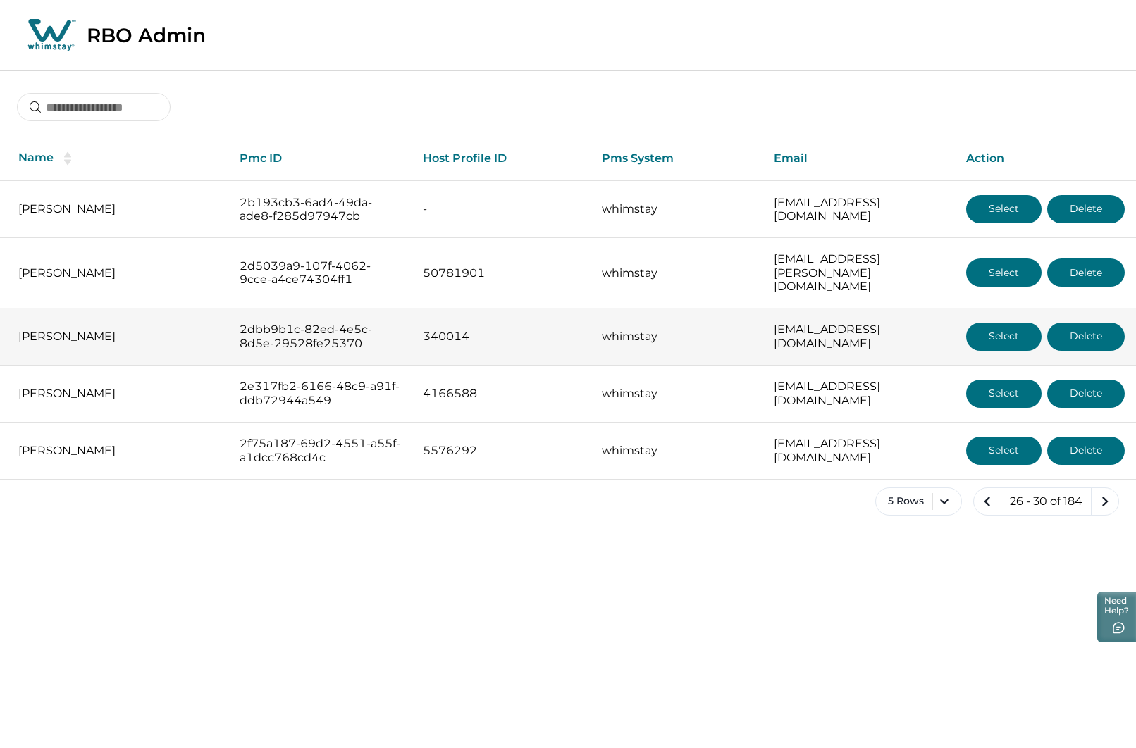
click at [989, 323] on button "Select" at bounding box center [1003, 337] width 75 height 28
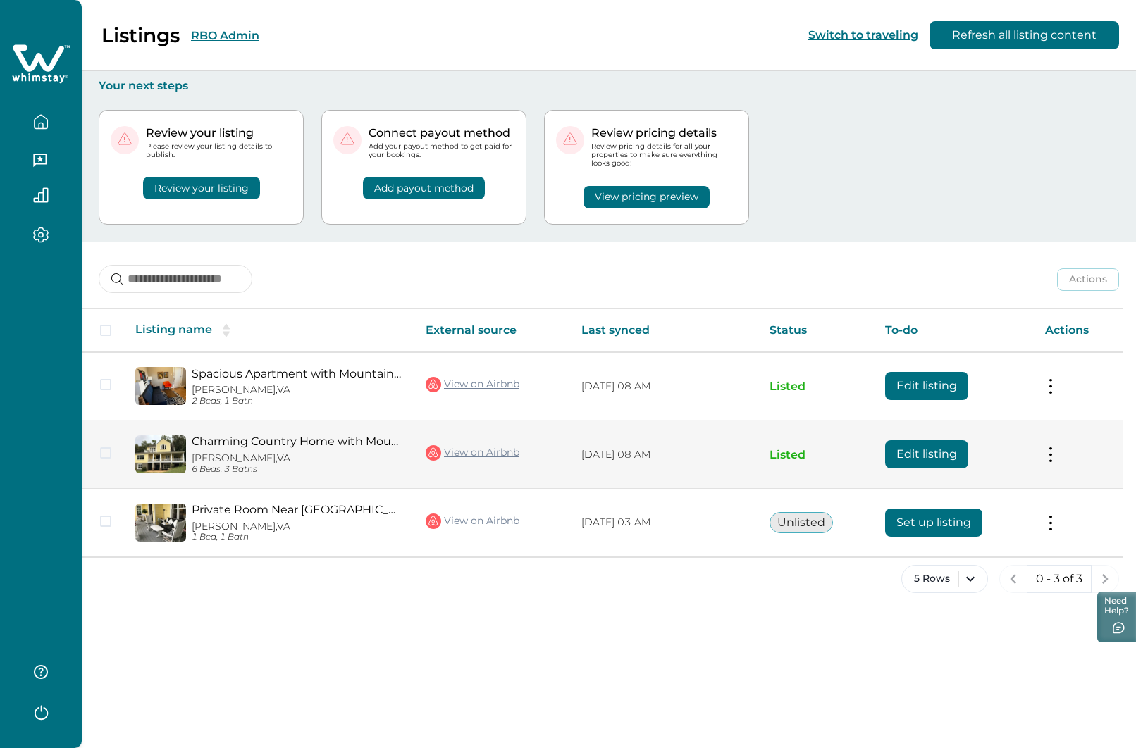
click at [913, 451] on button "Edit listing" at bounding box center [926, 454] width 83 height 28
click at [915, 441] on td "Edit listing" at bounding box center [954, 455] width 160 height 68
click at [917, 442] on button "Edit listing" at bounding box center [926, 454] width 83 height 28
click at [919, 442] on button "Edit listing" at bounding box center [926, 454] width 83 height 28
drag, startPoint x: 923, startPoint y: 450, endPoint x: 934, endPoint y: 447, distance: 11.5
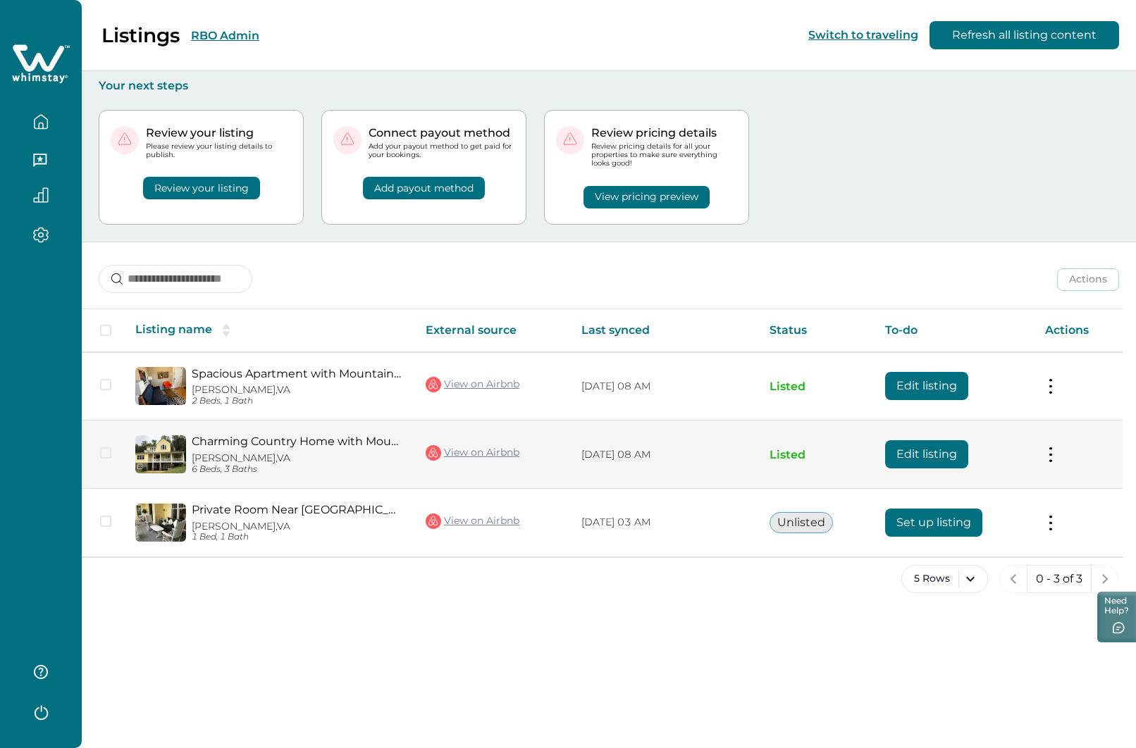
click at [927, 449] on button "Edit listing" at bounding box center [926, 454] width 83 height 28
click at [927, 457] on button "Edit listing" at bounding box center [926, 454] width 83 height 28
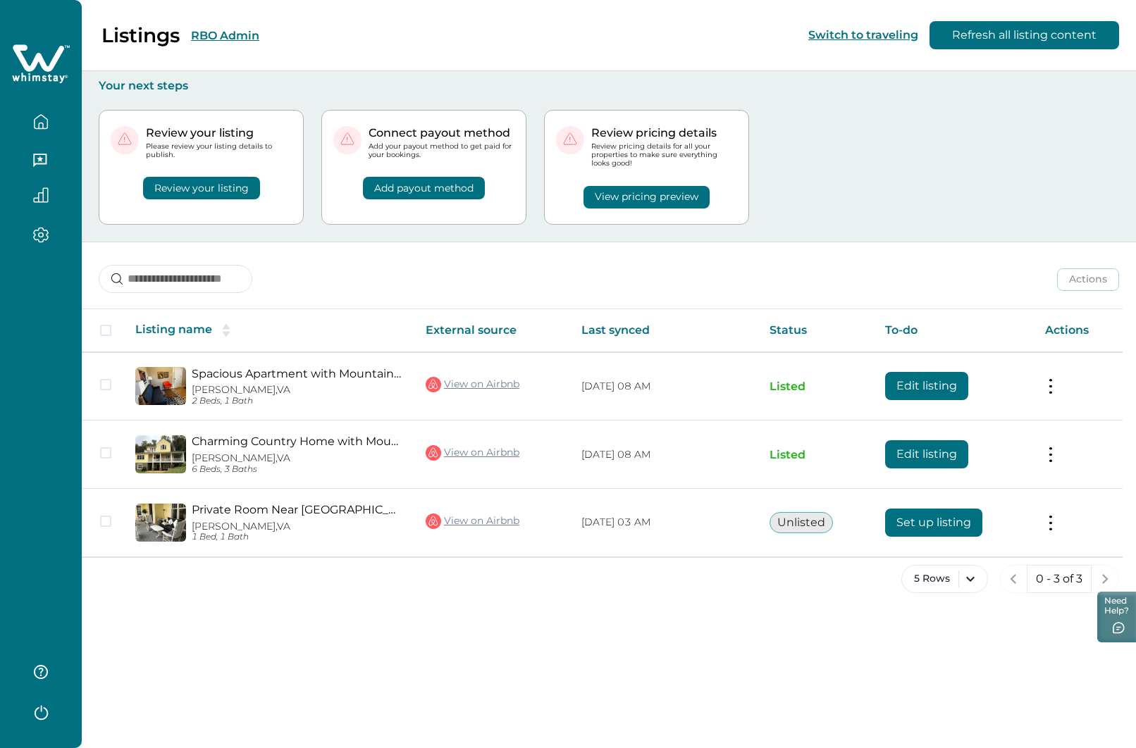
click at [39, 123] on icon "button" at bounding box center [41, 122] width 16 height 16
click at [318, 37] on div "Listings RBO Admin Switch to traveling Refresh all listing content" at bounding box center [568, 35] width 1136 height 71
click at [233, 29] on button "RBO Admin" at bounding box center [225, 35] width 68 height 13
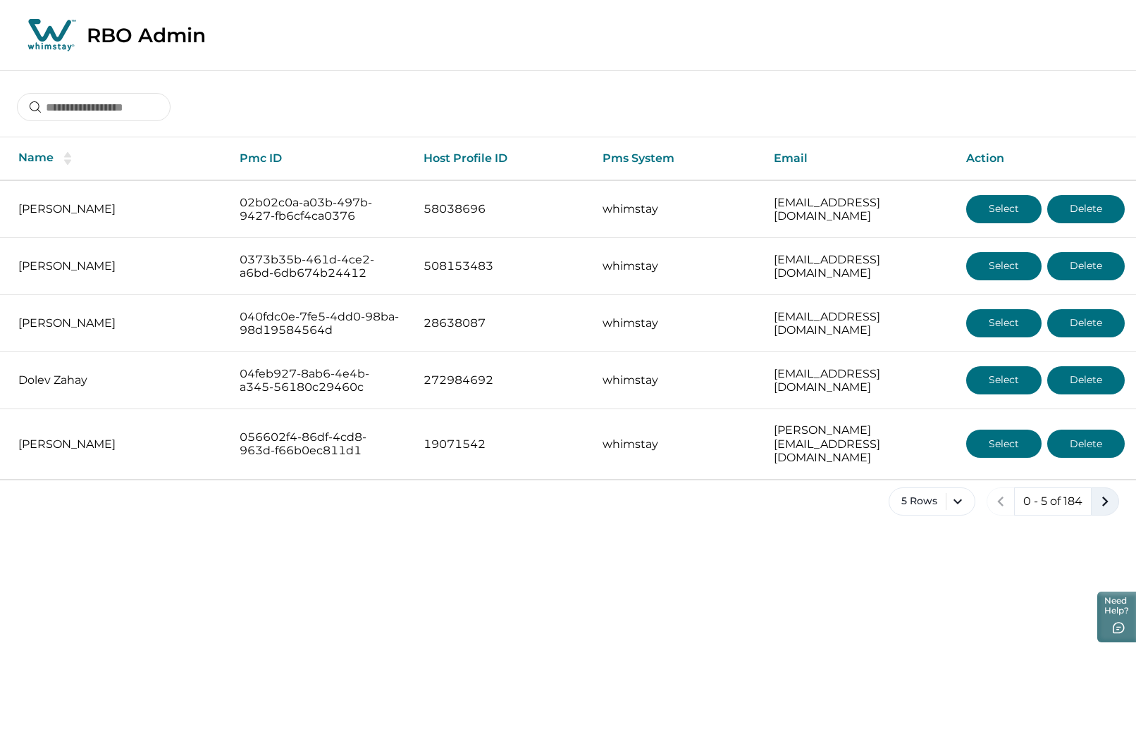
click at [1101, 492] on icon "next page" at bounding box center [1105, 502] width 20 height 20
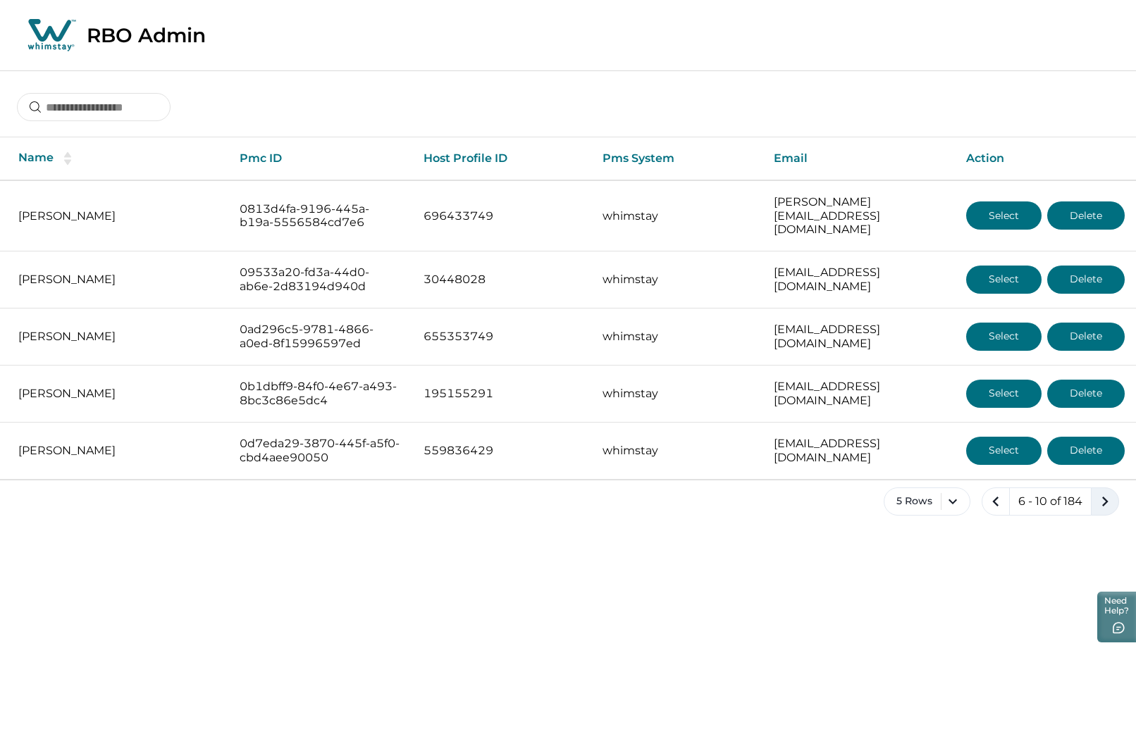
click at [1101, 492] on icon "next page" at bounding box center [1105, 502] width 20 height 20
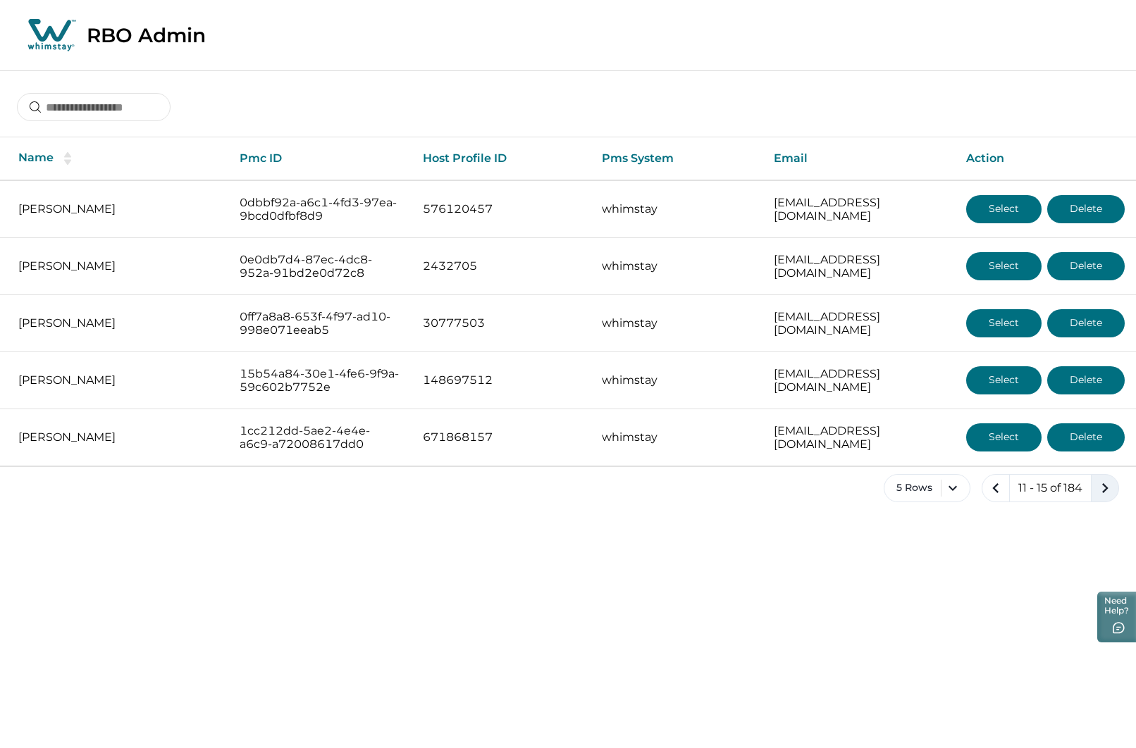
click at [1101, 489] on icon "next page" at bounding box center [1105, 488] width 20 height 20
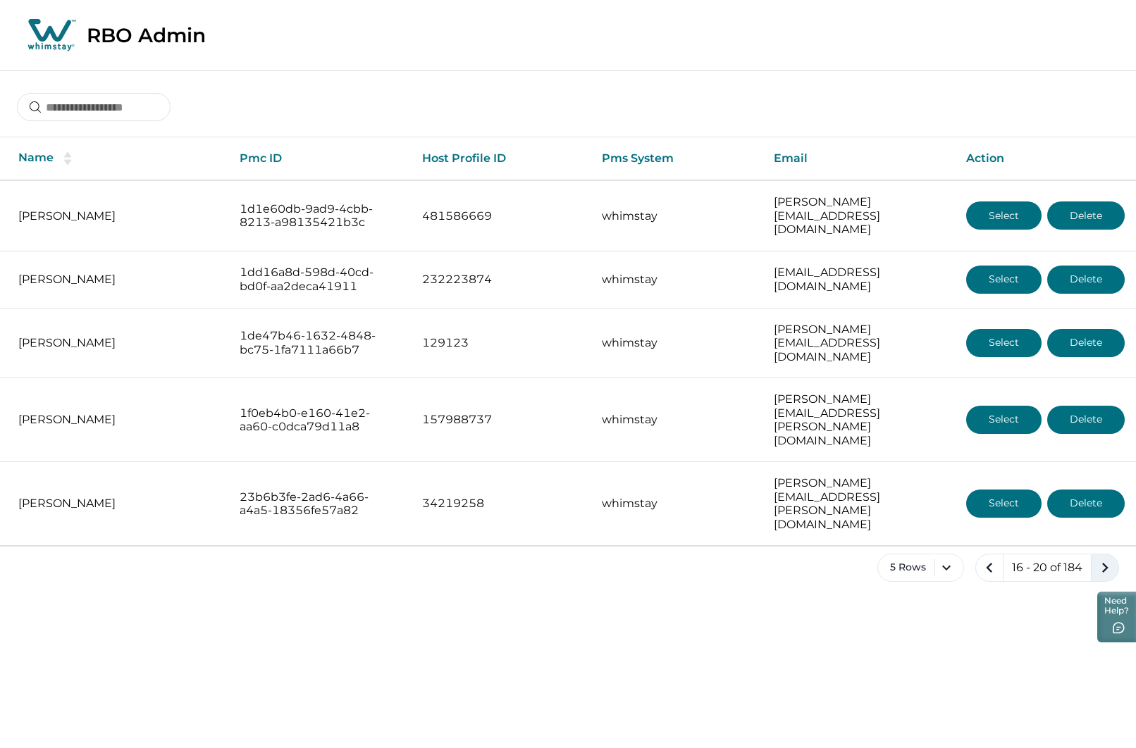
click at [1101, 558] on icon "next page" at bounding box center [1105, 568] width 20 height 20
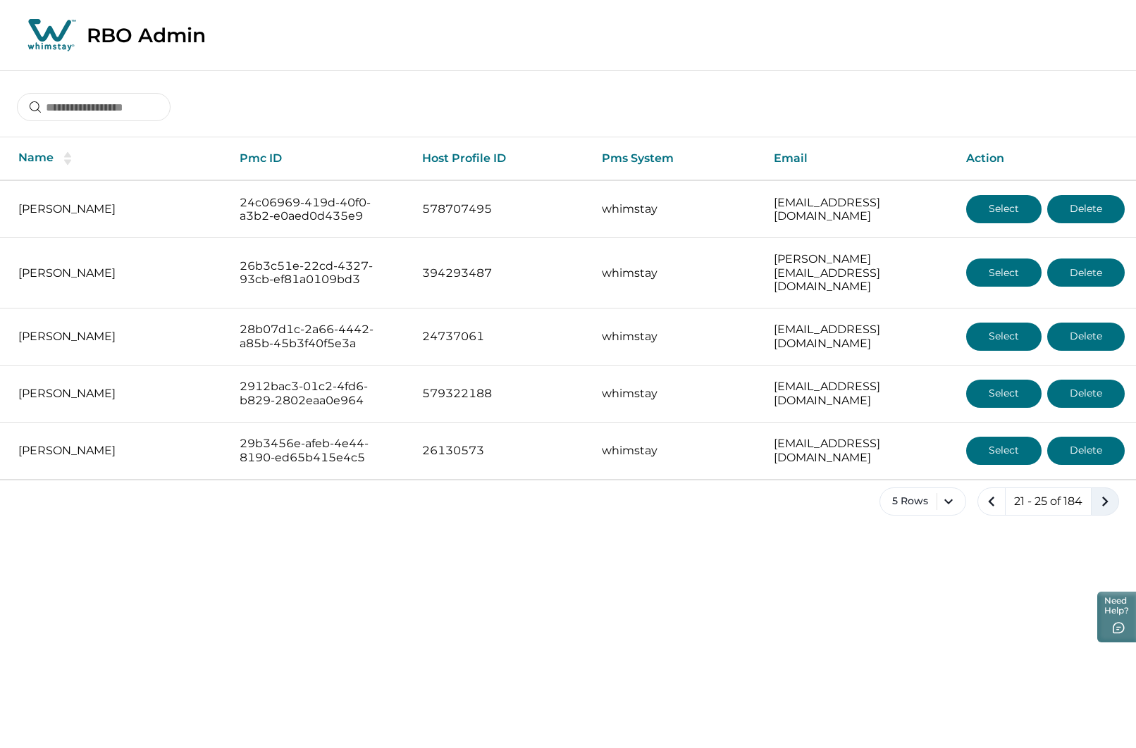
click at [1101, 492] on icon "next page" at bounding box center [1105, 502] width 20 height 20
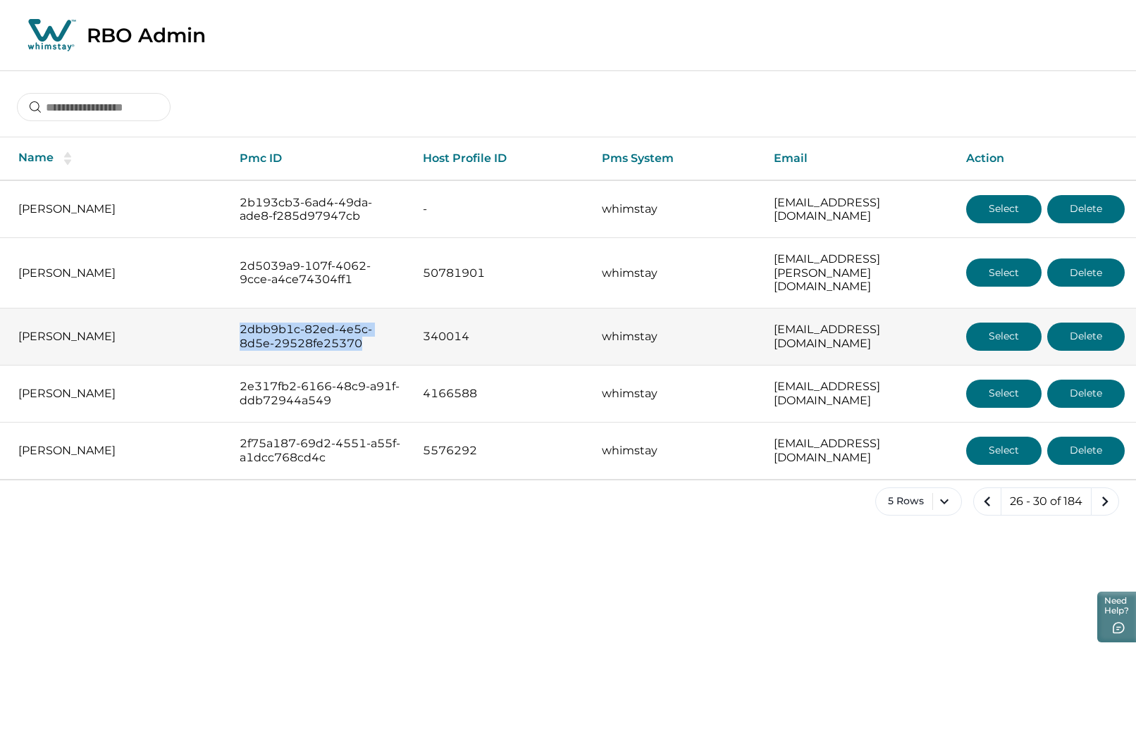
drag, startPoint x: 235, startPoint y: 316, endPoint x: 363, endPoint y: 335, distance: 129.0
click at [363, 335] on p "2dbb9b1c-82ed-4e5c-8d5e-29528fe25370" at bounding box center [320, 336] width 161 height 27
copy p "2dbb9b1c-82ed-4e5c-8d5e-29528fe25370"
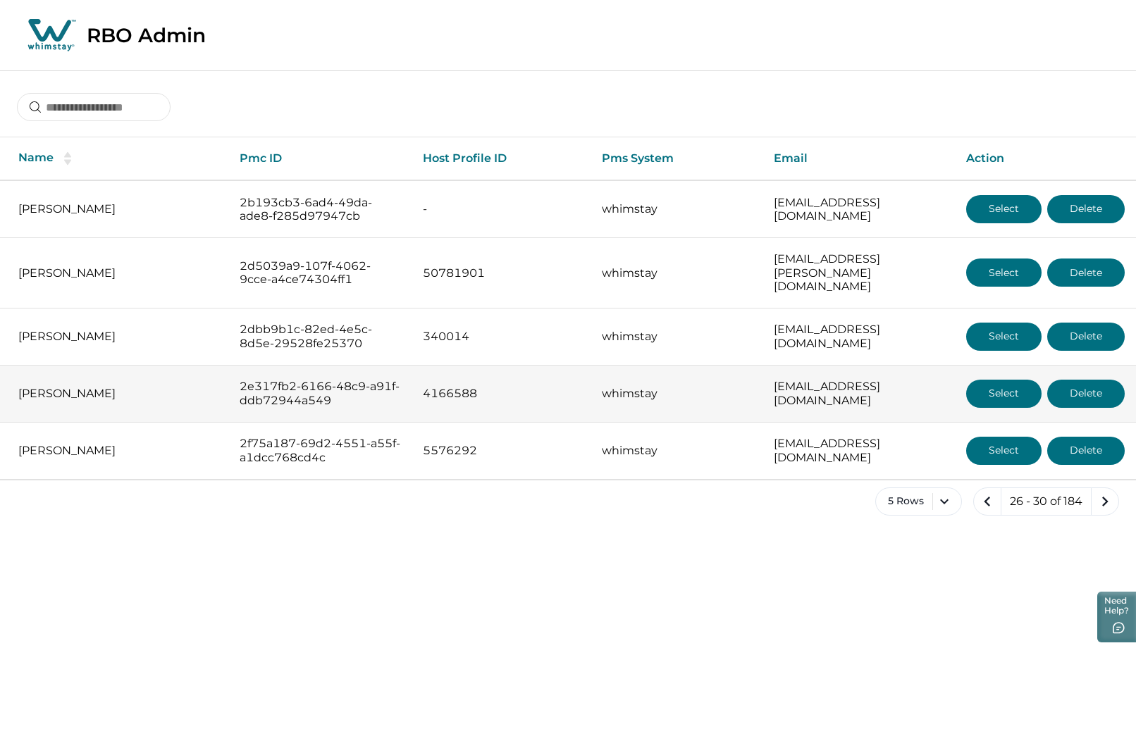
click at [216, 379] on td "[PERSON_NAME]" at bounding box center [114, 393] width 228 height 57
click at [1003, 381] on button "Select" at bounding box center [1003, 394] width 75 height 28
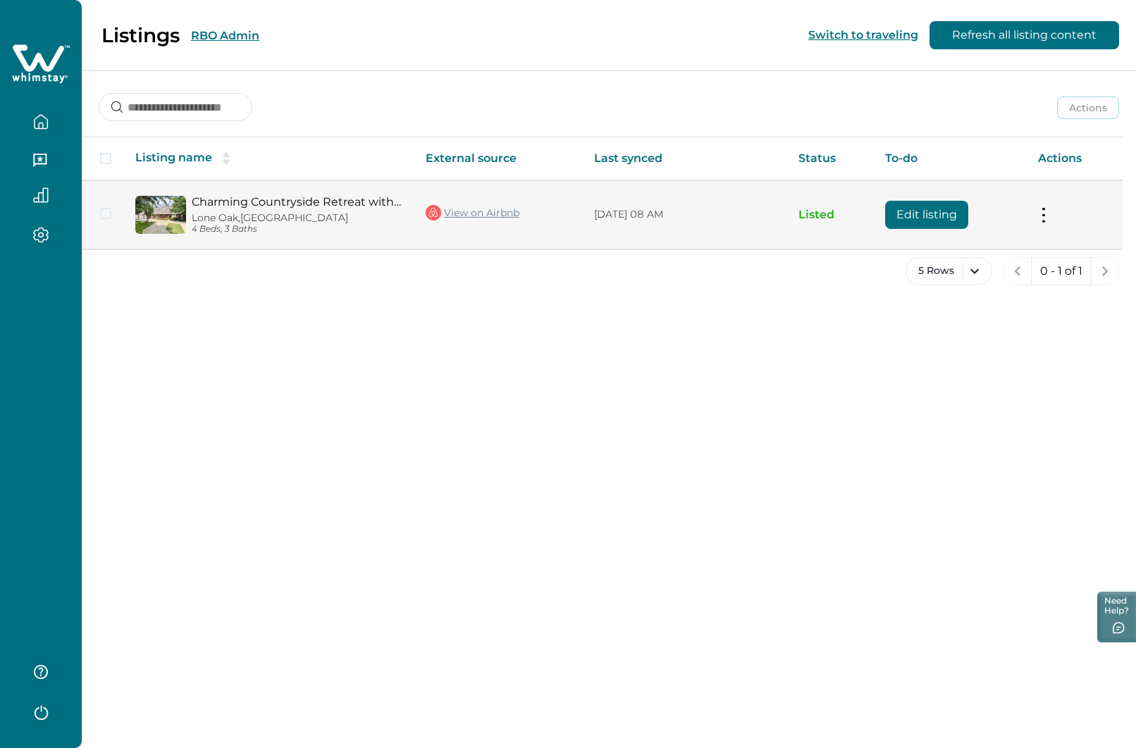
click at [923, 214] on button "Edit listing" at bounding box center [926, 215] width 83 height 28
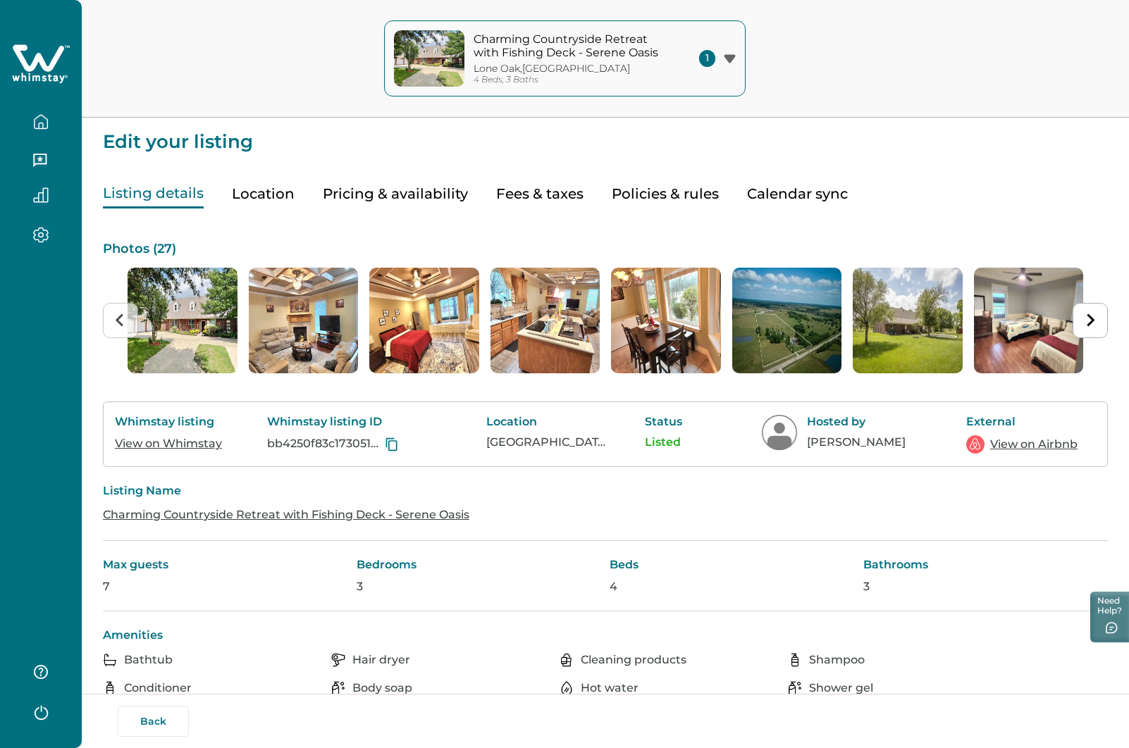
click at [185, 446] on link "View on Whimstay" at bounding box center [168, 443] width 107 height 13
click at [1048, 448] on link "View on Airbnb" at bounding box center [1033, 444] width 87 height 17
click at [157, 719] on button "Back" at bounding box center [153, 721] width 71 height 31
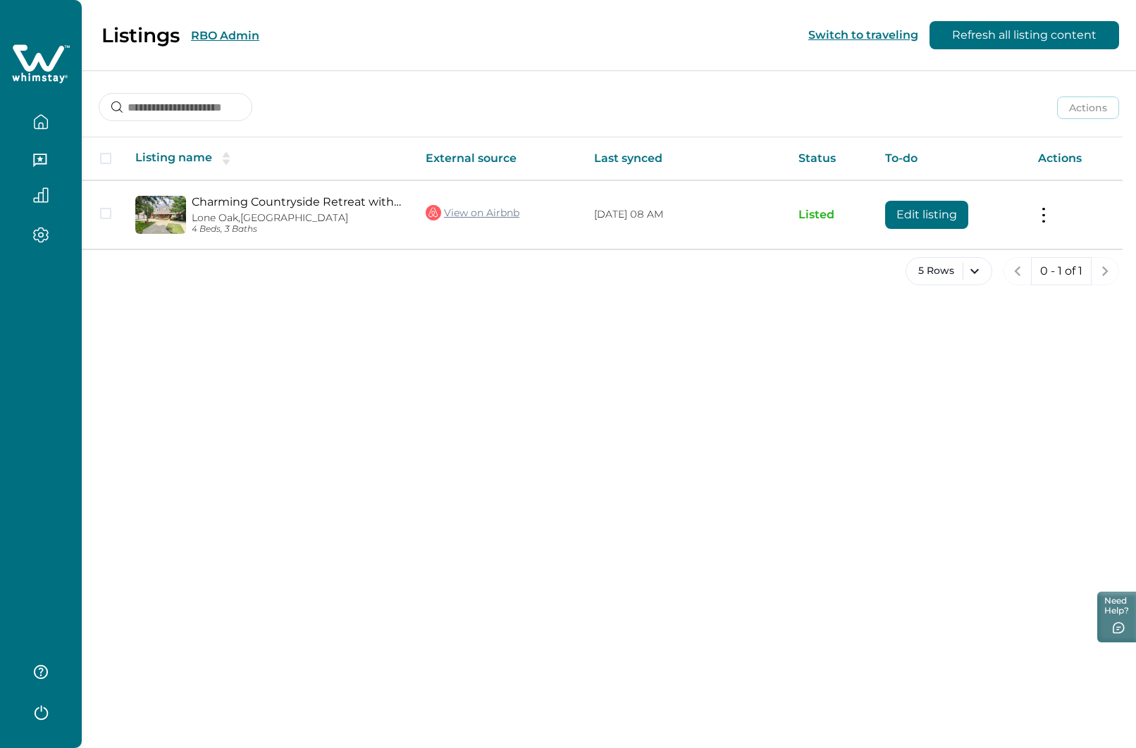
click at [230, 32] on button "RBO Admin" at bounding box center [225, 35] width 68 height 13
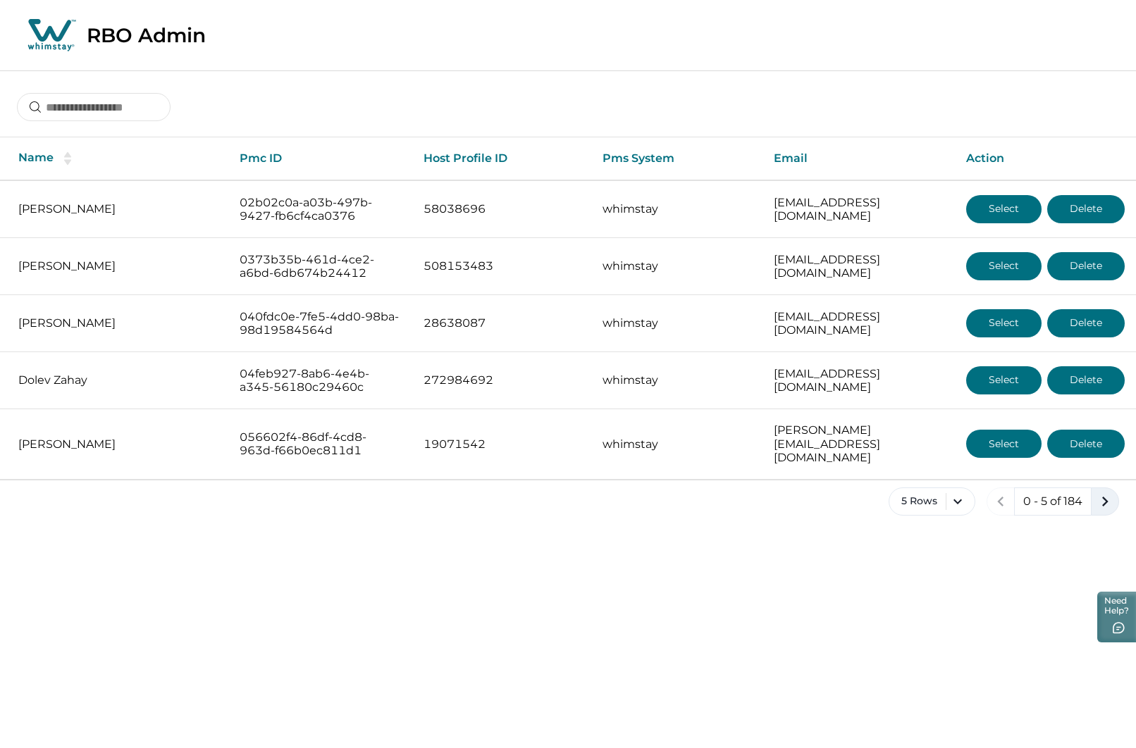
click at [1098, 492] on icon "next page" at bounding box center [1105, 502] width 20 height 20
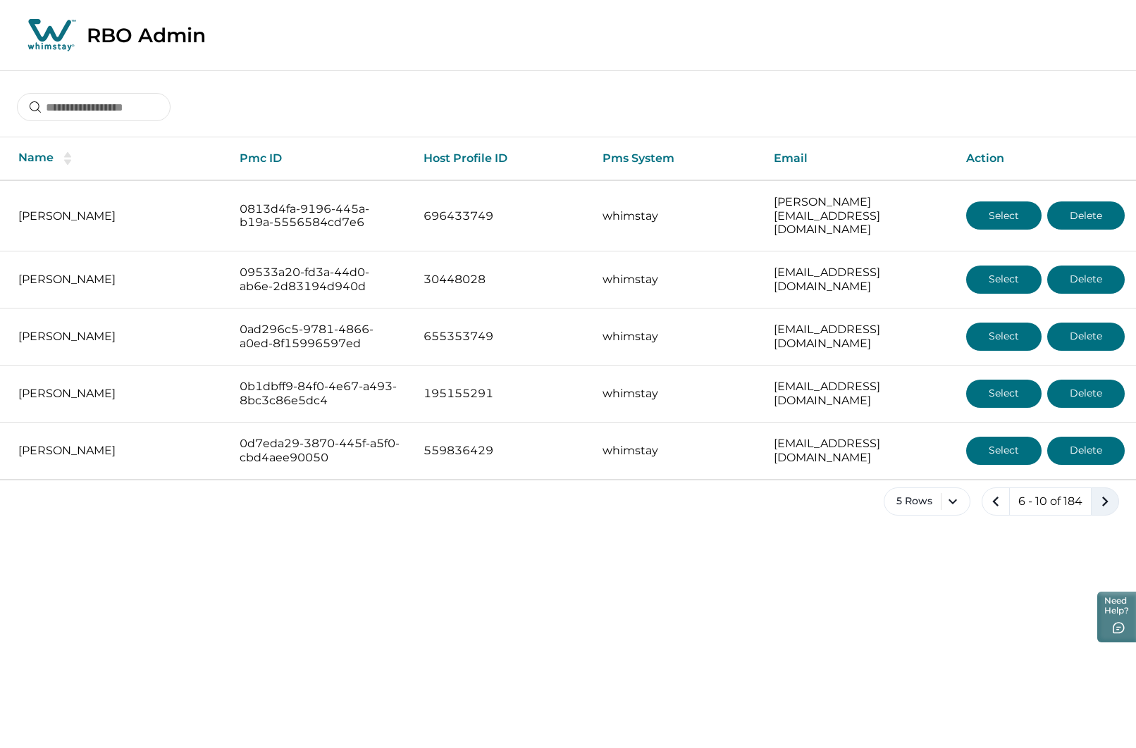
click at [1099, 492] on icon "next page" at bounding box center [1105, 502] width 20 height 20
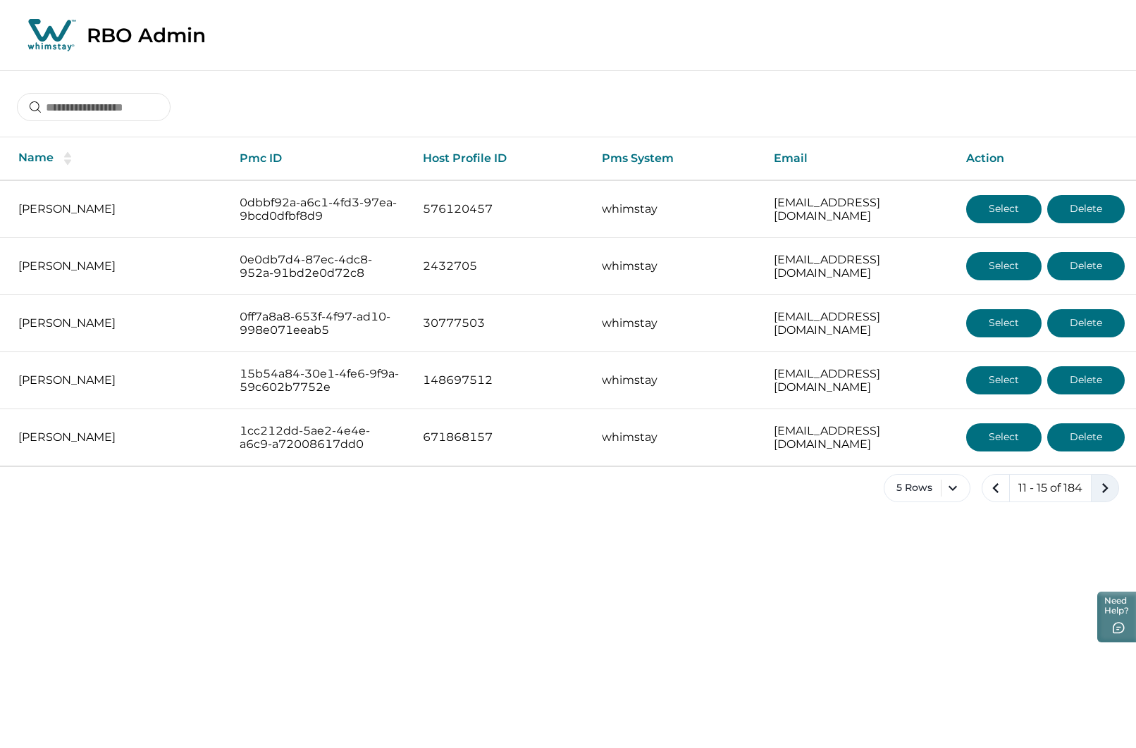
click at [1099, 490] on icon "next page" at bounding box center [1105, 488] width 20 height 20
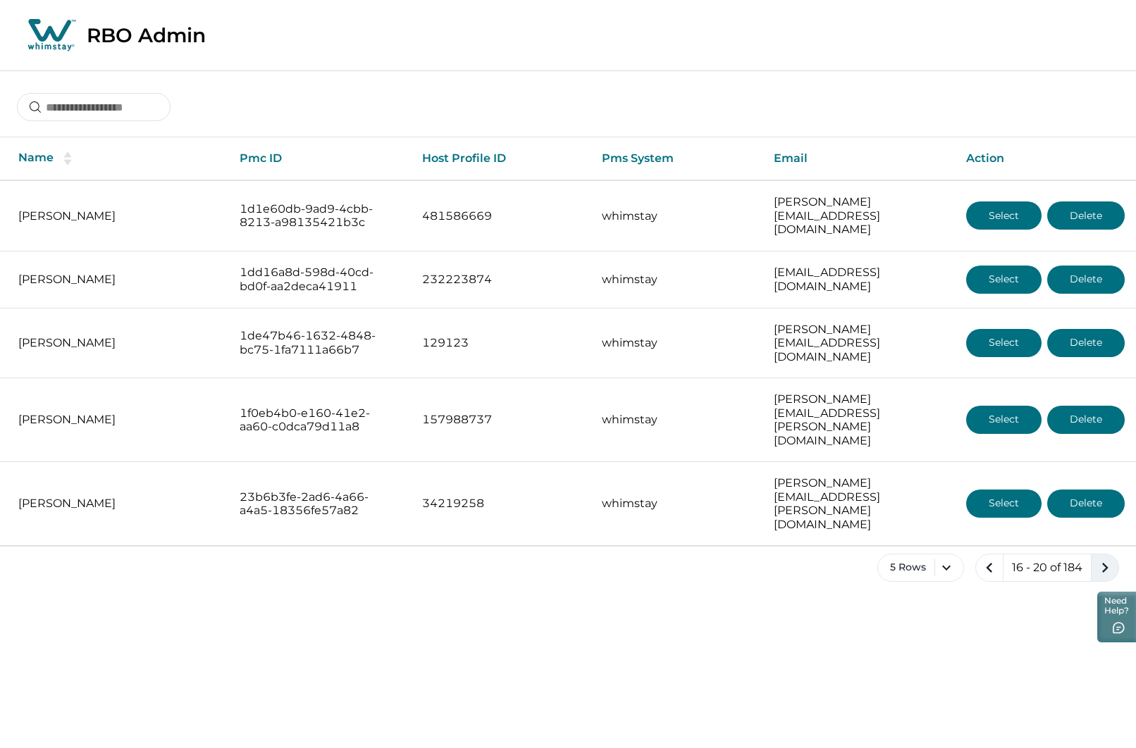
click at [1099, 558] on icon "next page" at bounding box center [1105, 568] width 20 height 20
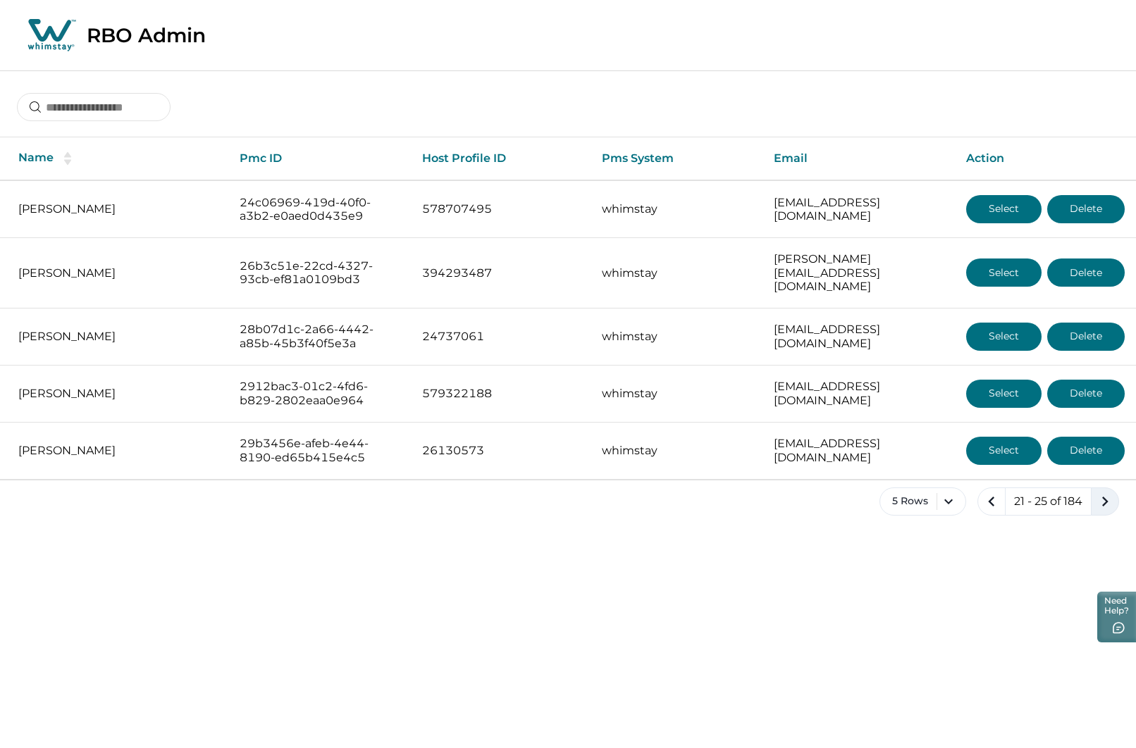
click at [1099, 492] on icon "next page" at bounding box center [1105, 502] width 20 height 20
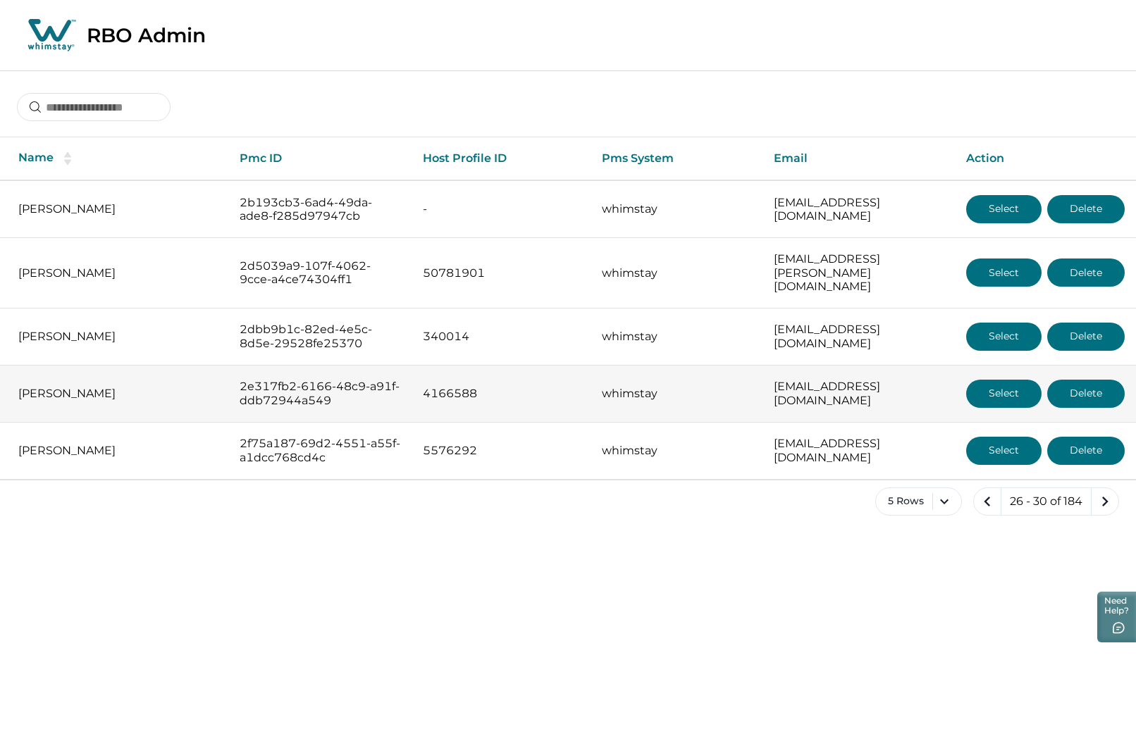
click at [996, 382] on button "Select" at bounding box center [1003, 394] width 75 height 28
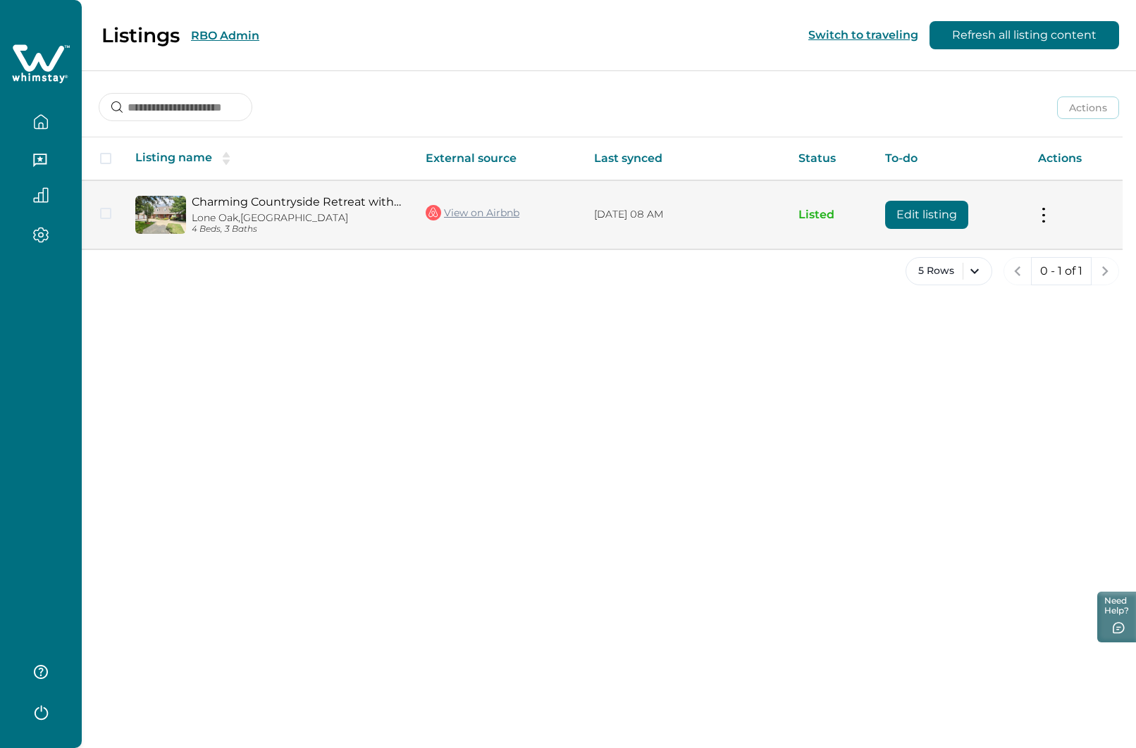
click at [934, 215] on button "Edit listing" at bounding box center [926, 215] width 83 height 28
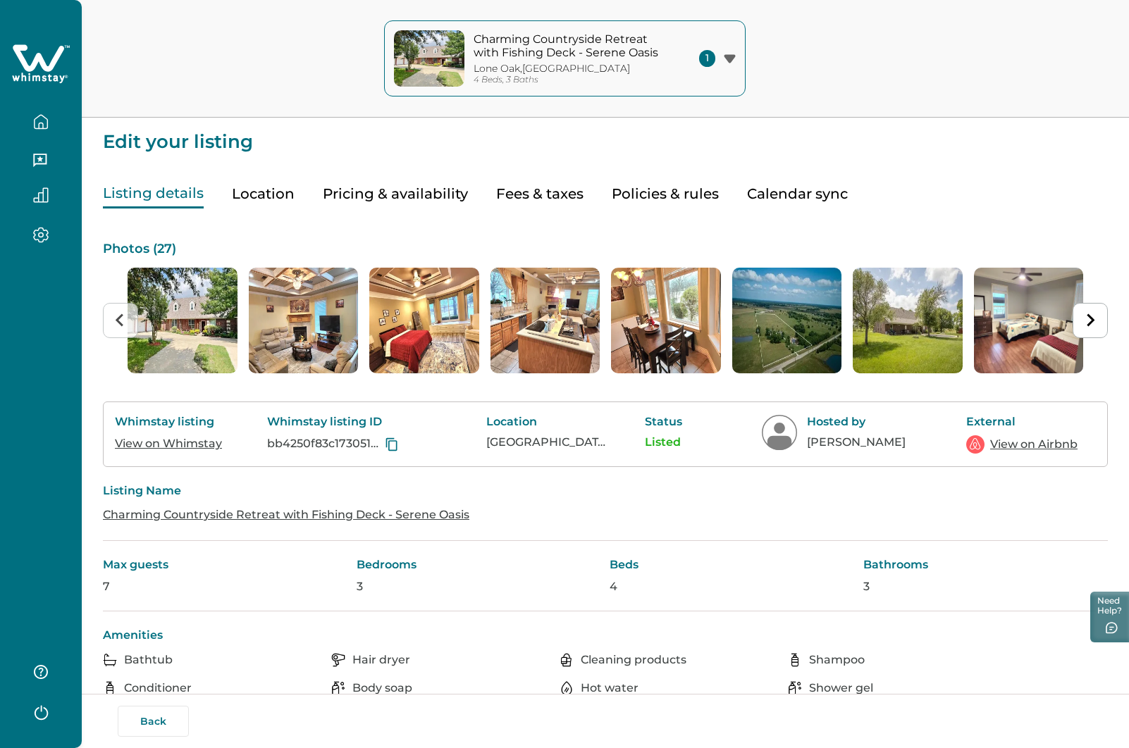
click at [429, 198] on button "Pricing & availability" at bounding box center [395, 194] width 145 height 29
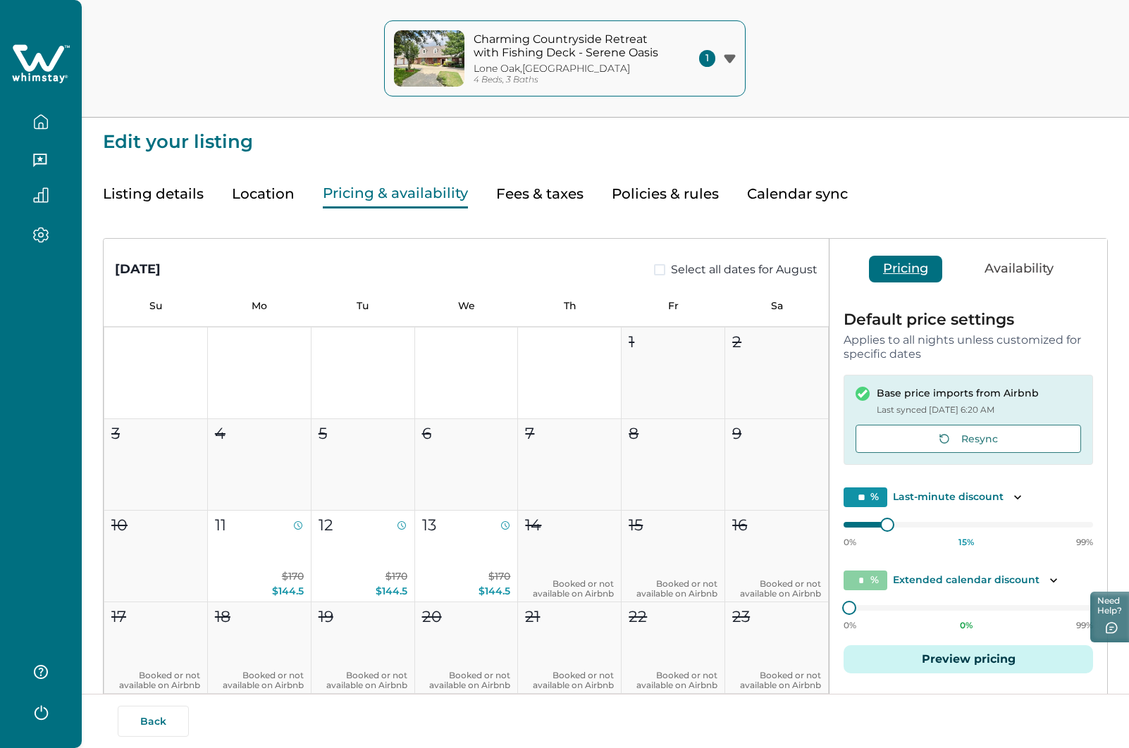
click at [151, 187] on button "Listing details" at bounding box center [153, 194] width 101 height 29
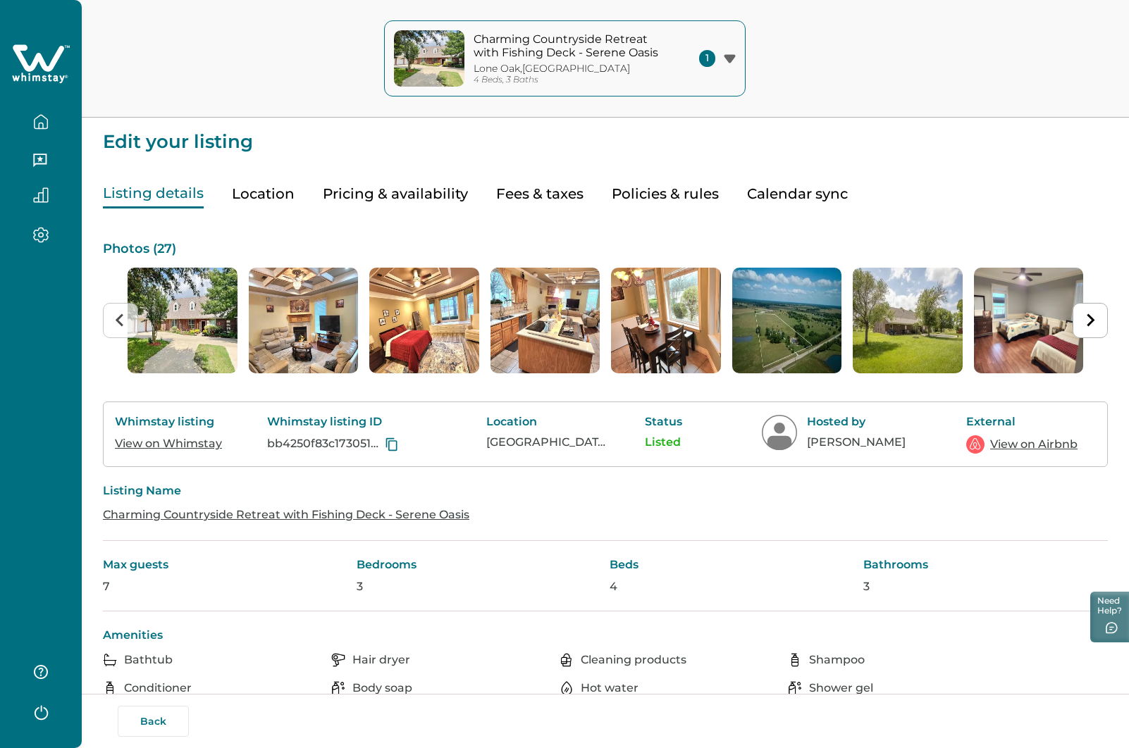
click at [172, 446] on link "View on Whimstay" at bounding box center [168, 443] width 107 height 13
click at [39, 126] on icon "button" at bounding box center [41, 122] width 16 height 16
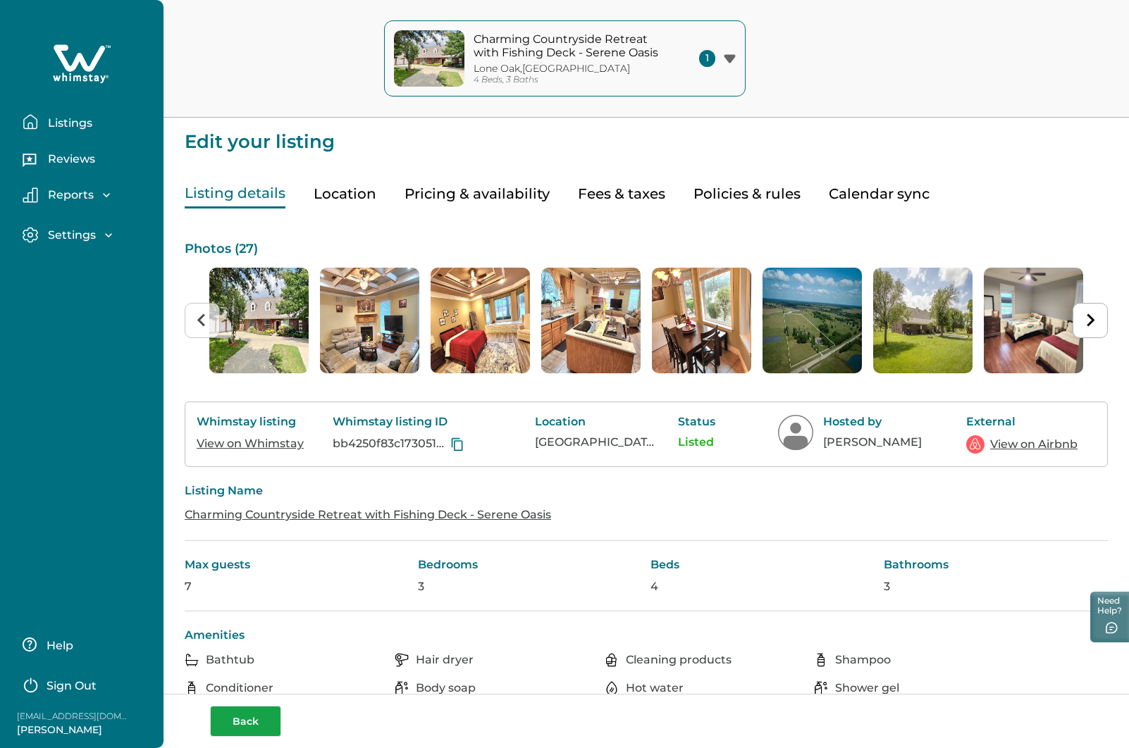
click at [259, 713] on div "Back" at bounding box center [650, 721] width 881 height 31
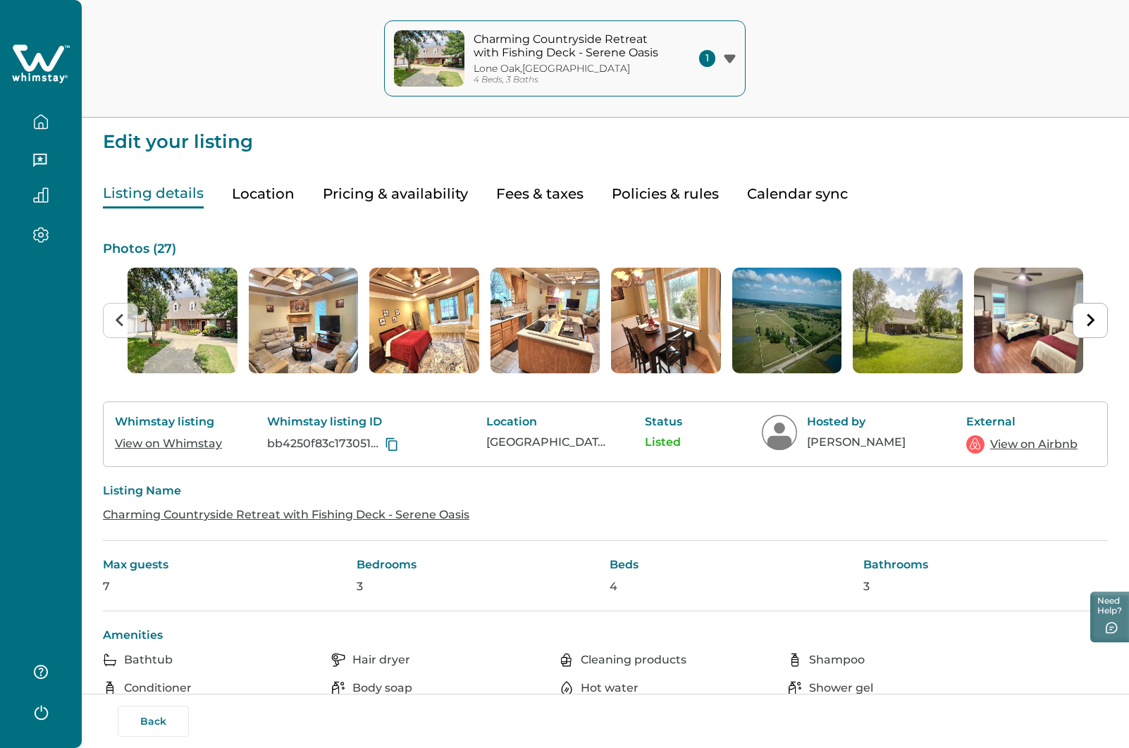
click at [41, 121] on icon "button" at bounding box center [41, 122] width 16 height 16
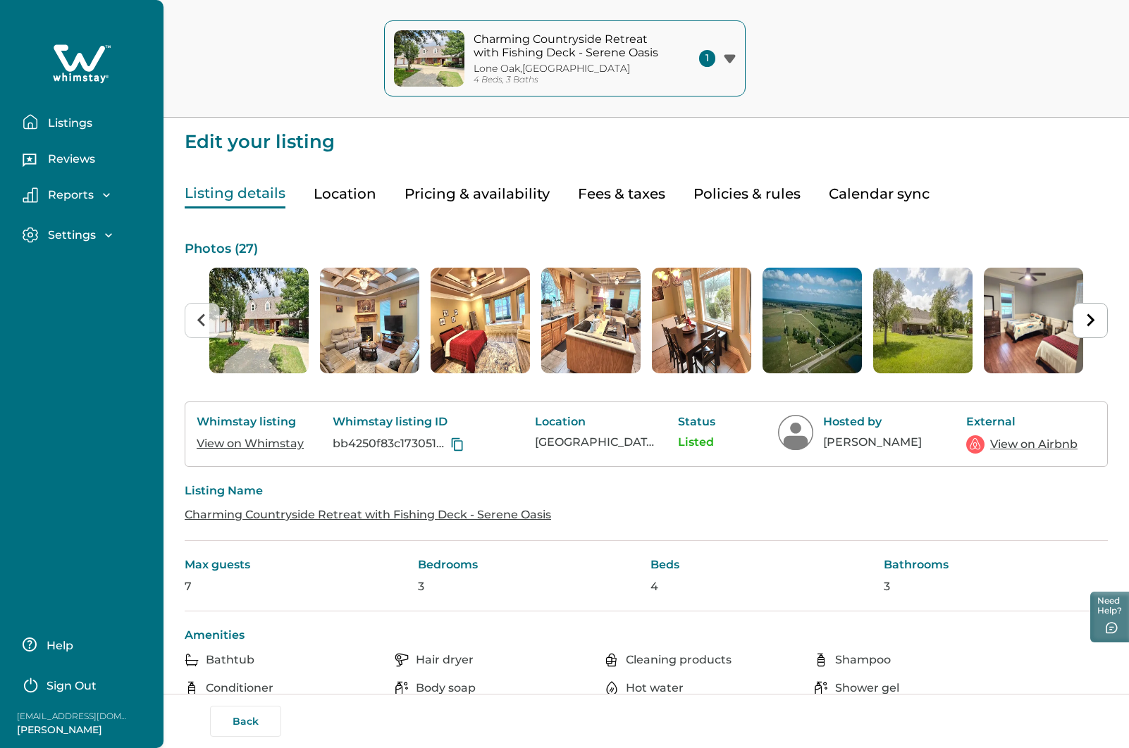
click at [68, 127] on p "Listings" at bounding box center [68, 123] width 49 height 14
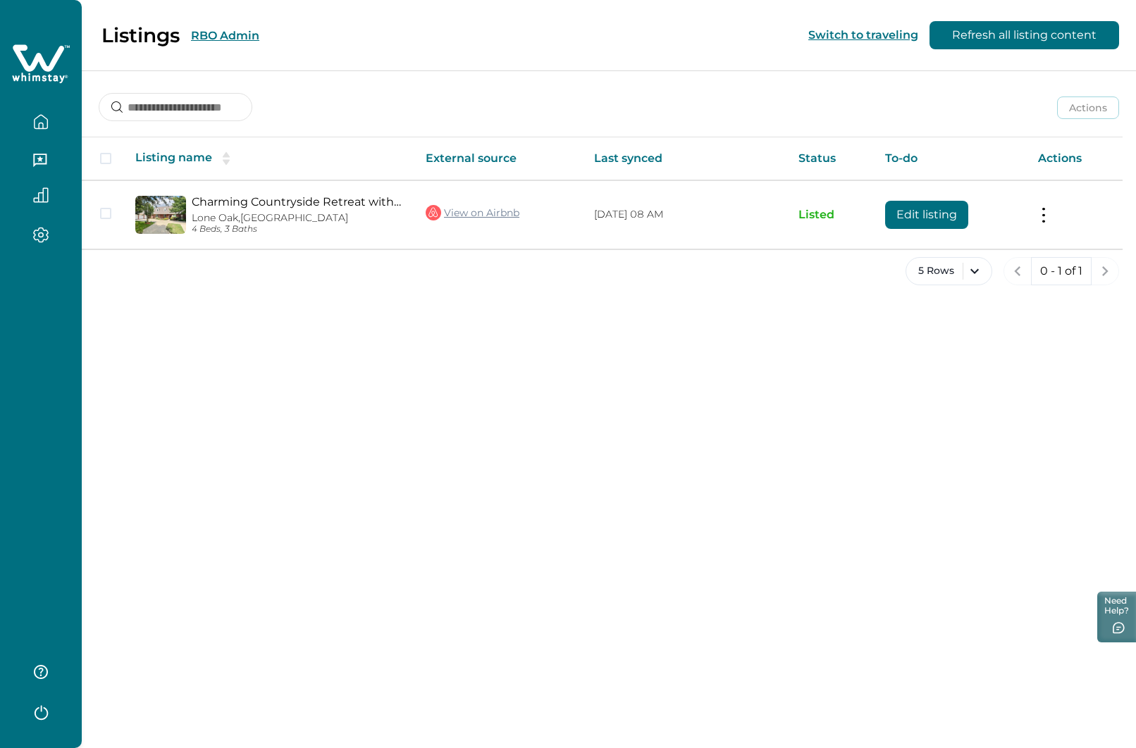
click at [311, 35] on div "Listings RBO Admin Switch to traveling Refresh all listing content" at bounding box center [568, 35] width 1136 height 71
click at [211, 38] on button "RBO Admin" at bounding box center [225, 35] width 68 height 13
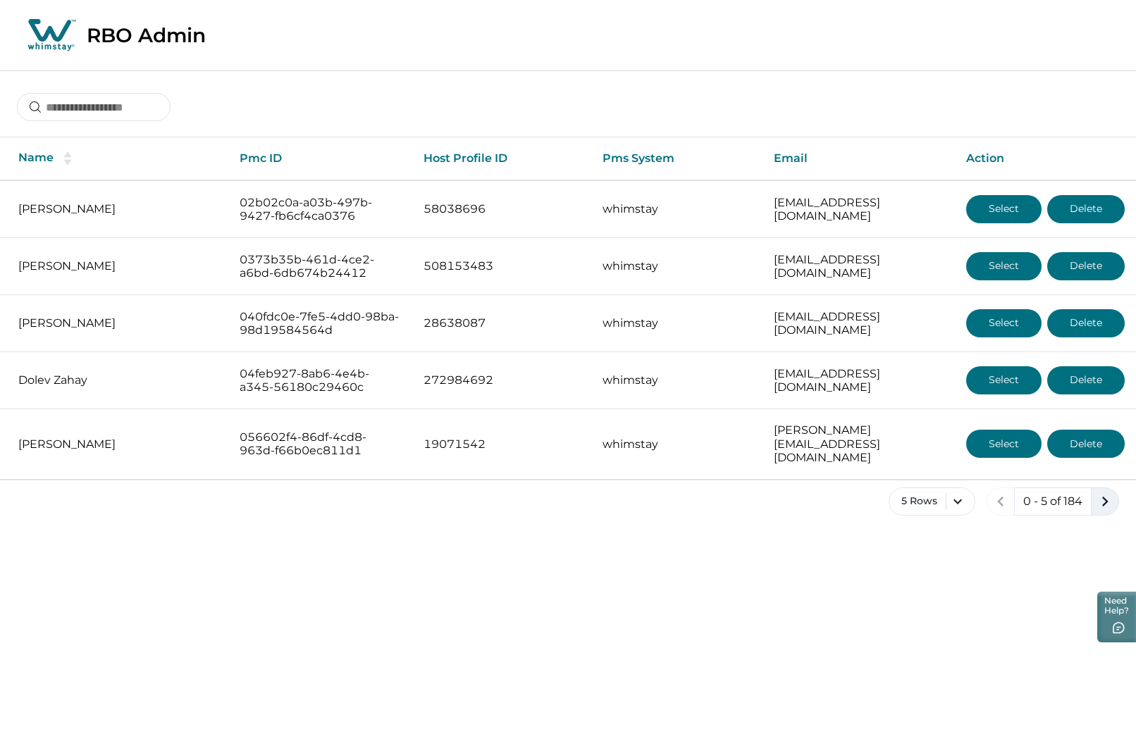
click at [1108, 492] on icon "next page" at bounding box center [1105, 502] width 20 height 20
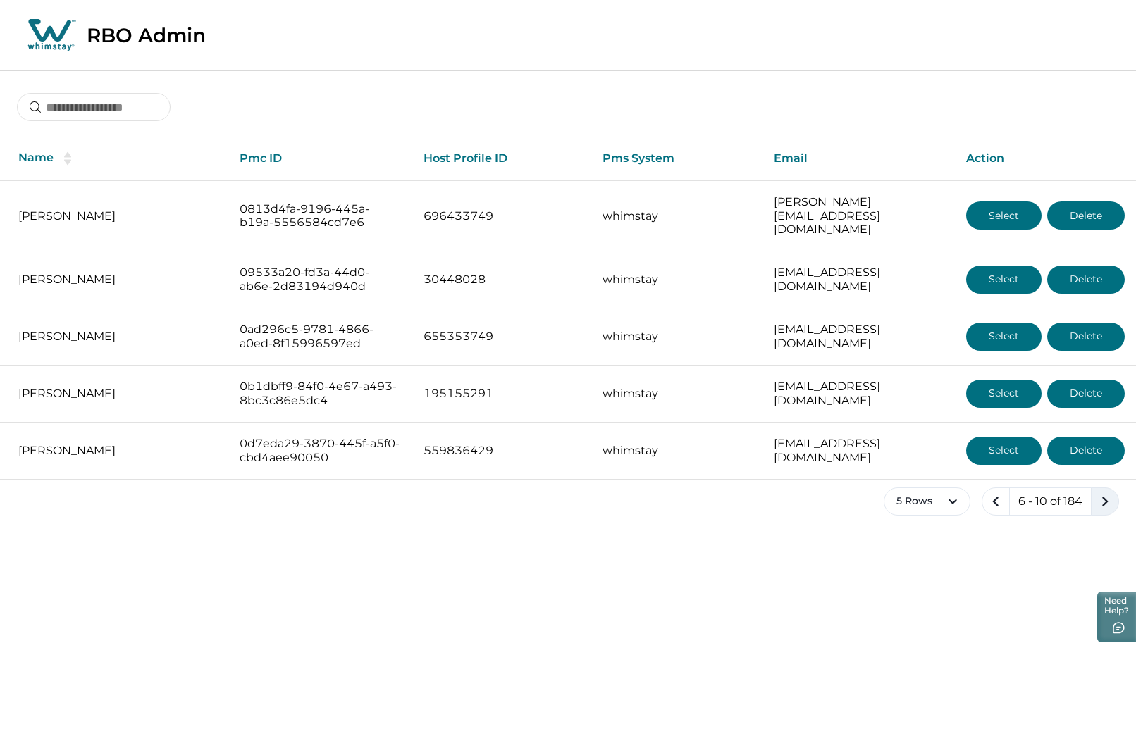
click at [1108, 492] on icon "next page" at bounding box center [1105, 502] width 20 height 20
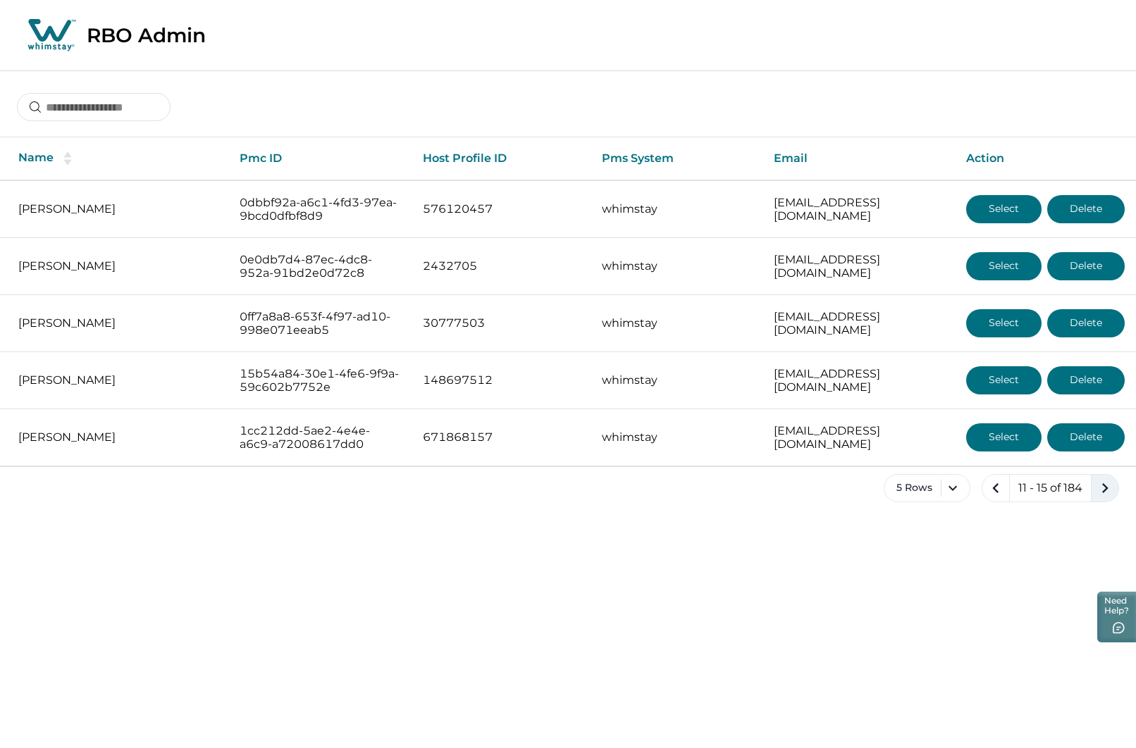
click at [1108, 491] on icon "next page" at bounding box center [1105, 488] width 20 height 20
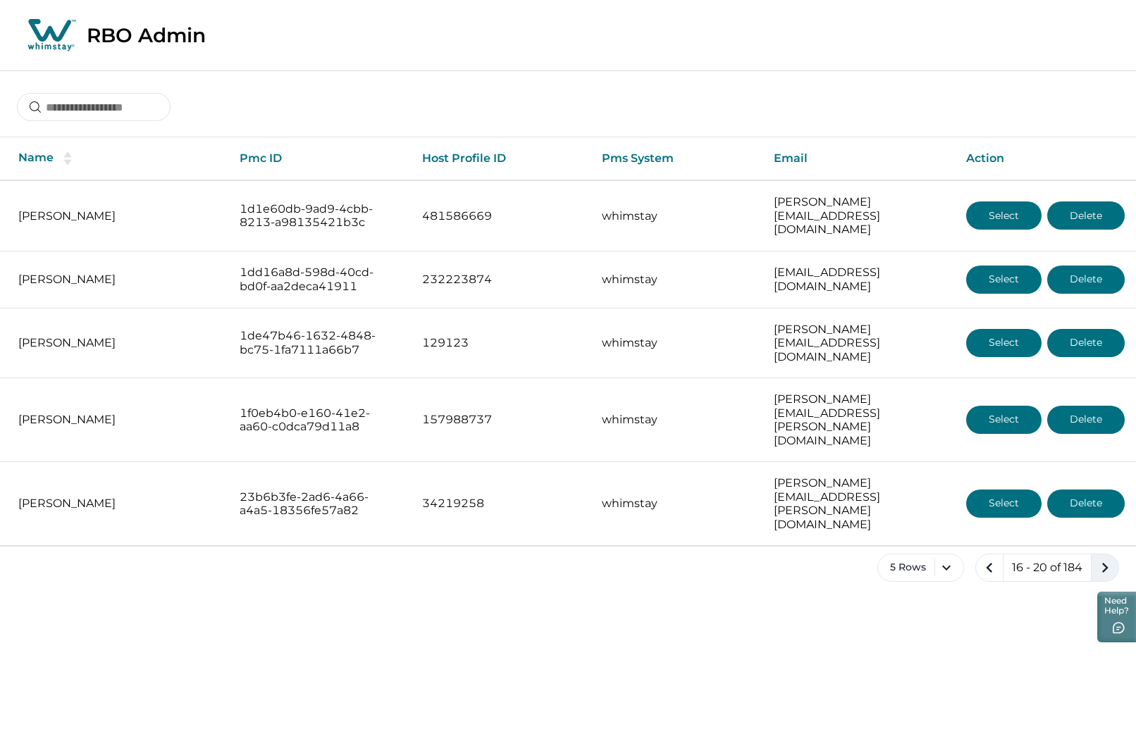
click at [1108, 558] on icon "next page" at bounding box center [1105, 568] width 20 height 20
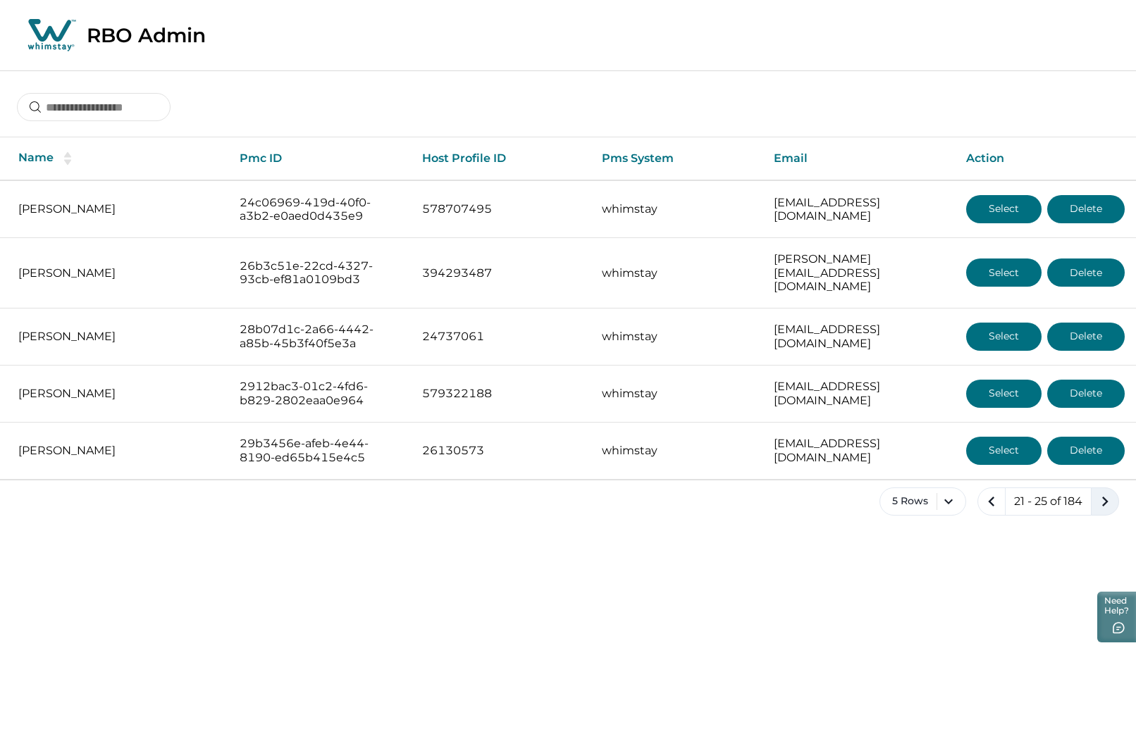
click at [1108, 492] on icon "next page" at bounding box center [1105, 502] width 20 height 20
drag, startPoint x: 1108, startPoint y: 491, endPoint x: 994, endPoint y: 600, distance: 157.0
click at [1000, 600] on html "Skip to Content RBO Admin Name Pmc ID Host Profile ID Pms System Email Action […" at bounding box center [568, 322] width 1136 height 644
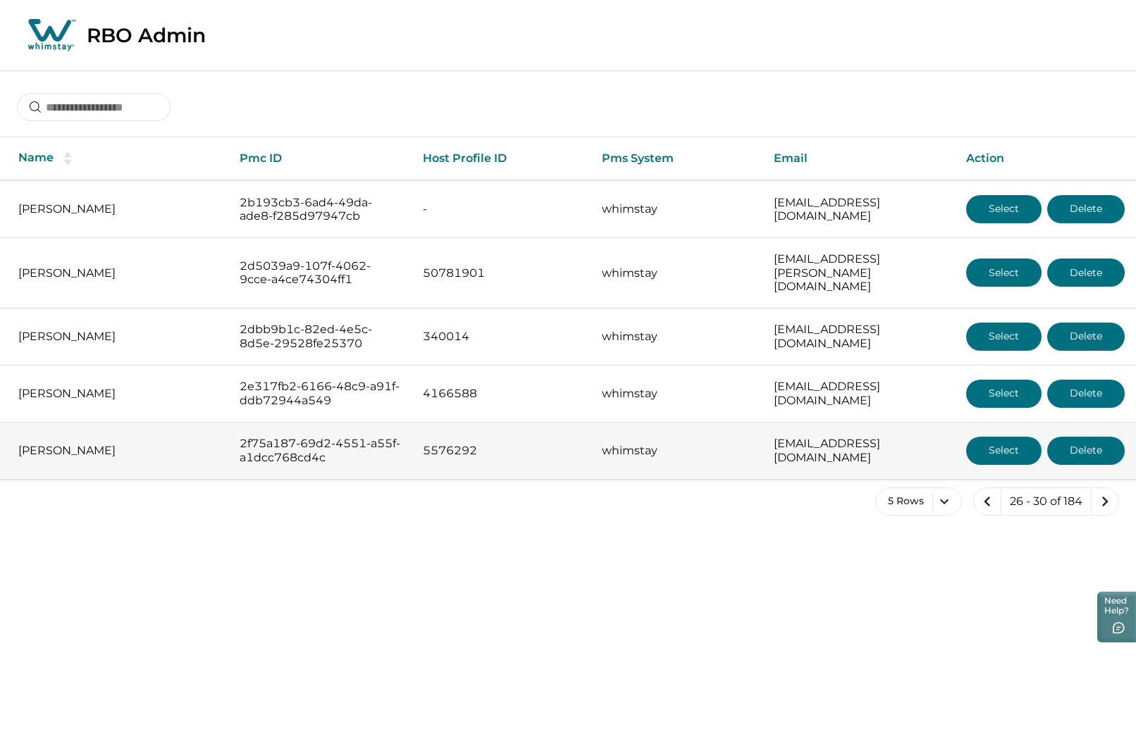
click at [999, 437] on button "Select" at bounding box center [1003, 451] width 75 height 28
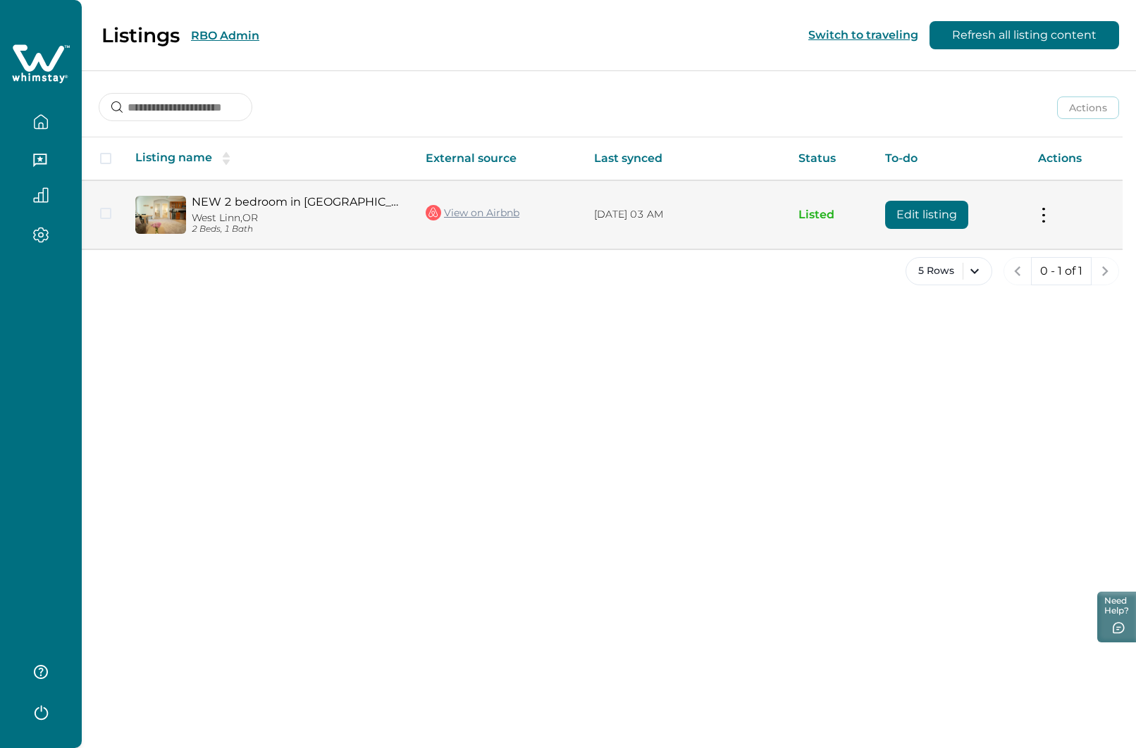
click at [924, 215] on button "Edit listing" at bounding box center [926, 215] width 83 height 28
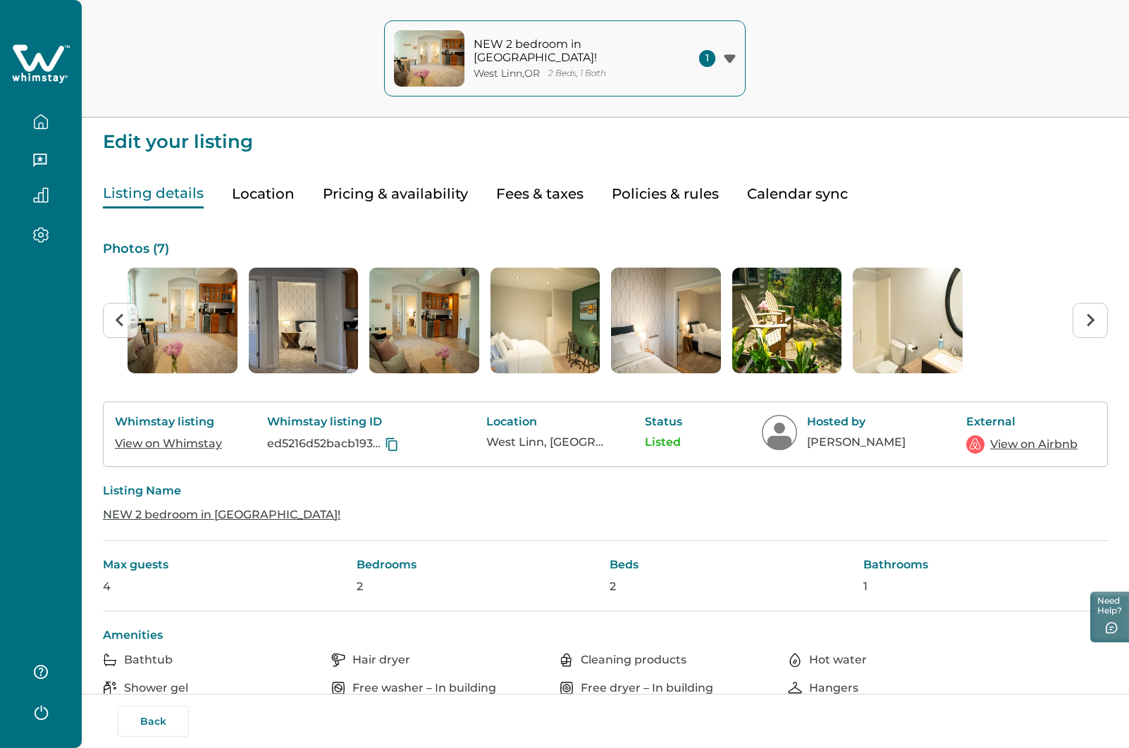
click at [178, 447] on link "View on Whimstay" at bounding box center [168, 443] width 107 height 13
click at [1035, 443] on link "View on Airbnb" at bounding box center [1033, 444] width 87 height 17
click at [40, 120] on icon "button" at bounding box center [41, 122] width 16 height 16
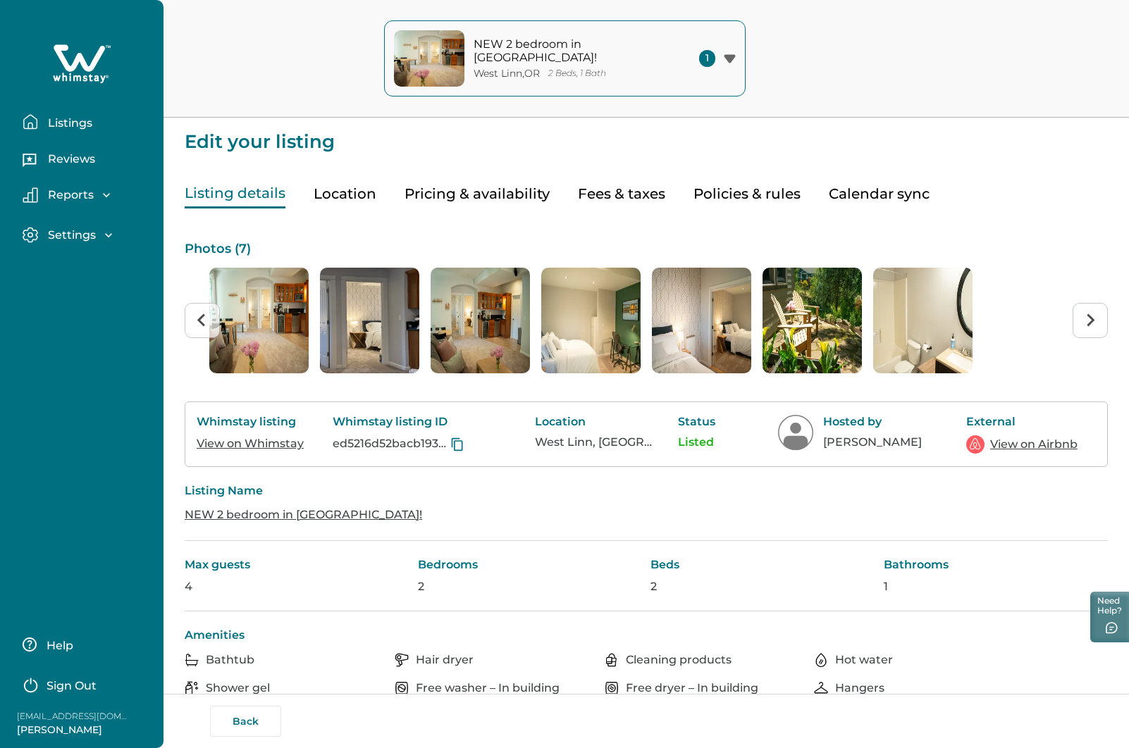
click at [211, 72] on div "NEW 2 bedroom in [GEOGRAPHIC_DATA]! [GEOGRAPHIC_DATA] , OR 2 Beds, 1 Bath 1 NEW…" at bounding box center [564, 59] width 1129 height 118
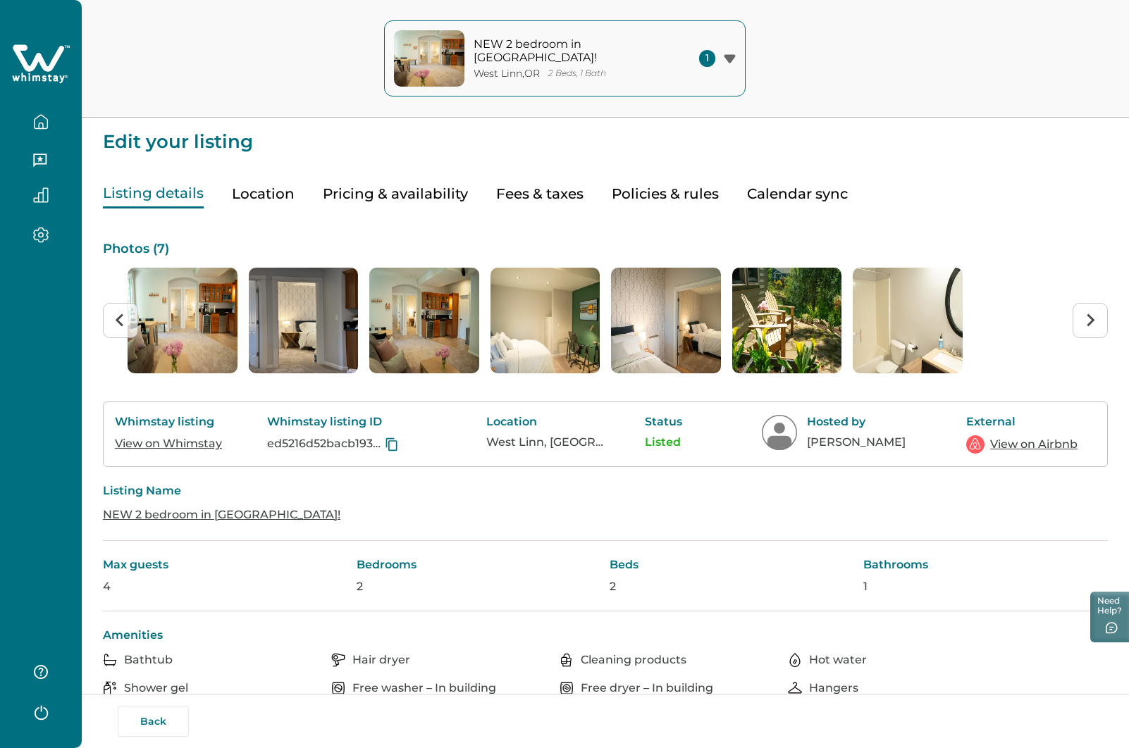
click at [32, 63] on icon at bounding box center [38, 57] width 51 height 27
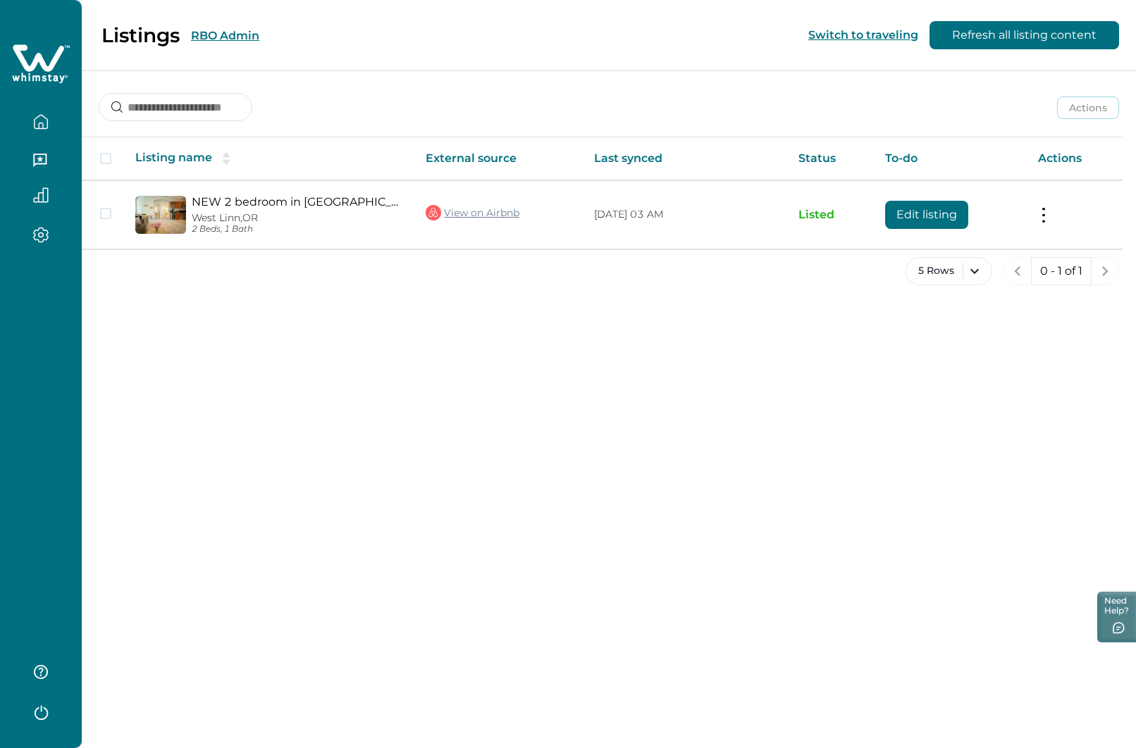
click at [206, 35] on button "RBO Admin" at bounding box center [225, 35] width 68 height 13
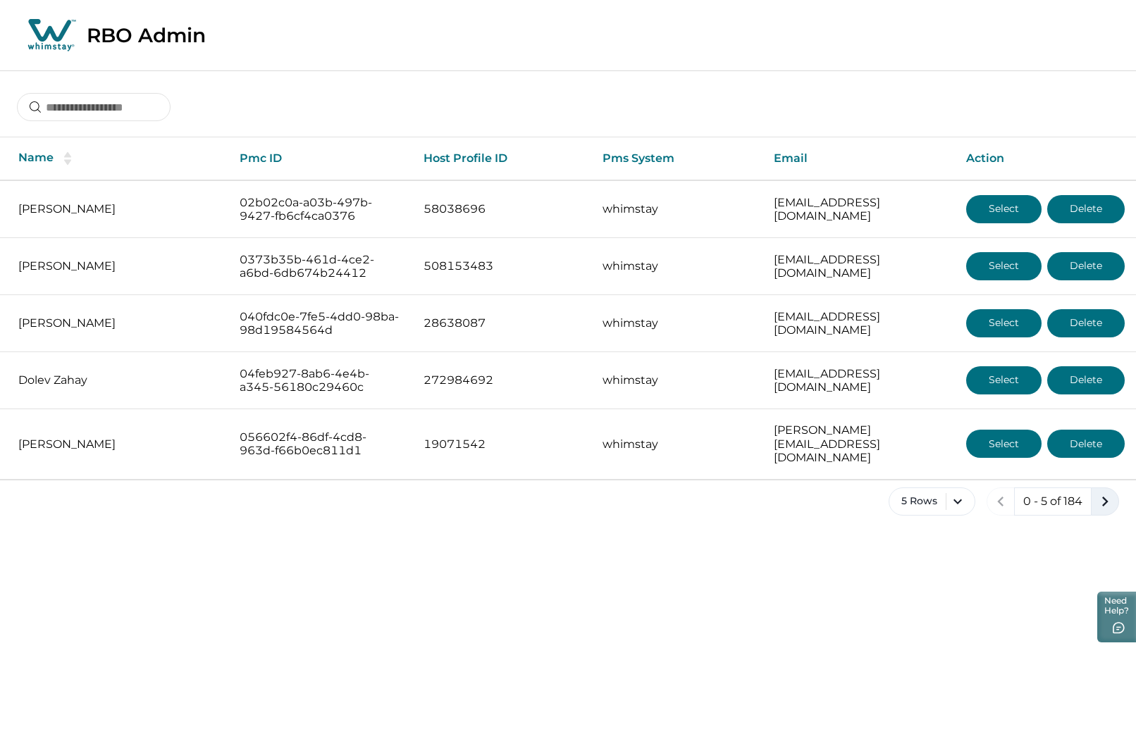
click at [1103, 492] on icon "next page" at bounding box center [1105, 502] width 20 height 20
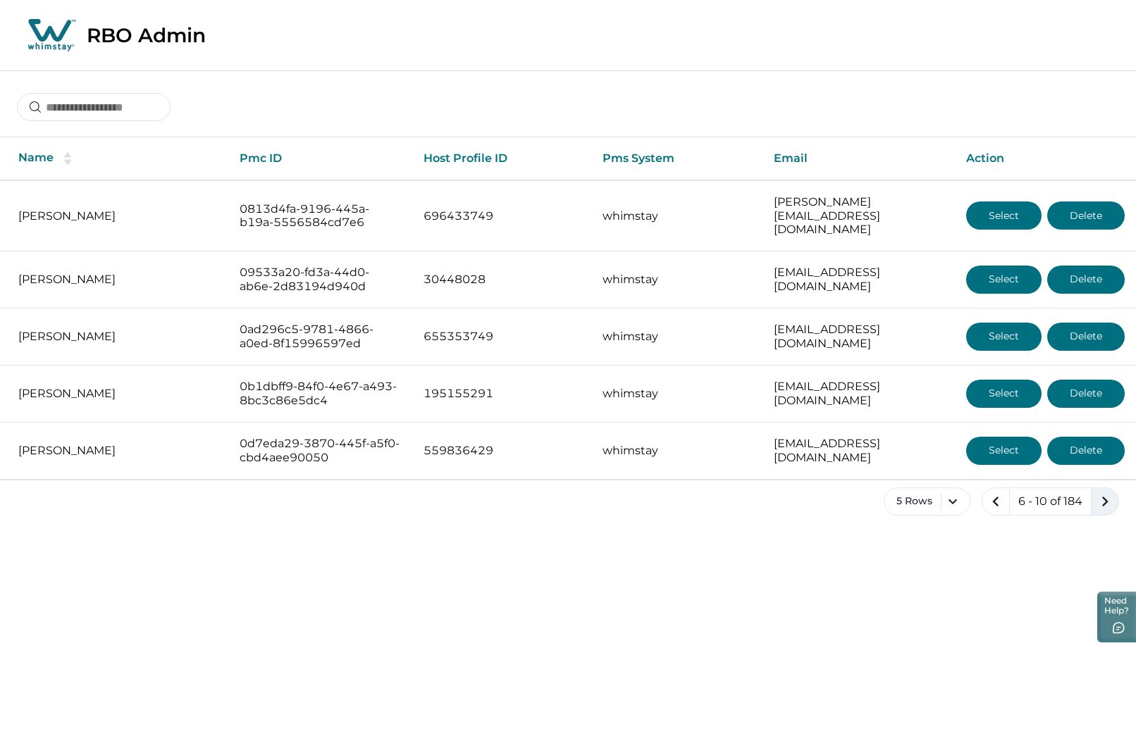
click at [1103, 492] on icon "next page" at bounding box center [1105, 502] width 20 height 20
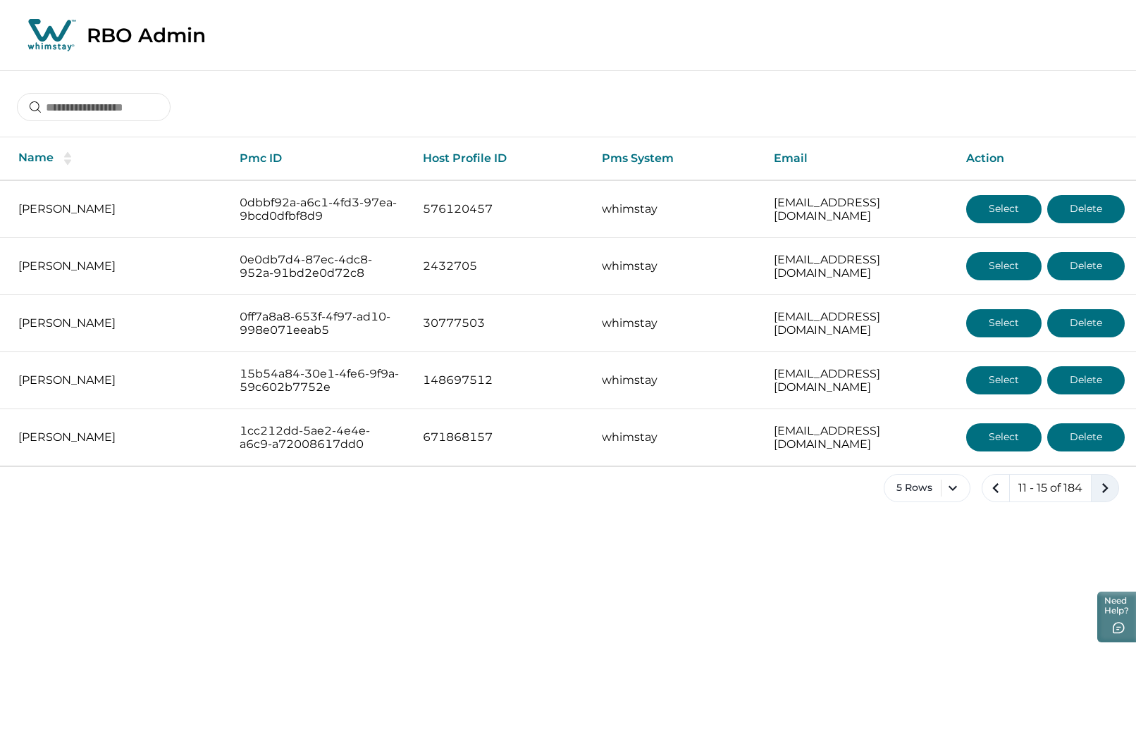
click at [1103, 491] on icon "next page" at bounding box center [1105, 488] width 20 height 20
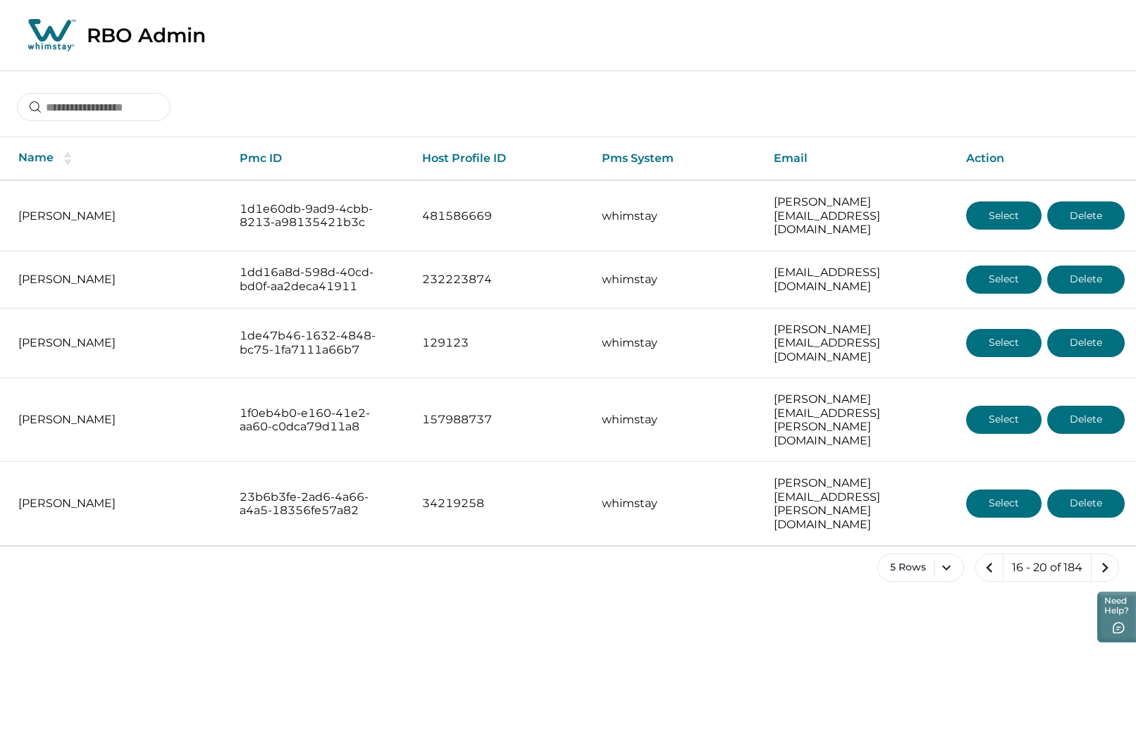
click at [1103, 558] on icon "next page" at bounding box center [1105, 568] width 20 height 20
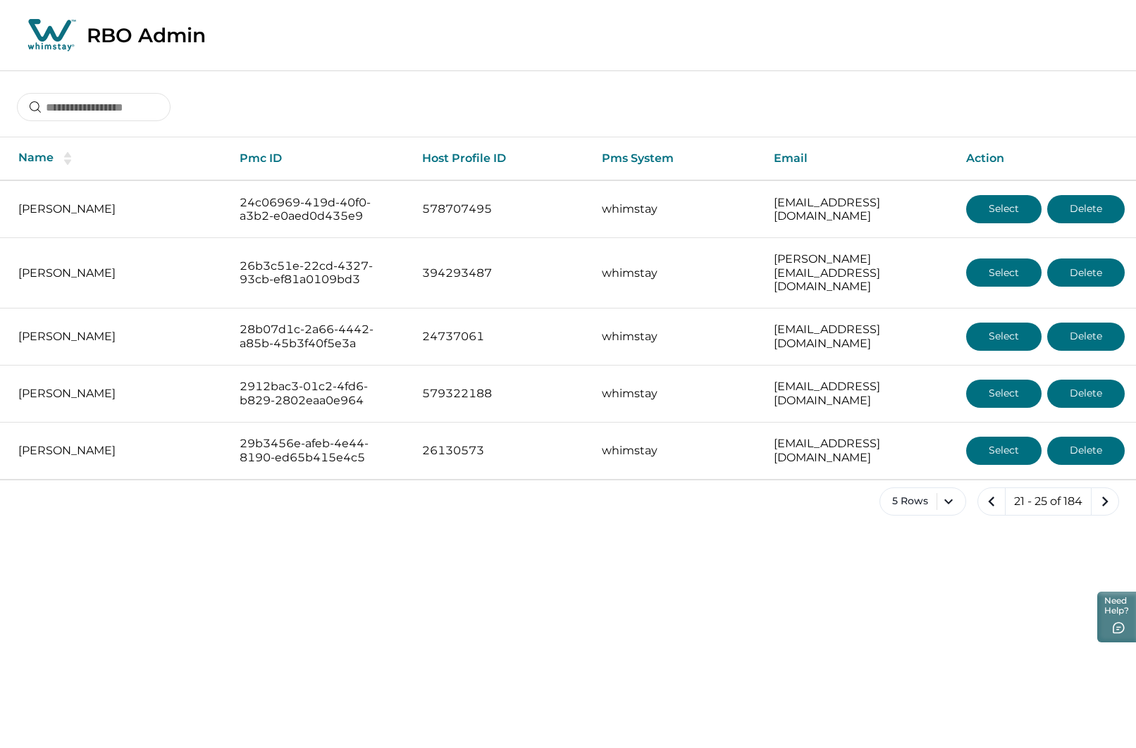
click at [1103, 492] on icon "next page" at bounding box center [1105, 502] width 20 height 20
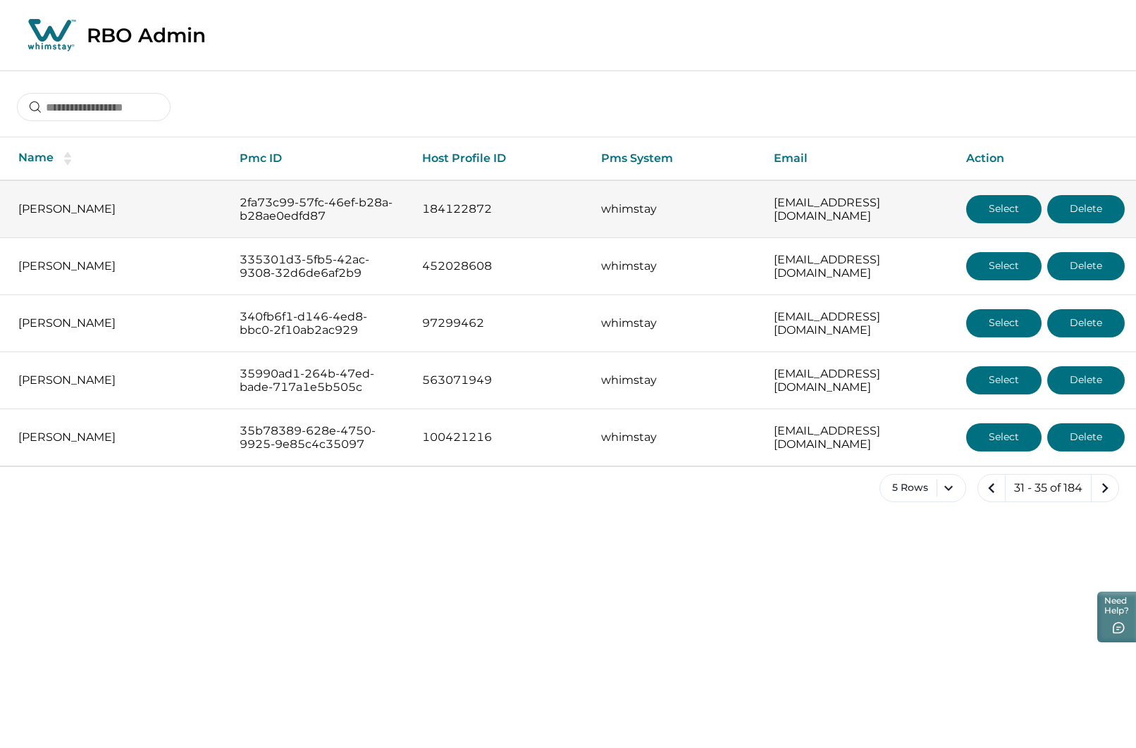
click at [987, 205] on button "Select" at bounding box center [1003, 209] width 75 height 28
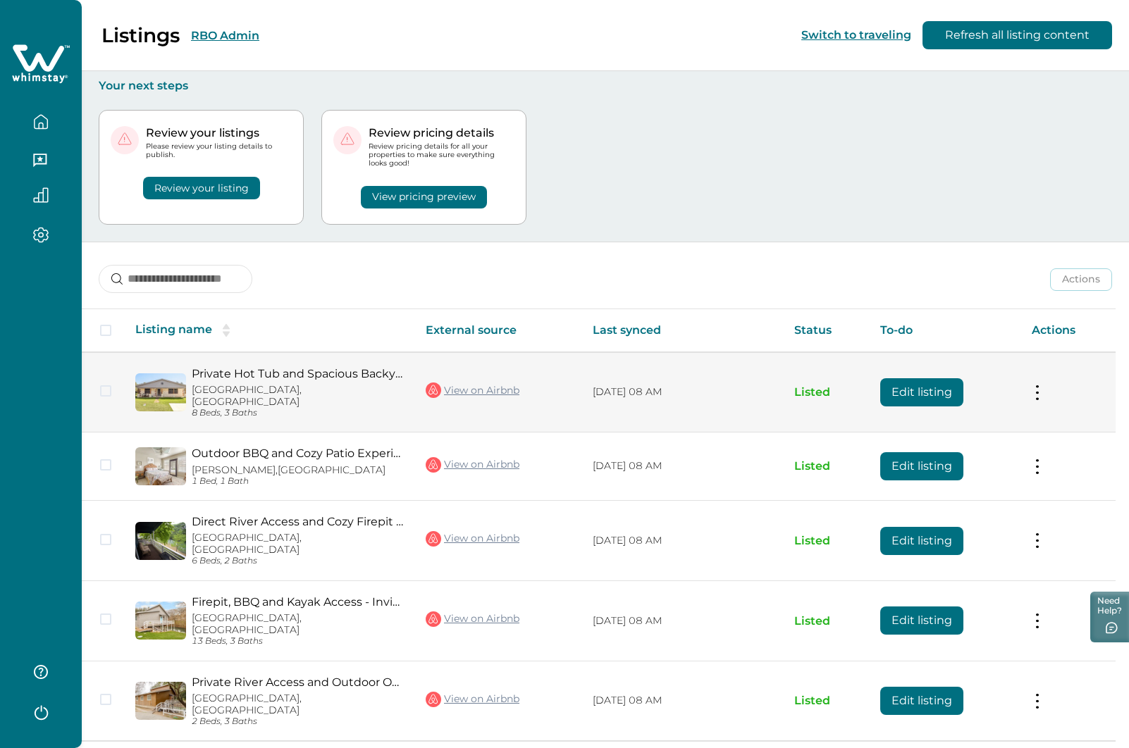
click at [930, 379] on button "Edit listing" at bounding box center [921, 392] width 83 height 28
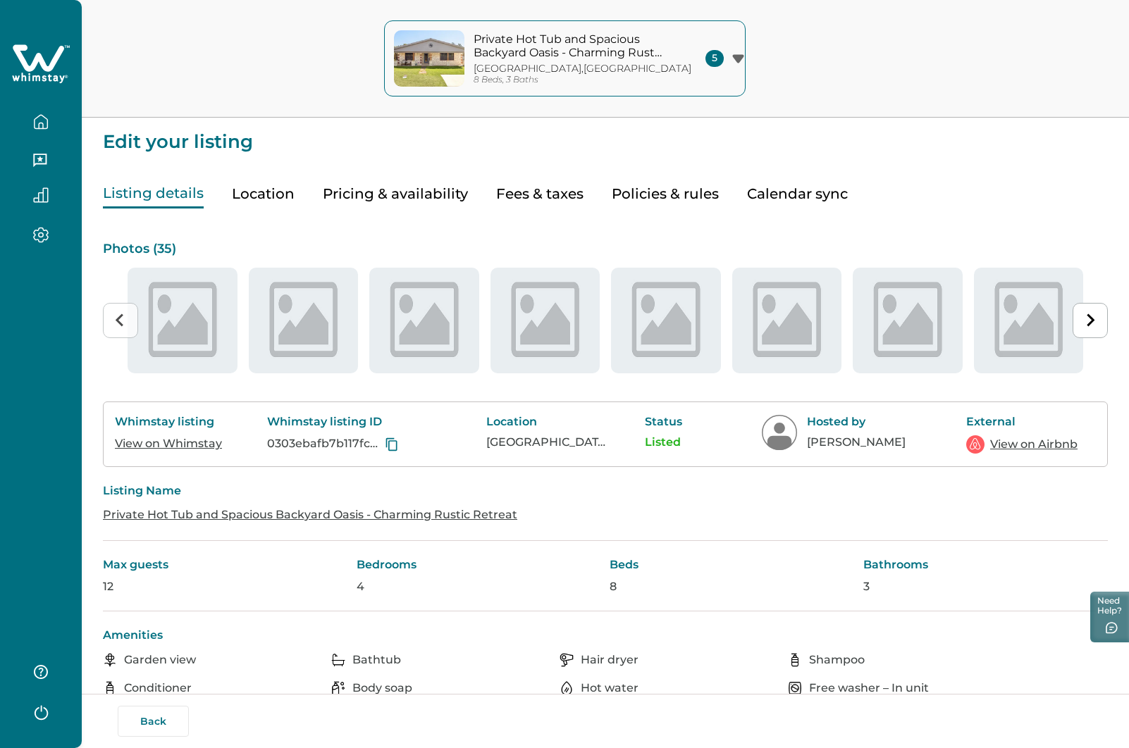
type input "**"
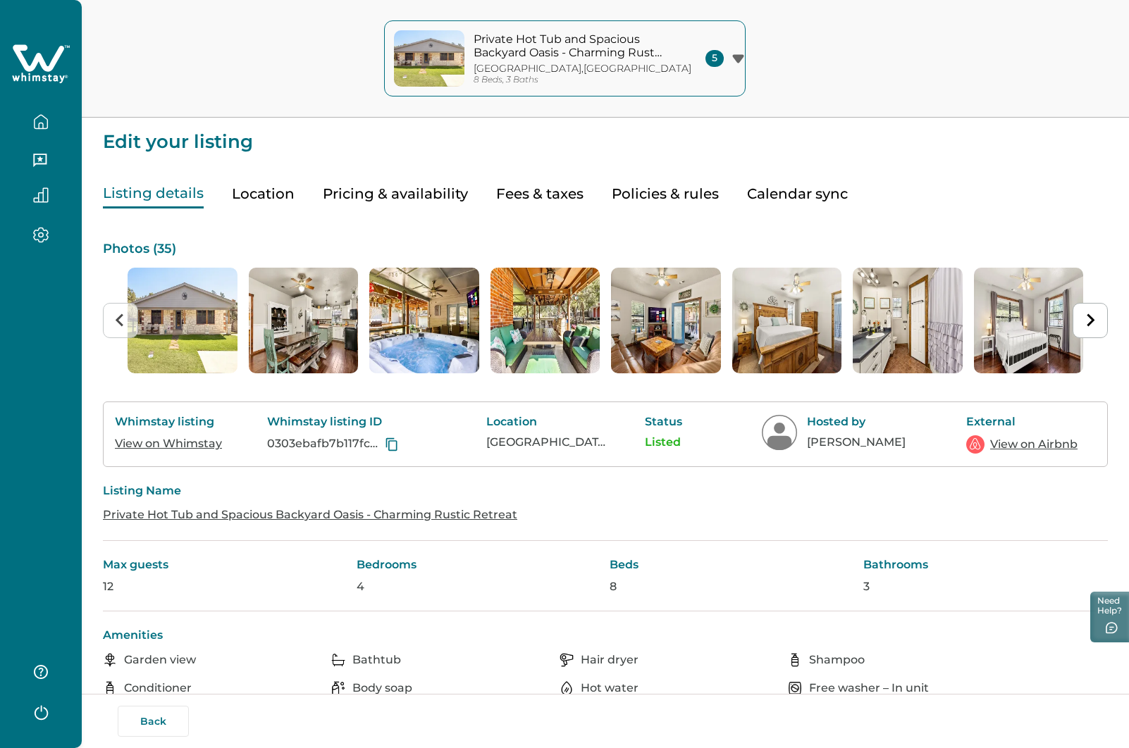
click at [400, 199] on button "Pricing & availability" at bounding box center [395, 194] width 145 height 29
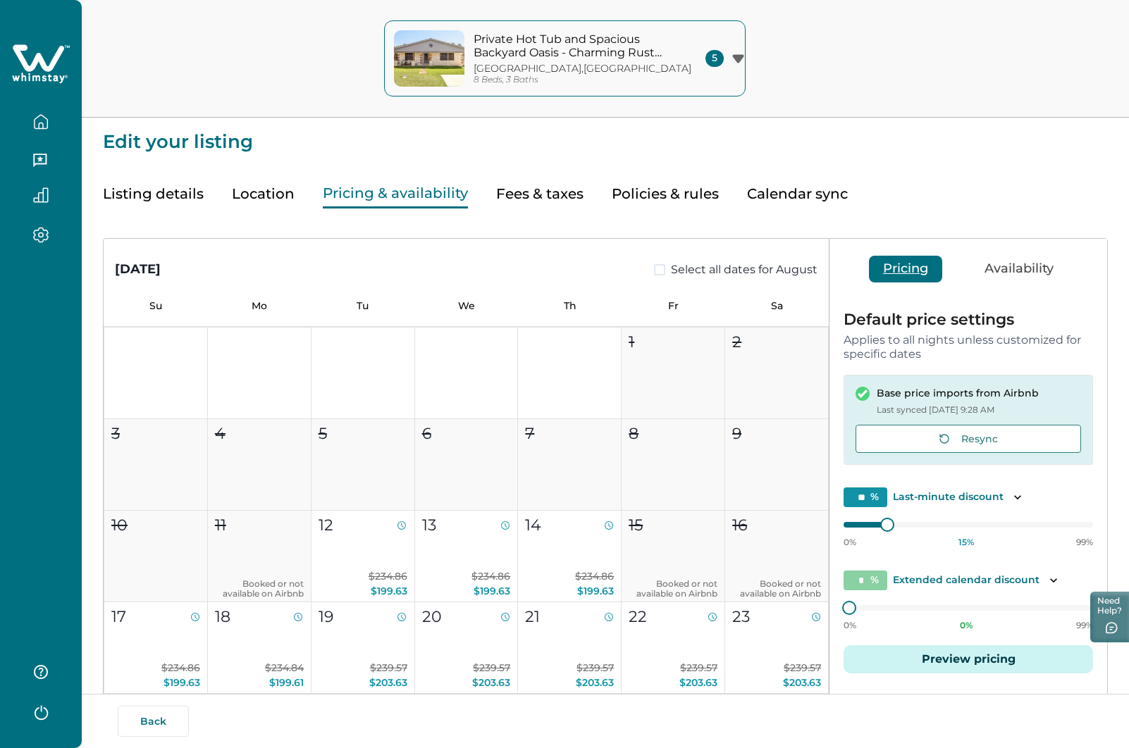
click at [153, 194] on button "Listing details" at bounding box center [153, 194] width 101 height 29
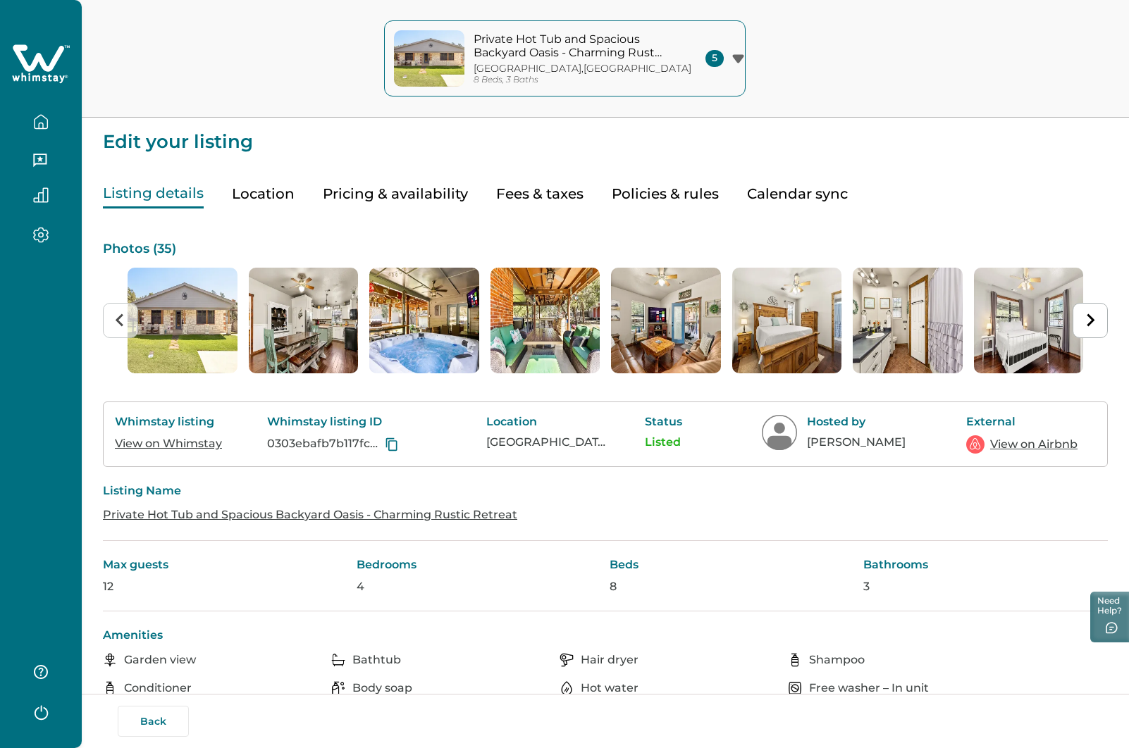
click at [163, 446] on link "View on Whimstay" at bounding box center [168, 443] width 107 height 13
click at [1018, 444] on link "View on Airbnb" at bounding box center [1033, 444] width 87 height 17
click at [162, 710] on button "Back" at bounding box center [153, 721] width 71 height 31
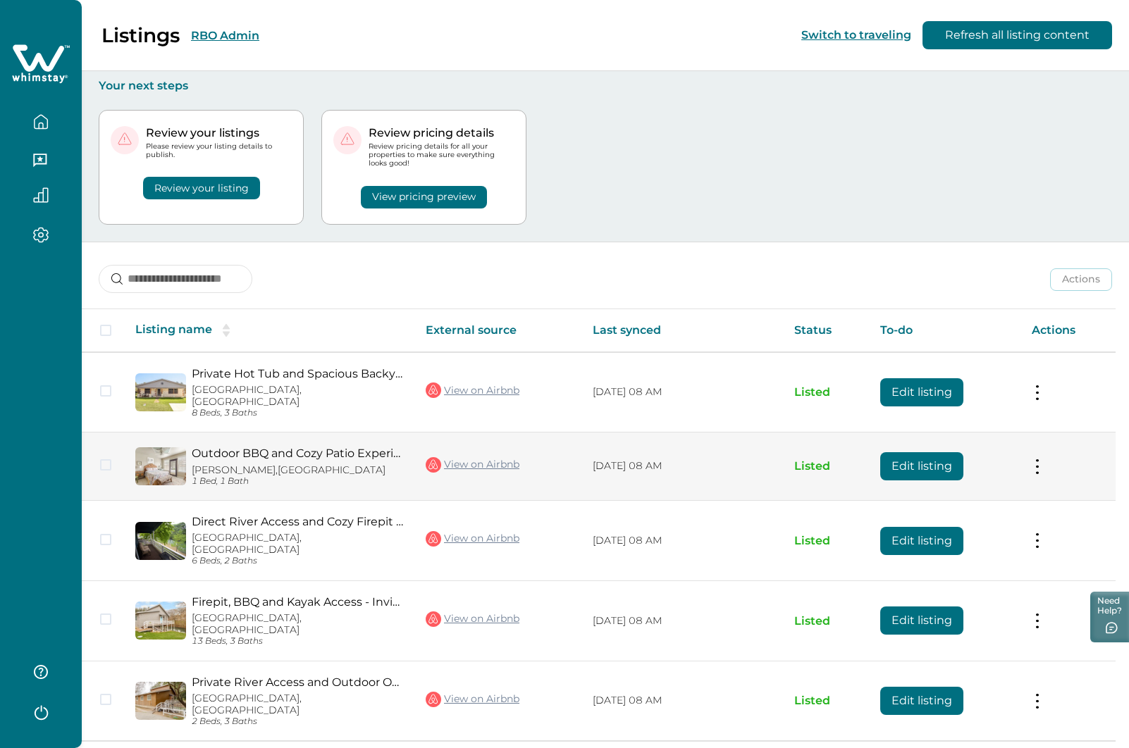
click at [940, 456] on button "Edit listing" at bounding box center [921, 466] width 83 height 28
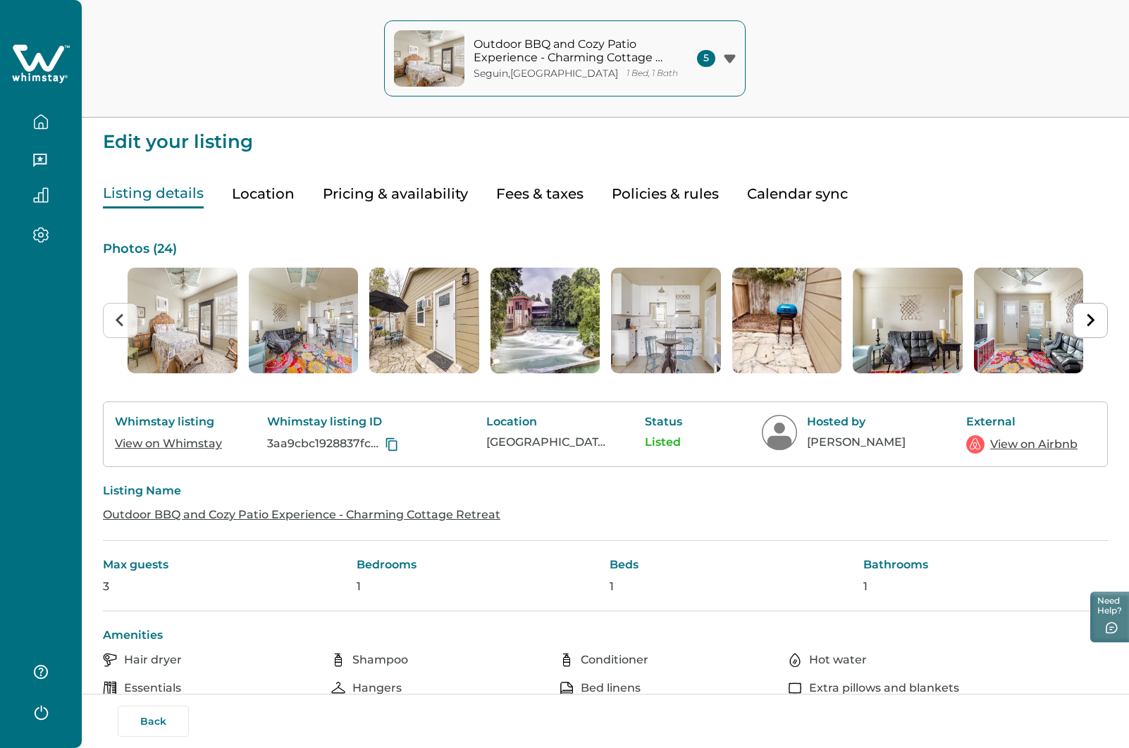
click at [409, 192] on button "Pricing & availability" at bounding box center [395, 194] width 145 height 29
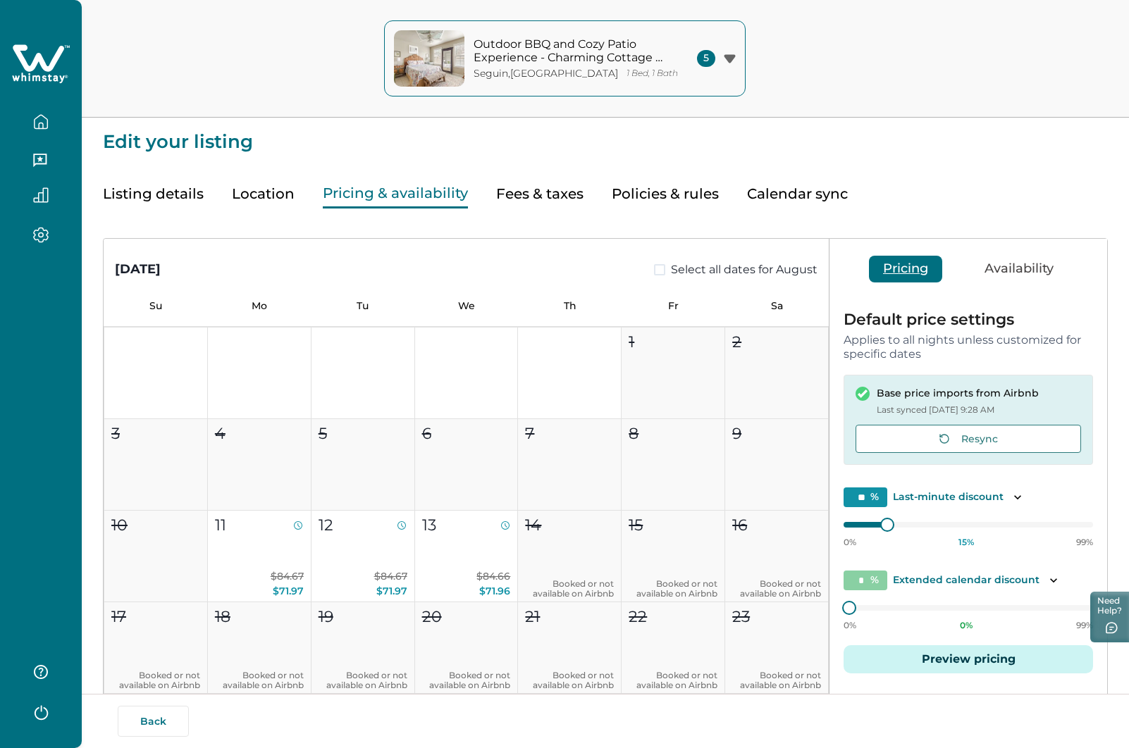
click at [171, 197] on button "Listing details" at bounding box center [153, 194] width 101 height 29
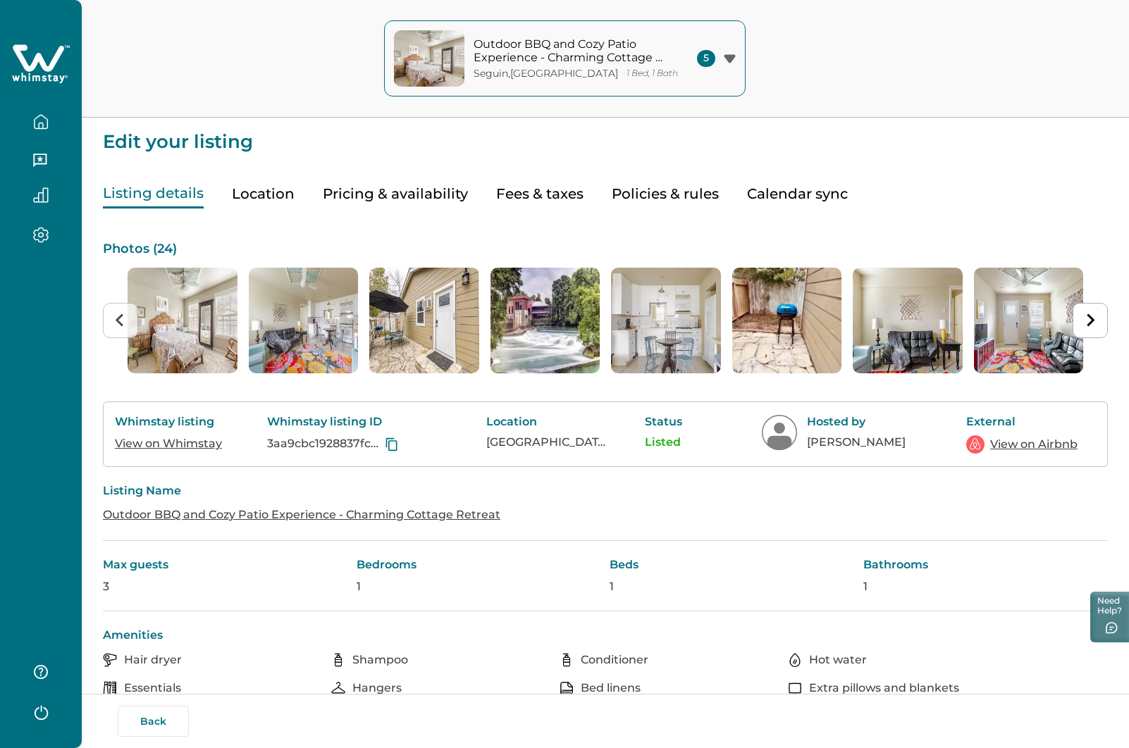
click at [171, 445] on link "View on Whimstay" at bounding box center [168, 443] width 107 height 13
click at [1051, 445] on link "View on Airbnb" at bounding box center [1033, 444] width 87 height 17
click at [152, 716] on button "Back" at bounding box center [153, 721] width 71 height 31
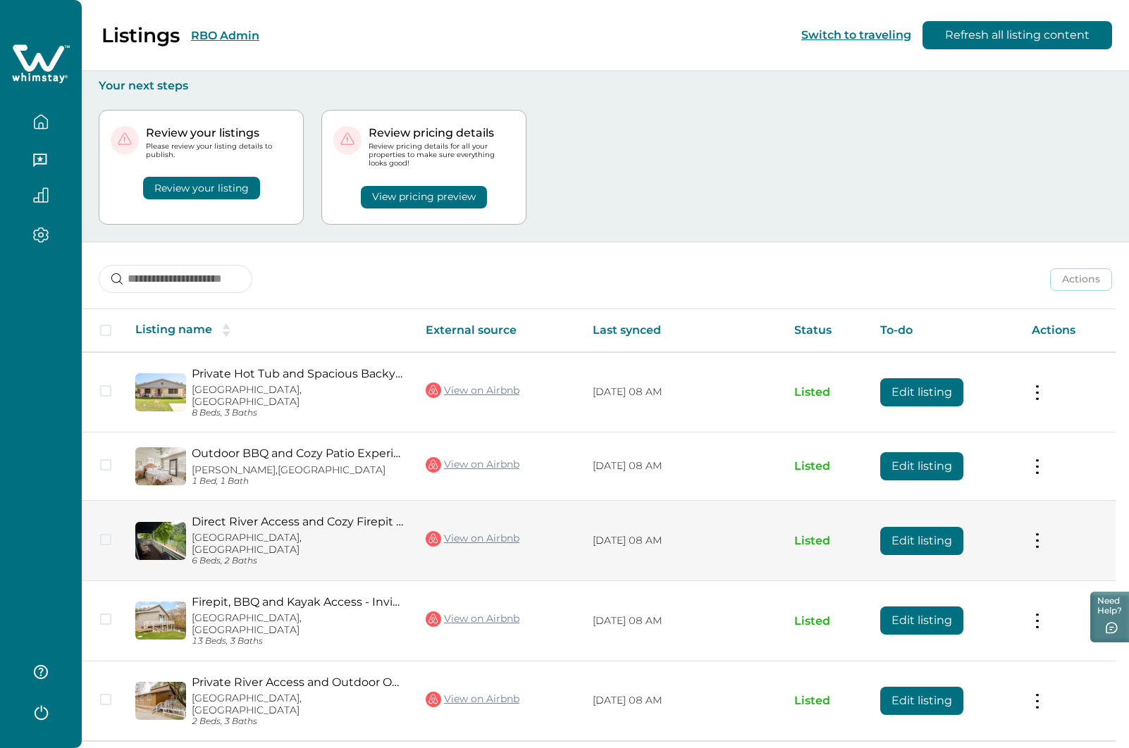
click at [927, 527] on button "Edit listing" at bounding box center [921, 541] width 83 height 28
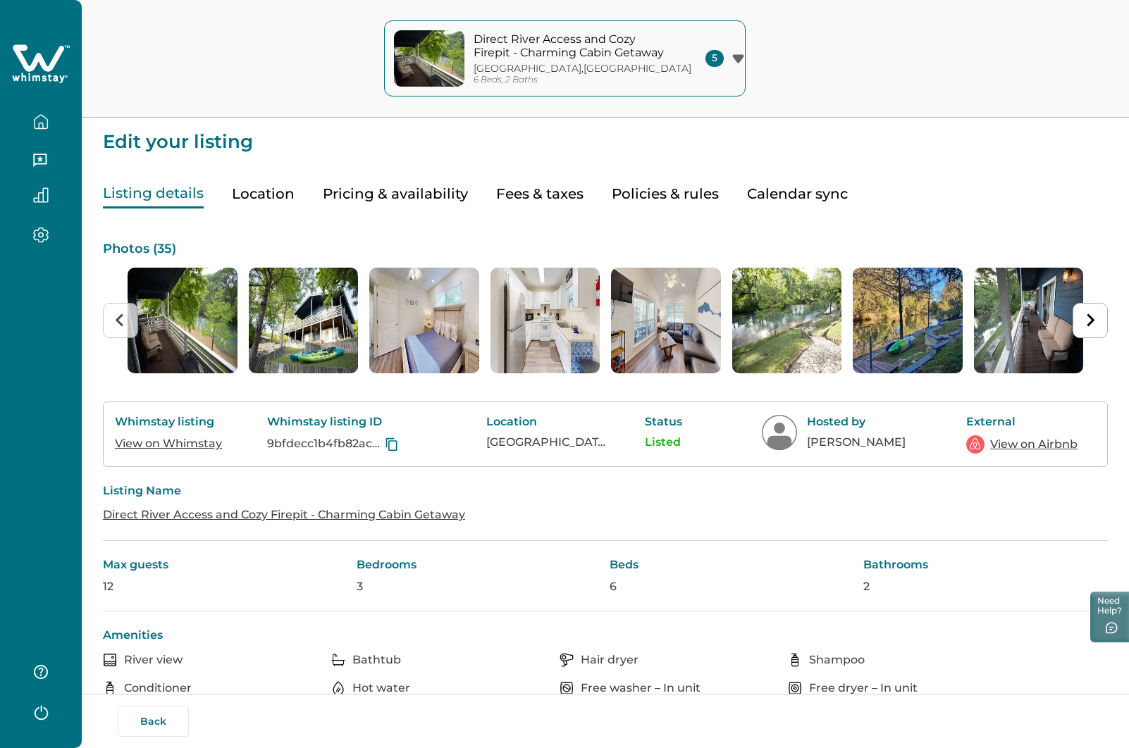
click at [201, 437] on link "View on Whimstay" at bounding box center [168, 443] width 107 height 13
click at [1037, 444] on link "View on Airbnb" at bounding box center [1033, 444] width 87 height 17
click at [161, 724] on button "Back" at bounding box center [153, 721] width 71 height 31
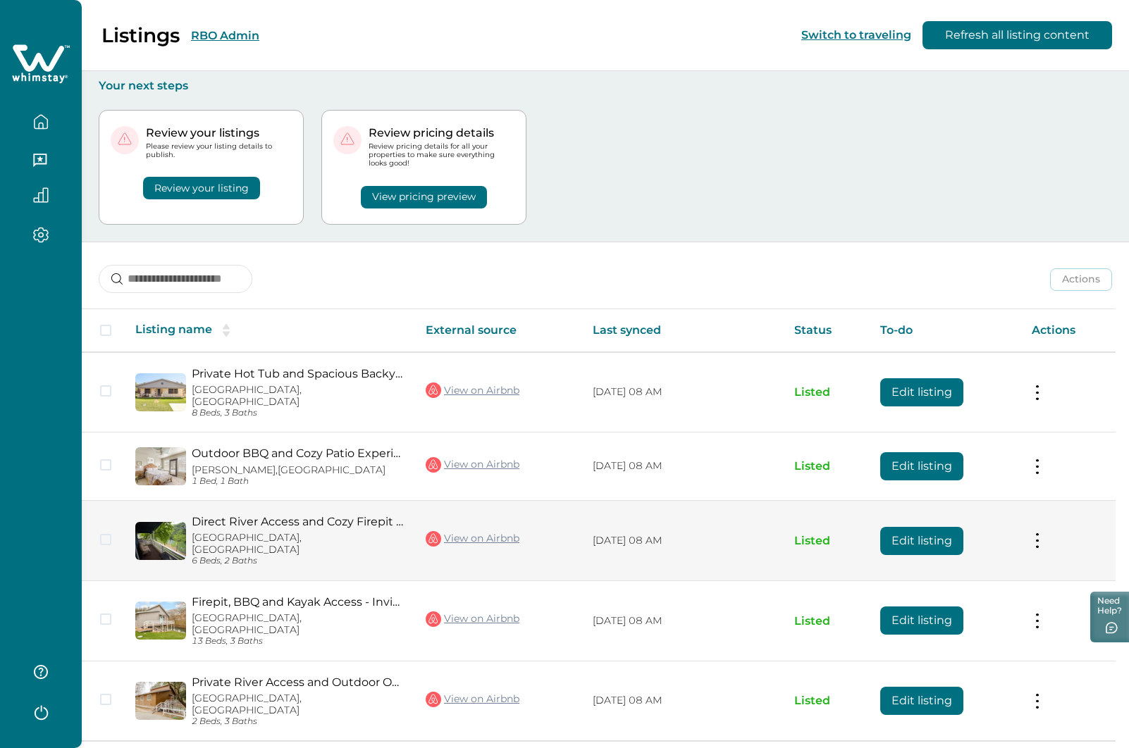
click at [920, 527] on button "Edit listing" at bounding box center [921, 541] width 83 height 28
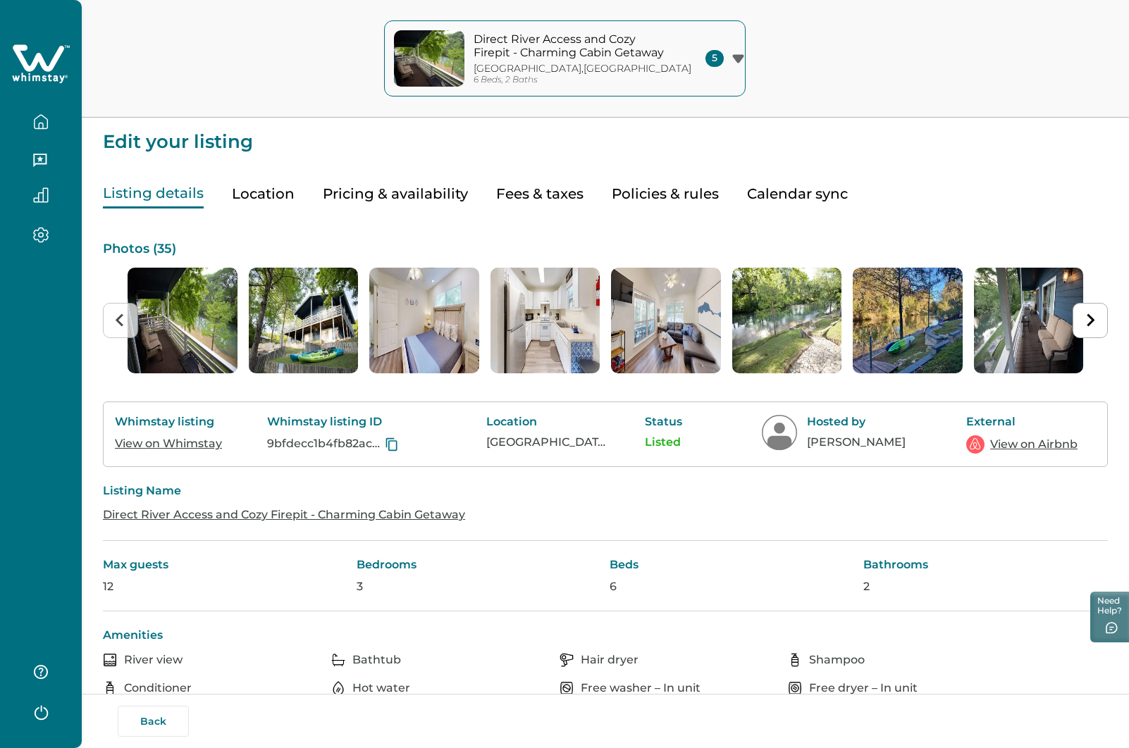
click at [148, 445] on link "View on Whimstay" at bounding box center [168, 443] width 107 height 13
click at [1044, 447] on link "View on Airbnb" at bounding box center [1033, 444] width 87 height 17
click at [158, 719] on button "Back" at bounding box center [153, 721] width 71 height 31
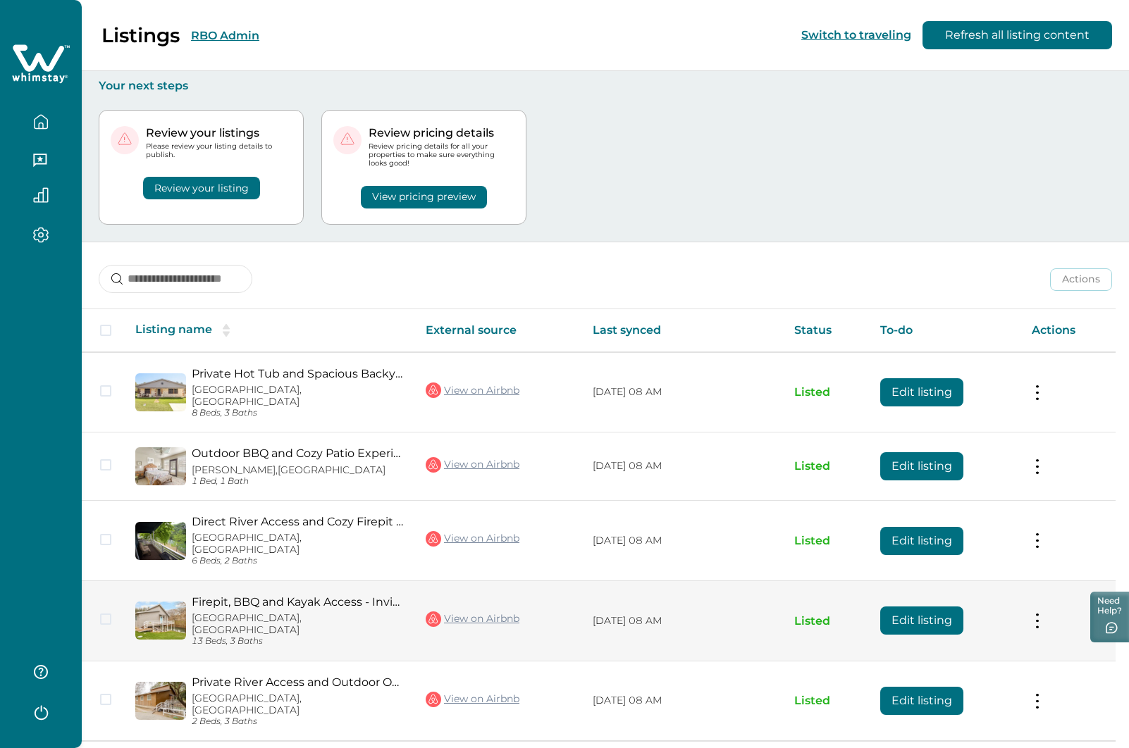
click at [925, 607] on button "Edit listing" at bounding box center [921, 621] width 83 height 28
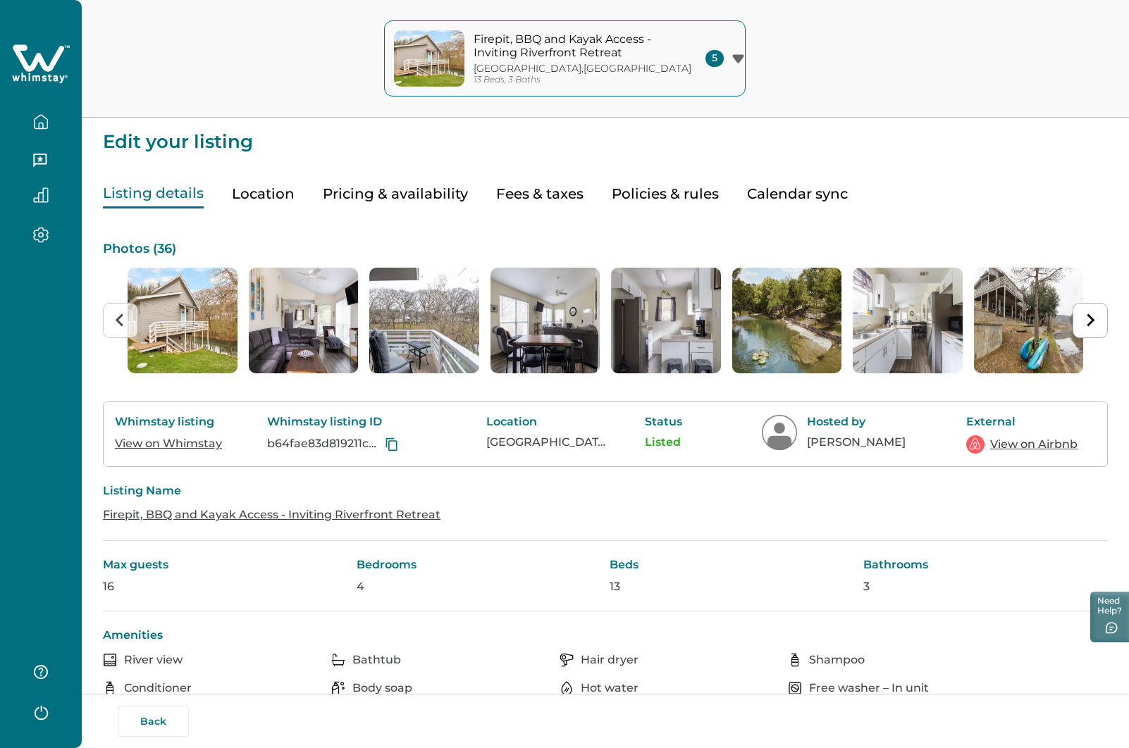
click at [198, 447] on link "View on Whimstay" at bounding box center [168, 443] width 107 height 13
click at [1003, 441] on link "View on Airbnb" at bounding box center [1033, 444] width 87 height 17
click at [39, 126] on icon "button" at bounding box center [41, 122] width 16 height 16
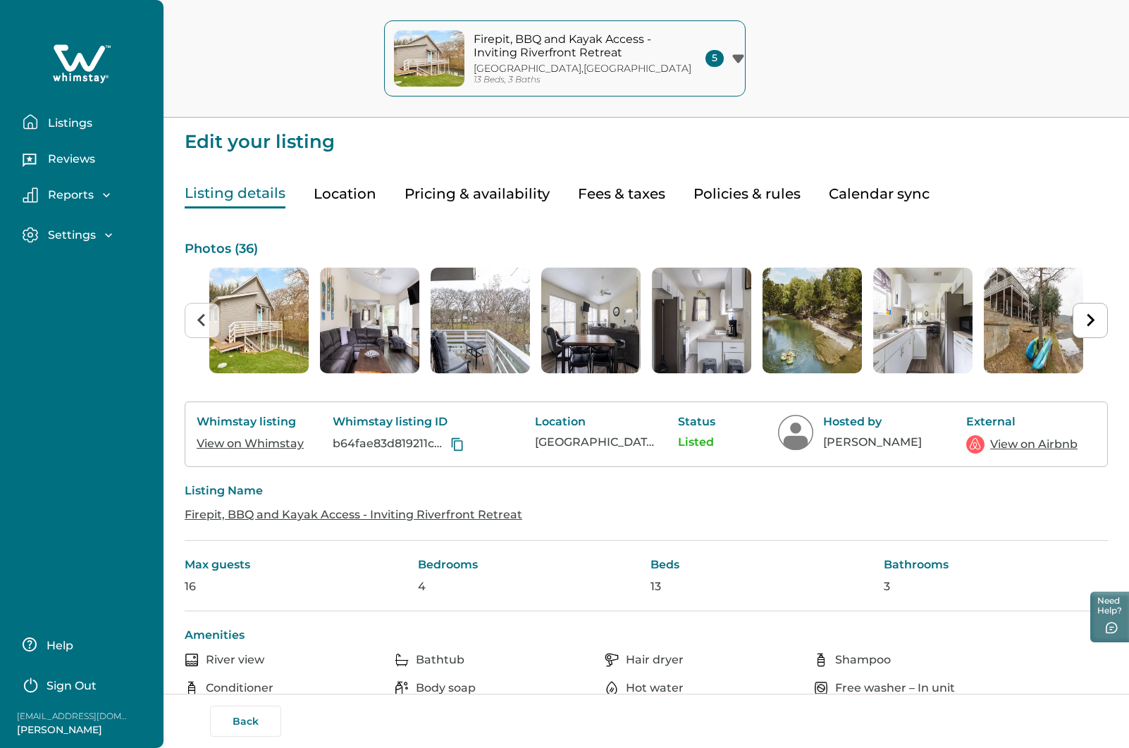
click at [252, 721] on div "Back" at bounding box center [650, 721] width 881 height 31
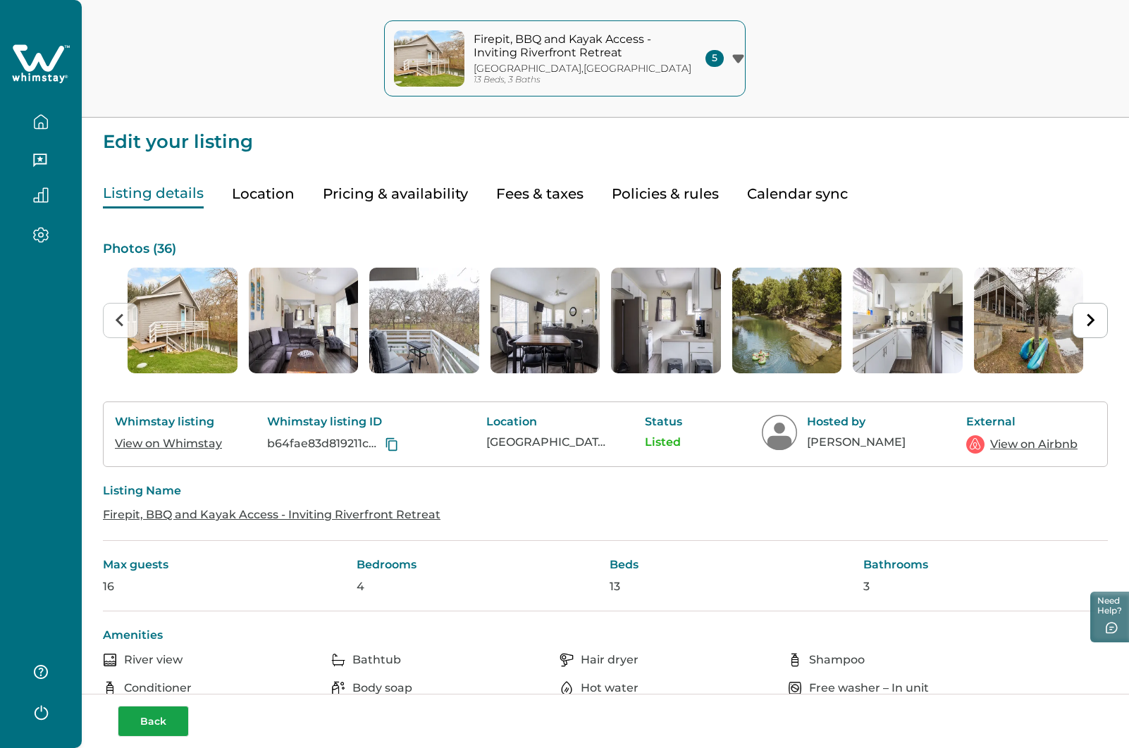
click at [144, 728] on button "Back" at bounding box center [153, 721] width 71 height 31
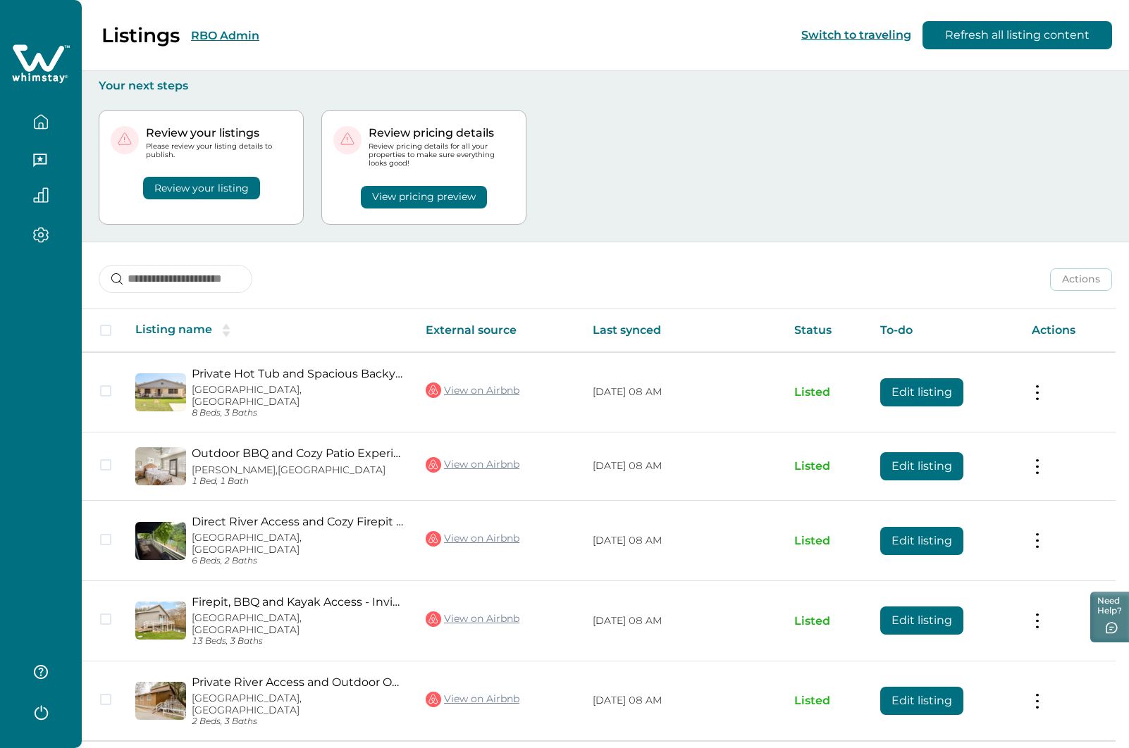
click at [237, 35] on button "RBO Admin" at bounding box center [225, 35] width 68 height 13
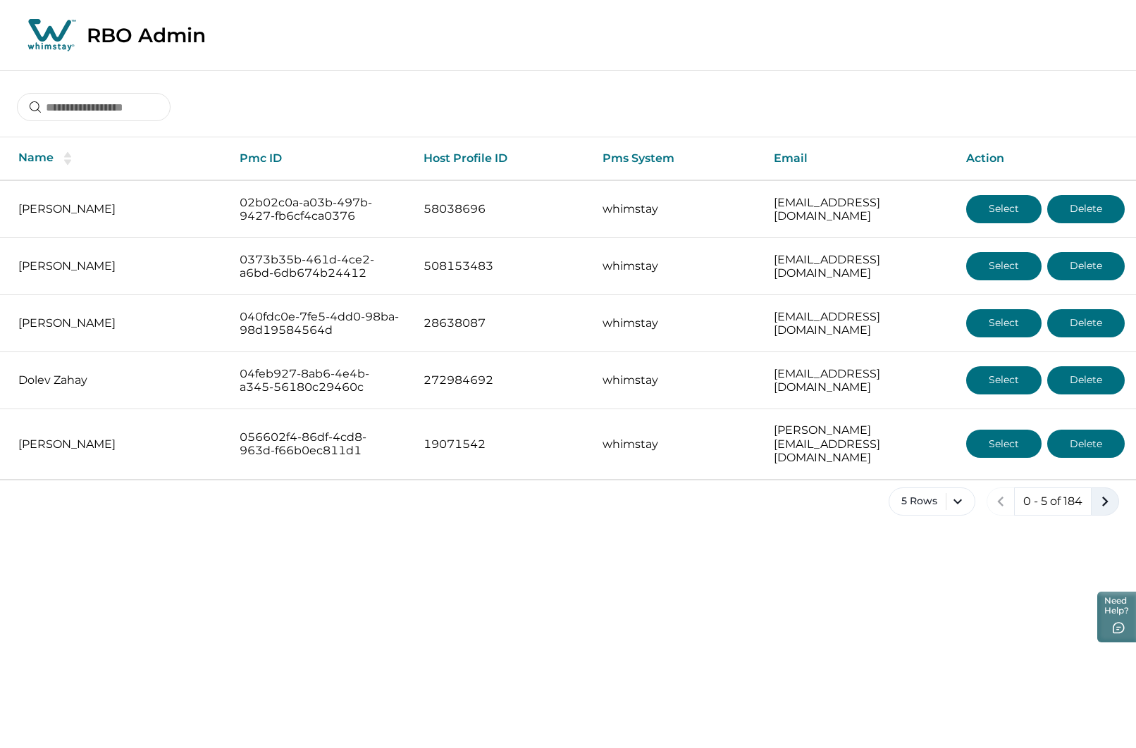
click at [1100, 492] on icon "next page" at bounding box center [1105, 502] width 20 height 20
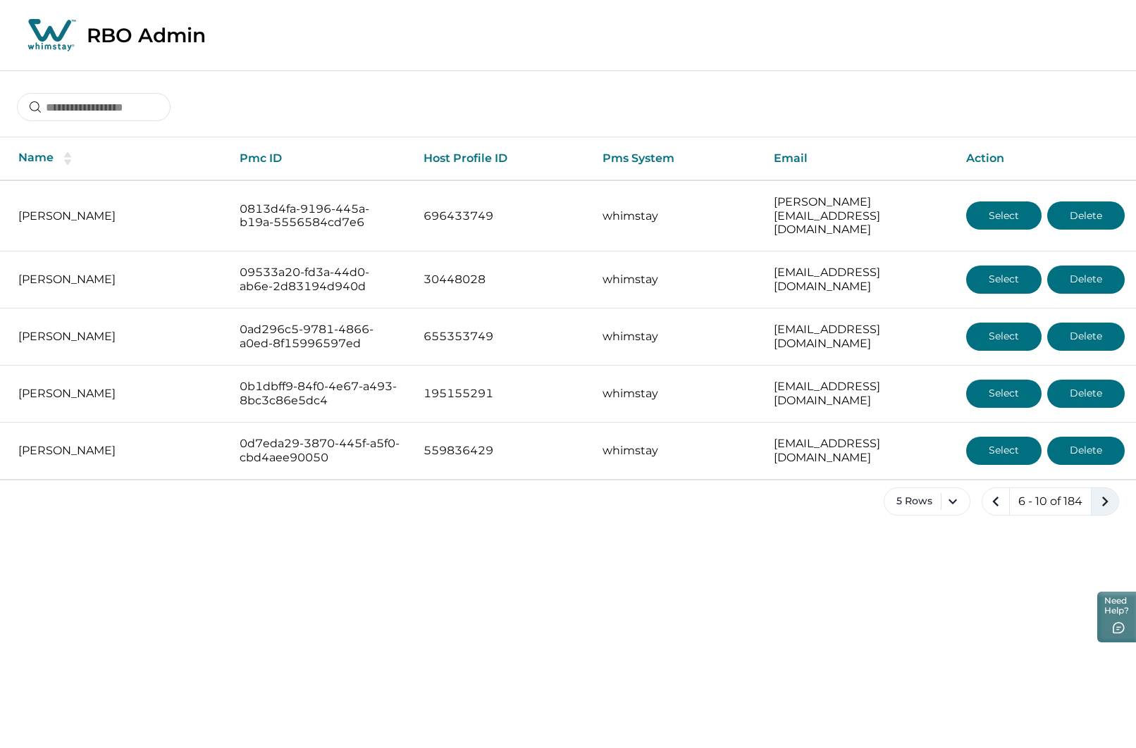
click at [1099, 492] on icon "next page" at bounding box center [1105, 502] width 20 height 20
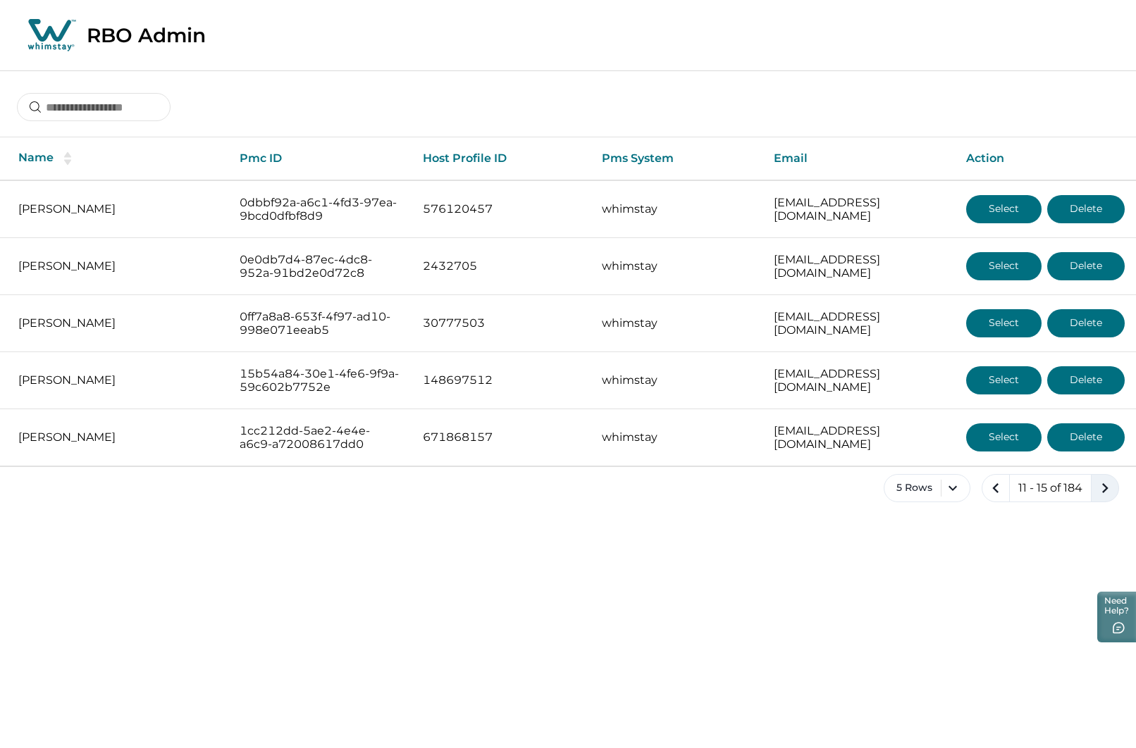
click at [1099, 485] on icon "next page" at bounding box center [1105, 488] width 20 height 20
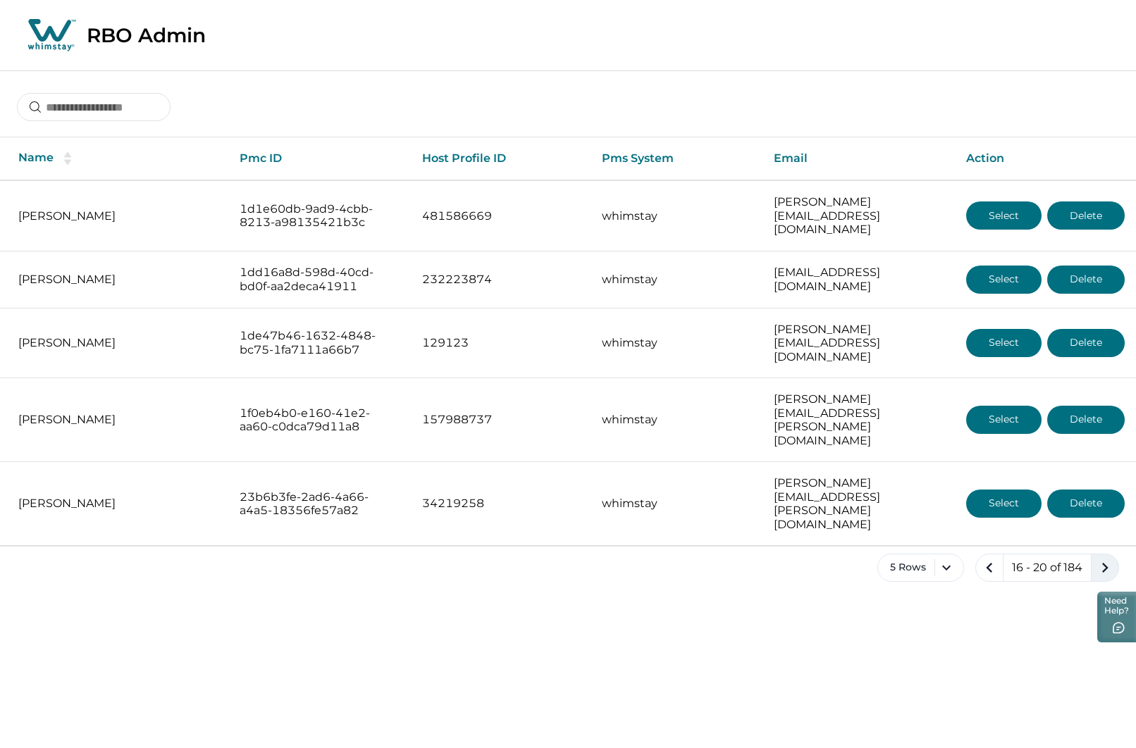
click at [1099, 558] on icon "next page" at bounding box center [1105, 568] width 20 height 20
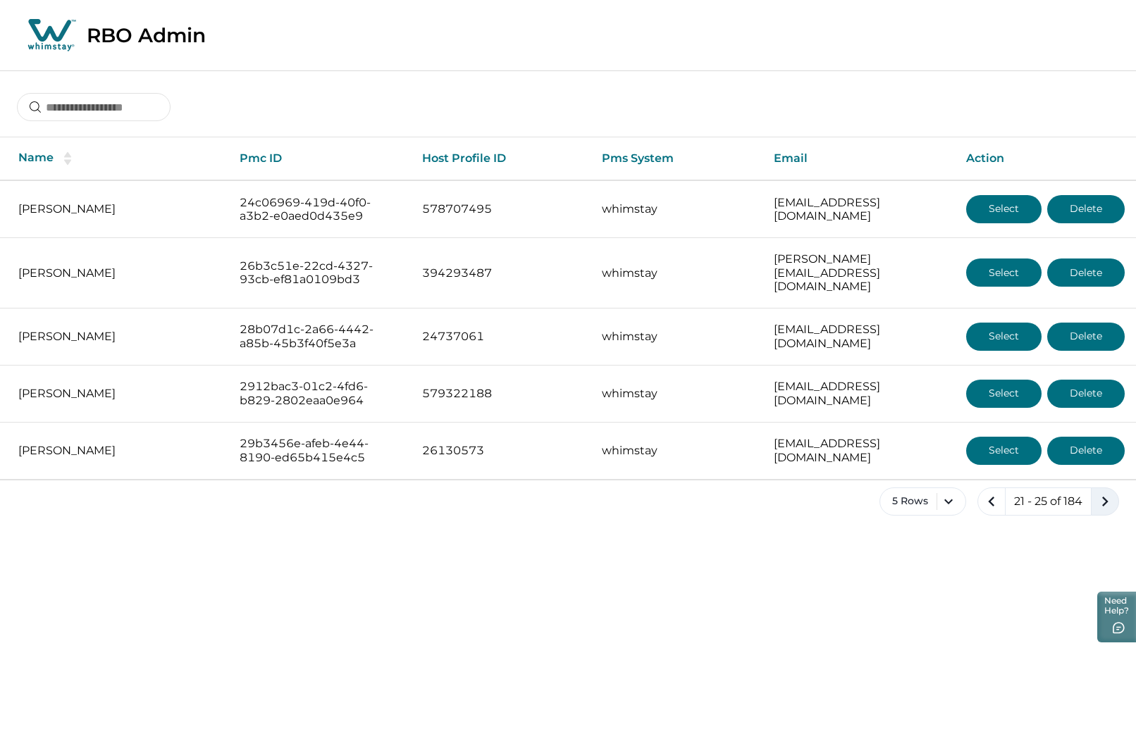
click at [1099, 492] on icon "next page" at bounding box center [1105, 502] width 20 height 20
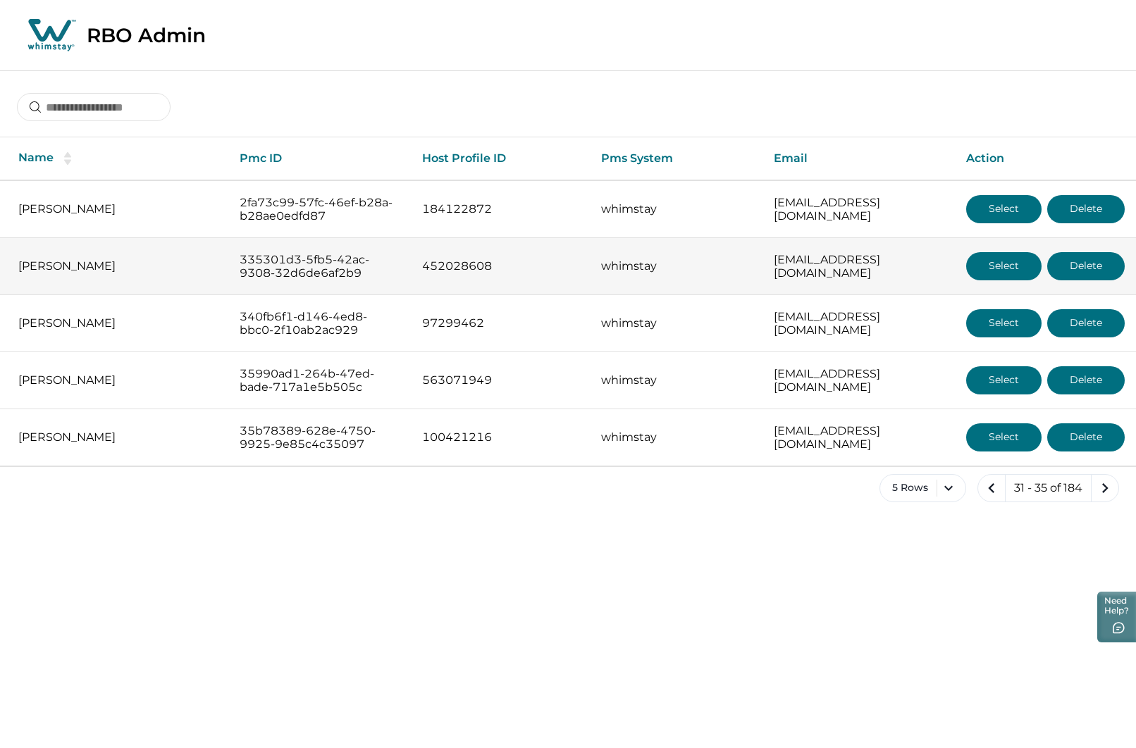
click at [999, 266] on button "Select" at bounding box center [1003, 266] width 75 height 28
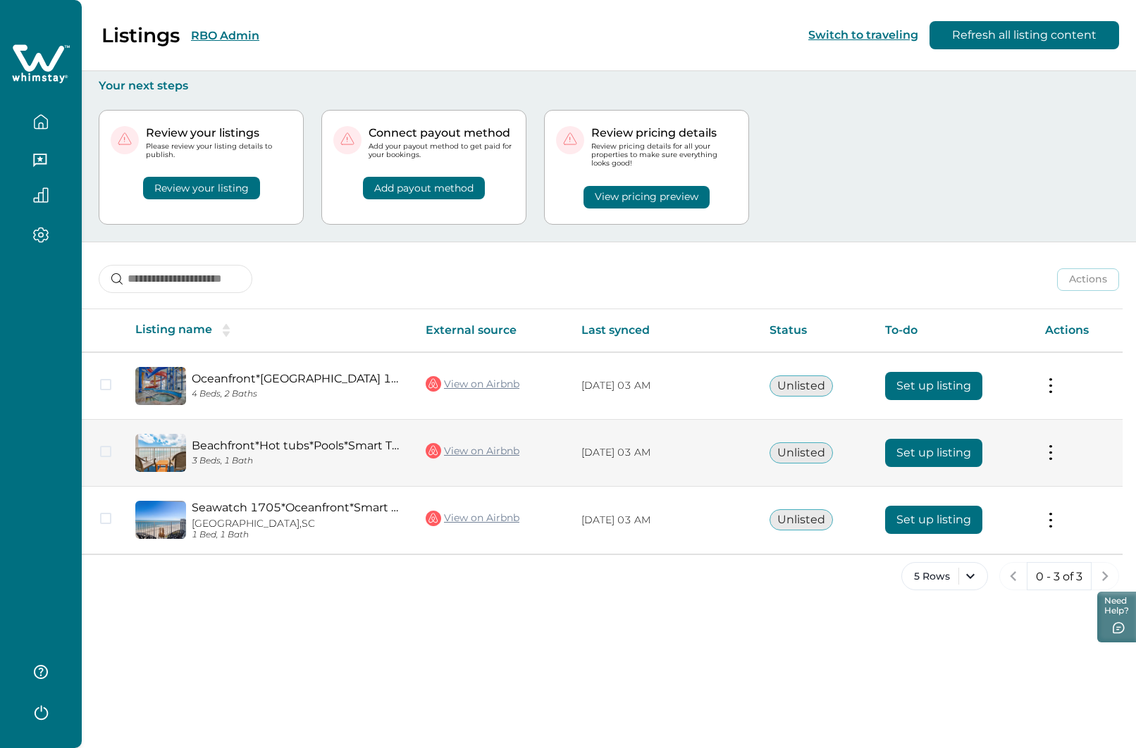
click at [930, 448] on button "Set up listing" at bounding box center [933, 453] width 97 height 28
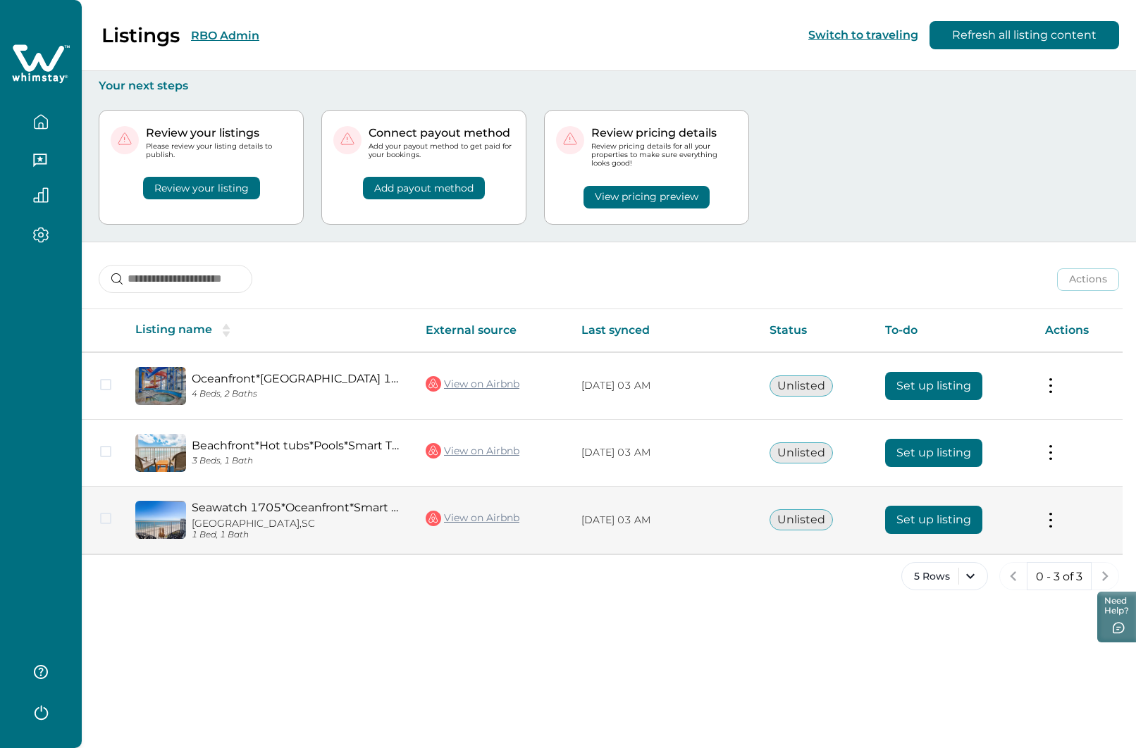
click at [935, 519] on button "Set up listing" at bounding box center [933, 520] width 97 height 28
click at [482, 517] on link "View on Airbnb" at bounding box center [473, 518] width 94 height 18
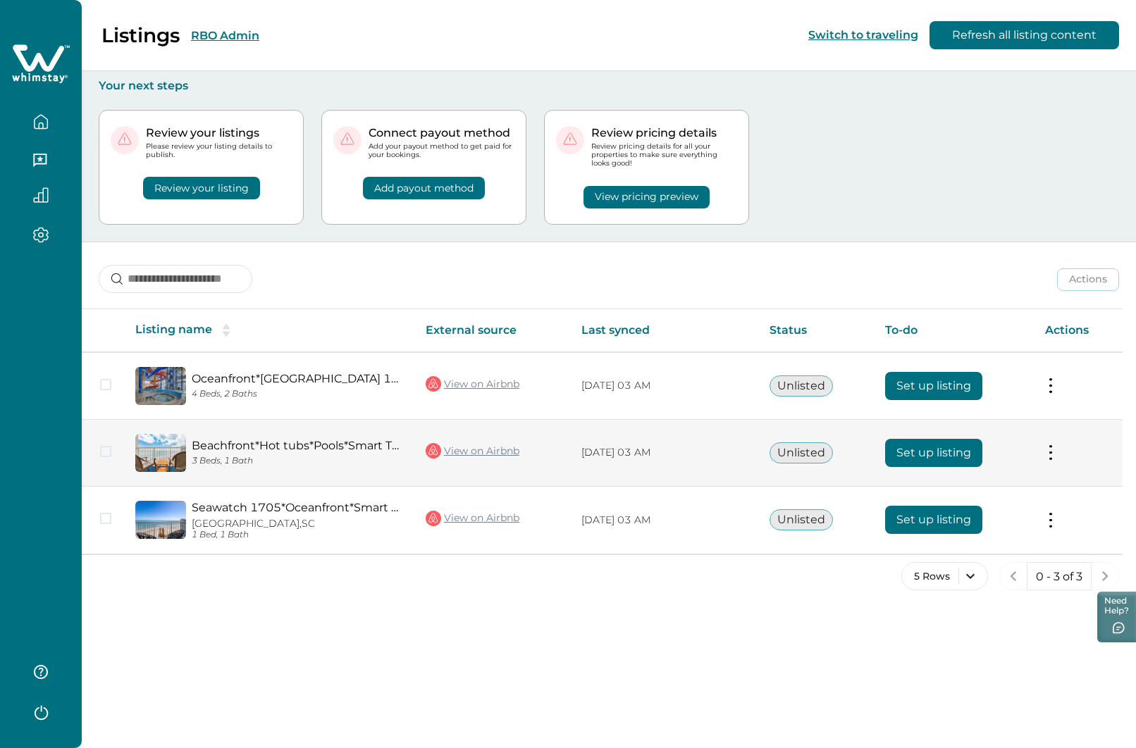
click at [467, 449] on link "View on Airbnb" at bounding box center [473, 451] width 94 height 18
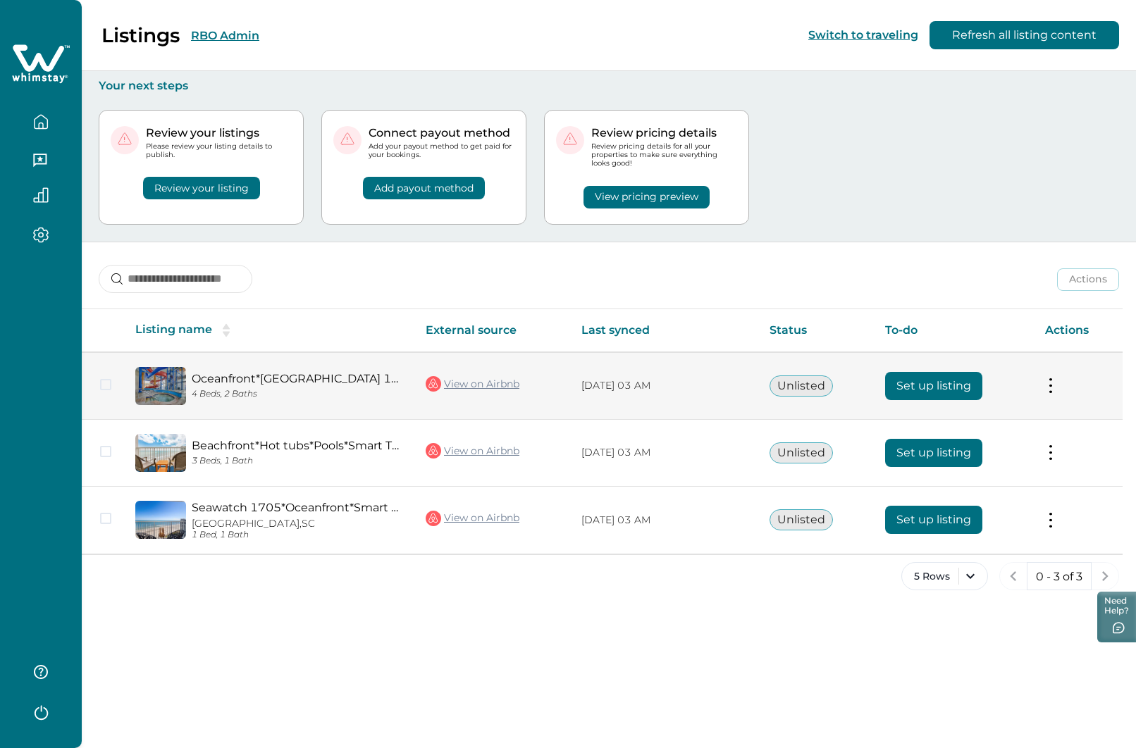
click at [482, 383] on link "View on Airbnb" at bounding box center [473, 384] width 94 height 18
click at [931, 386] on button "Set up listing" at bounding box center [933, 386] width 97 height 28
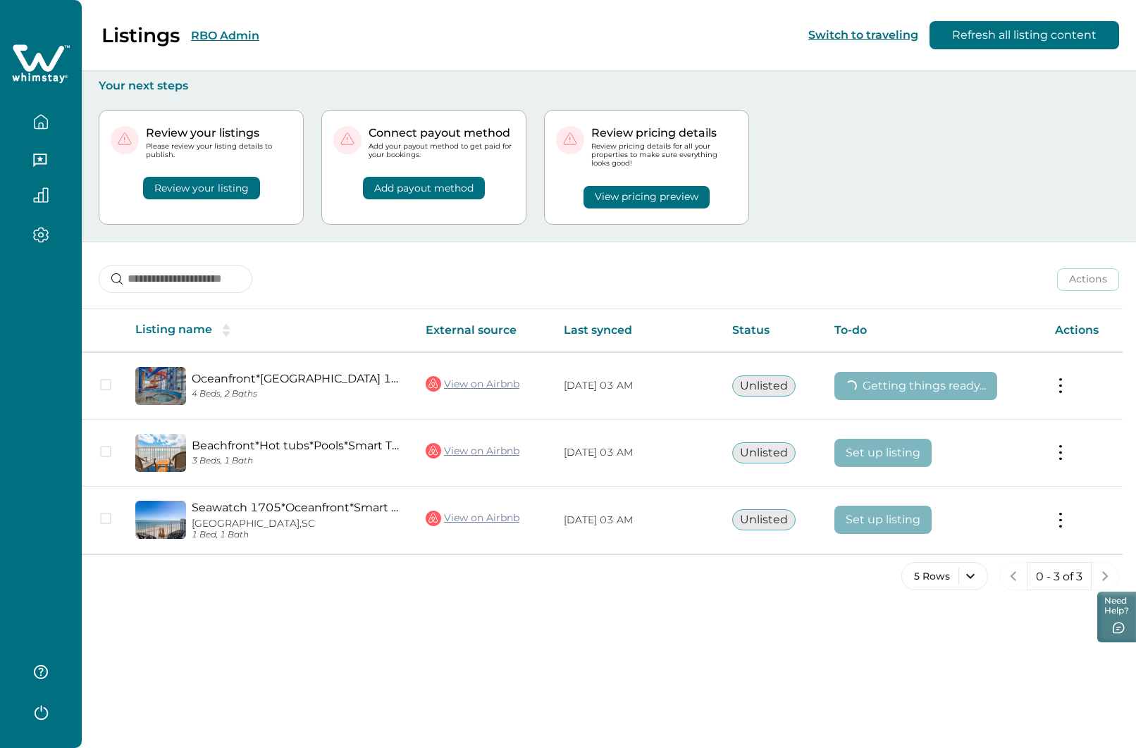
click at [43, 712] on icon "button" at bounding box center [40, 711] width 21 height 21
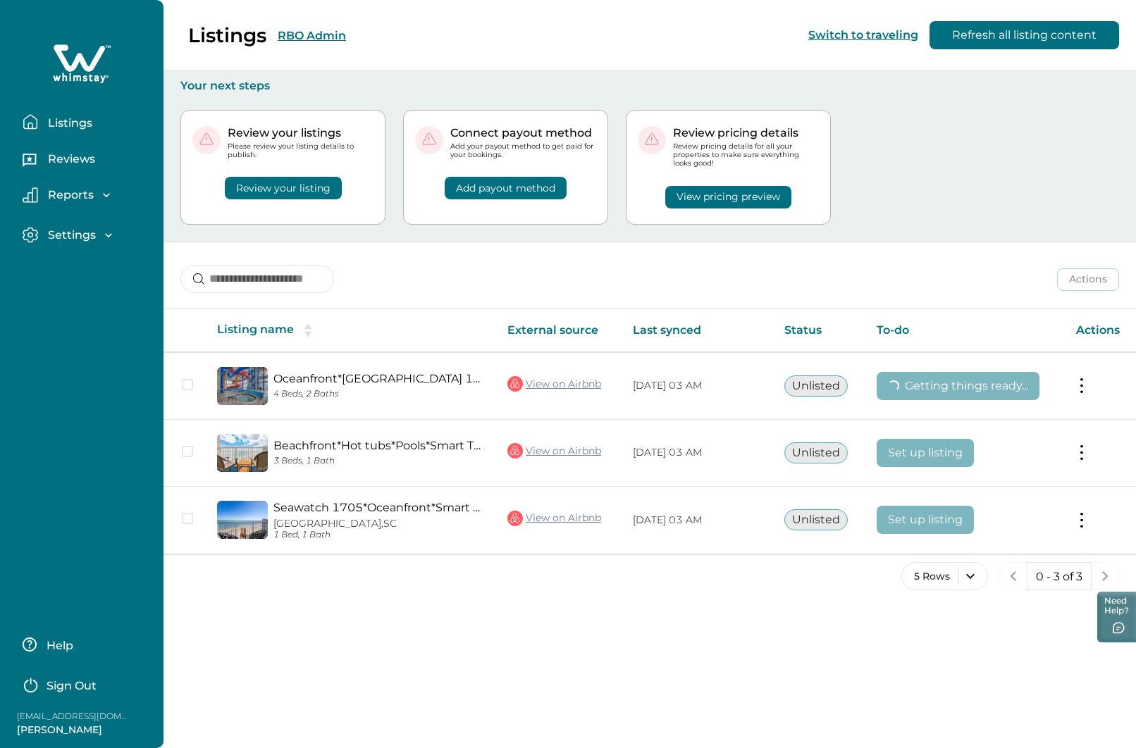
click at [335, 35] on div "Listings RBO Admin Switch to traveling Refresh all listing content" at bounding box center [568, 35] width 1136 height 71
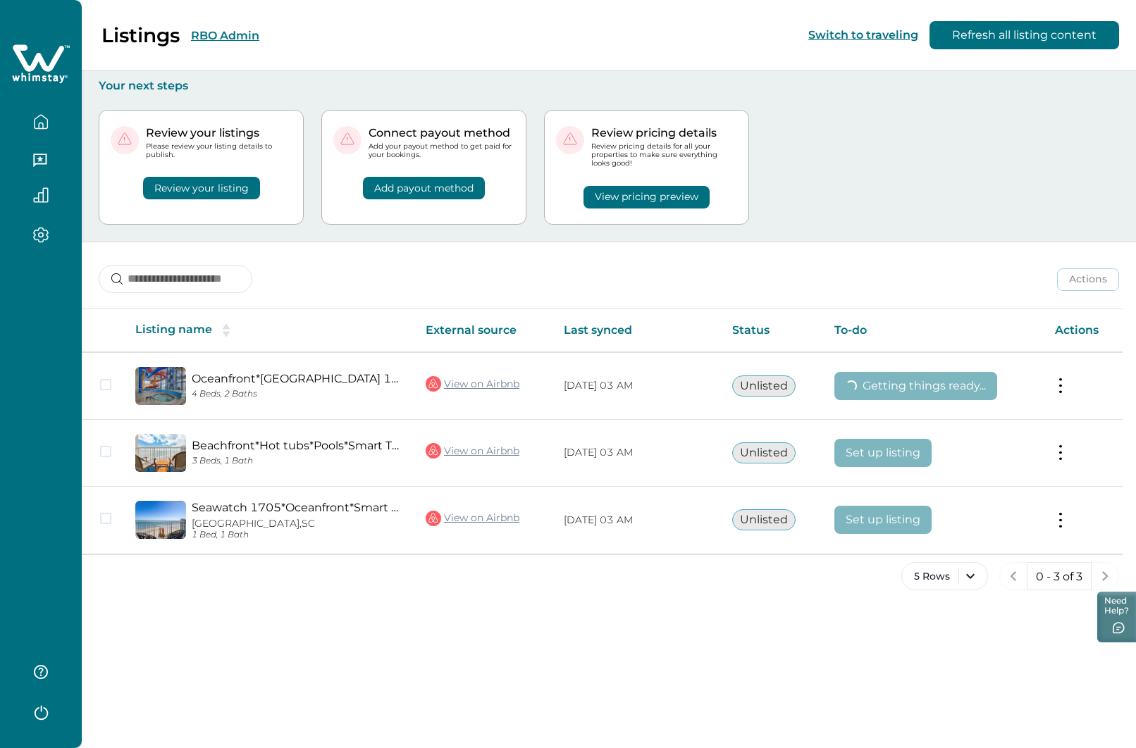
click at [233, 37] on button "RBO Admin" at bounding box center [225, 35] width 68 height 13
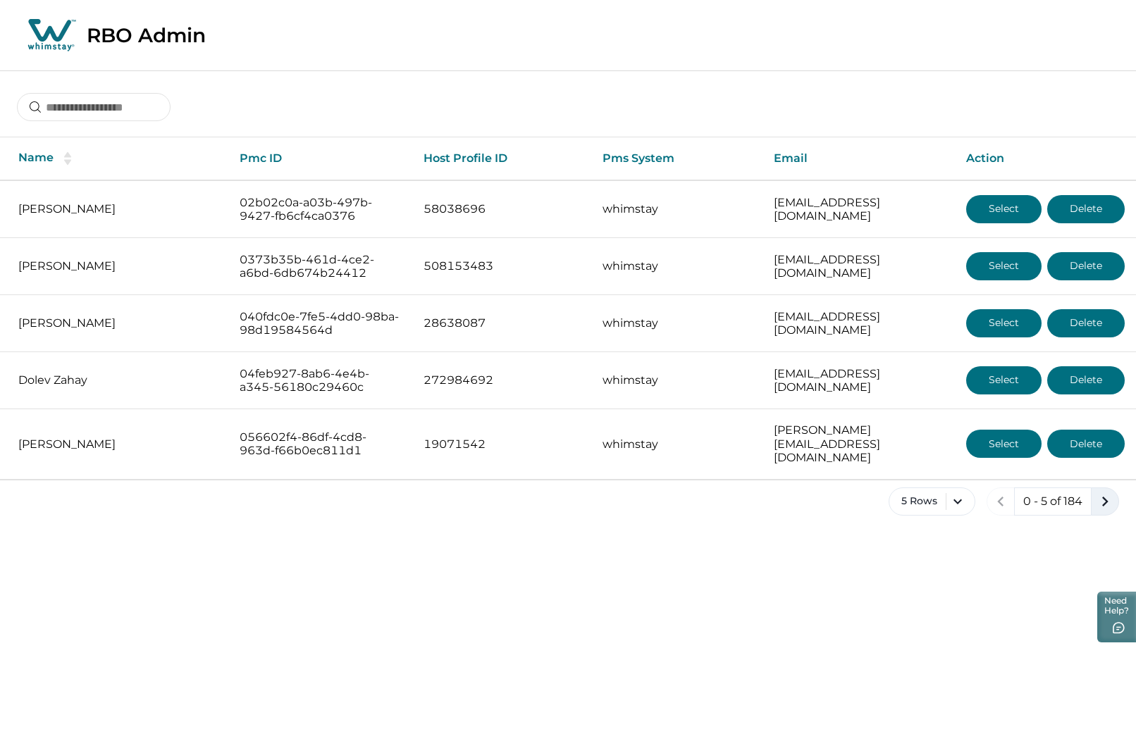
click at [1102, 492] on icon "next page" at bounding box center [1105, 502] width 20 height 20
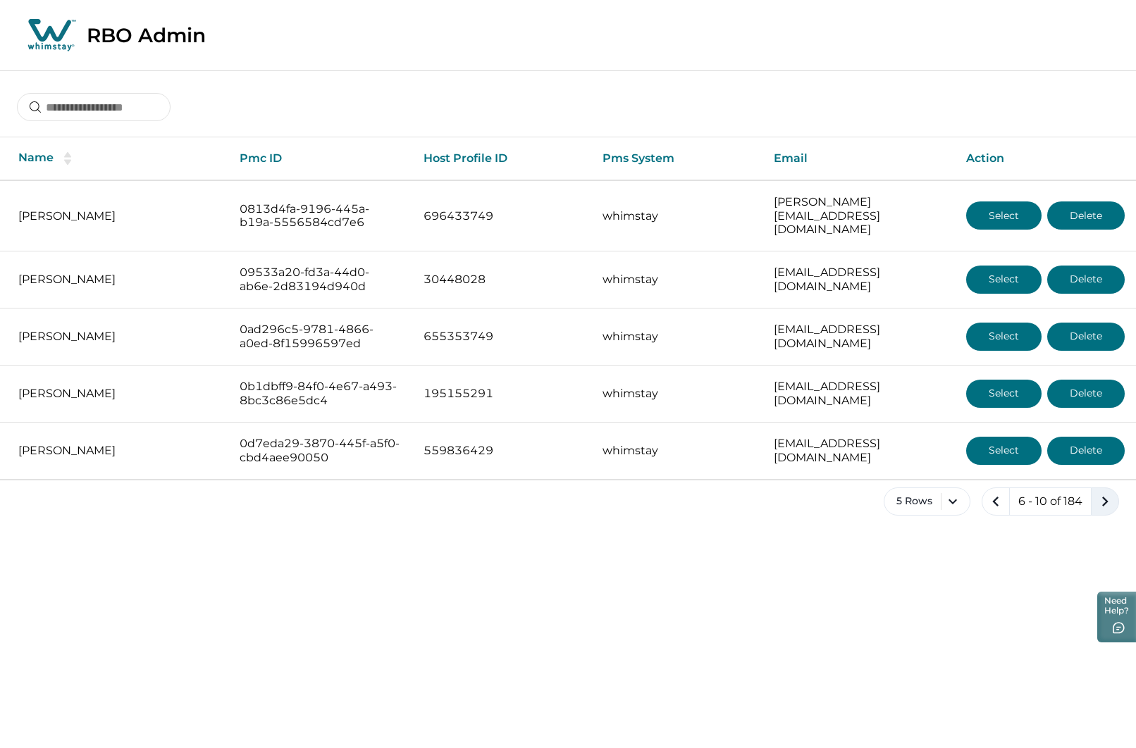
click at [1102, 492] on icon "next page" at bounding box center [1105, 502] width 20 height 20
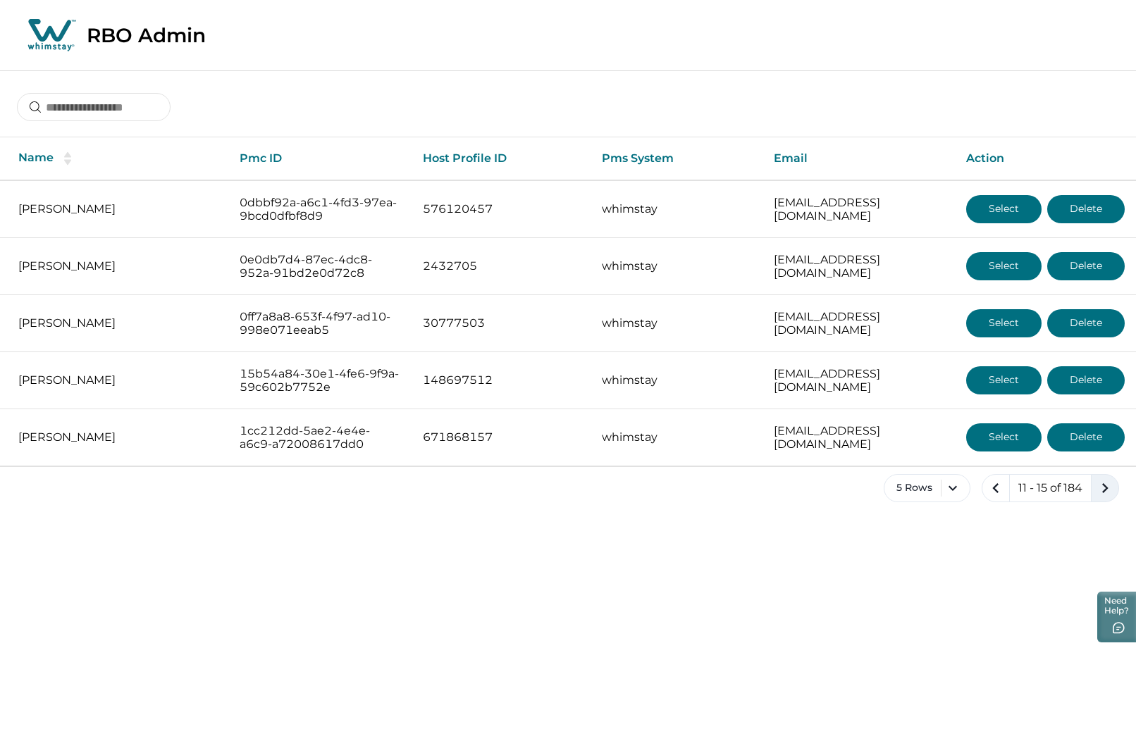
click at [1102, 487] on icon "next page" at bounding box center [1105, 488] width 20 height 20
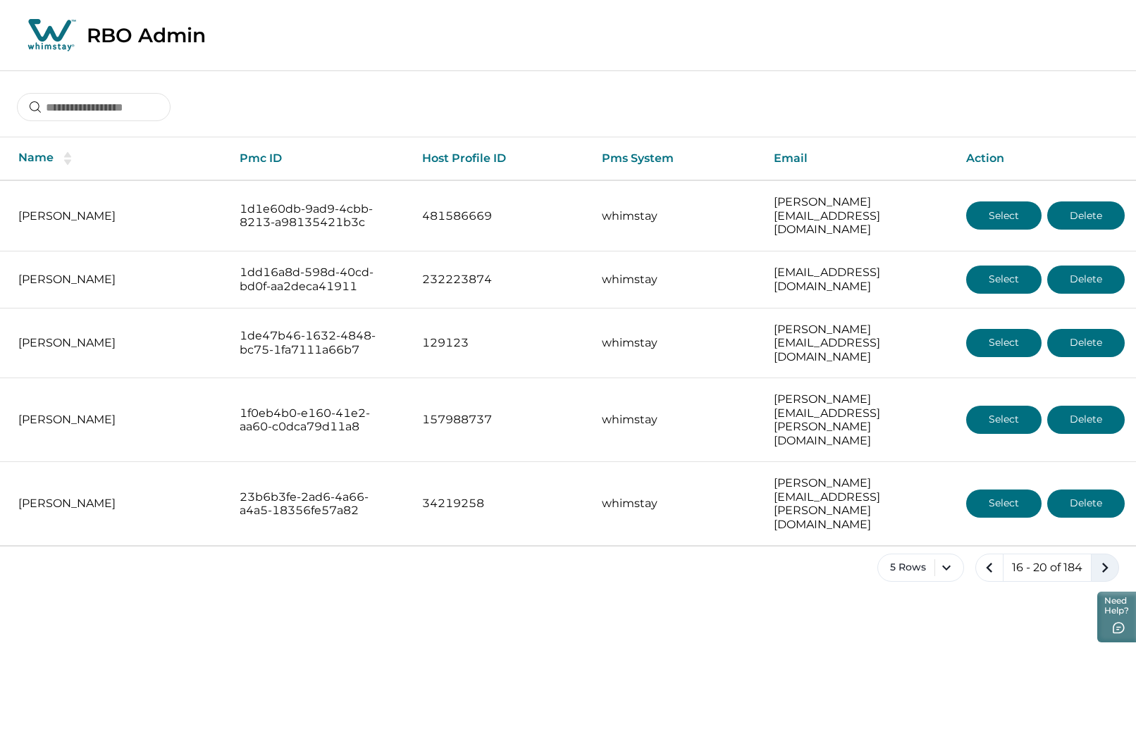
click at [1102, 558] on icon "next page" at bounding box center [1105, 568] width 20 height 20
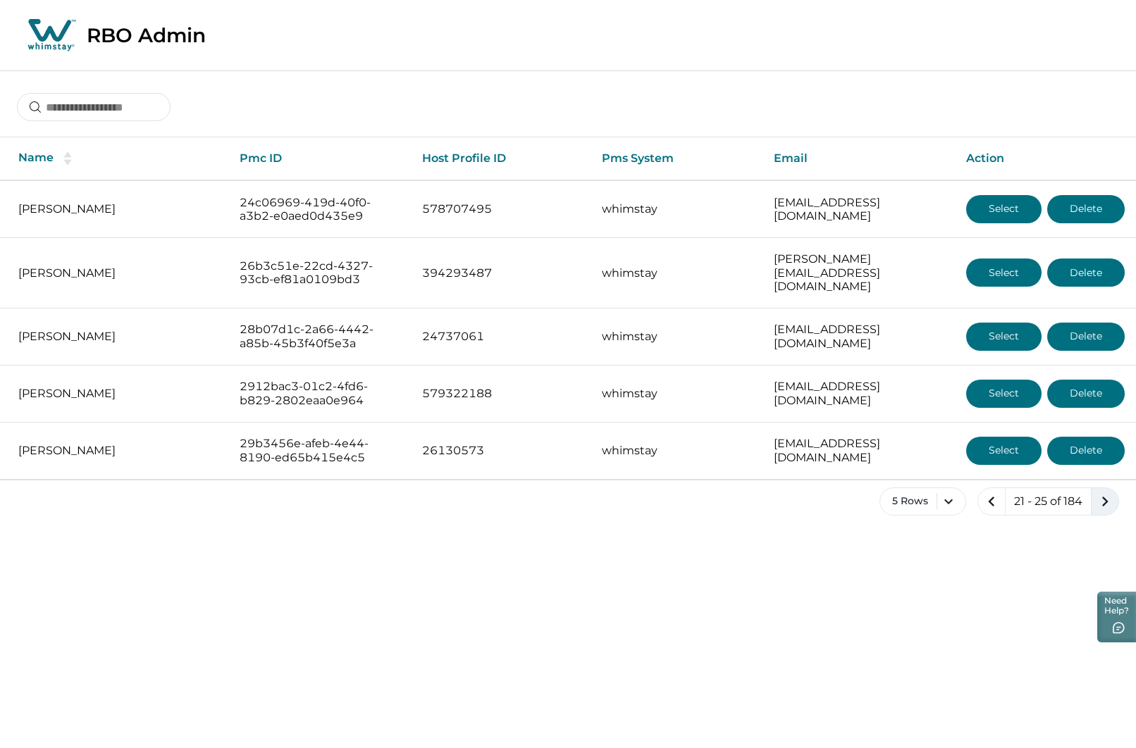
click at [1102, 492] on icon "next page" at bounding box center [1105, 502] width 20 height 20
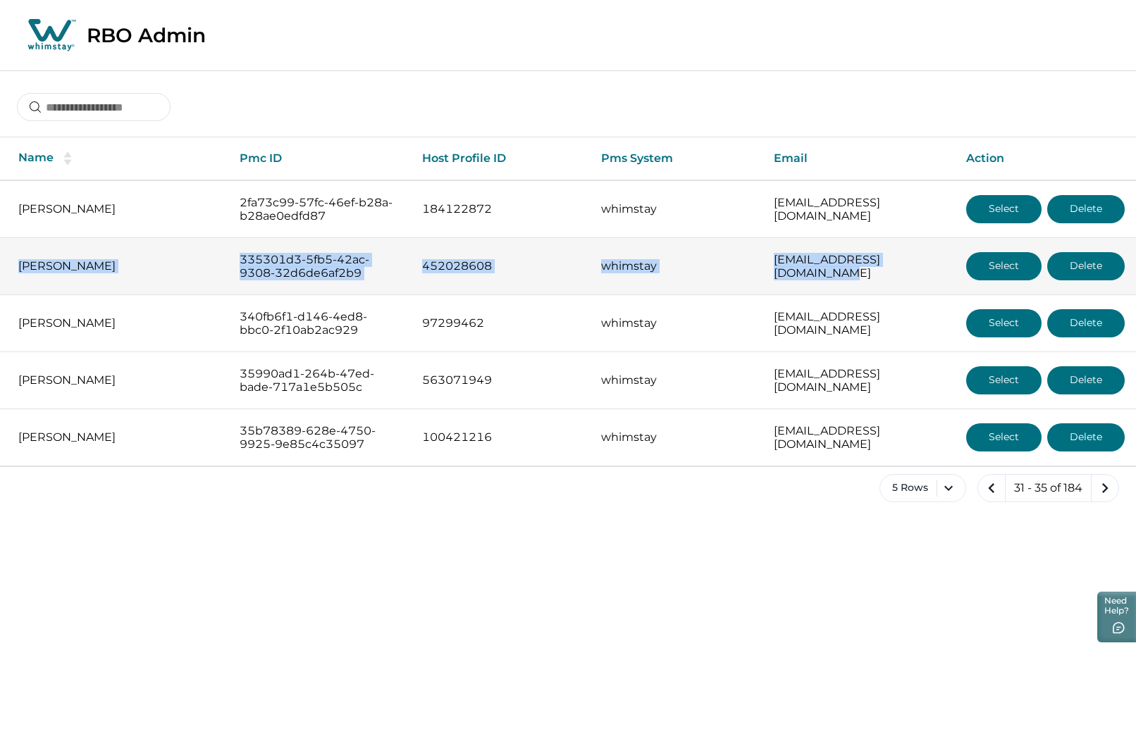
drag, startPoint x: 13, startPoint y: 247, endPoint x: 896, endPoint y: 266, distance: 883.2
click at [928, 261] on tr "[PERSON_NAME] 335301d3-5fb5-42ac-9308-32d6de6af2b9 452028608 whimstay [EMAIL_AD…" at bounding box center [568, 266] width 1136 height 57
copy tr "[PERSON_NAME] 335301d3-5fb5-42ac-9308-32d6de6af2b9 452028608 whimstay [EMAIL_AD…"
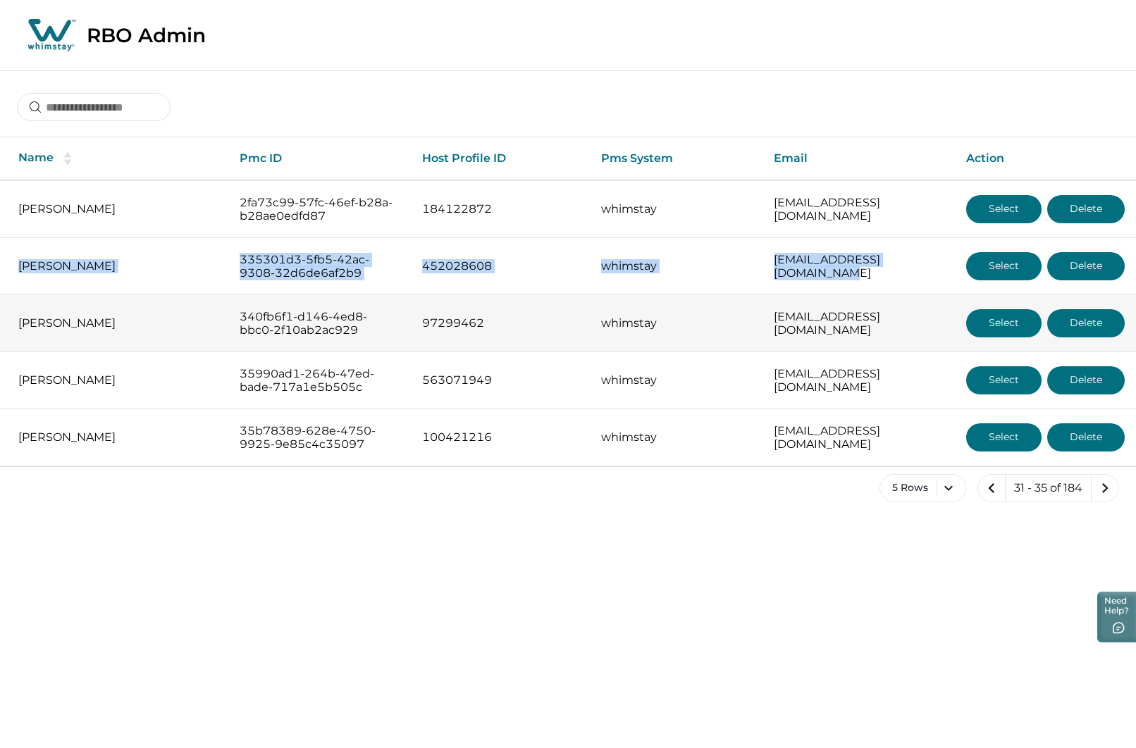
click at [1016, 326] on button "Select" at bounding box center [1003, 323] width 75 height 28
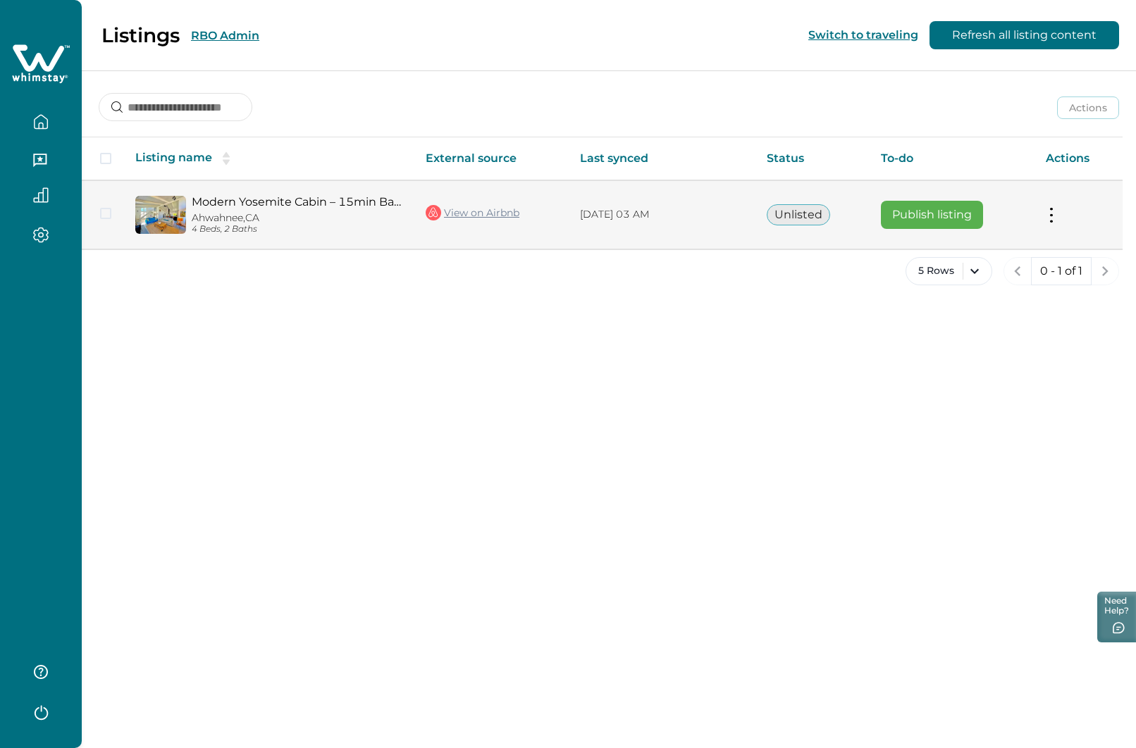
click at [922, 217] on button "Publish listing" at bounding box center [932, 215] width 102 height 28
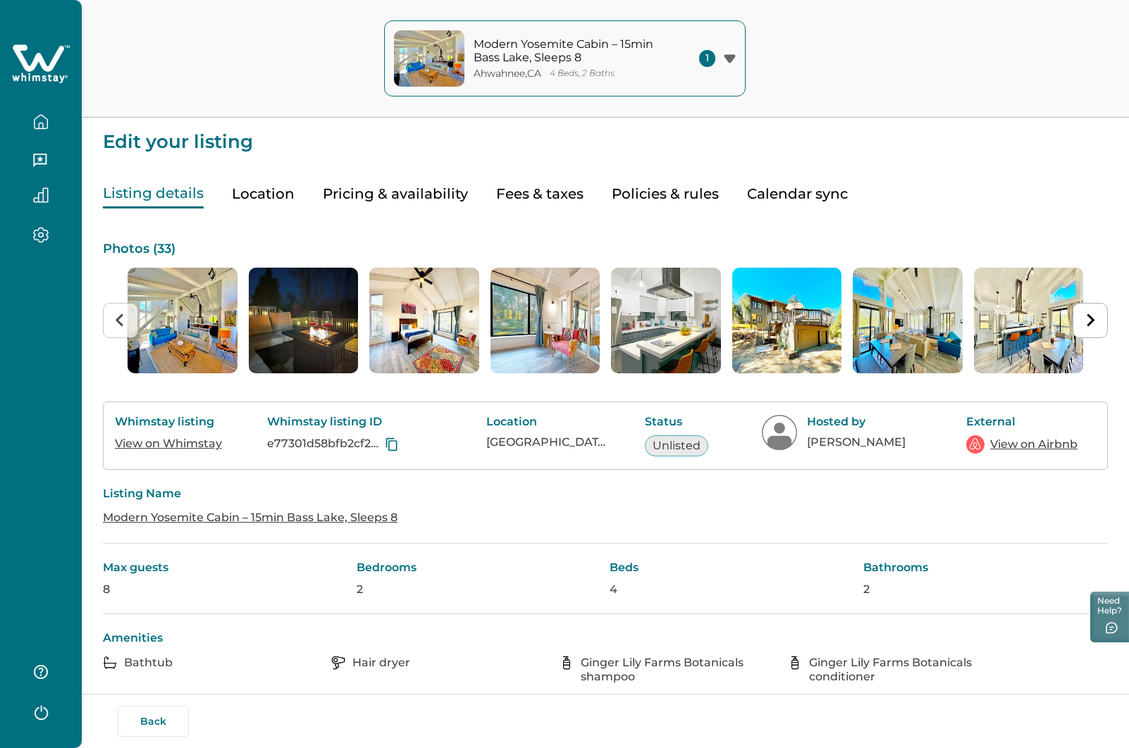
click at [161, 716] on button "Back" at bounding box center [153, 721] width 71 height 31
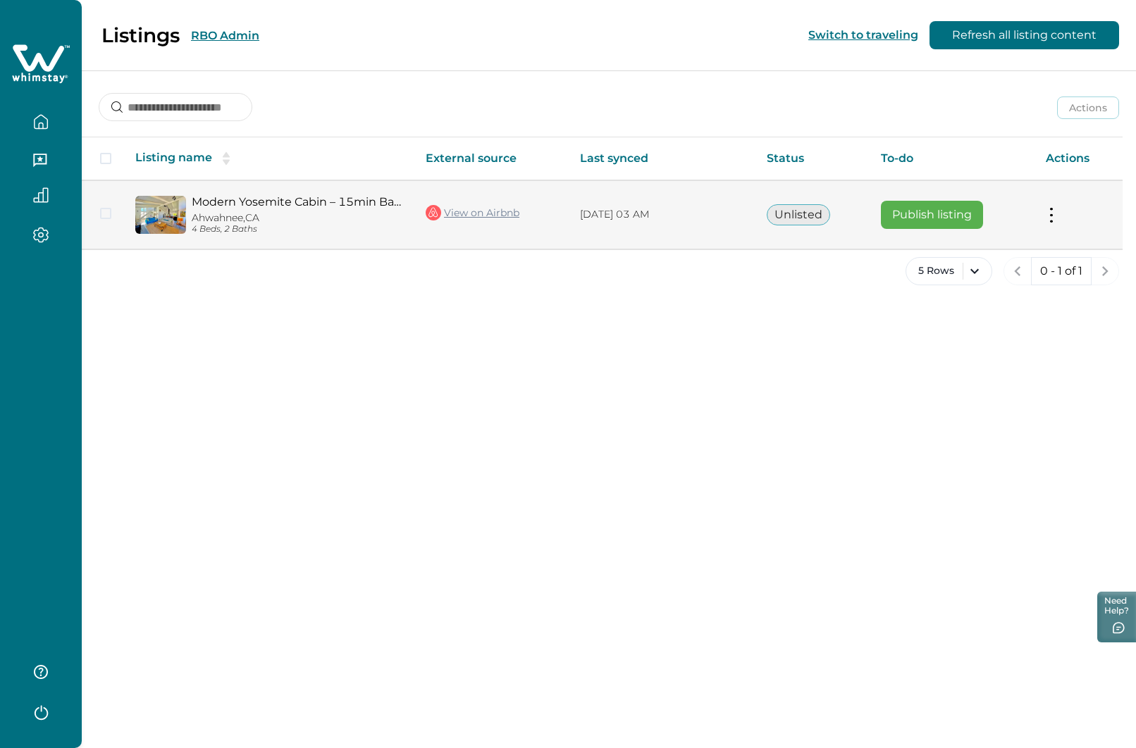
click at [1058, 223] on td "Actions View listing on Whimstay Publish listing View listing details" at bounding box center [1078, 214] width 88 height 68
click at [1048, 213] on button at bounding box center [1051, 214] width 11 height 15
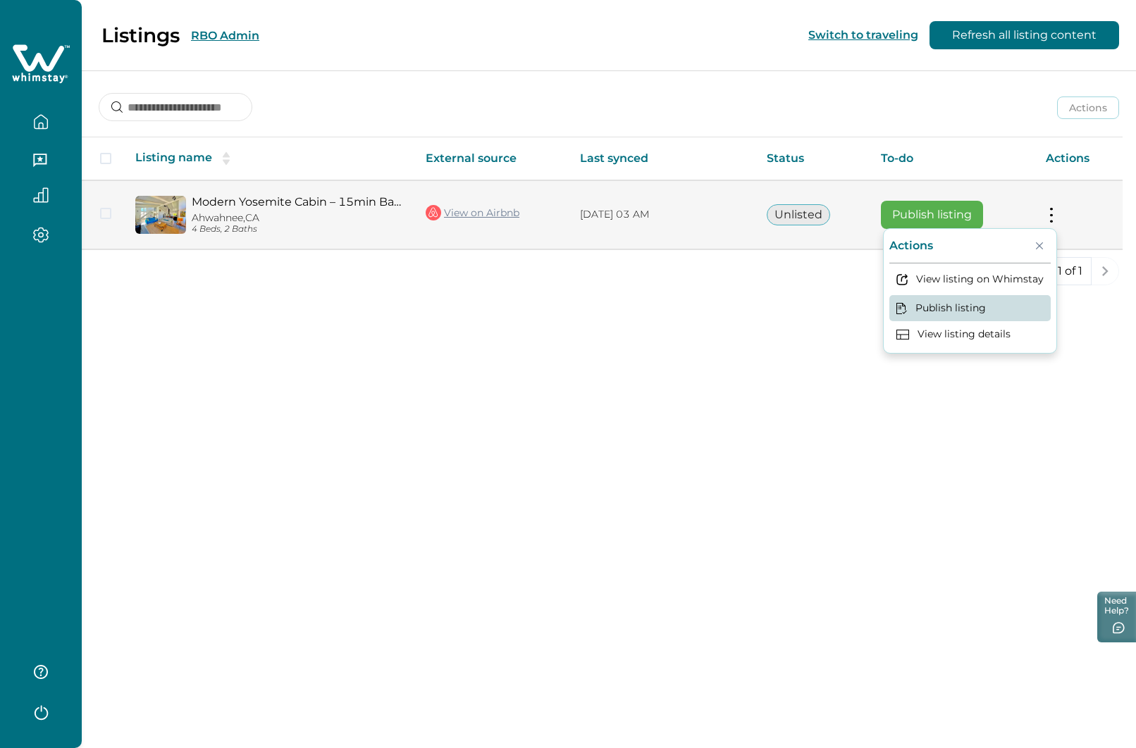
click at [939, 311] on button "Publish listing" at bounding box center [969, 308] width 161 height 26
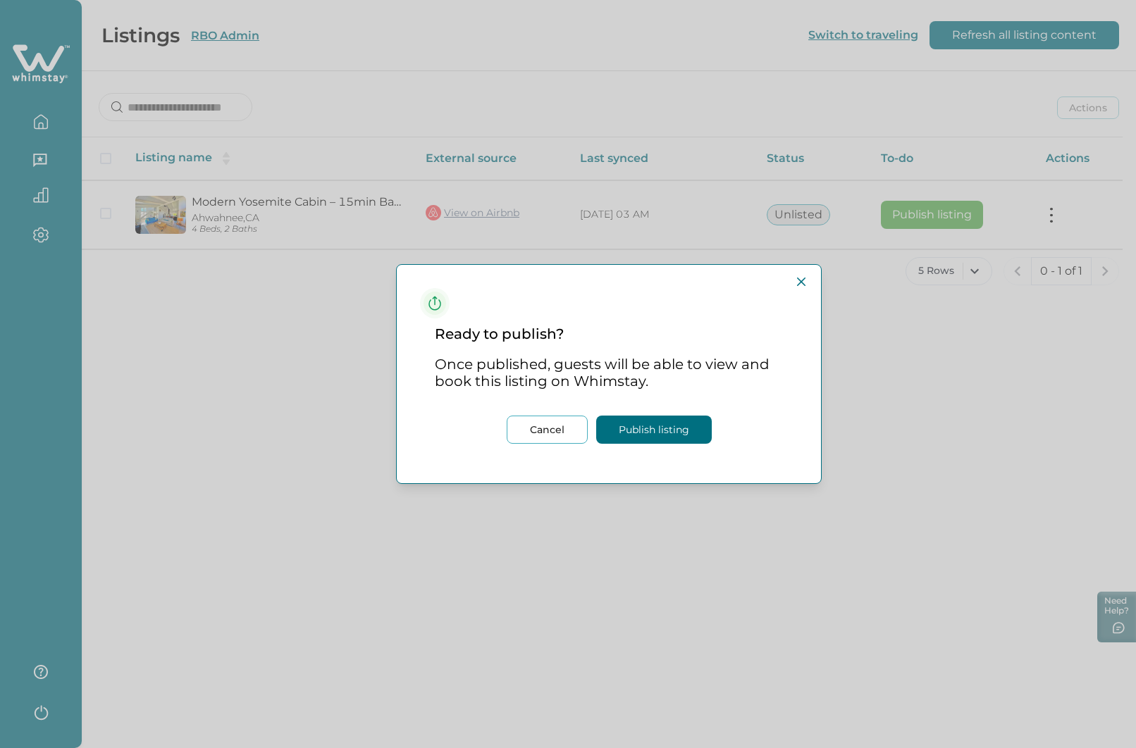
click at [667, 428] on button "Publish listing" at bounding box center [654, 430] width 116 height 28
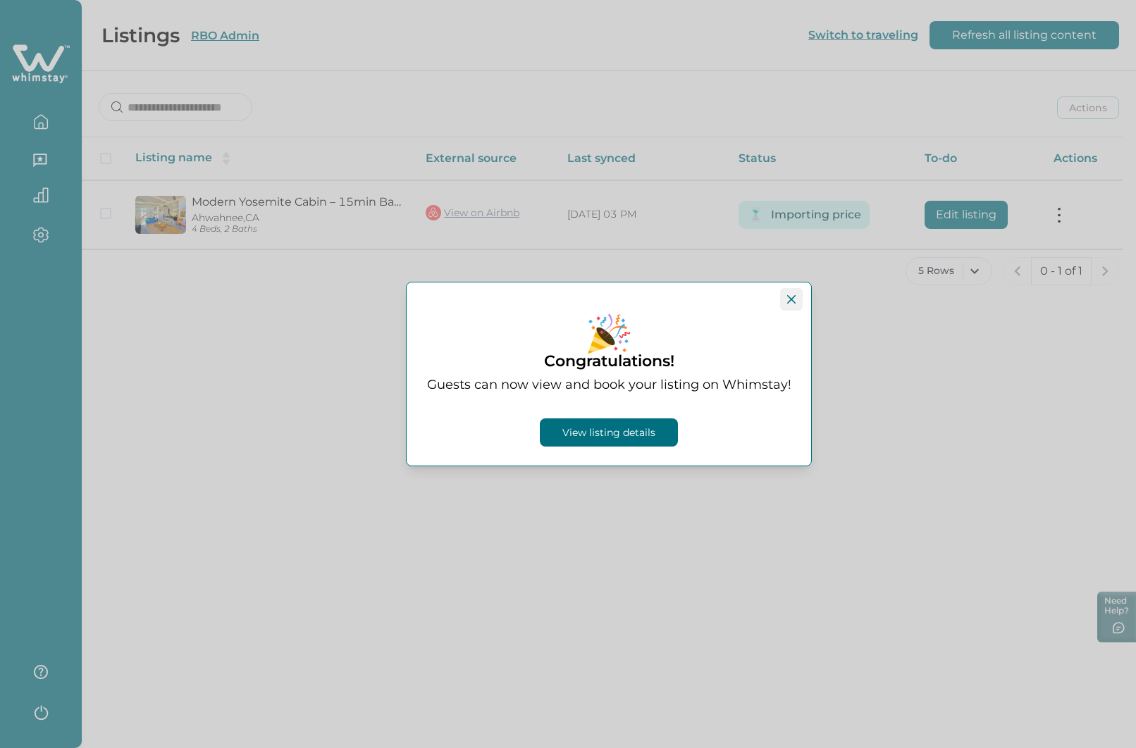
click at [788, 298] on icon "Close" at bounding box center [791, 299] width 8 height 8
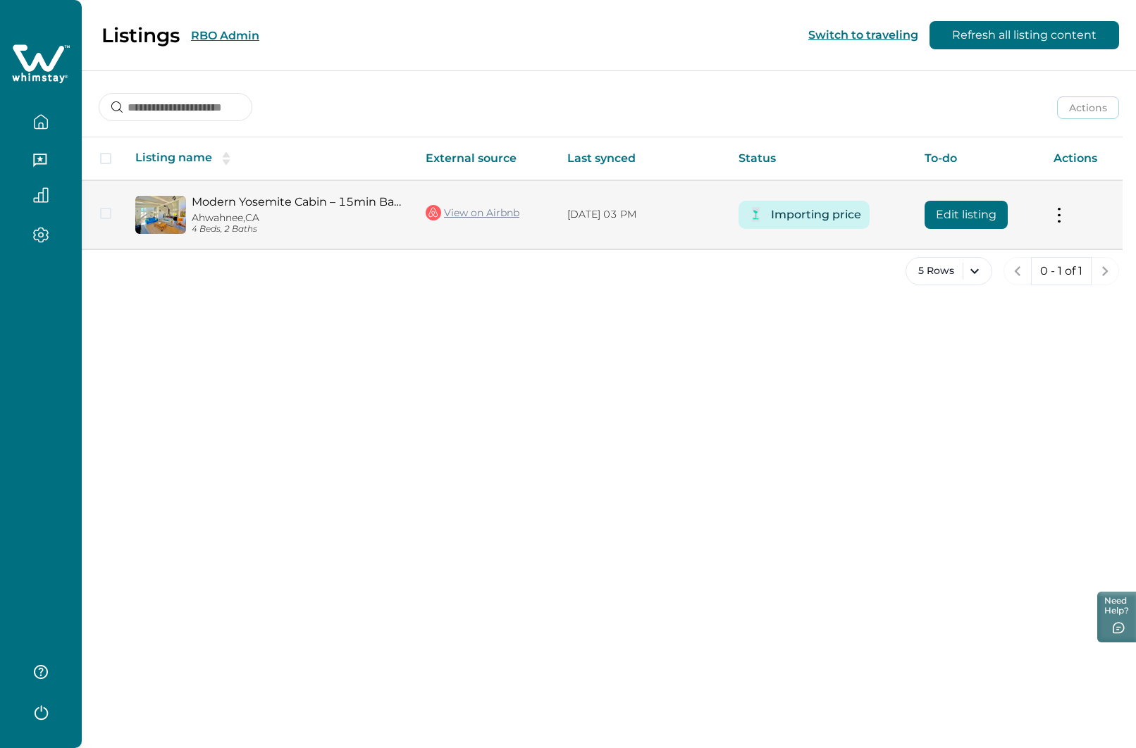
click at [965, 219] on button "Edit listing" at bounding box center [966, 215] width 83 height 28
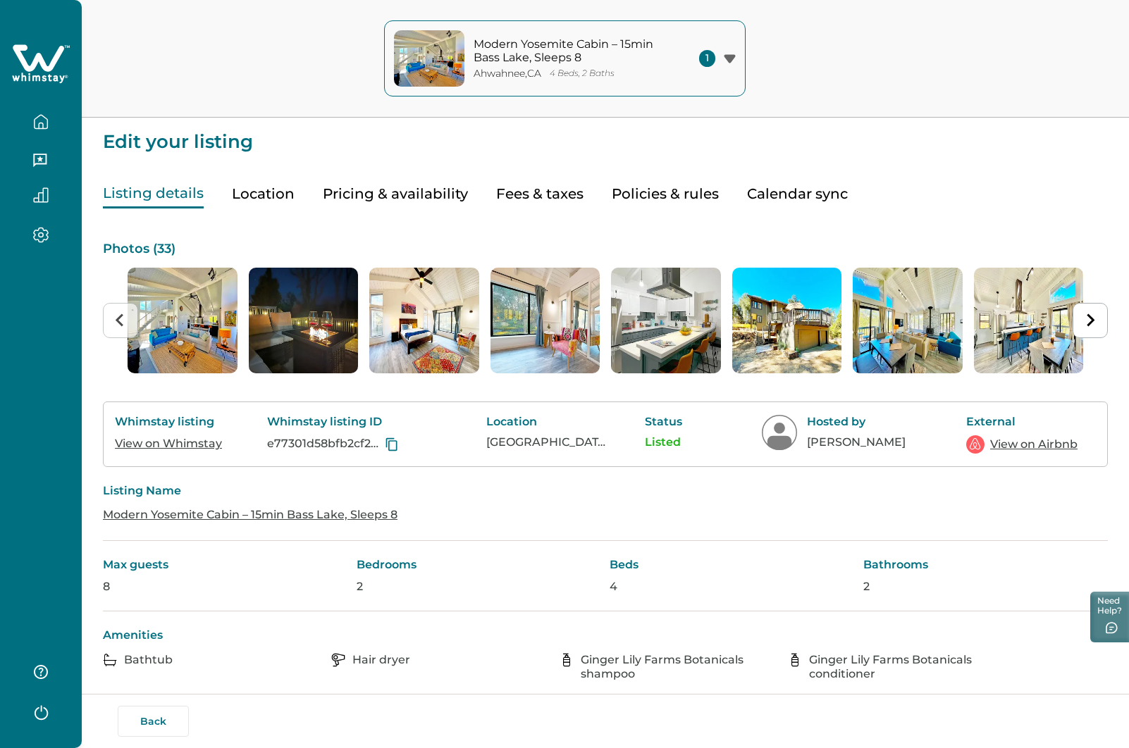
click at [380, 199] on button "Pricing & availability" at bounding box center [395, 194] width 145 height 29
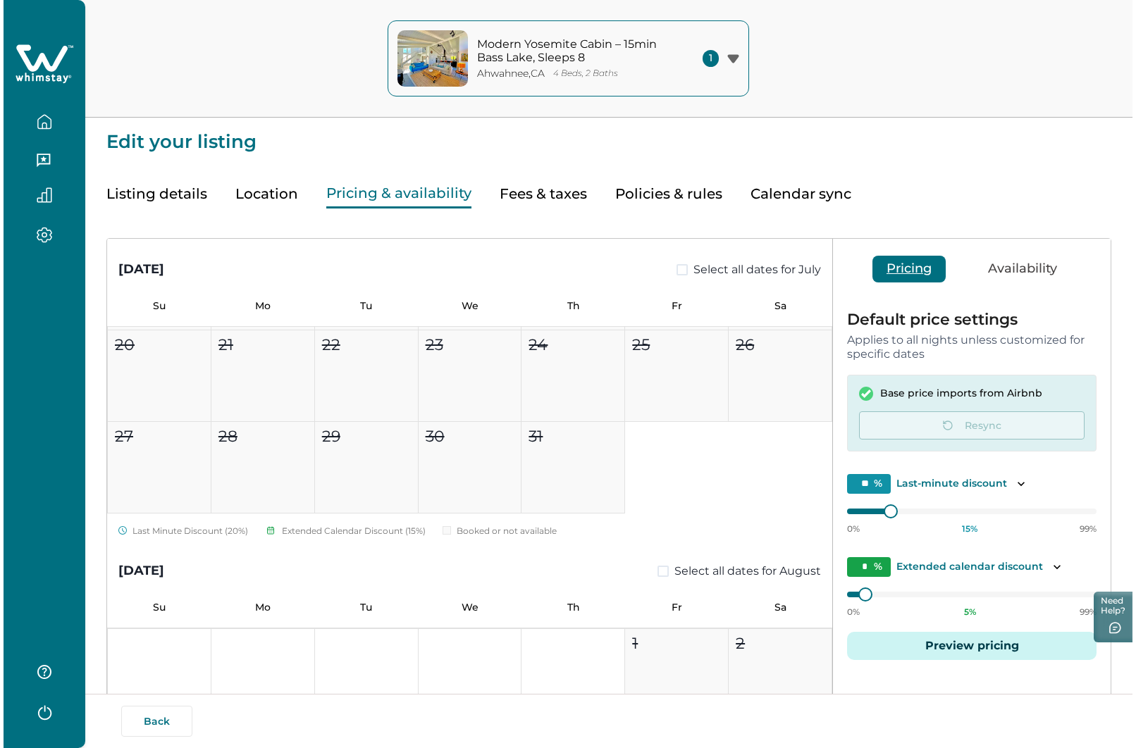
scroll to position [1147, 0]
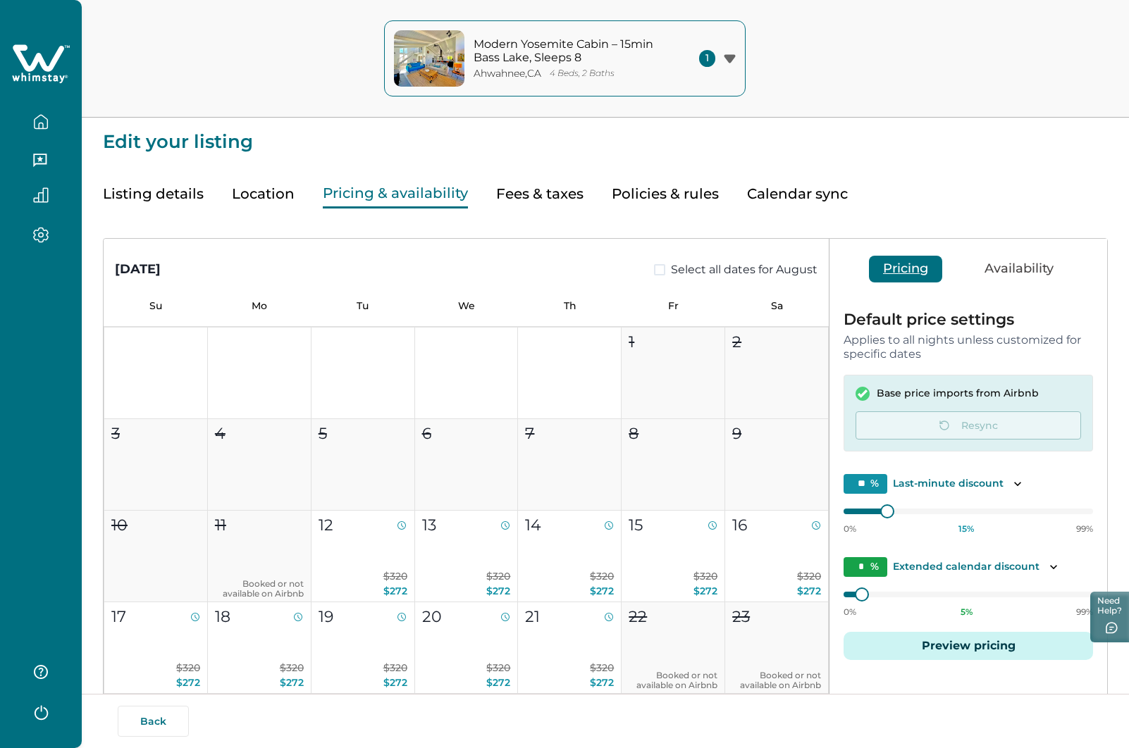
click at [520, 196] on button "Fees & taxes" at bounding box center [539, 194] width 87 height 29
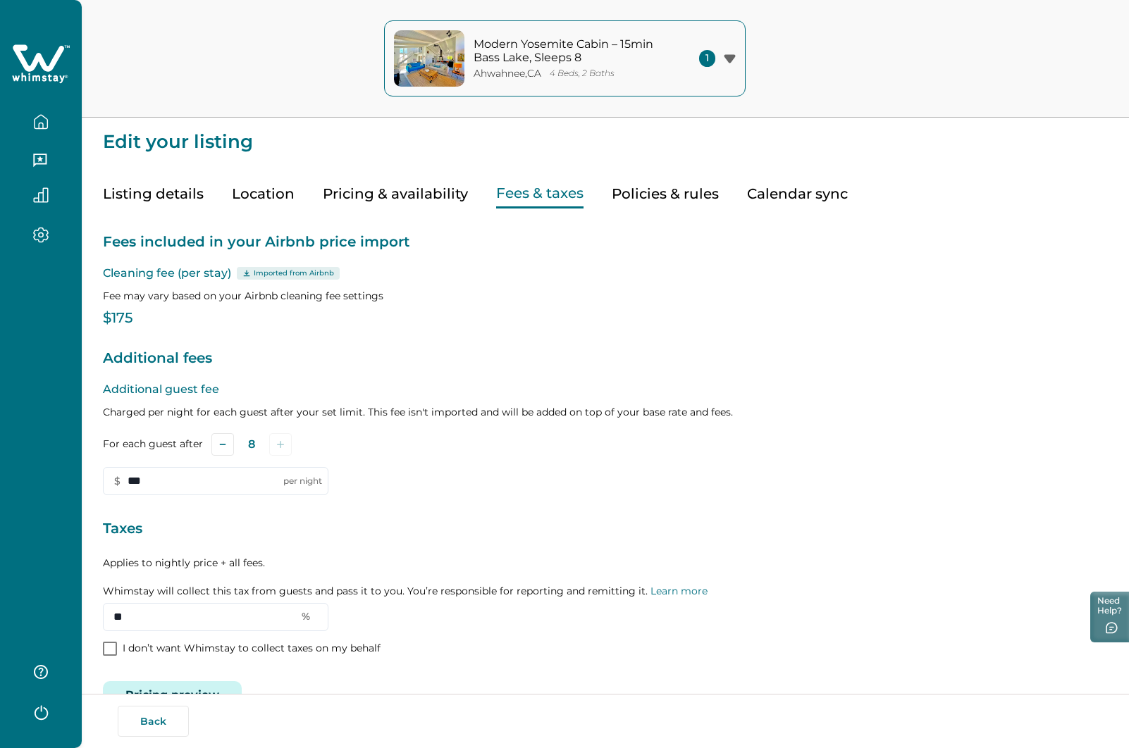
type input "***"
type input "**"
click at [373, 190] on button "Pricing & availability" at bounding box center [395, 194] width 145 height 29
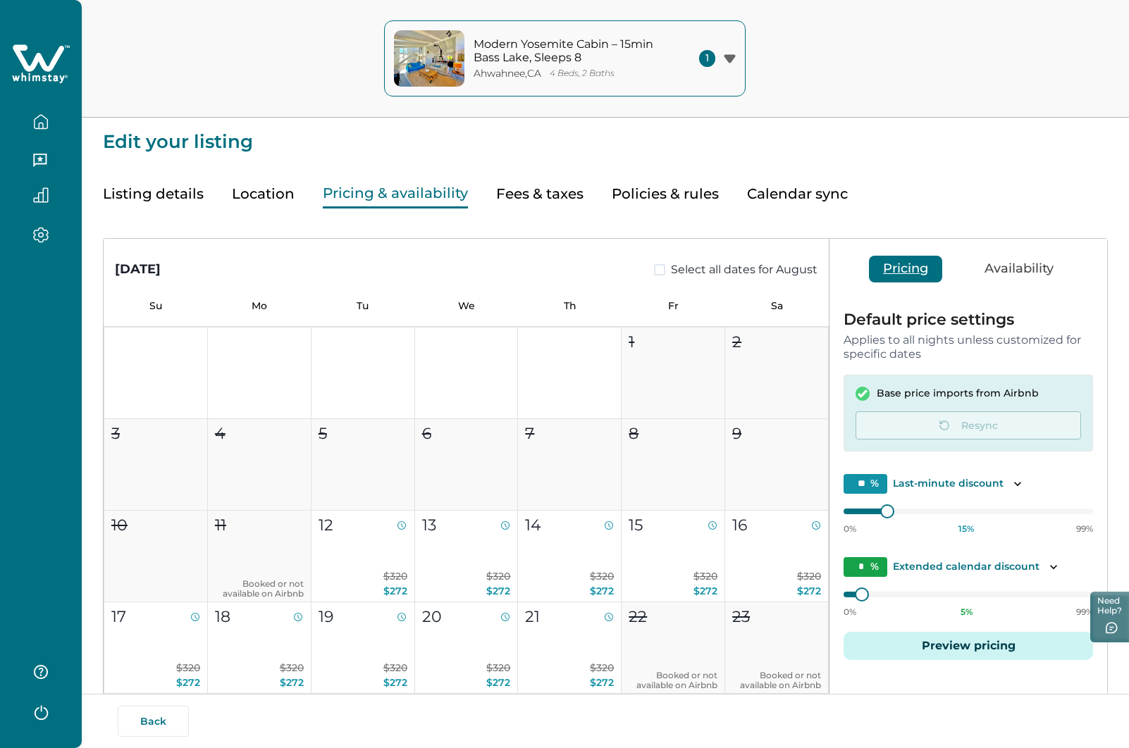
click at [163, 191] on button "Listing details" at bounding box center [153, 194] width 101 height 29
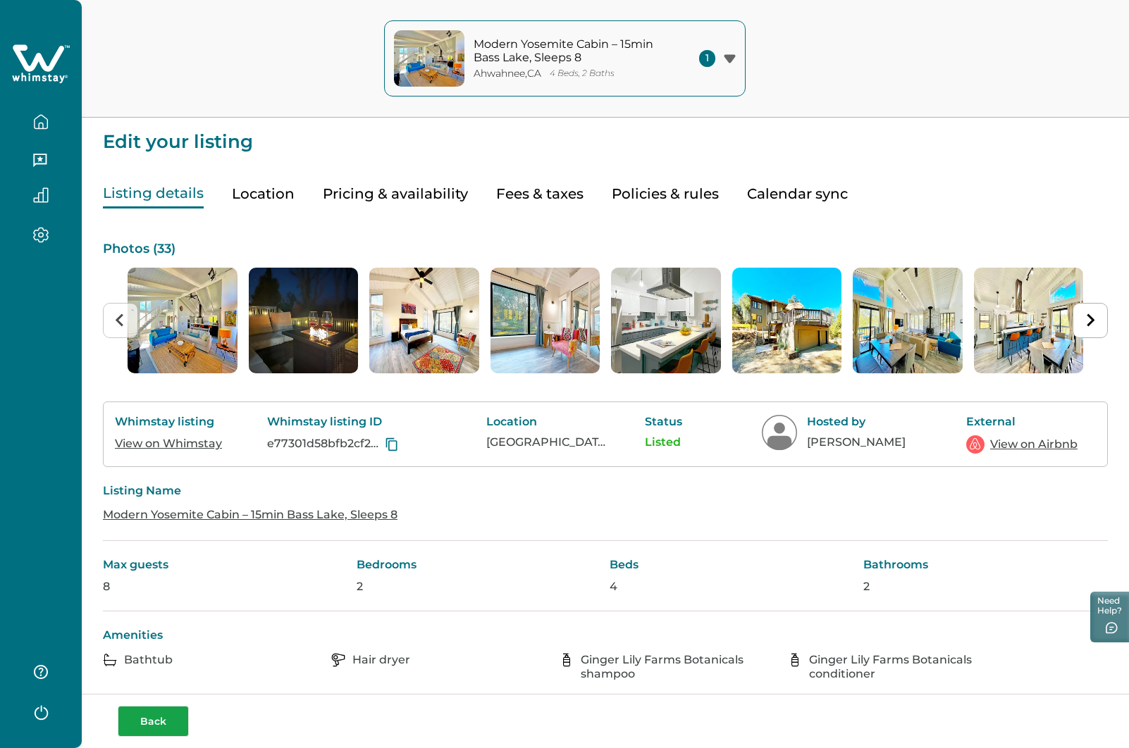
click at [164, 717] on button "Back" at bounding box center [153, 721] width 71 height 31
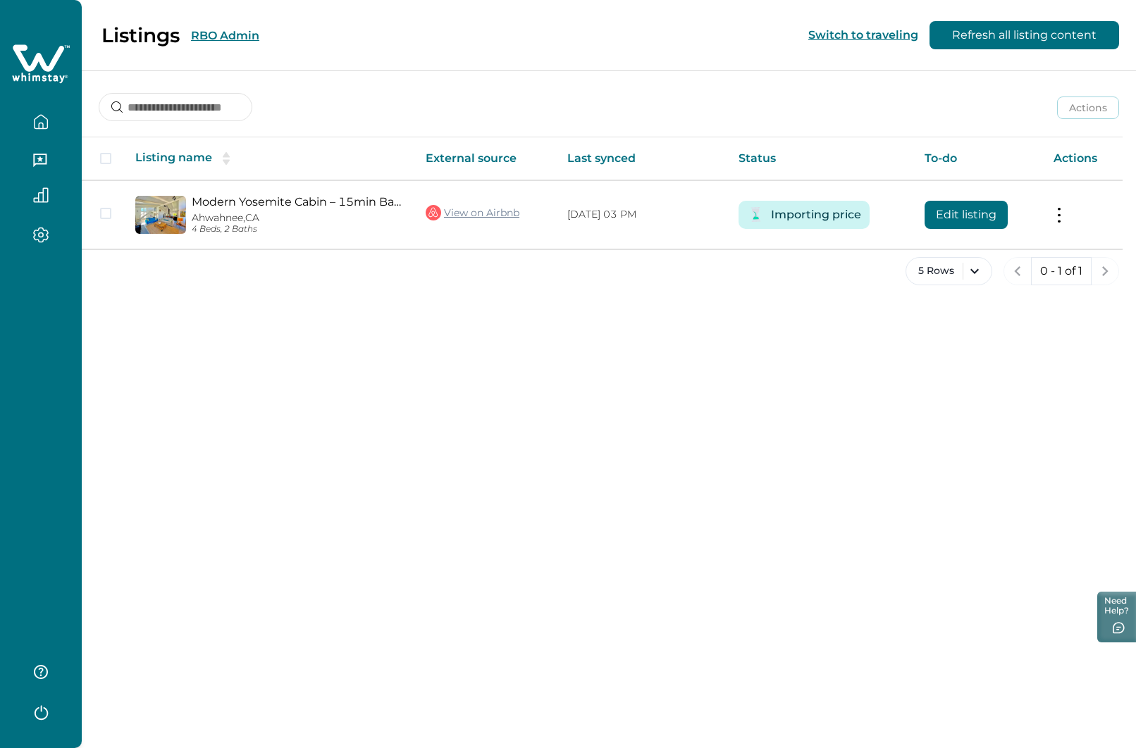
click at [229, 37] on button "RBO Admin" at bounding box center [225, 35] width 68 height 13
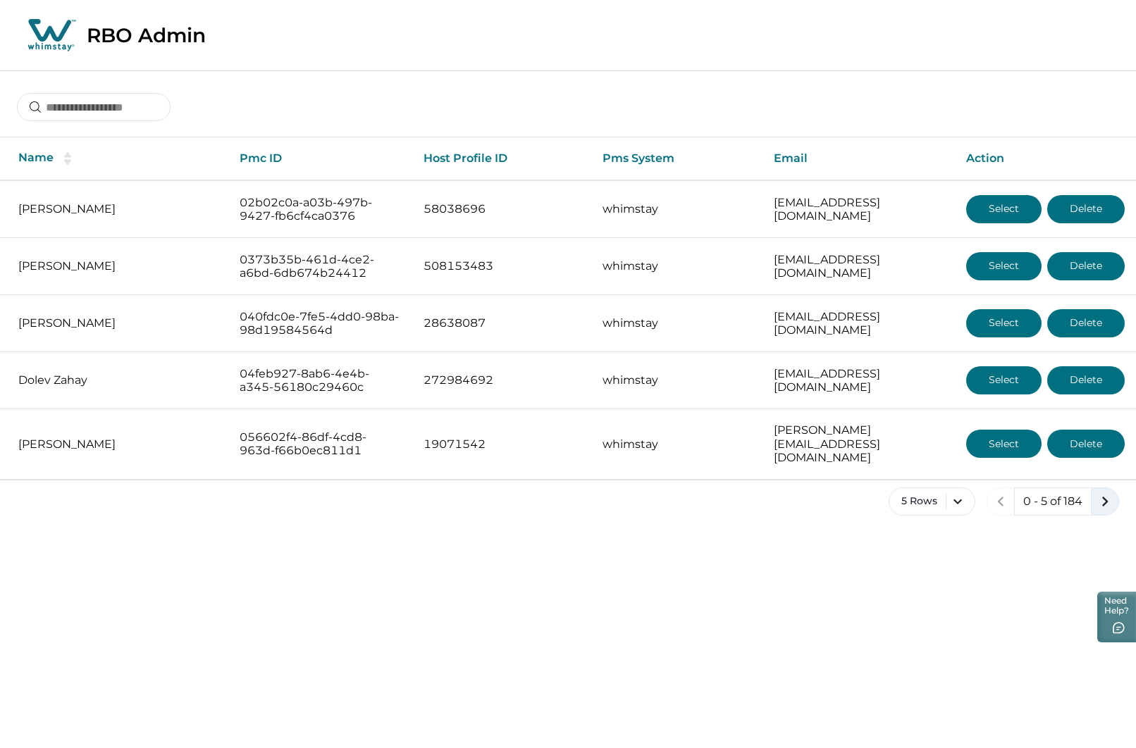
click at [1110, 492] on icon "next page" at bounding box center [1105, 502] width 20 height 20
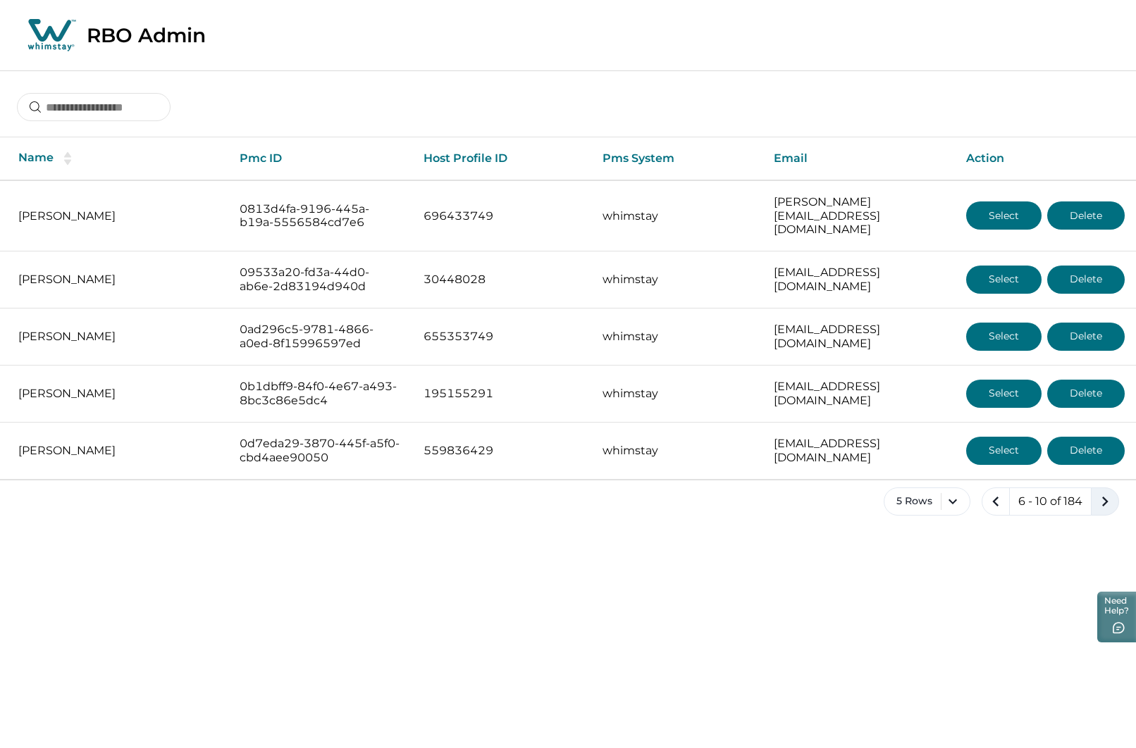
click at [1110, 492] on icon "next page" at bounding box center [1105, 502] width 20 height 20
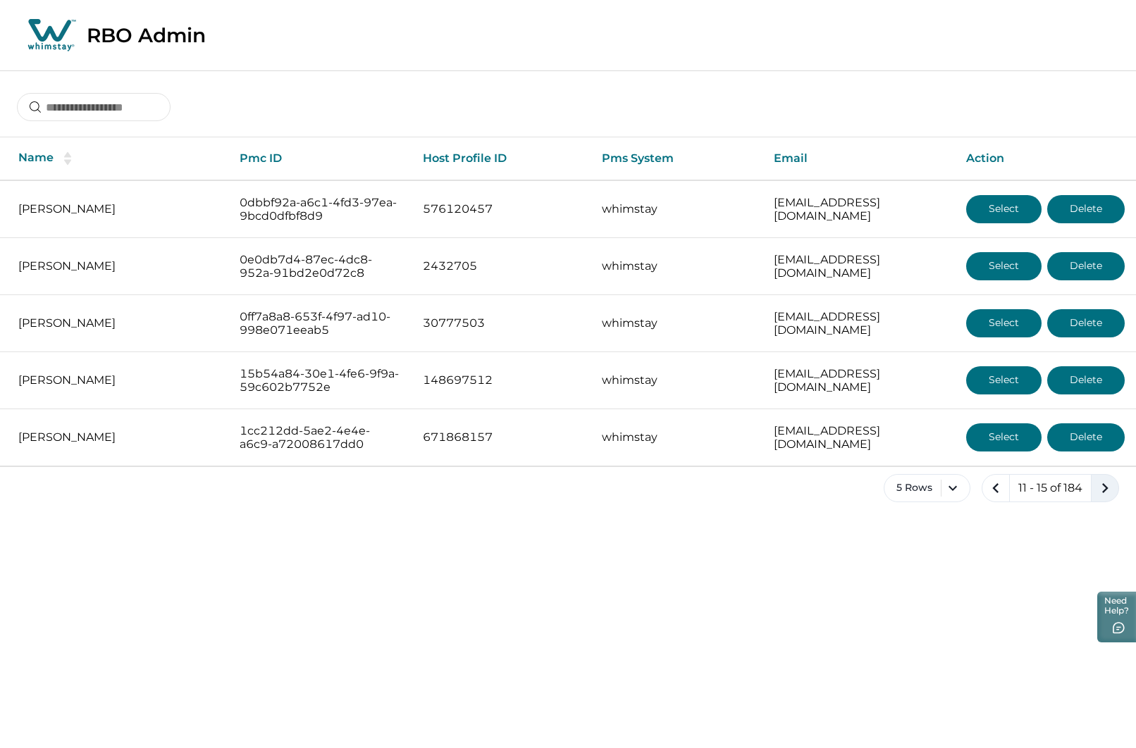
click at [1110, 491] on icon "next page" at bounding box center [1105, 488] width 20 height 20
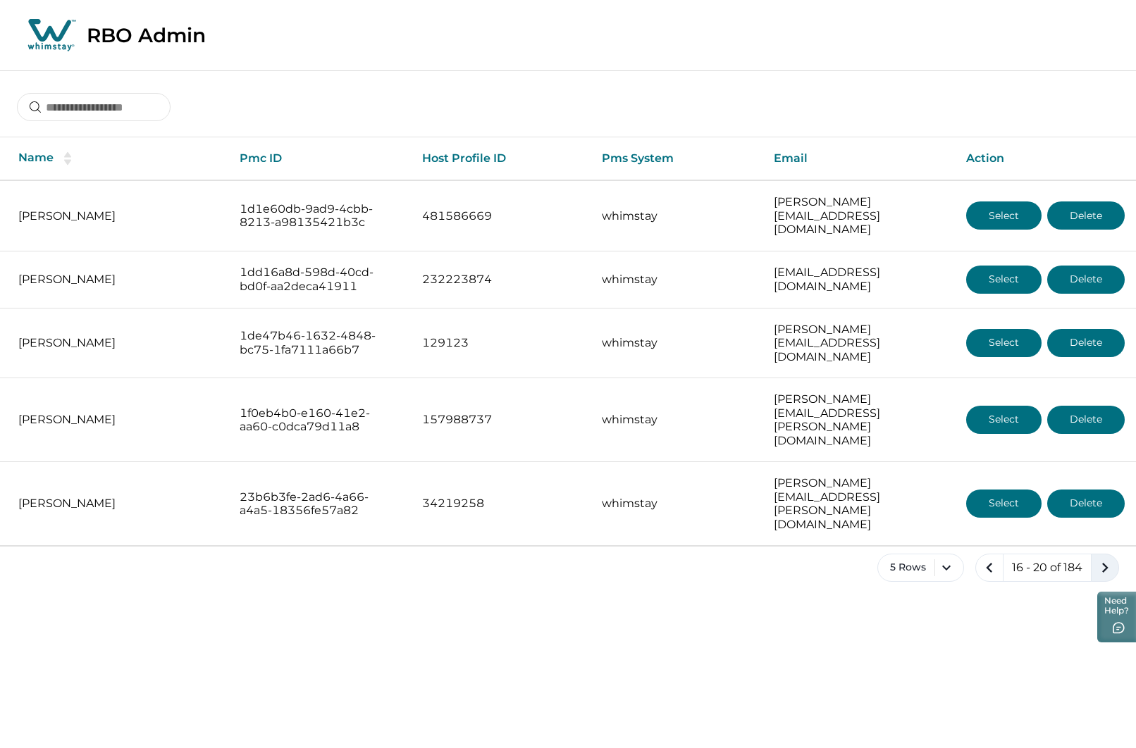
click at [1110, 558] on icon "next page" at bounding box center [1105, 568] width 20 height 20
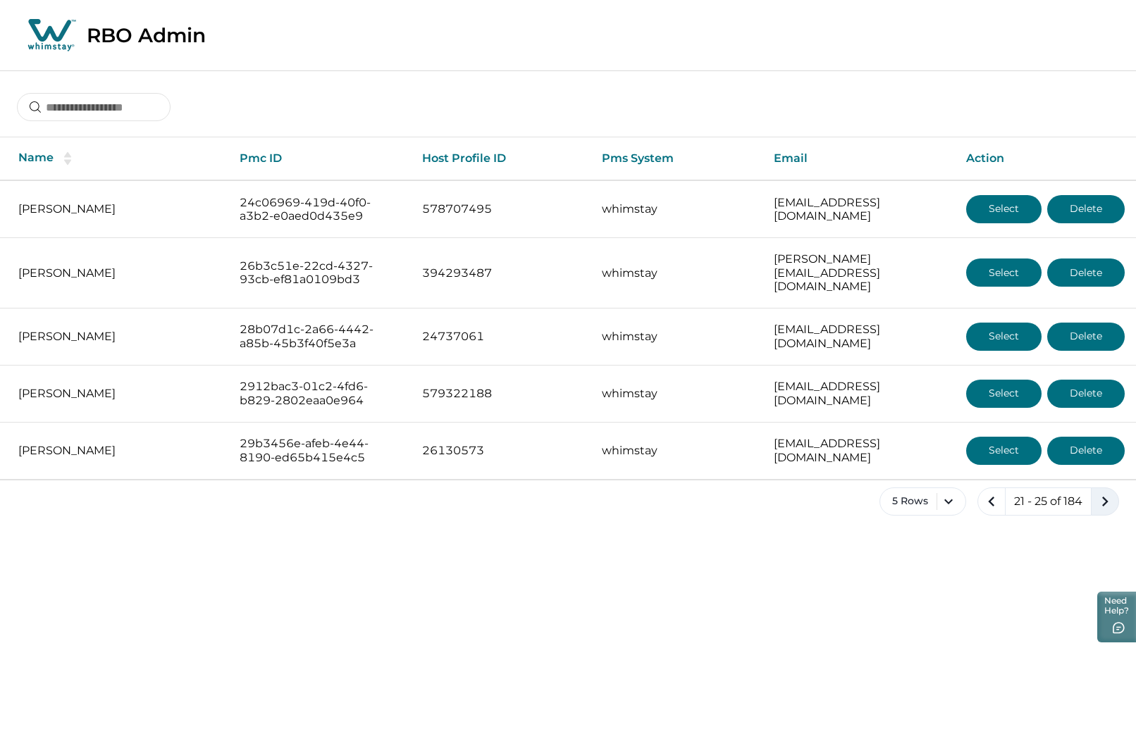
click at [1110, 492] on icon "next page" at bounding box center [1105, 502] width 20 height 20
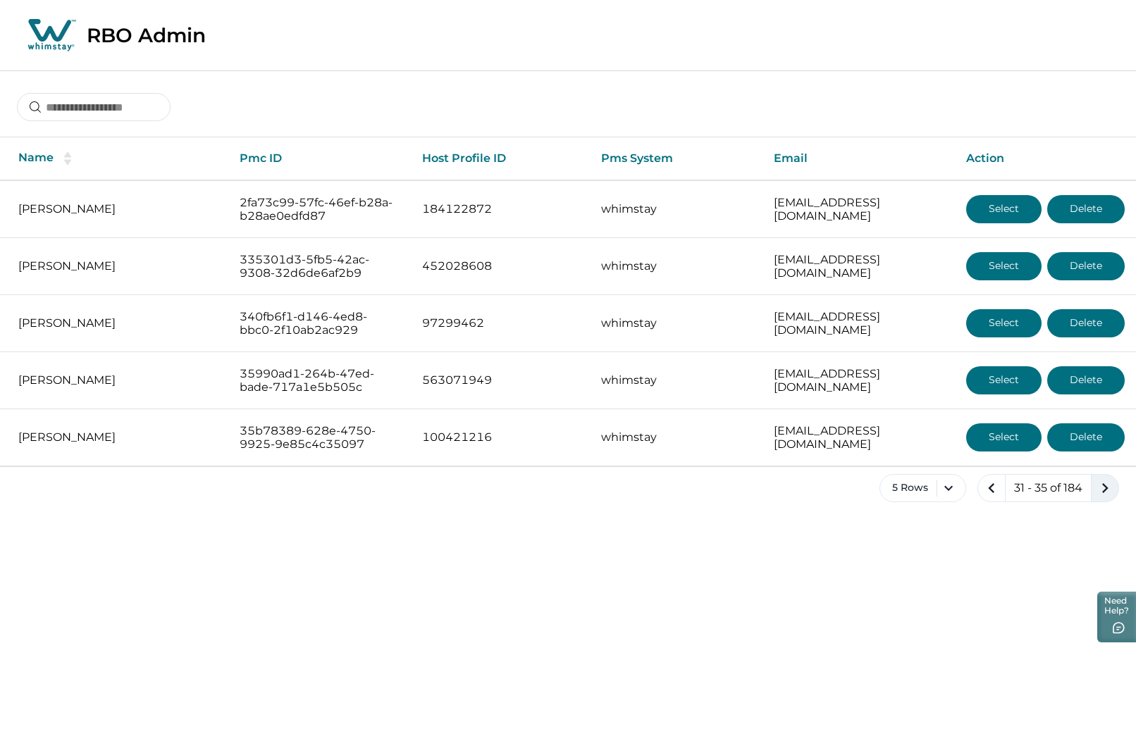
click at [1110, 491] on icon "next page" at bounding box center [1105, 488] width 20 height 20
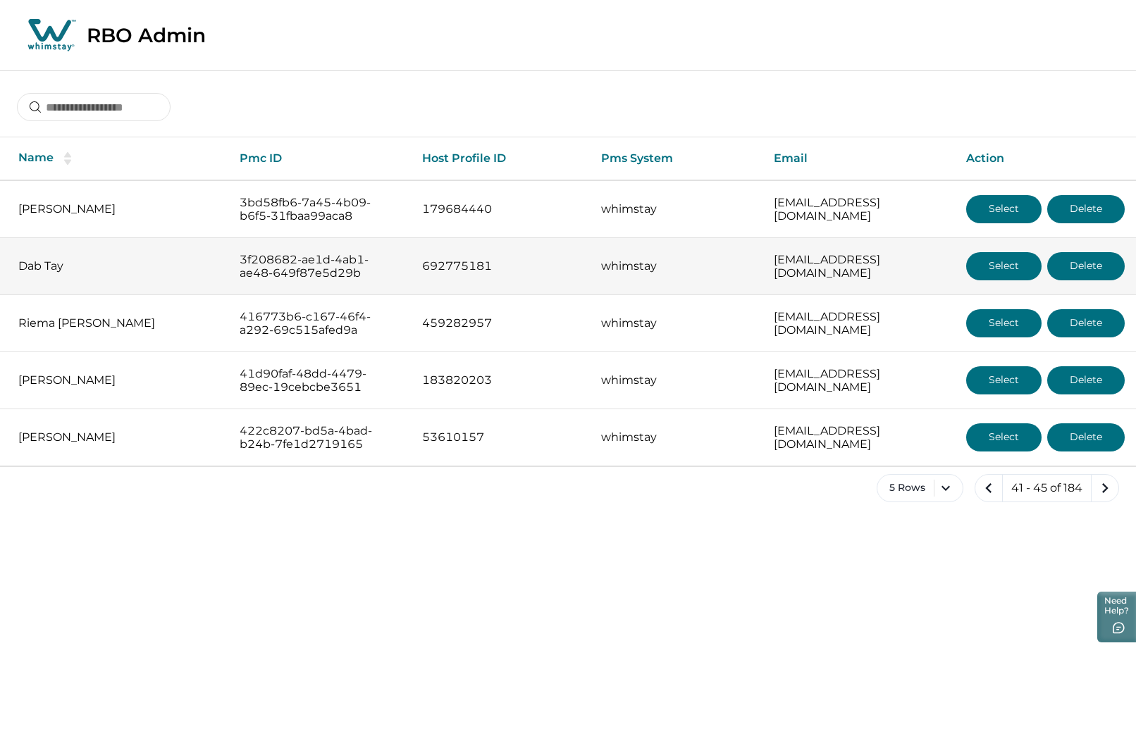
click at [1002, 261] on button "Select" at bounding box center [1003, 266] width 75 height 28
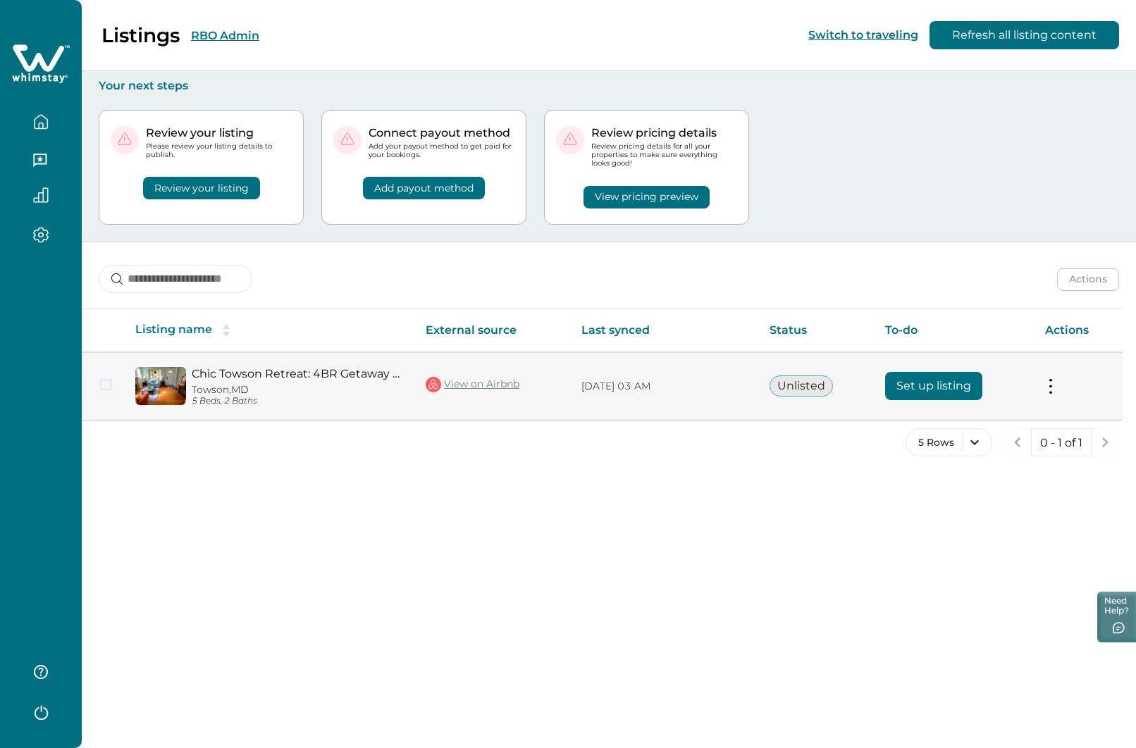
click at [932, 388] on button "Set up listing" at bounding box center [933, 386] width 97 height 28
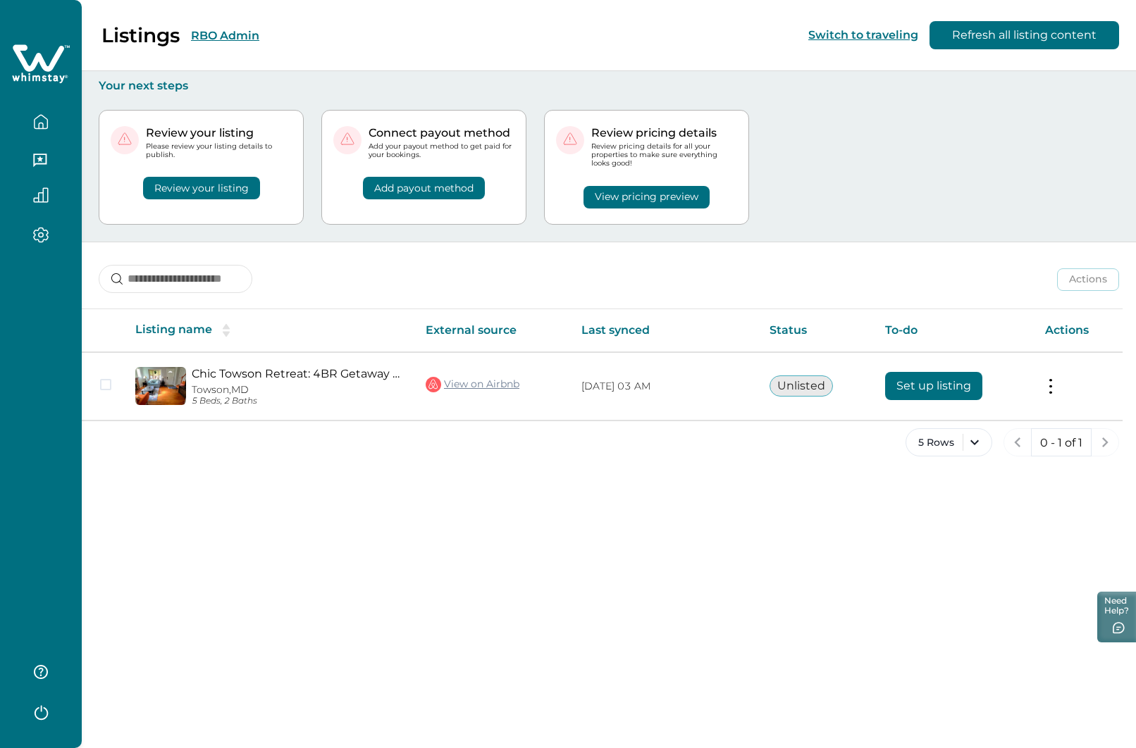
click at [230, 37] on button "RBO Admin" at bounding box center [225, 35] width 68 height 13
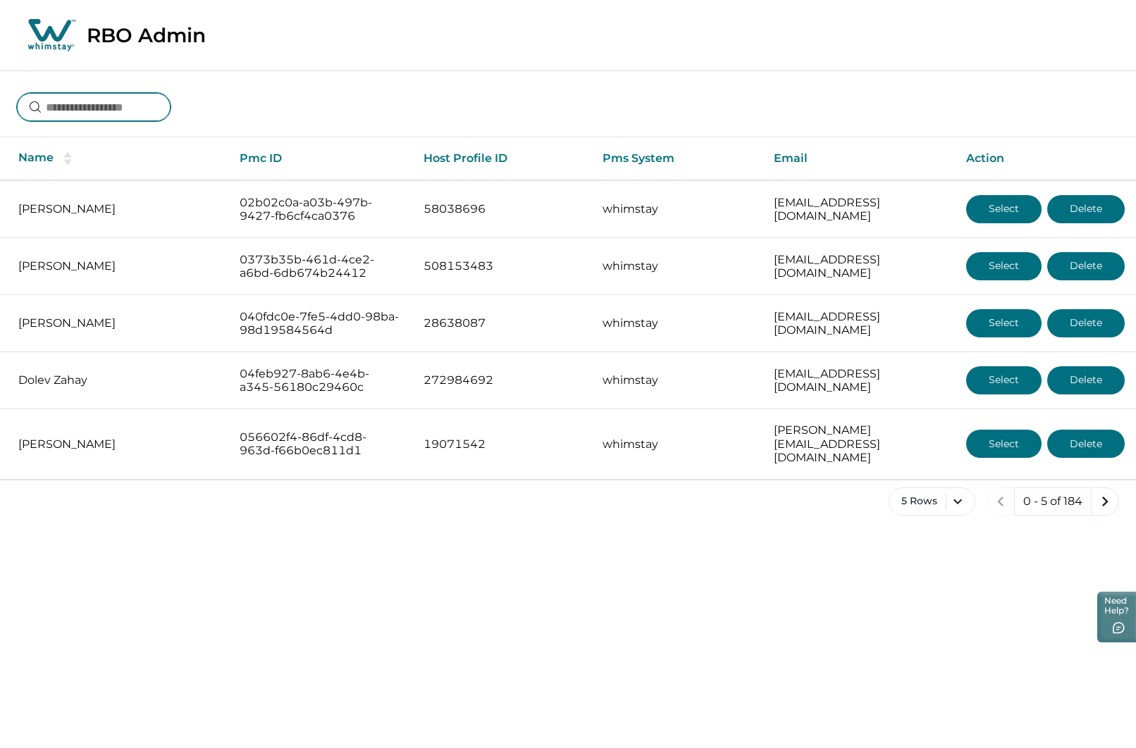
click at [134, 110] on input at bounding box center [94, 107] width 154 height 28
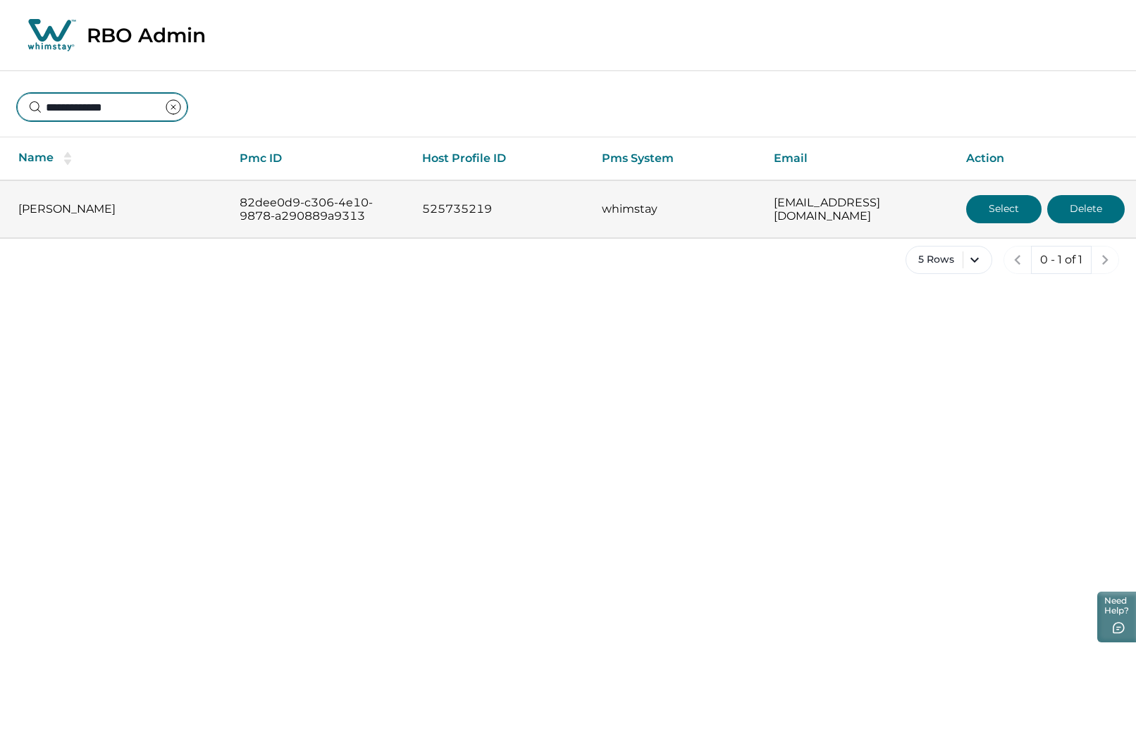
type input "**********"
click at [1002, 209] on button "Select" at bounding box center [1003, 209] width 75 height 28
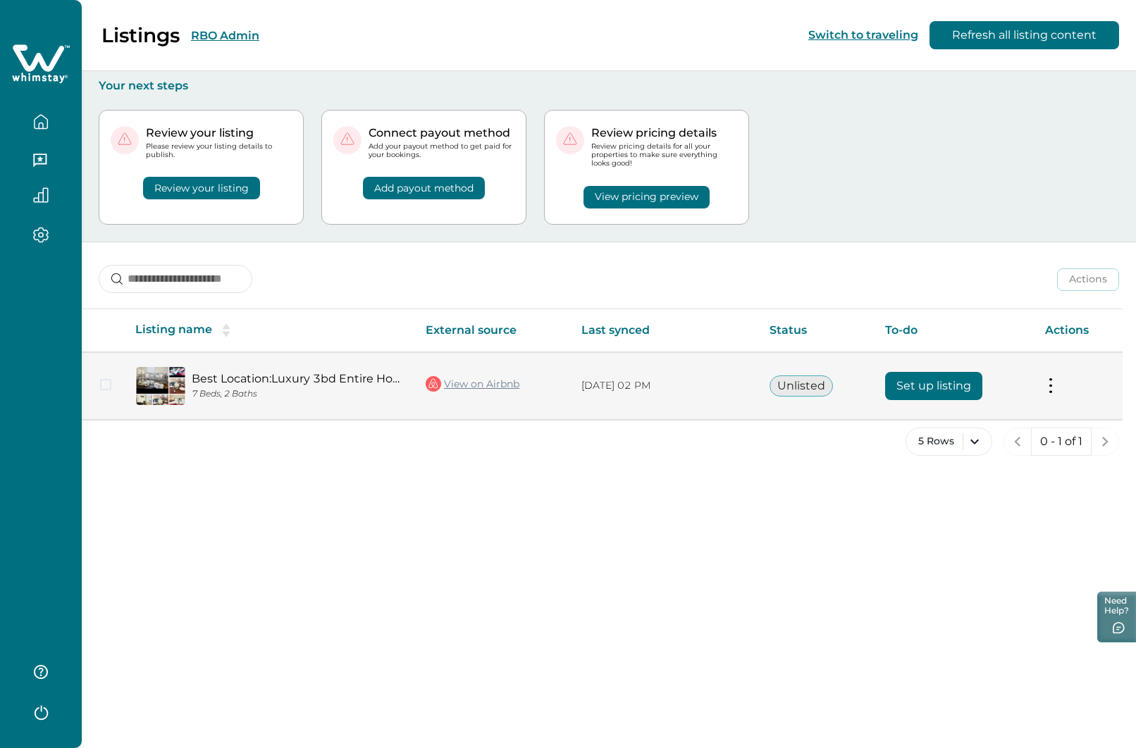
click at [954, 382] on button "Set up listing" at bounding box center [933, 386] width 97 height 28
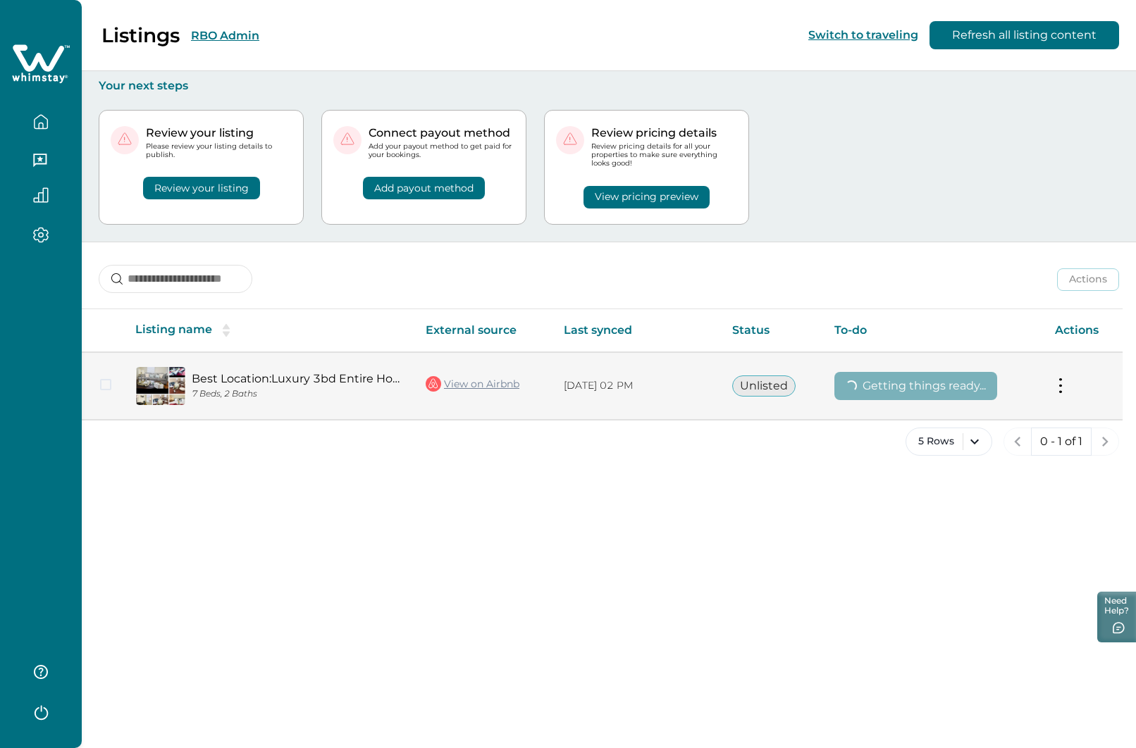
click at [466, 384] on link "View on Airbnb" at bounding box center [473, 384] width 94 height 18
click at [481, 386] on link "View on Airbnb" at bounding box center [473, 384] width 94 height 18
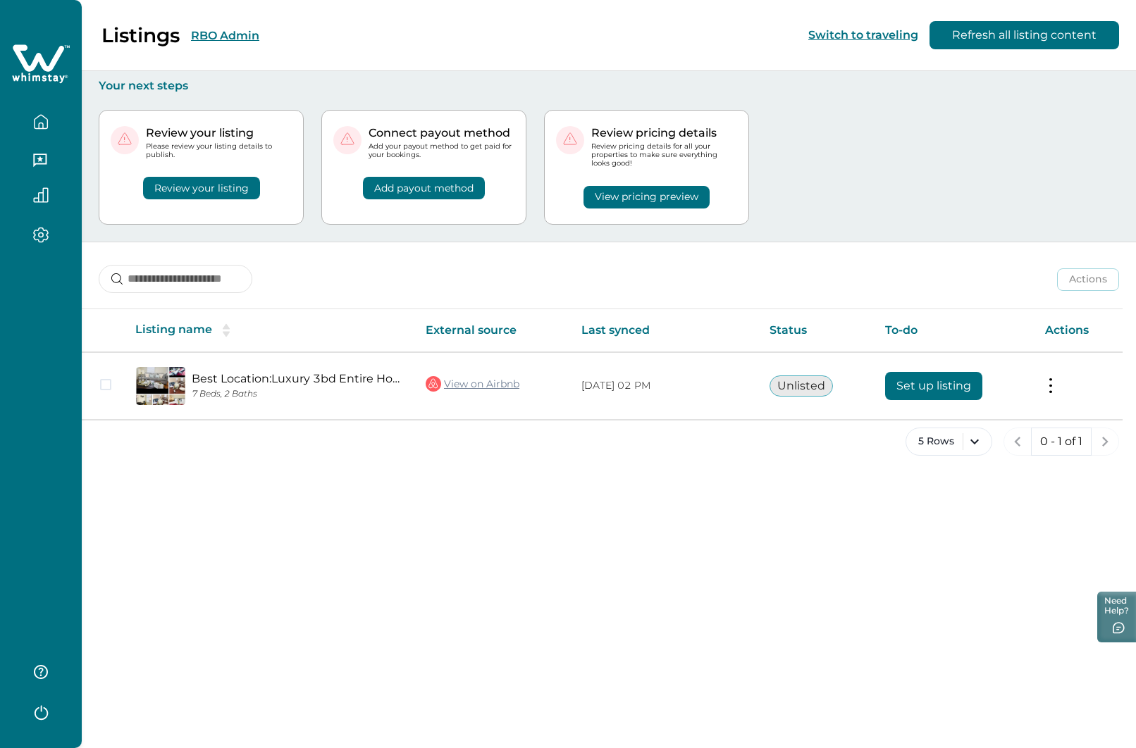
click at [41, 715] on icon "button" at bounding box center [40, 711] width 21 height 21
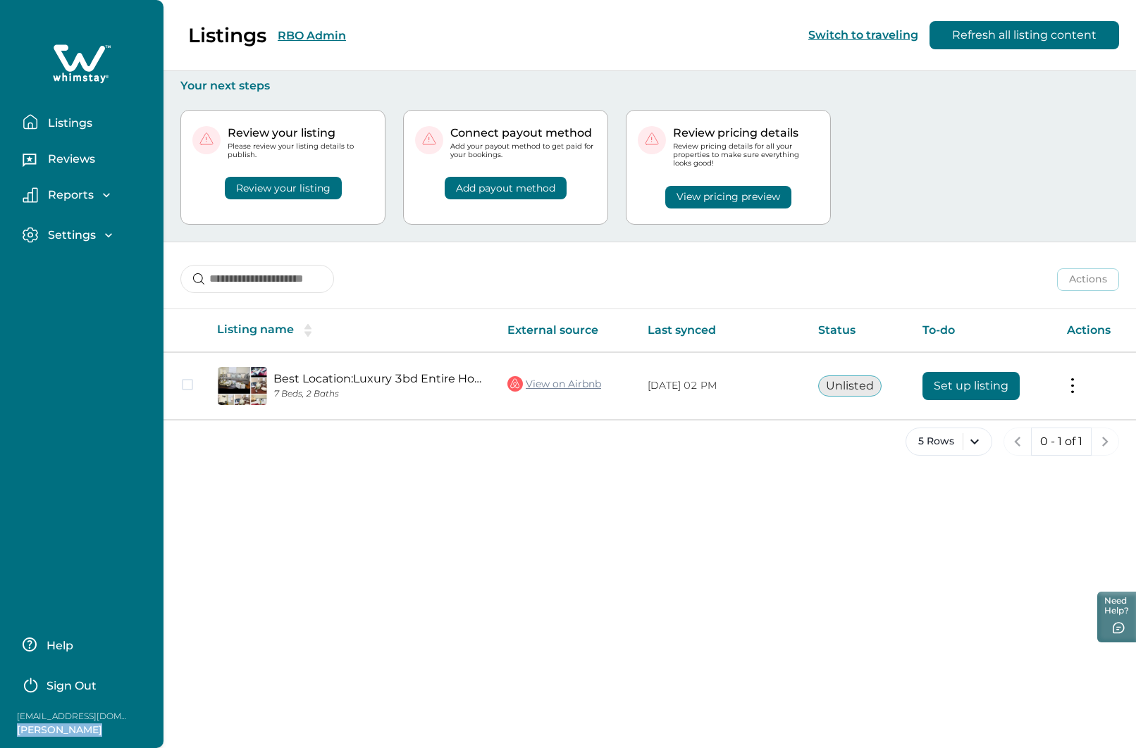
drag, startPoint x: 20, startPoint y: 729, endPoint x: 109, endPoint y: 735, distance: 89.7
click at [109, 735] on p "[PERSON_NAME]" at bounding box center [73, 731] width 113 height 14
copy p "[PERSON_NAME]"
click at [318, 36] on div "Listings RBO Admin Switch to traveling Refresh all listing content" at bounding box center [568, 35] width 1136 height 71
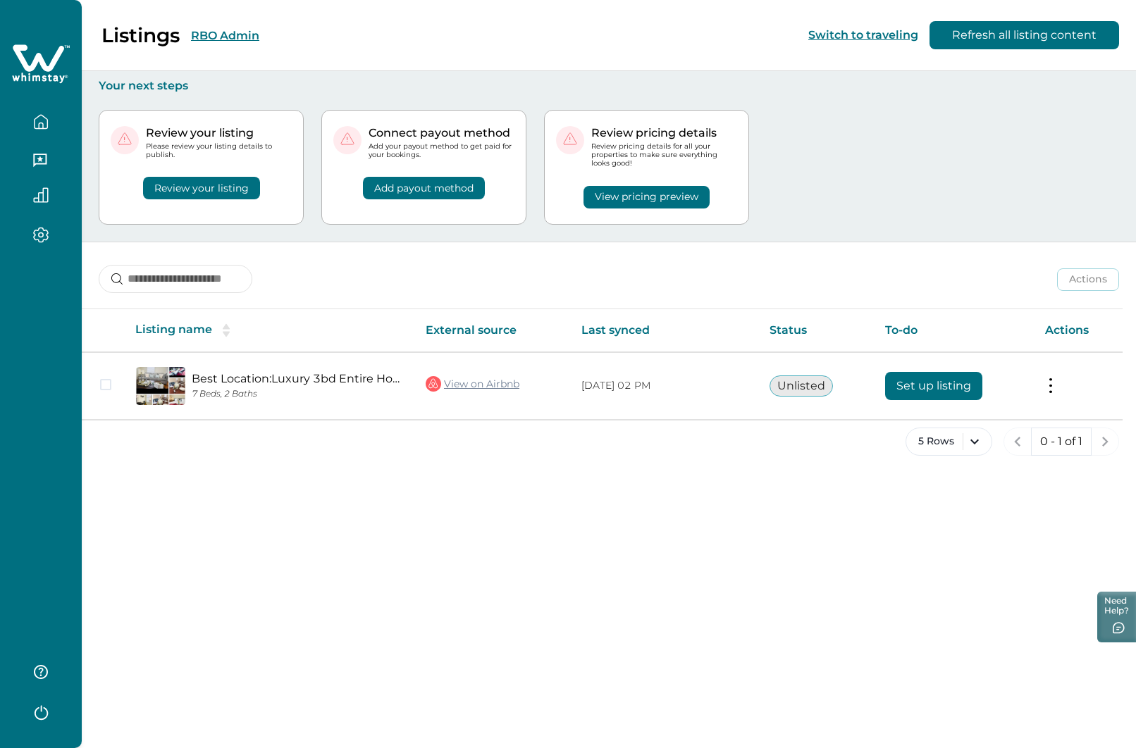
click at [242, 35] on button "RBO Admin" at bounding box center [225, 35] width 68 height 13
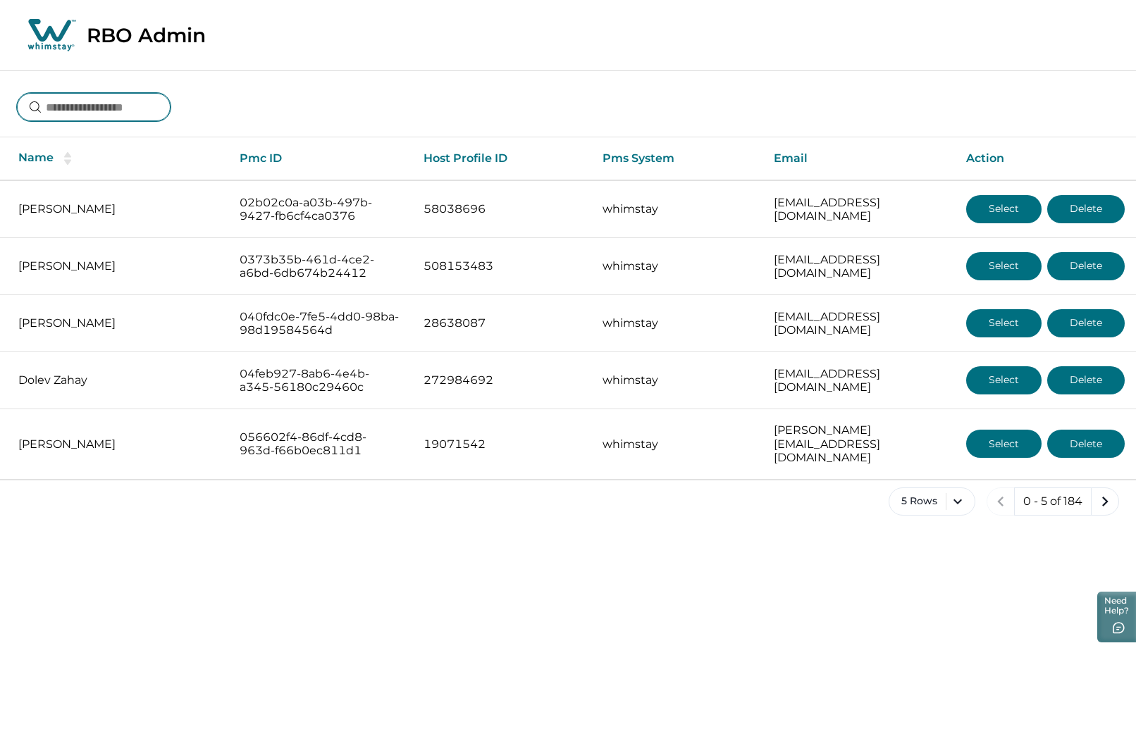
click at [152, 109] on input at bounding box center [94, 107] width 154 height 28
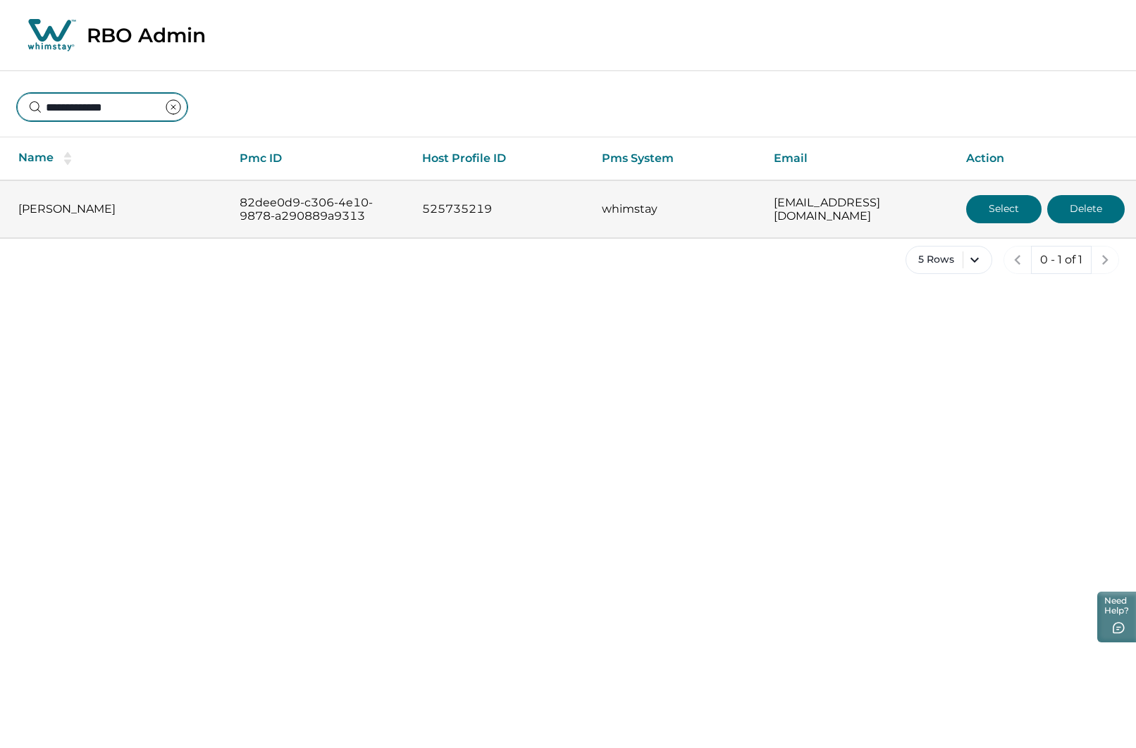
type input "**********"
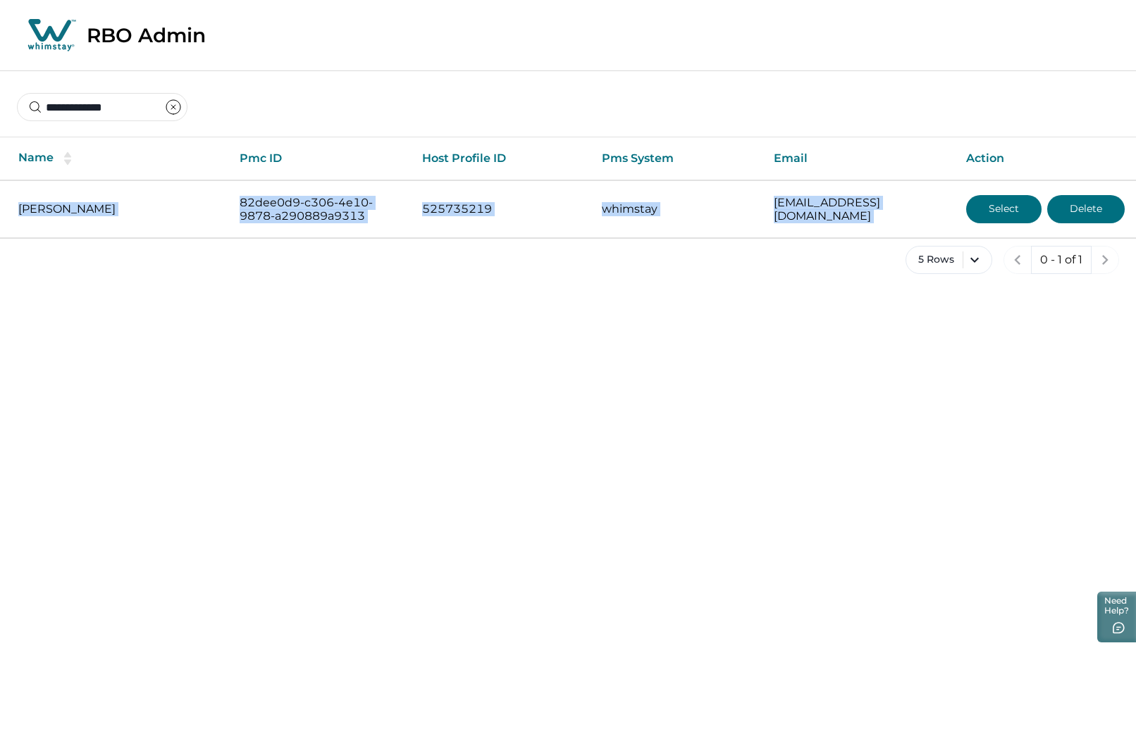
drag, startPoint x: 18, startPoint y: 188, endPoint x: 789, endPoint y: 241, distance: 773.4
click at [789, 241] on div "**********" at bounding box center [568, 183] width 1136 height 226
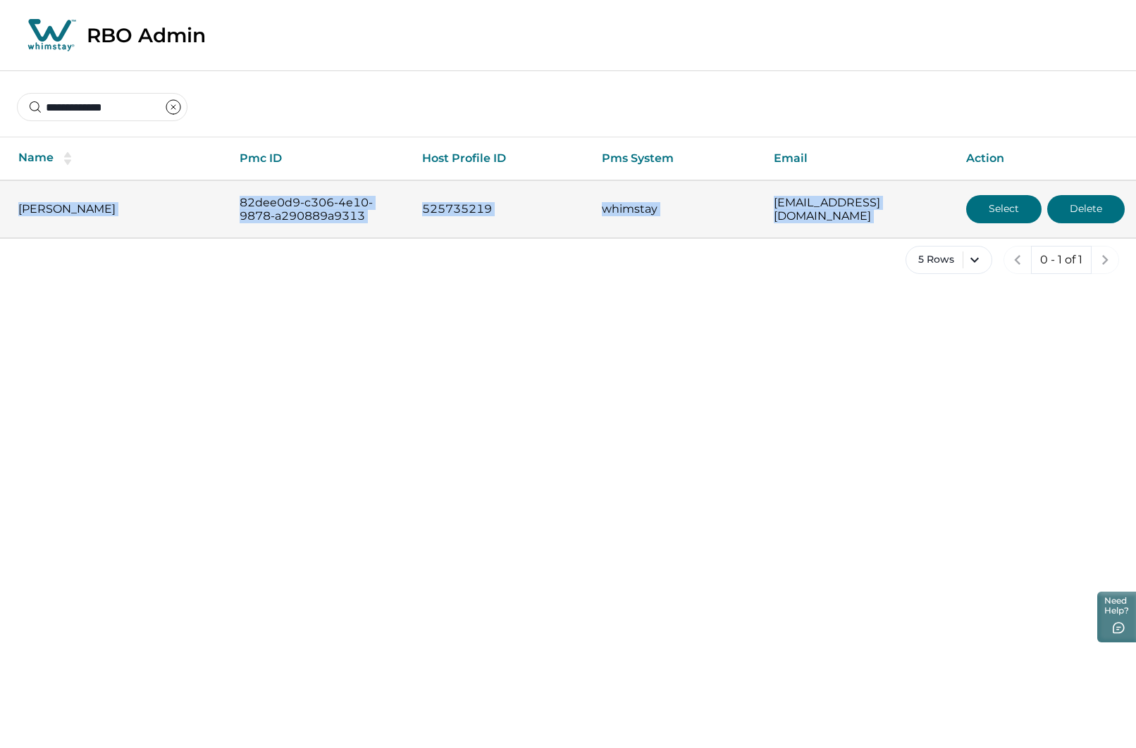
copy div "[PERSON_NAME] 82dee0d9-c306-4e10-9878-a290889a9313 525735219 whimstay [EMAIL_AD…"
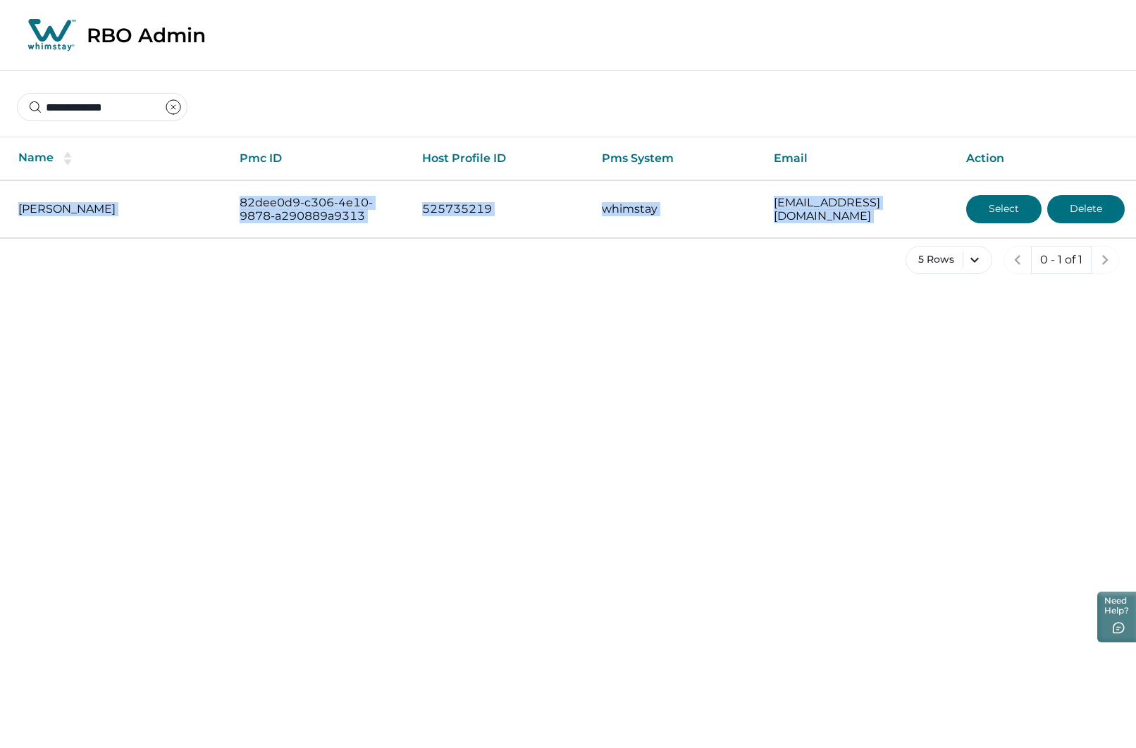
click at [175, 109] on icon "clear input" at bounding box center [173, 107] width 4 height 4
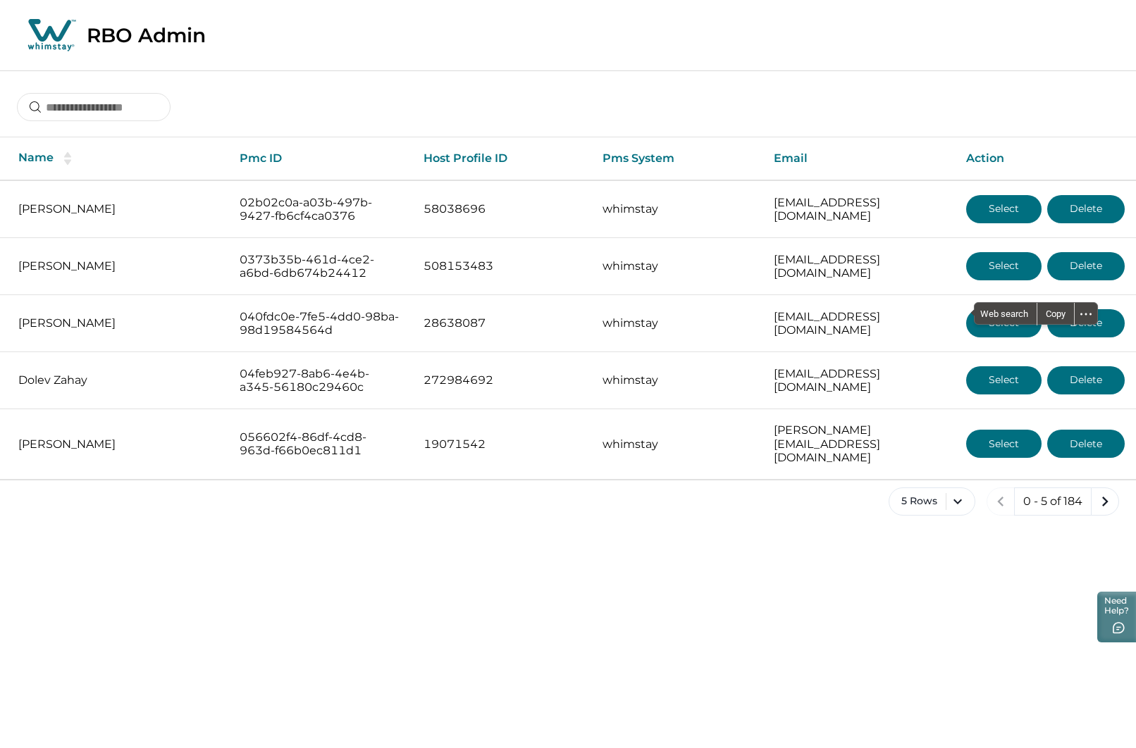
click at [860, 99] on div at bounding box center [568, 96] width 1136 height 52
click at [1094, 488] on button "next page" at bounding box center [1105, 502] width 28 height 28
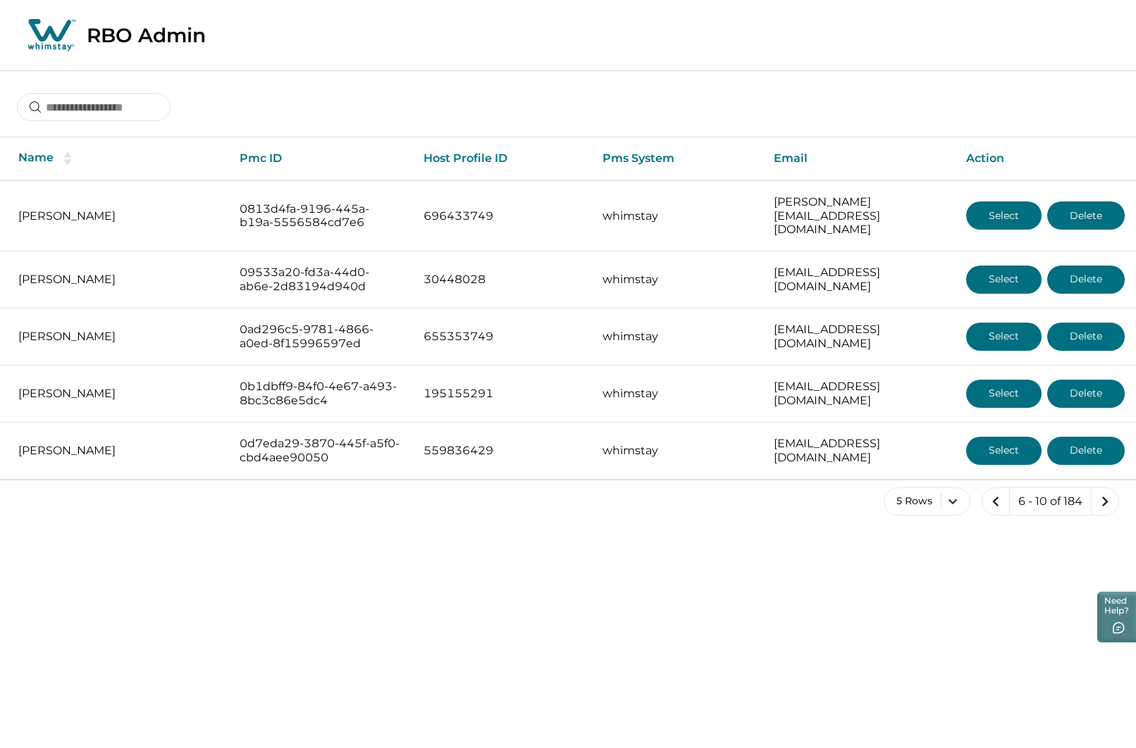
click at [1099, 492] on icon "next page" at bounding box center [1105, 502] width 20 height 20
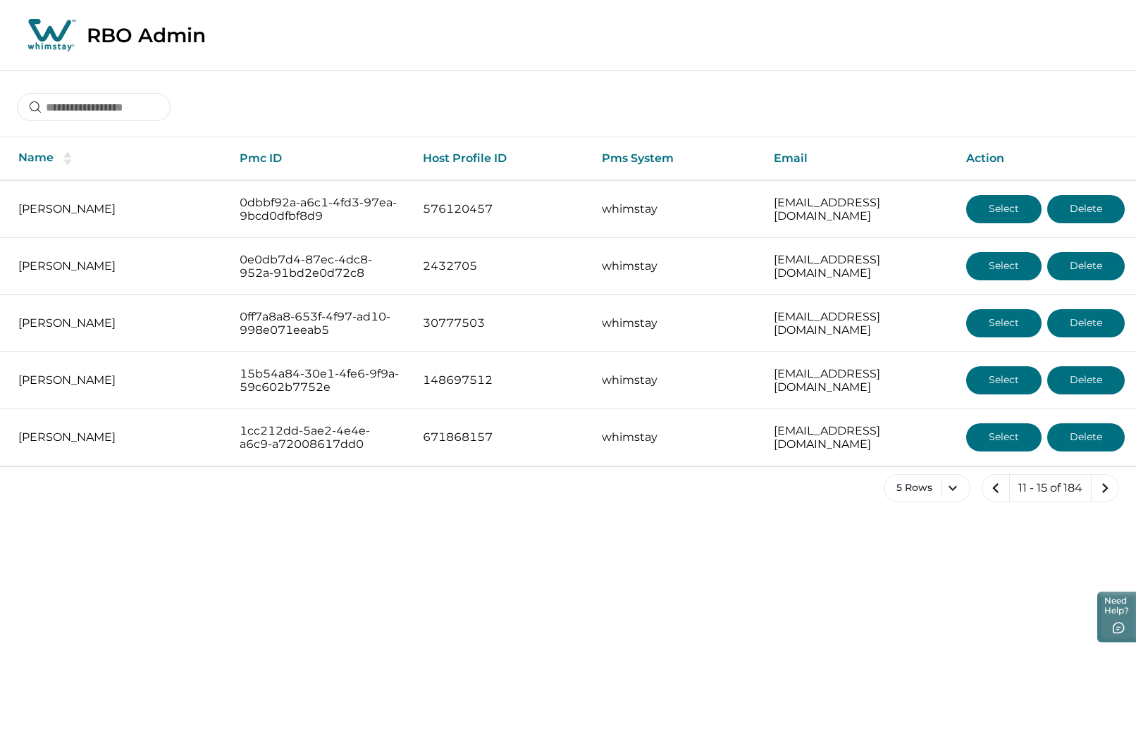
click at [1099, 490] on icon "next page" at bounding box center [1105, 488] width 20 height 20
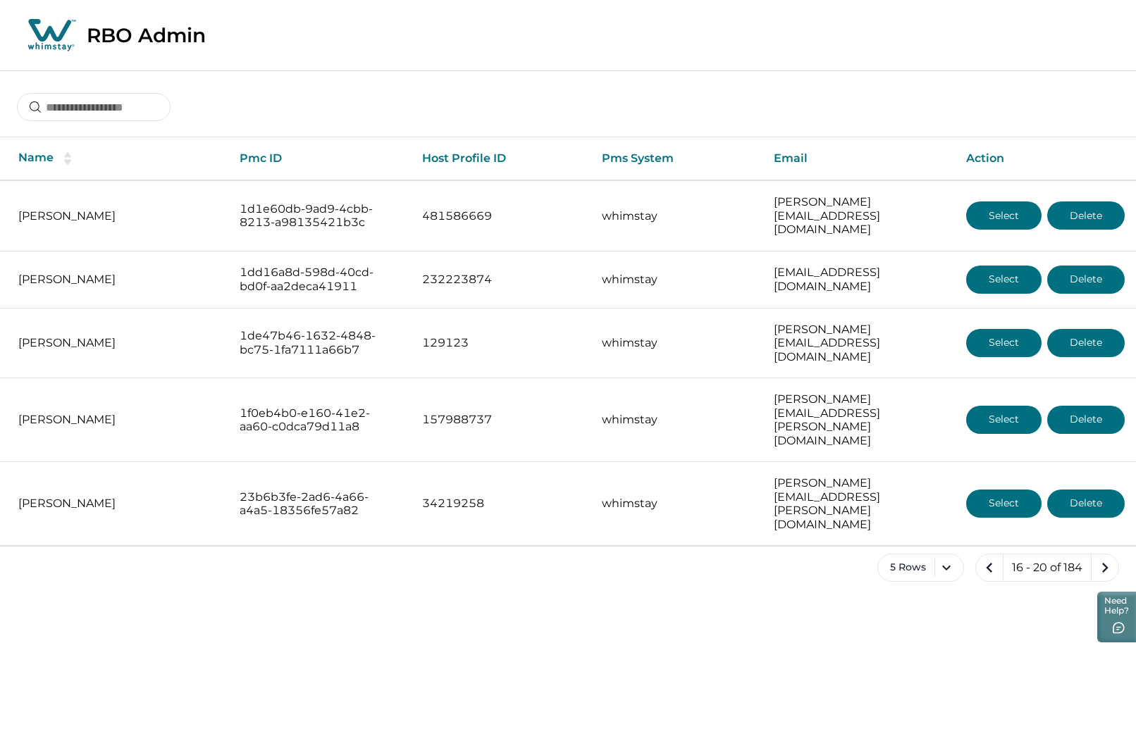
click at [1099, 558] on icon "next page" at bounding box center [1105, 568] width 20 height 20
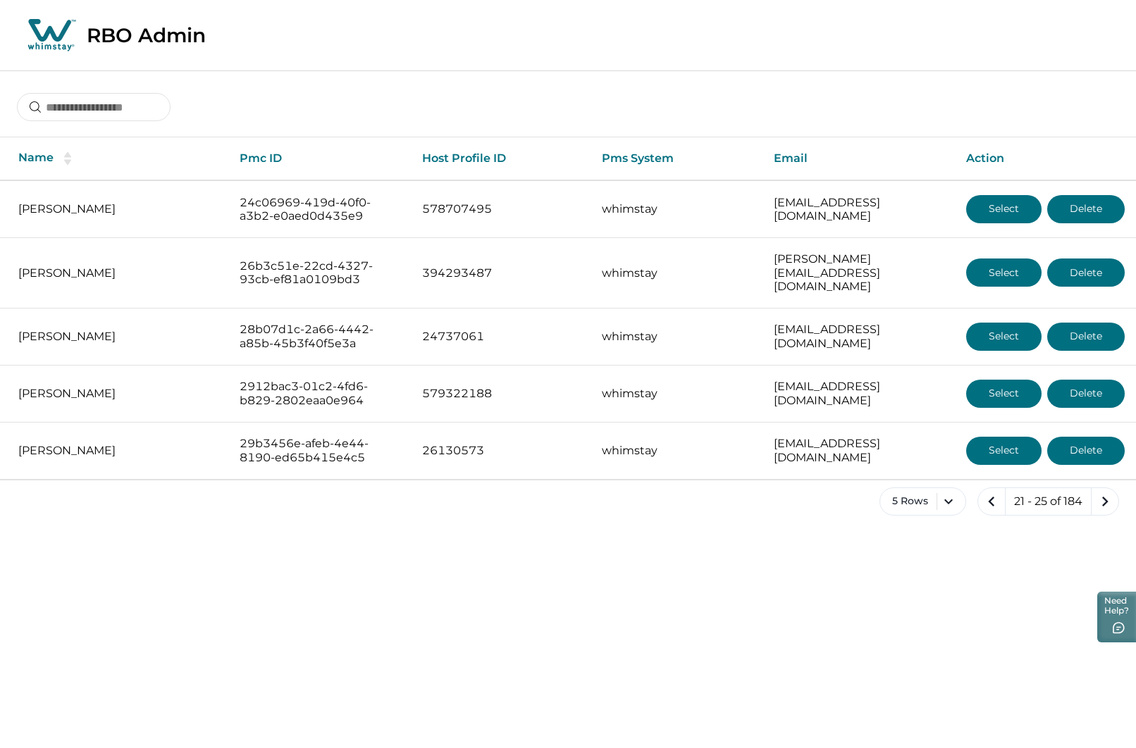
click at [1099, 492] on icon "next page" at bounding box center [1105, 502] width 20 height 20
click at [1101, 492] on icon "next page" at bounding box center [1105, 502] width 20 height 20
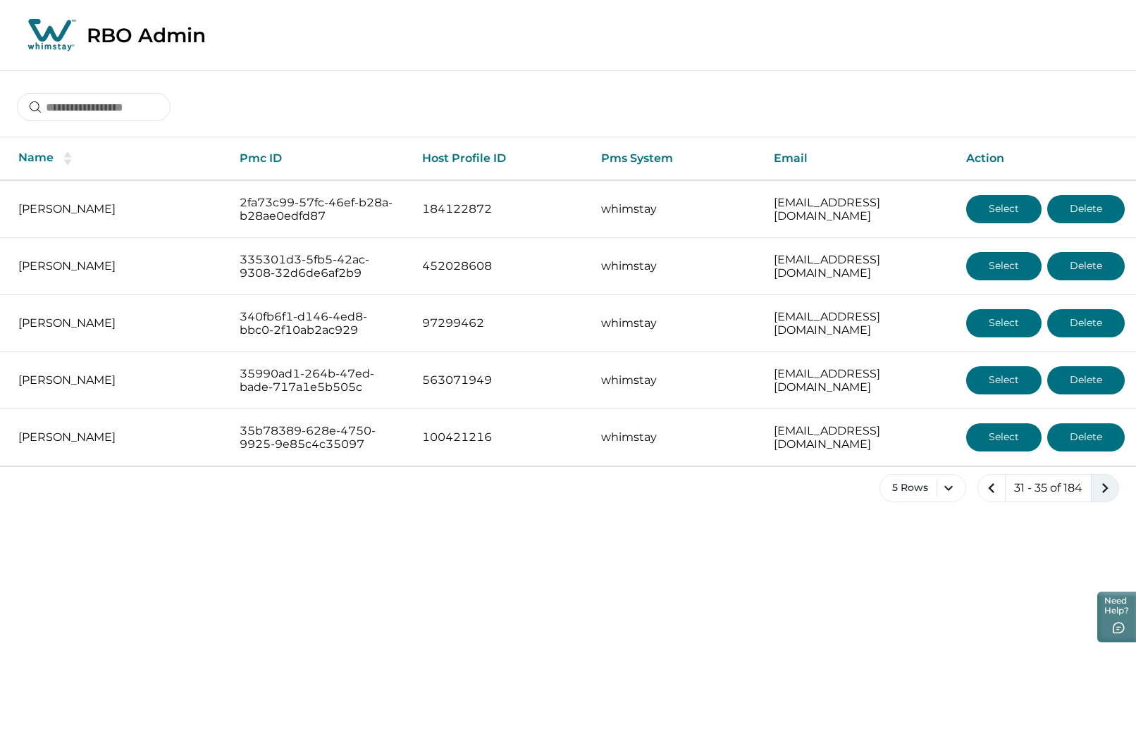
click at [1102, 490] on icon "next page" at bounding box center [1105, 488] width 20 height 20
click at [1104, 488] on icon "next page" at bounding box center [1105, 488] width 20 height 20
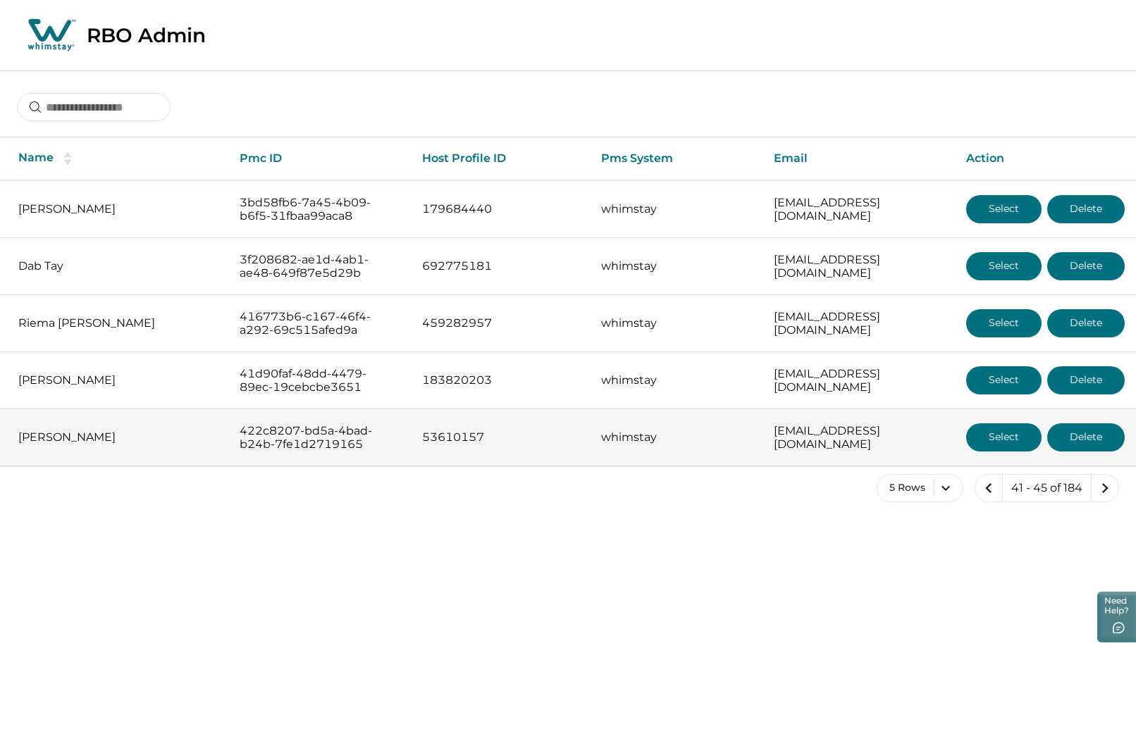
click at [992, 438] on button "Select" at bounding box center [1003, 438] width 75 height 28
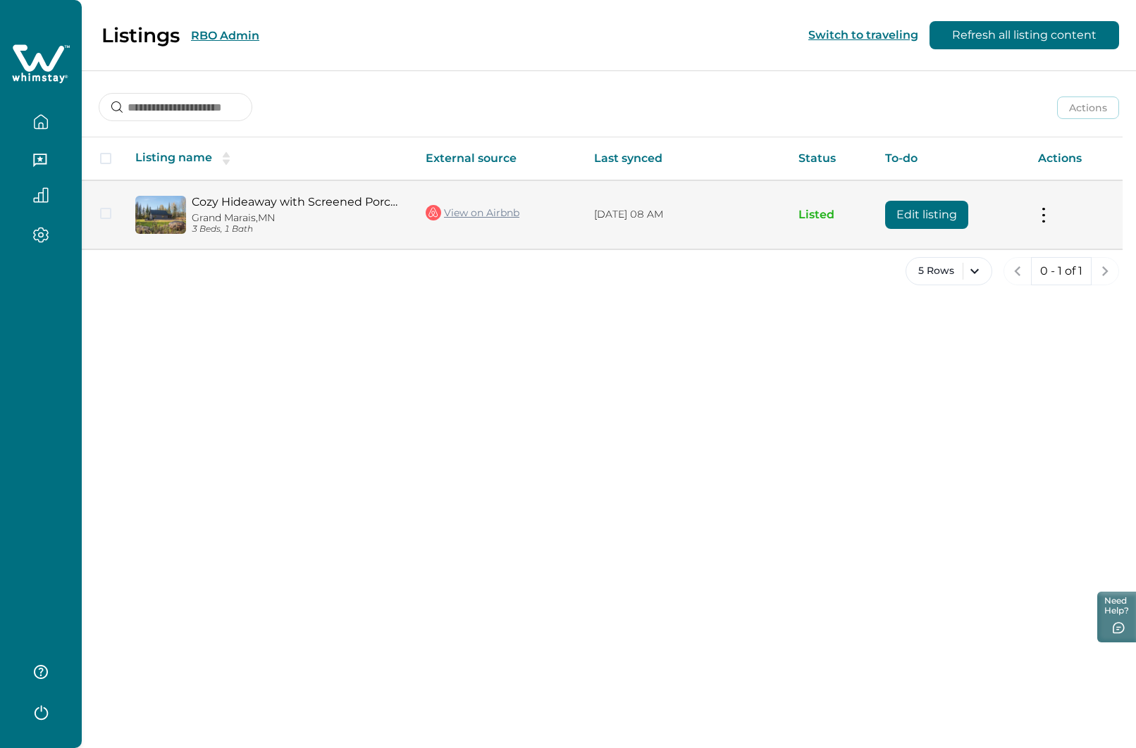
click at [925, 217] on button "Edit listing" at bounding box center [926, 215] width 83 height 28
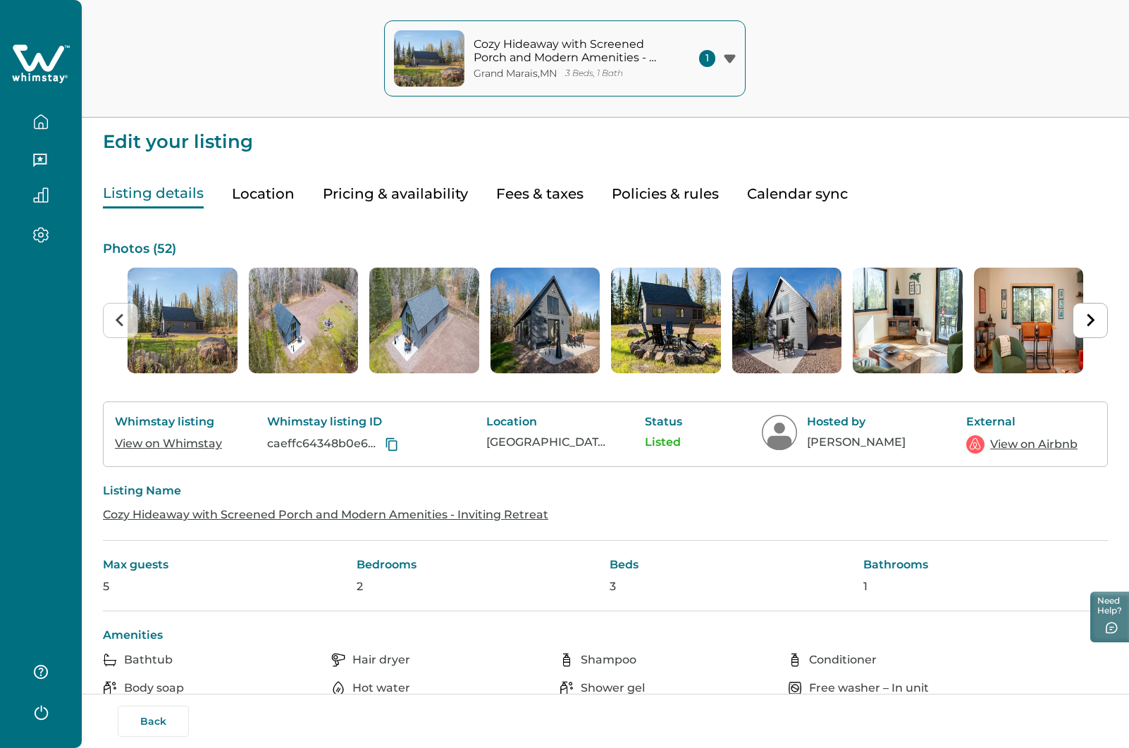
click at [196, 442] on link "View on Whimstay" at bounding box center [168, 443] width 107 height 13
click at [1023, 441] on link "View on Airbnb" at bounding box center [1033, 444] width 87 height 17
click at [149, 715] on button "Back" at bounding box center [153, 721] width 71 height 31
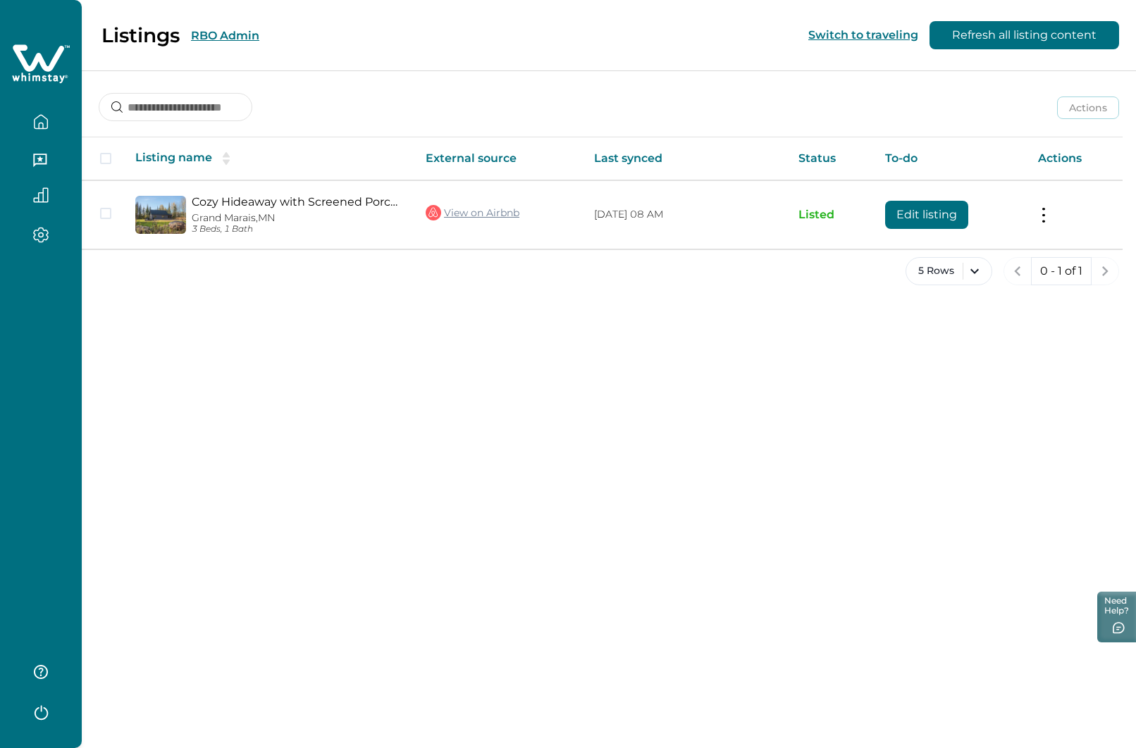
click at [228, 33] on button "RBO Admin" at bounding box center [225, 35] width 68 height 13
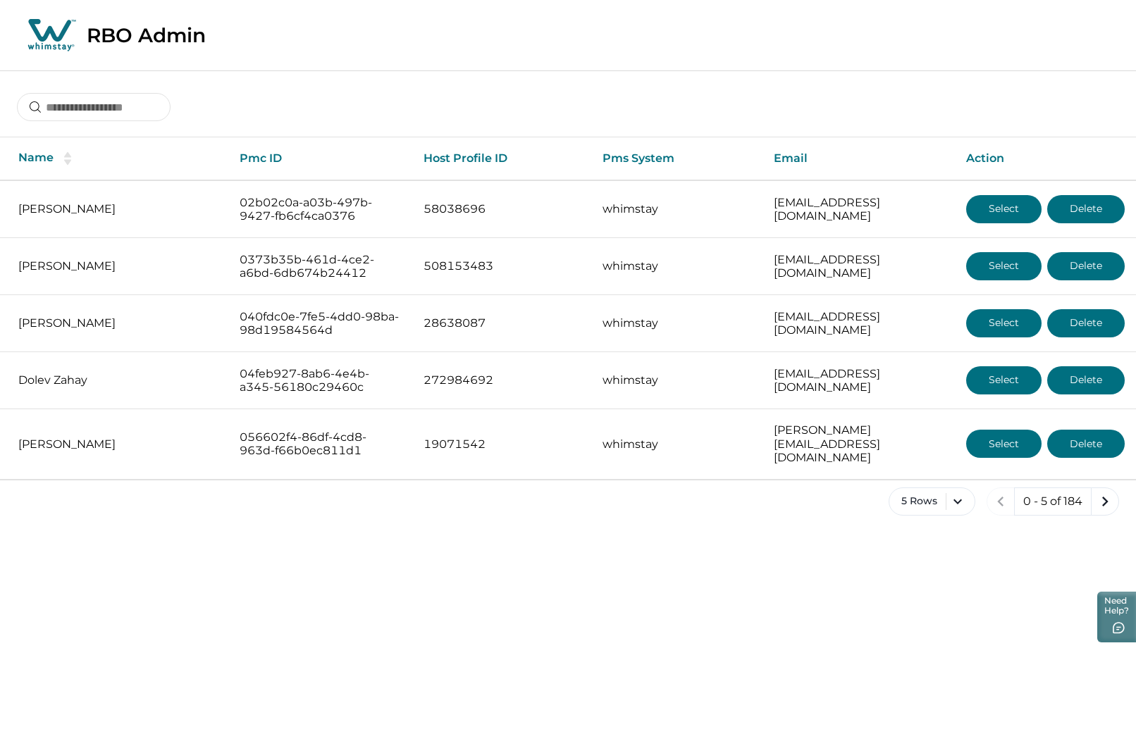
click at [1099, 492] on icon "next page" at bounding box center [1105, 502] width 20 height 20
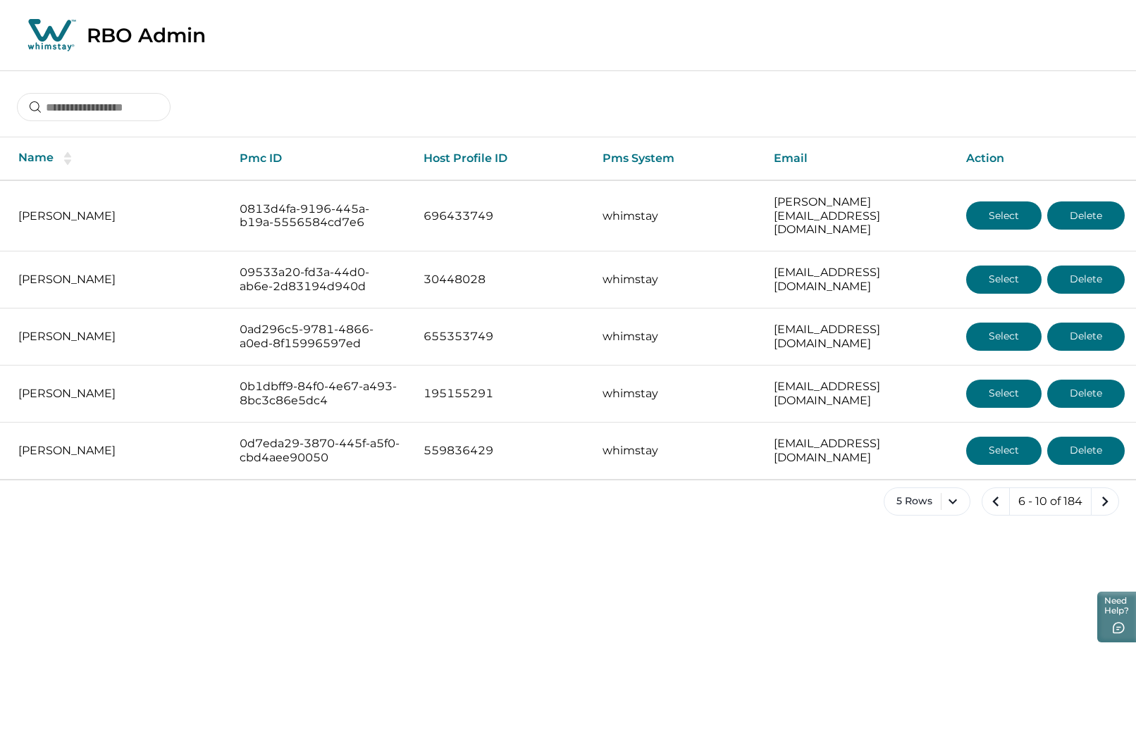
click at [1099, 492] on icon "next page" at bounding box center [1105, 502] width 20 height 20
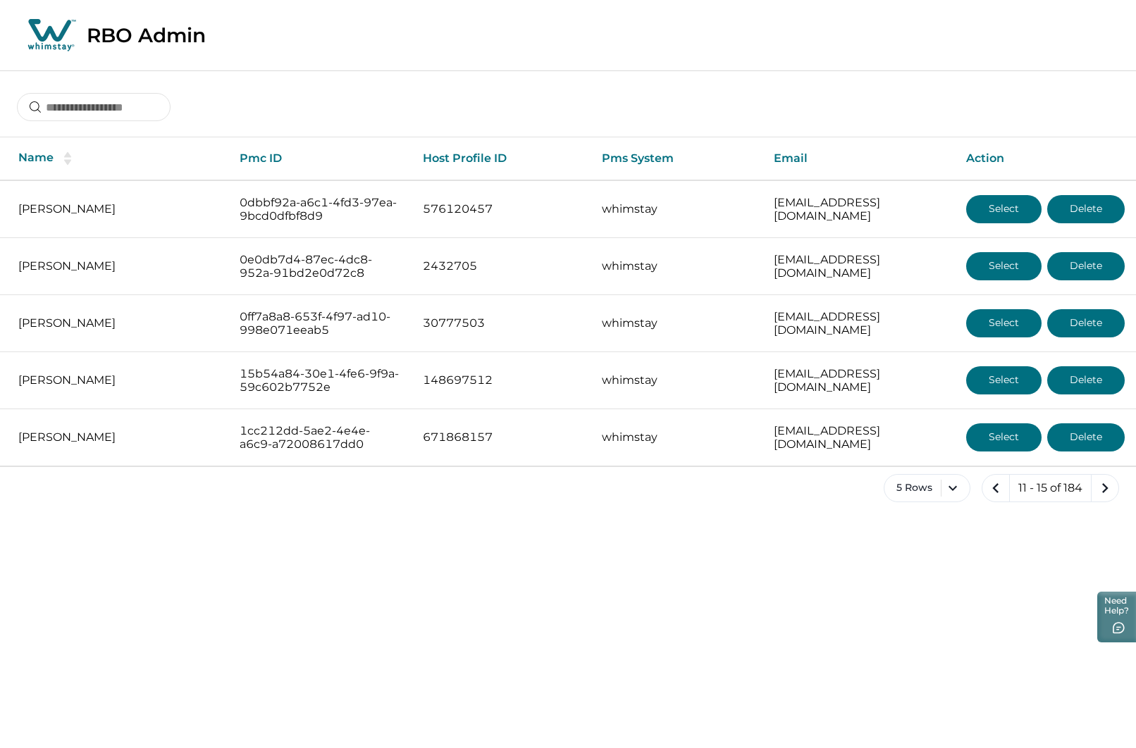
click at [1099, 492] on icon "next page" at bounding box center [1105, 488] width 20 height 20
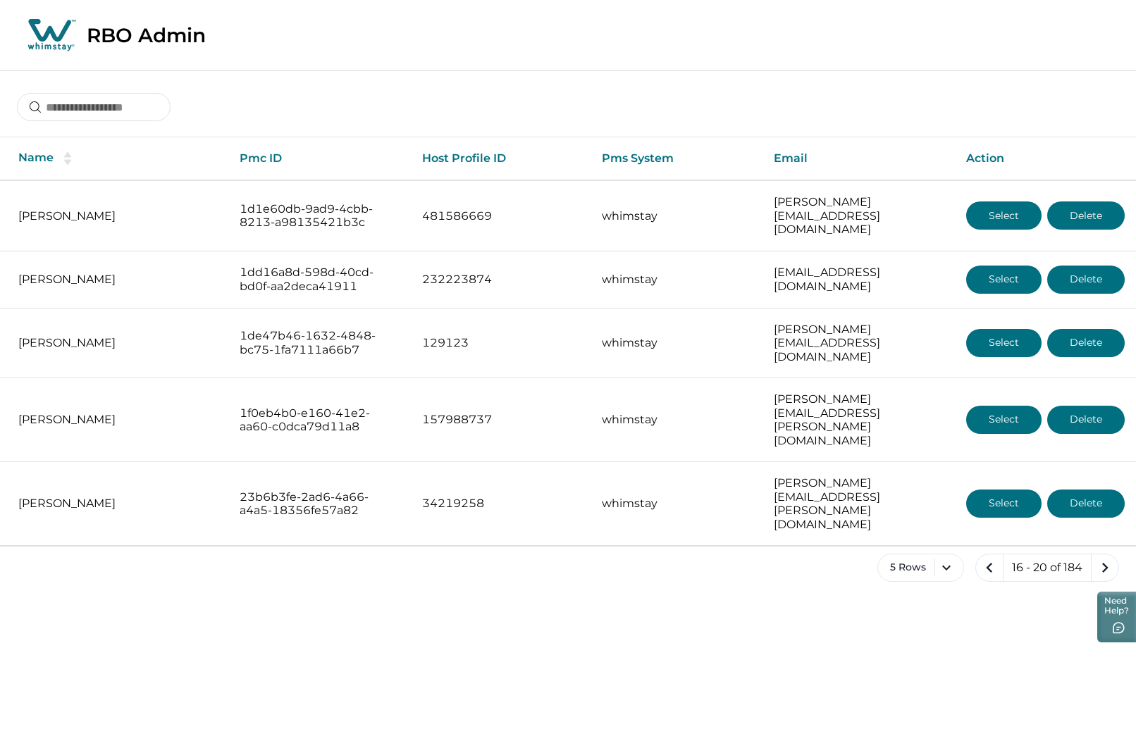
click at [1099, 558] on icon "next page" at bounding box center [1105, 568] width 20 height 20
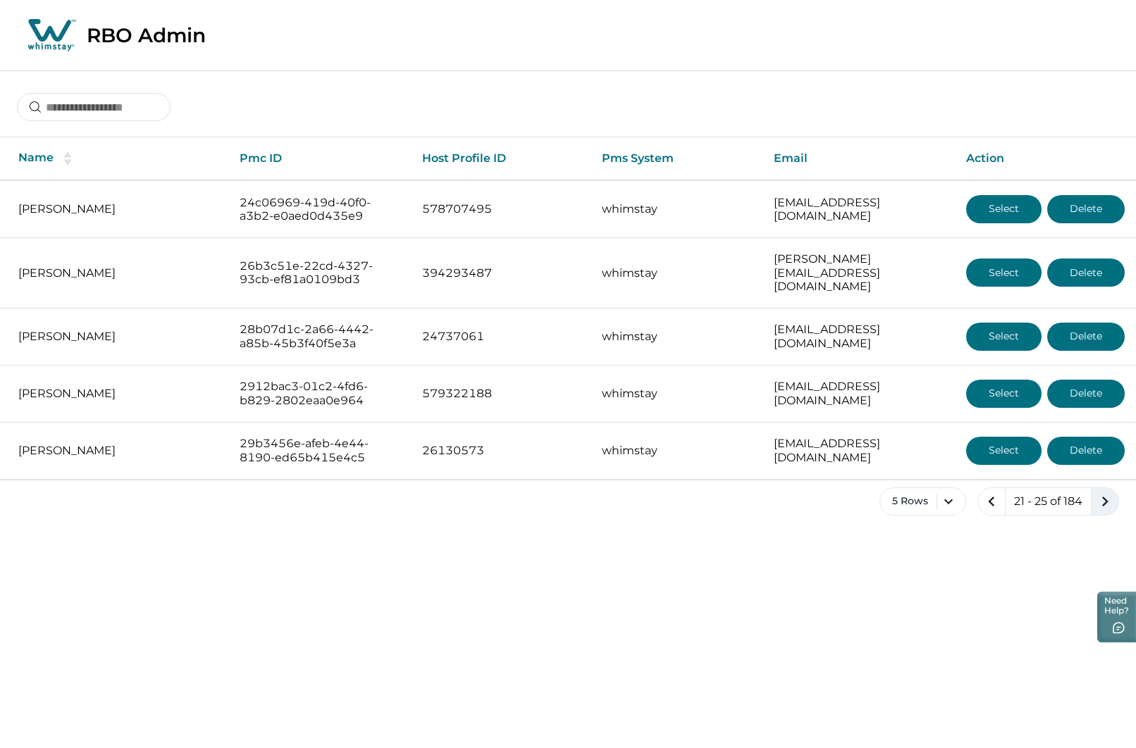
click at [1101, 492] on icon "next page" at bounding box center [1105, 502] width 20 height 20
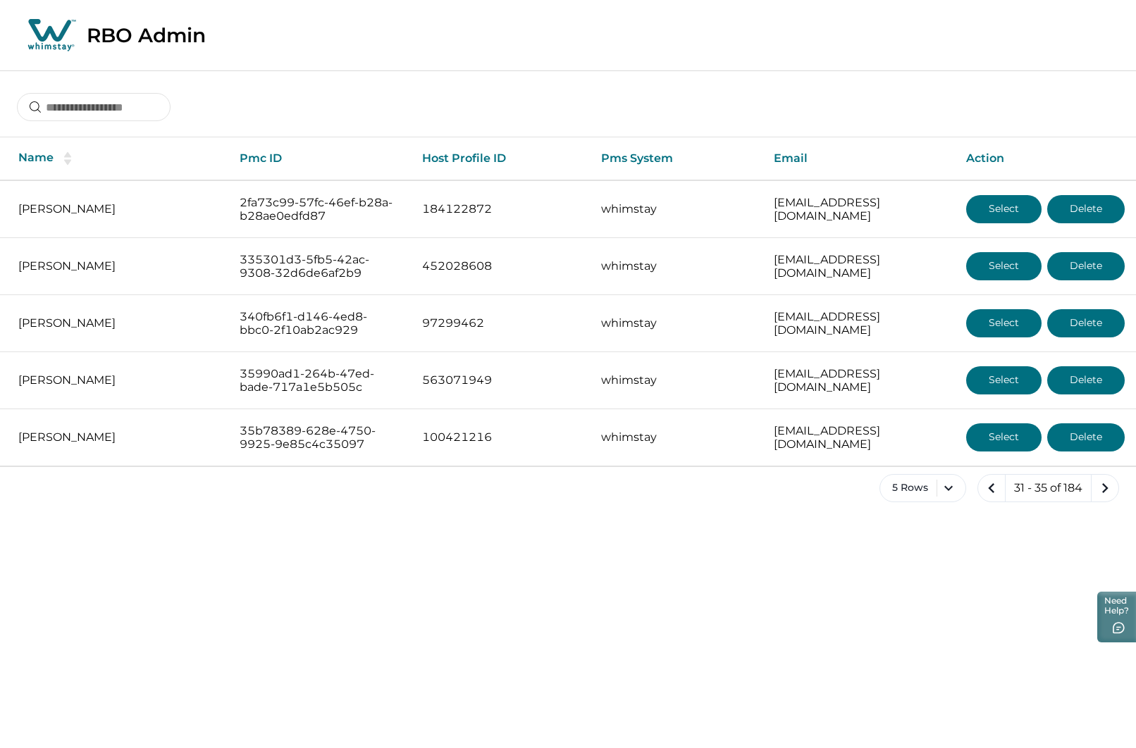
drag, startPoint x: 1101, startPoint y: 490, endPoint x: 844, endPoint y: 524, distance: 259.3
click at [844, 524] on div "5 Rows 31 - 35 of 184" at bounding box center [568, 499] width 1136 height 51
click at [1104, 491] on icon "next page" at bounding box center [1105, 488] width 6 height 10
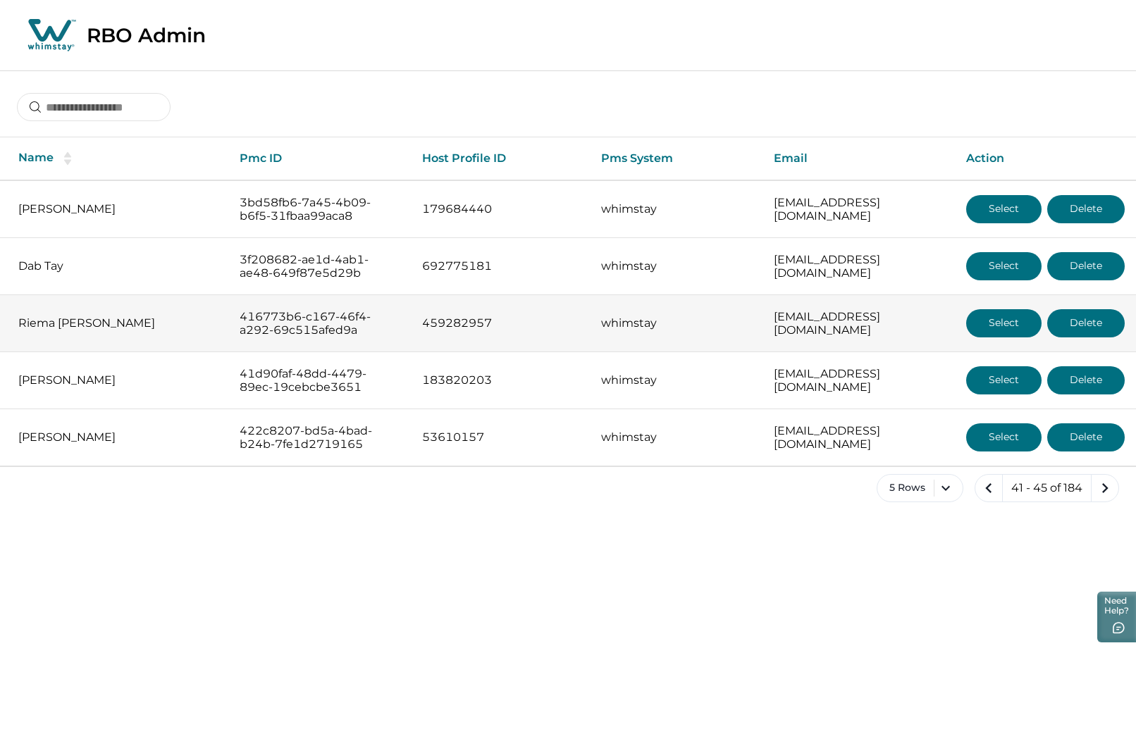
click at [1007, 323] on button "Select" at bounding box center [1003, 323] width 75 height 28
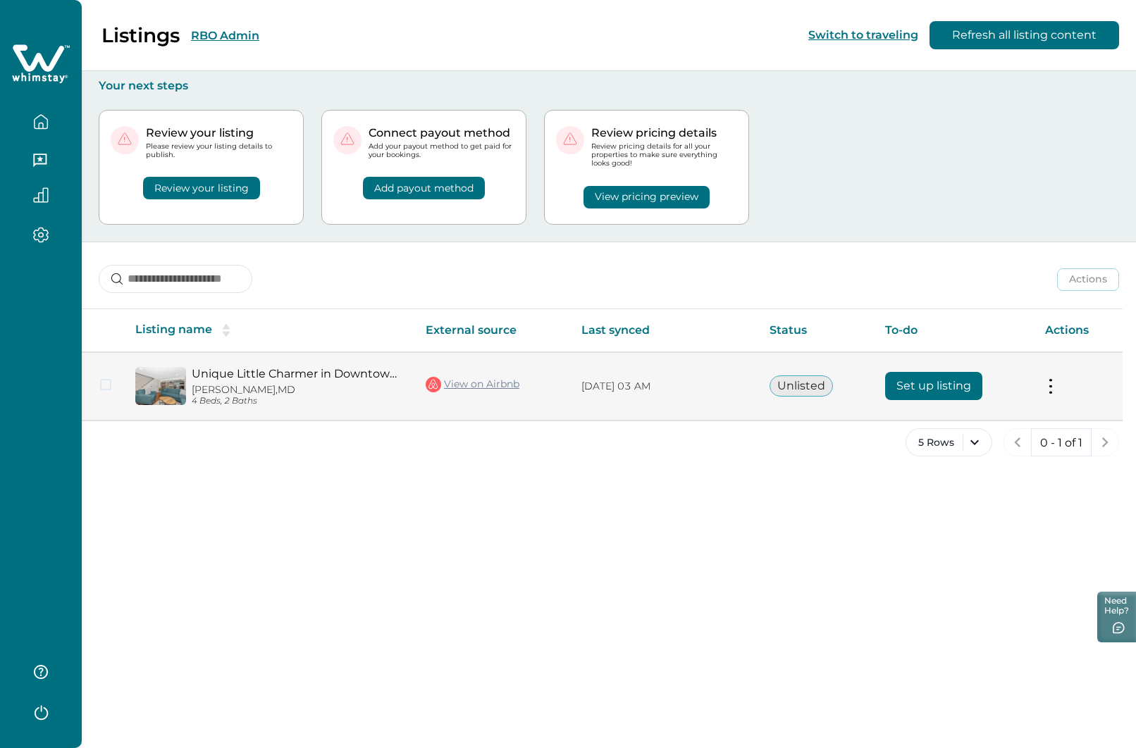
click at [917, 388] on button "Set up listing" at bounding box center [933, 386] width 97 height 28
